Goal: Contribute content: Contribute content

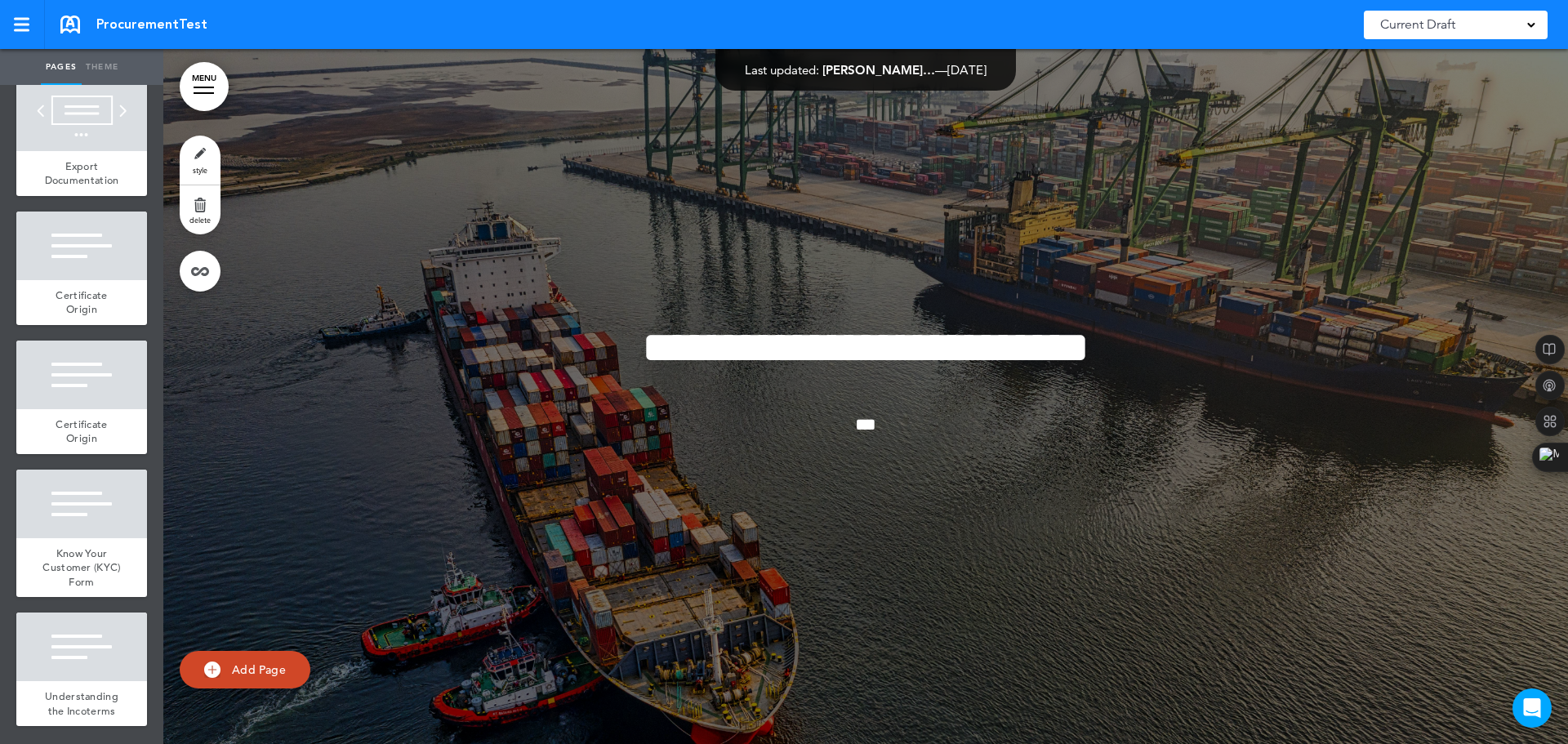
scroll to position [449, 0]
click at [61, 516] on div at bounding box center [81, 503] width 131 height 68
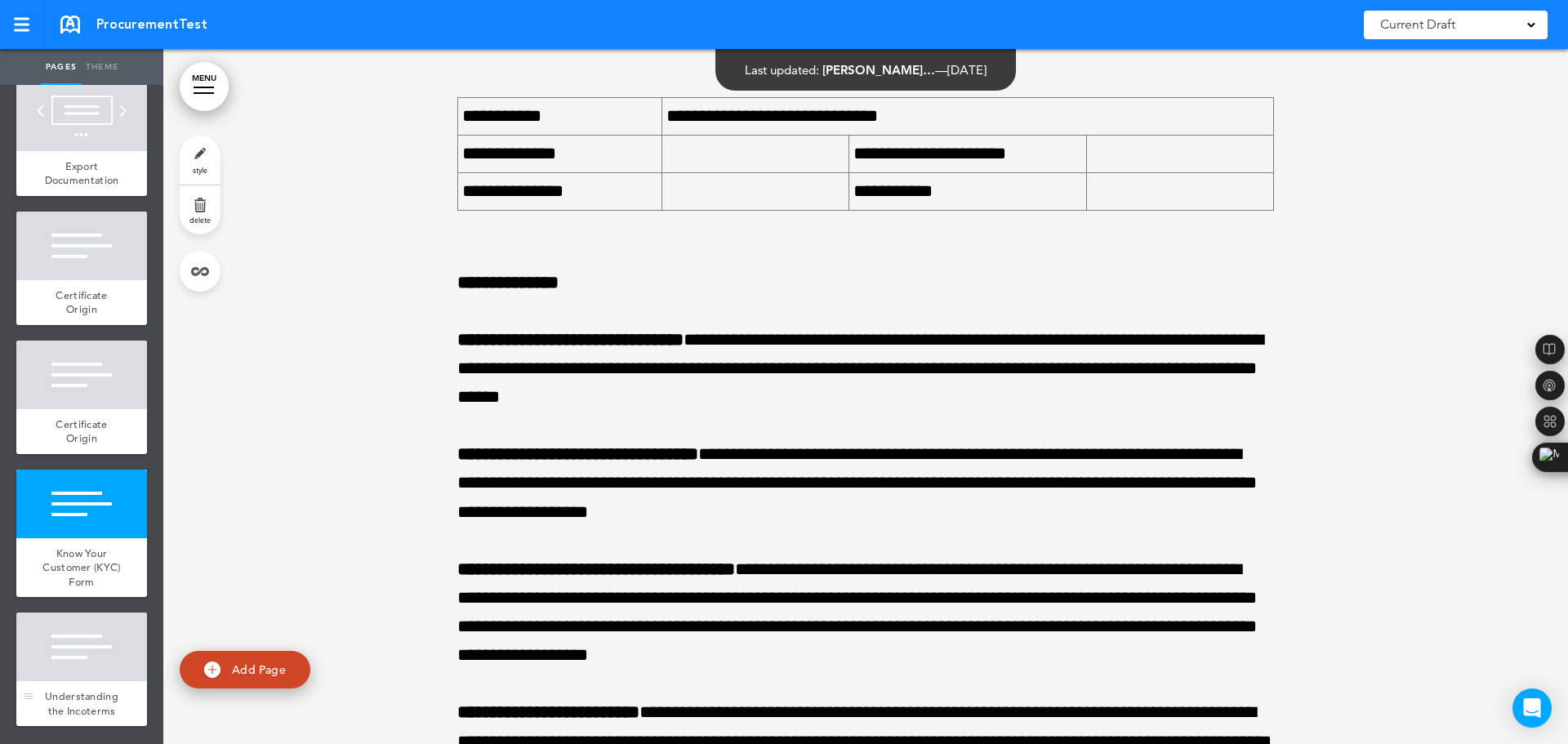
click at [85, 671] on span "Understanding the Incoterms" at bounding box center [81, 703] width 73 height 29
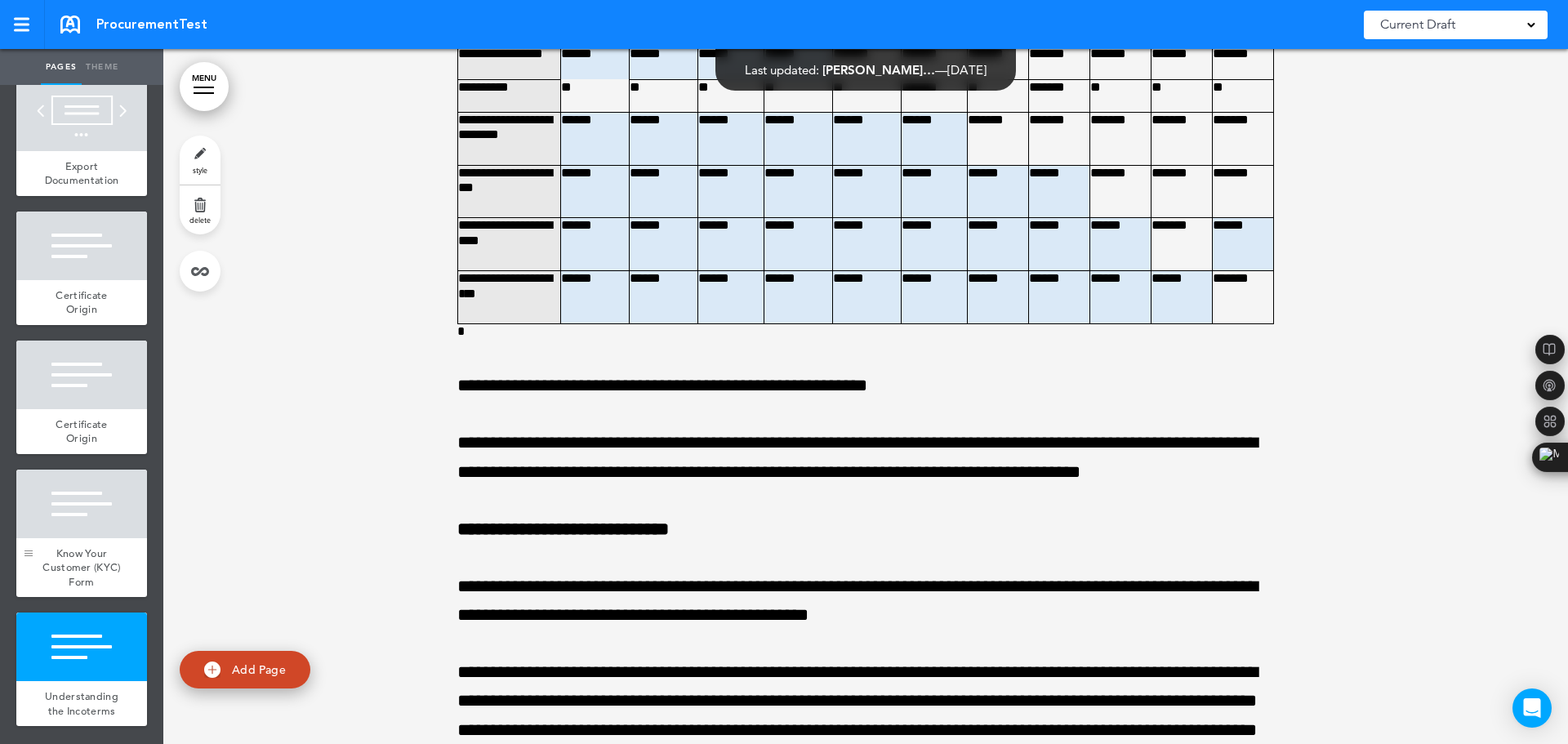
click at [30, 500] on div at bounding box center [28, 532] width 24 height 128
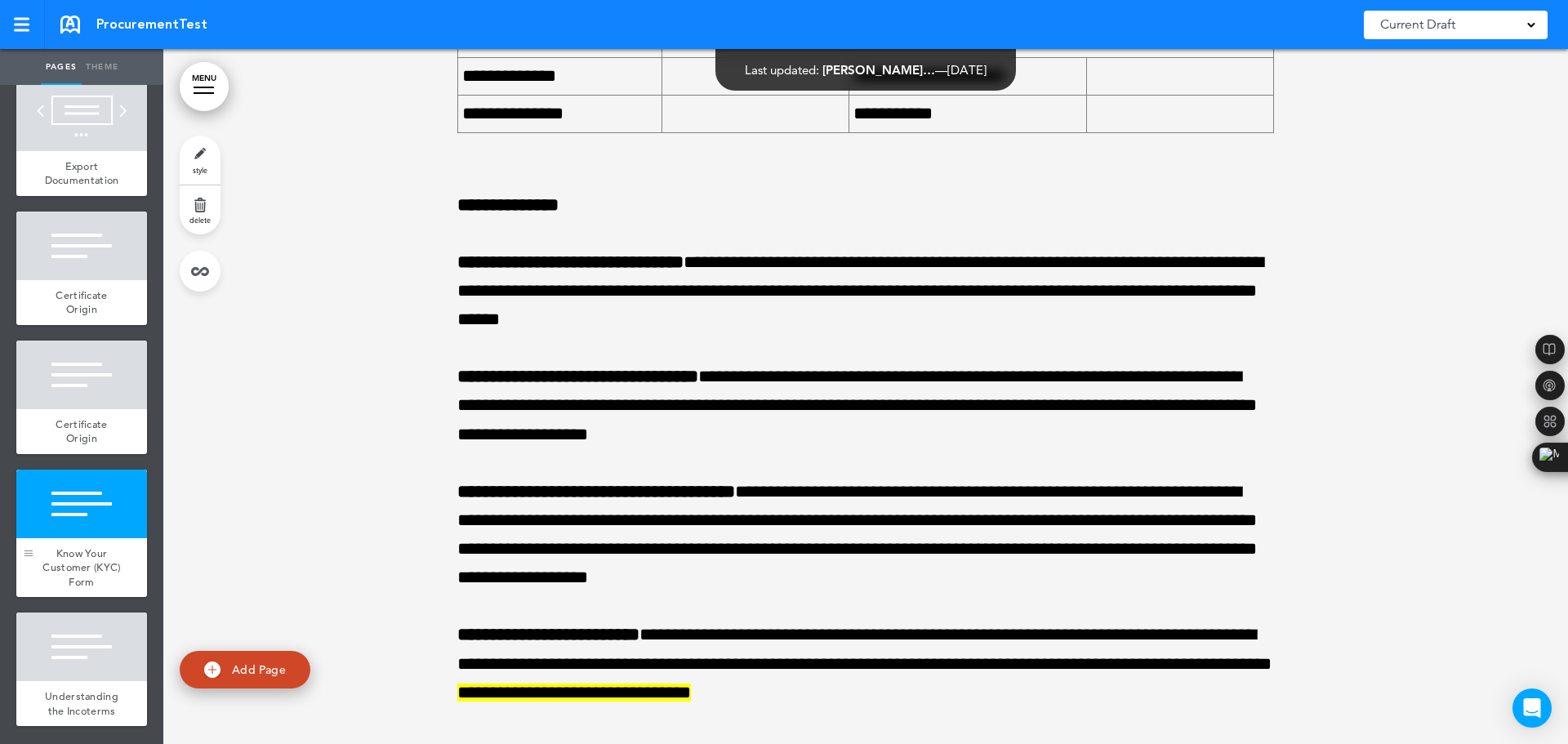
scroll to position [8383, 0]
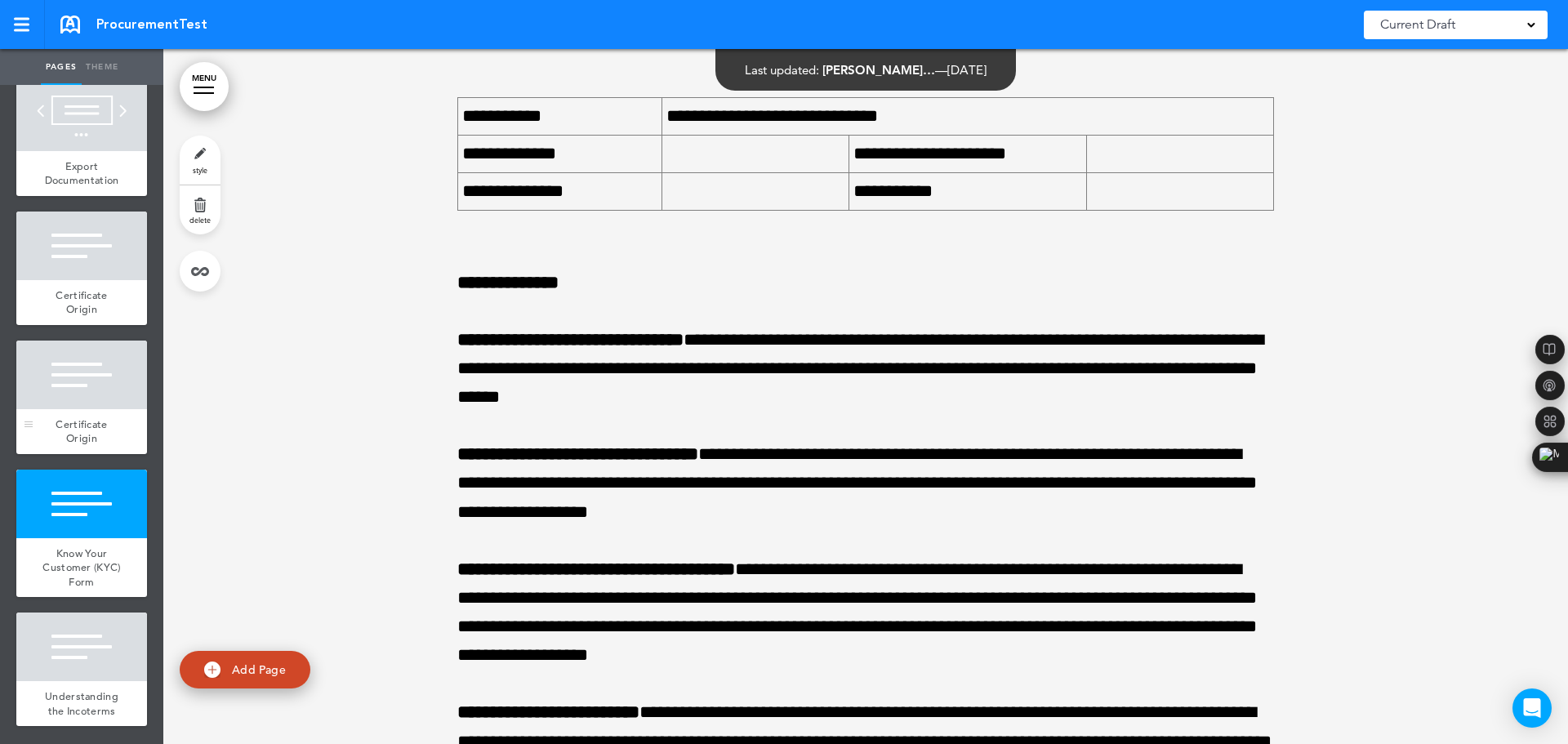
click at [86, 345] on div at bounding box center [81, 374] width 131 height 68
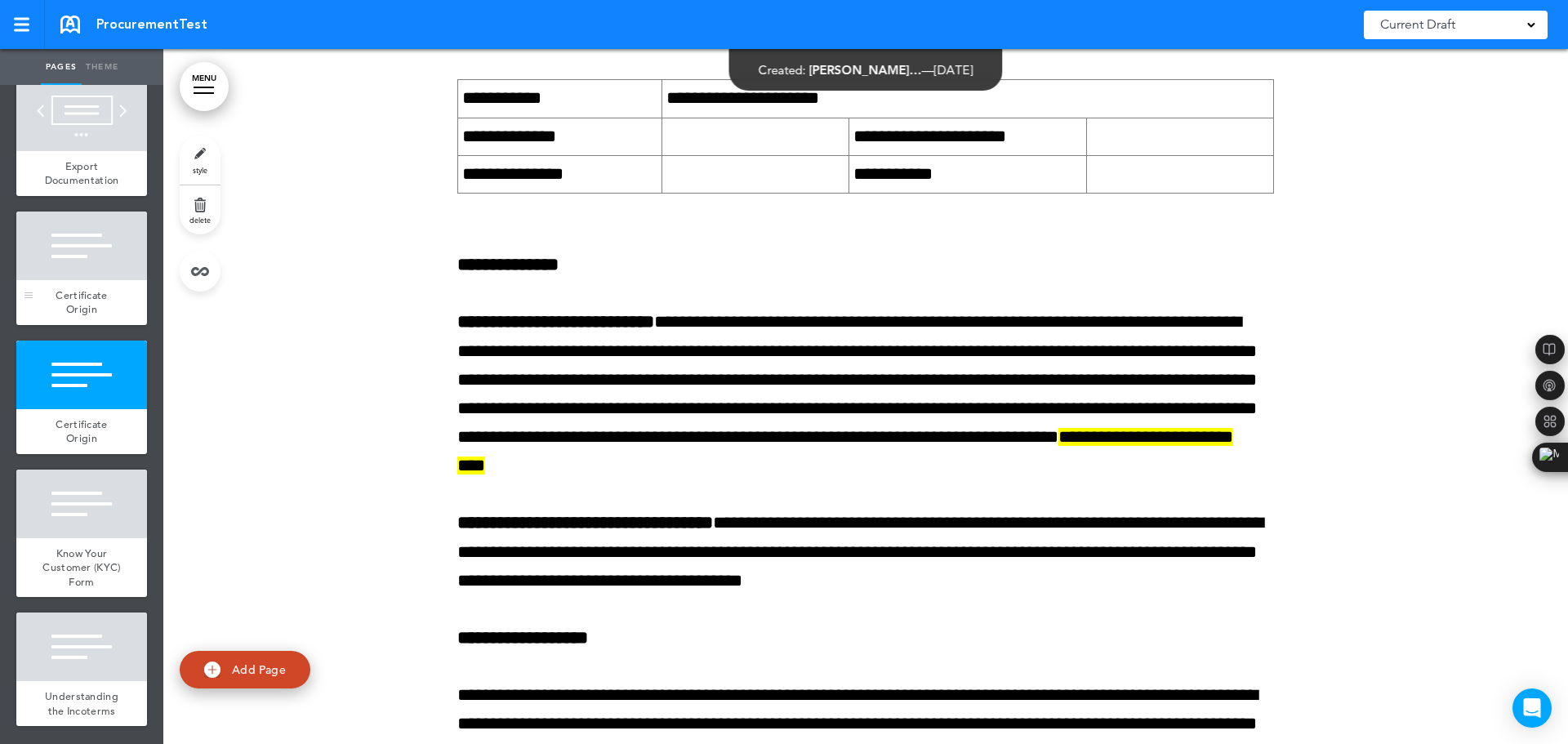
click at [74, 241] on div at bounding box center [81, 245] width 131 height 68
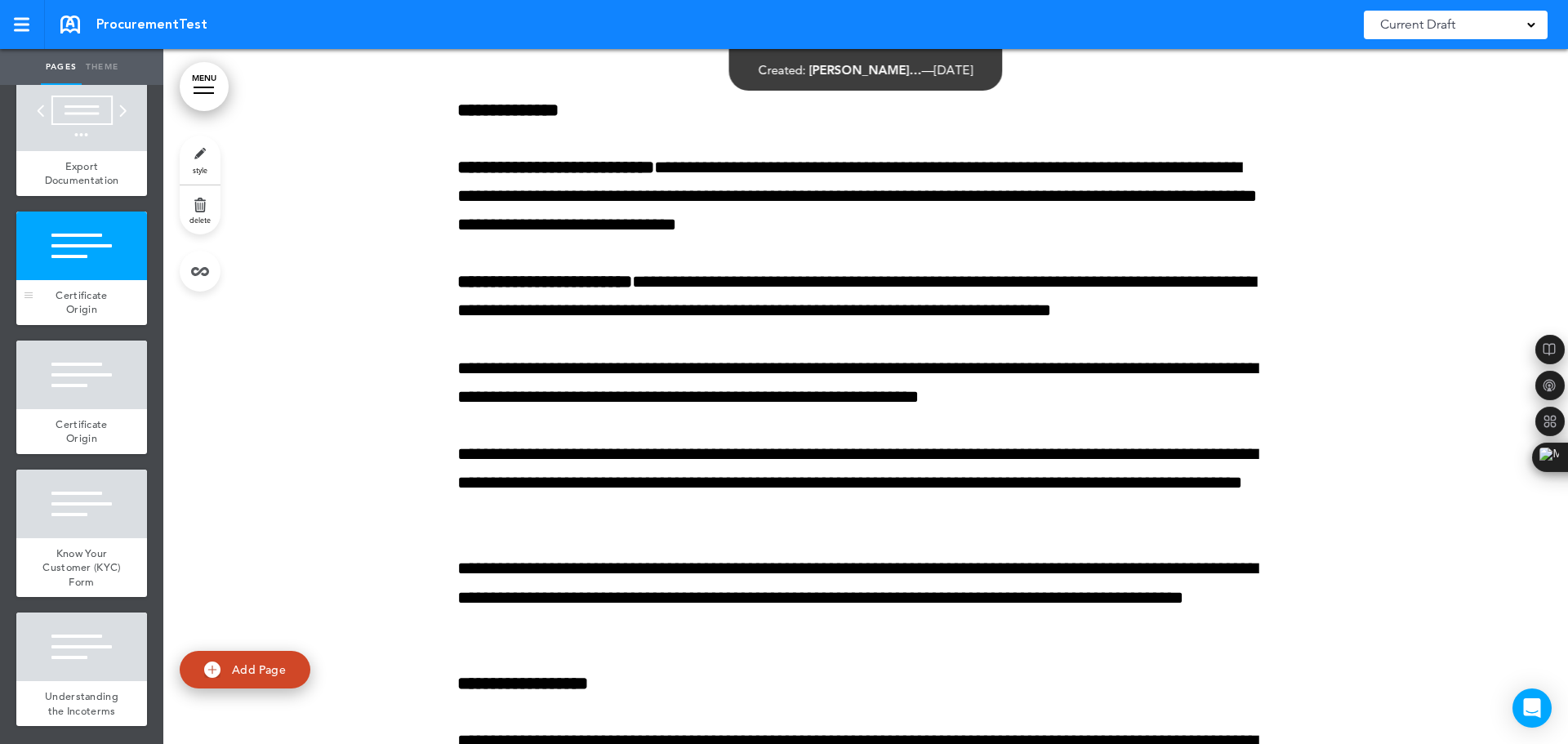
scroll to position [3319, 0]
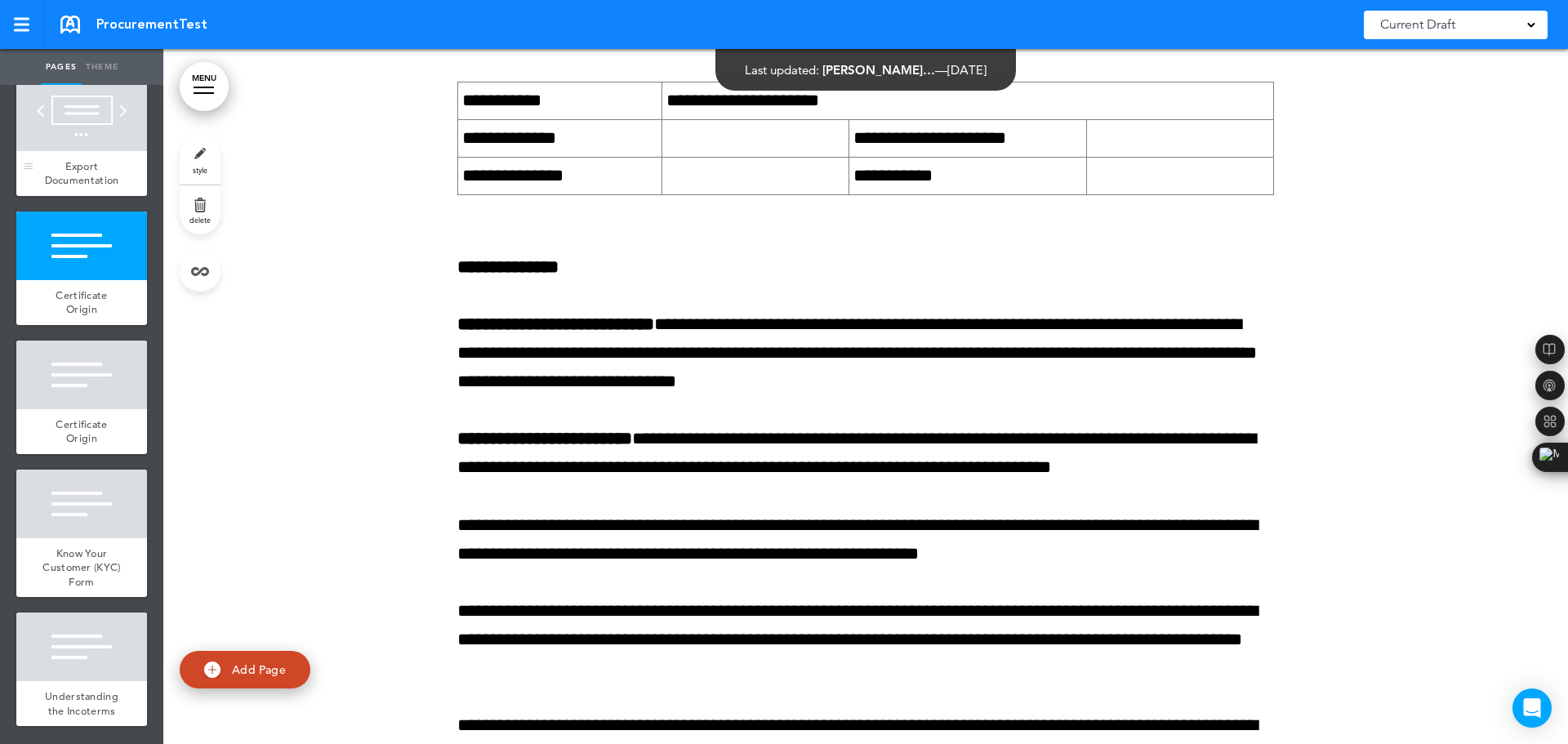
click at [59, 159] on span "Export Documentation" at bounding box center [81, 173] width 74 height 29
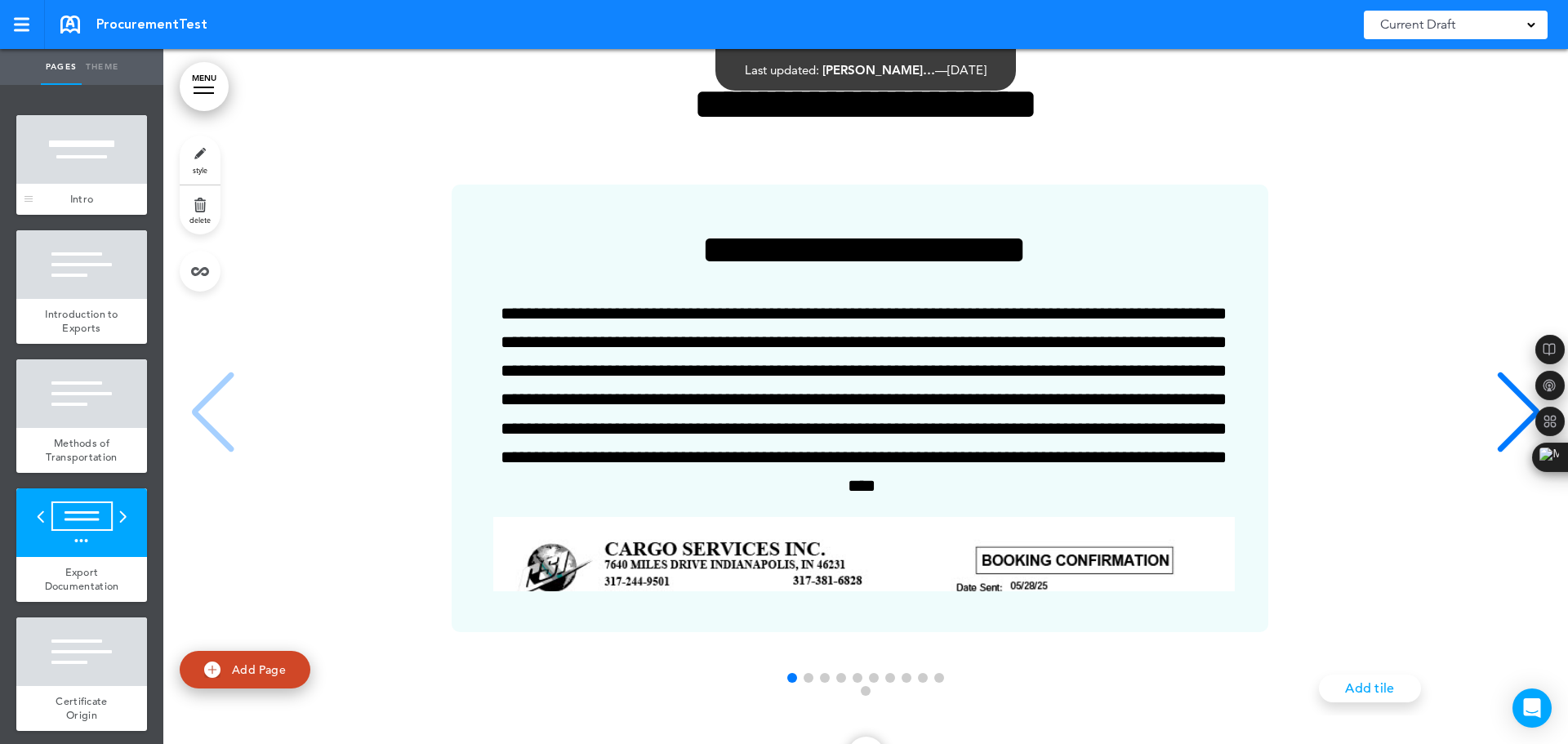
click at [83, 177] on div at bounding box center [81, 149] width 131 height 68
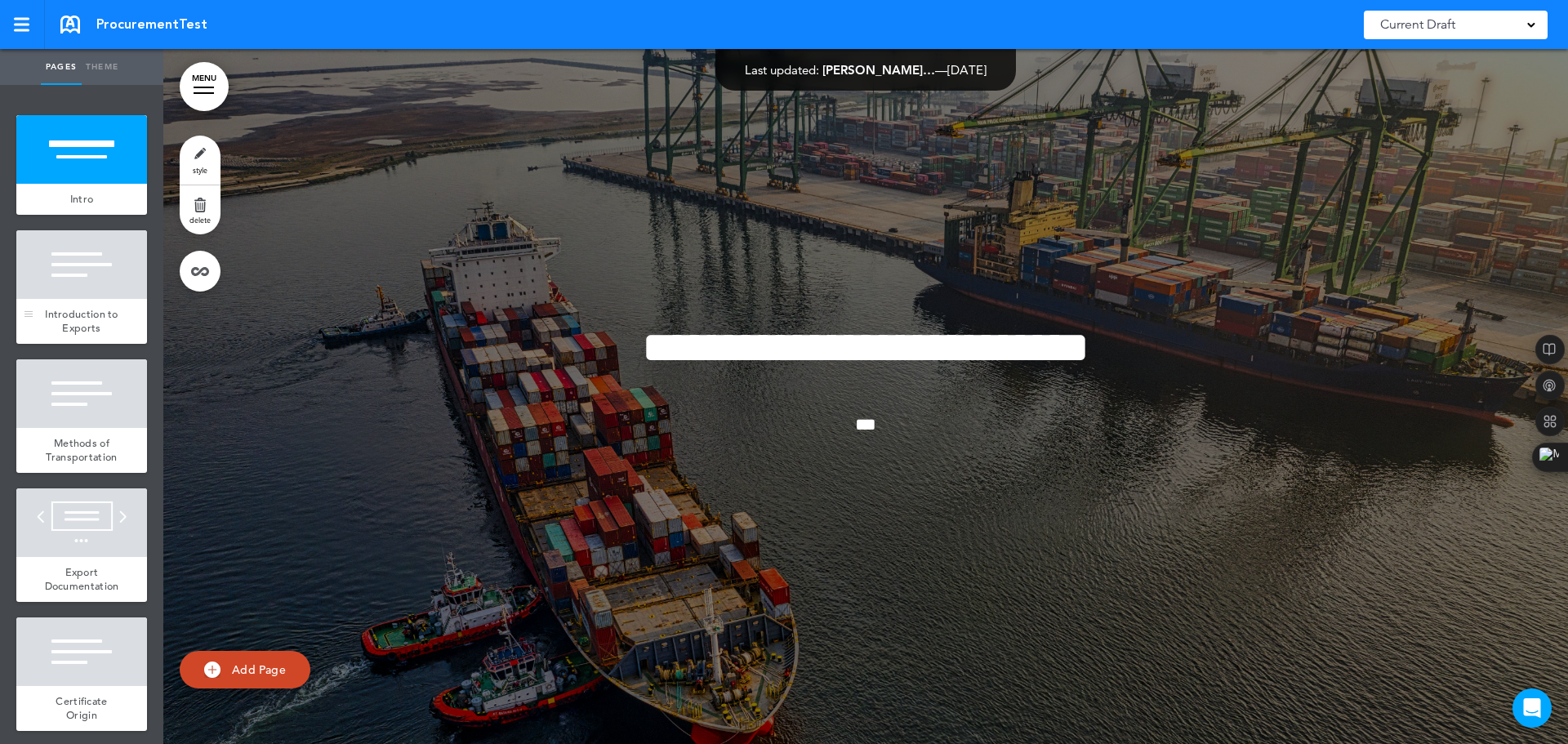
click at [73, 290] on div at bounding box center [81, 264] width 131 height 68
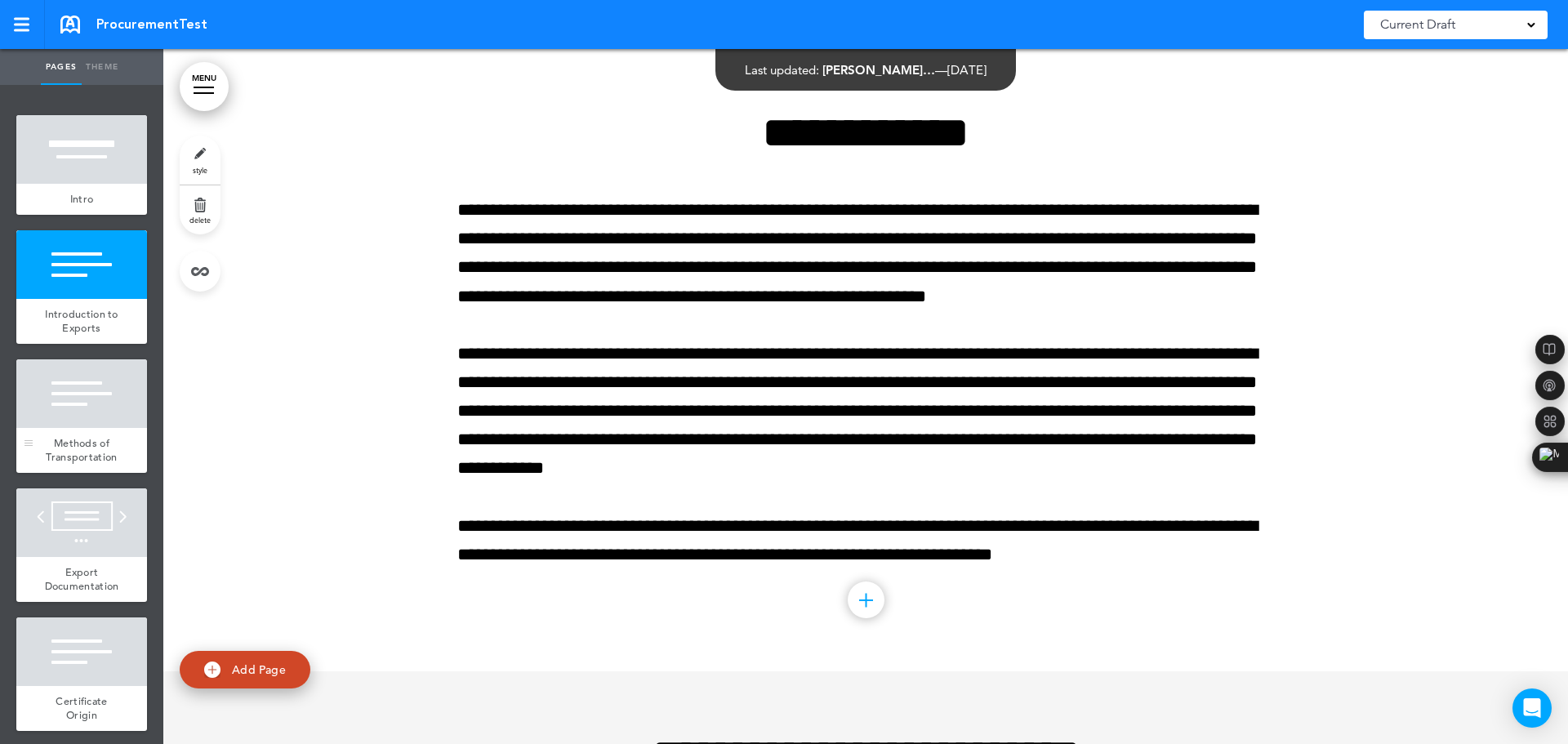
click at [80, 404] on div at bounding box center [81, 393] width 131 height 68
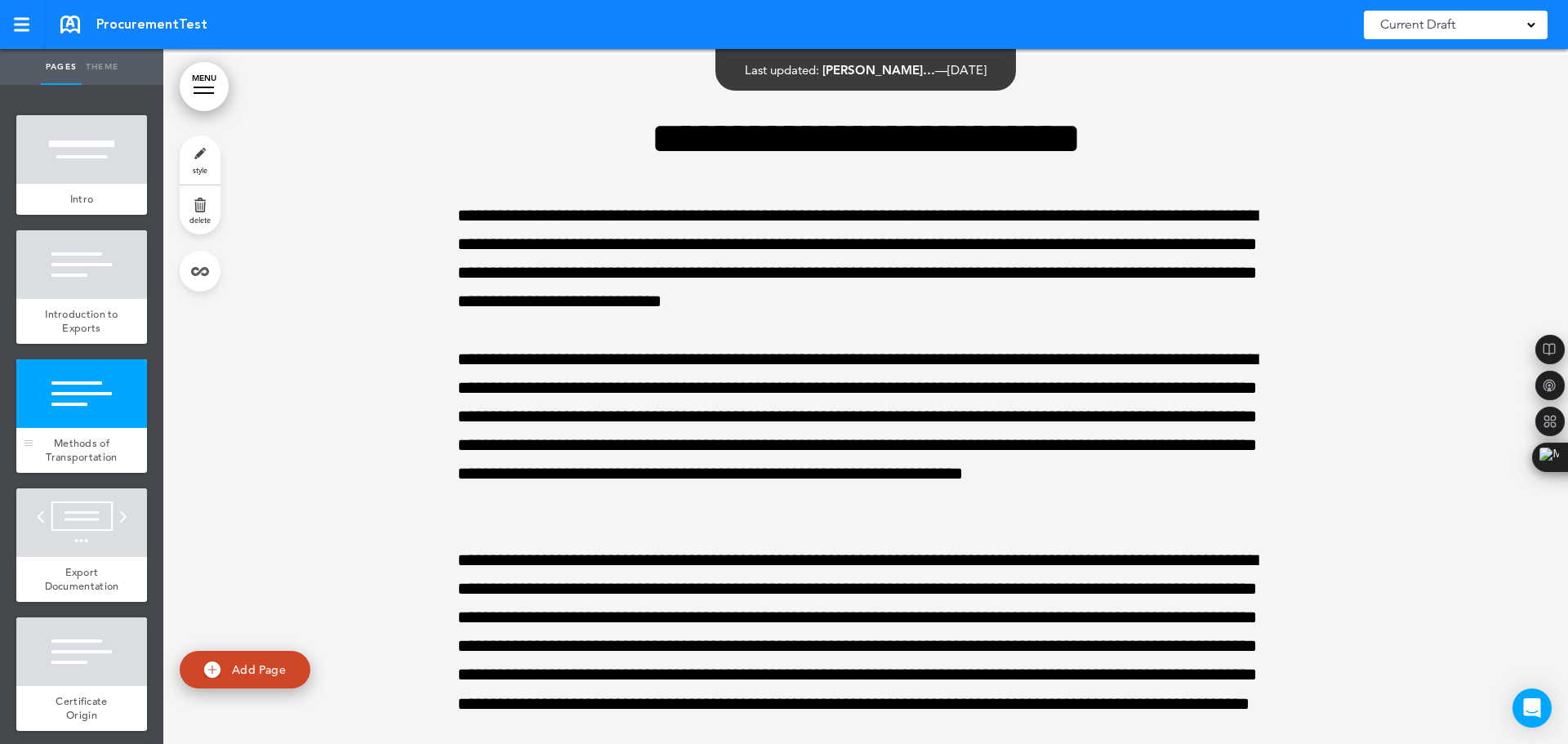
scroll to position [1317, 0]
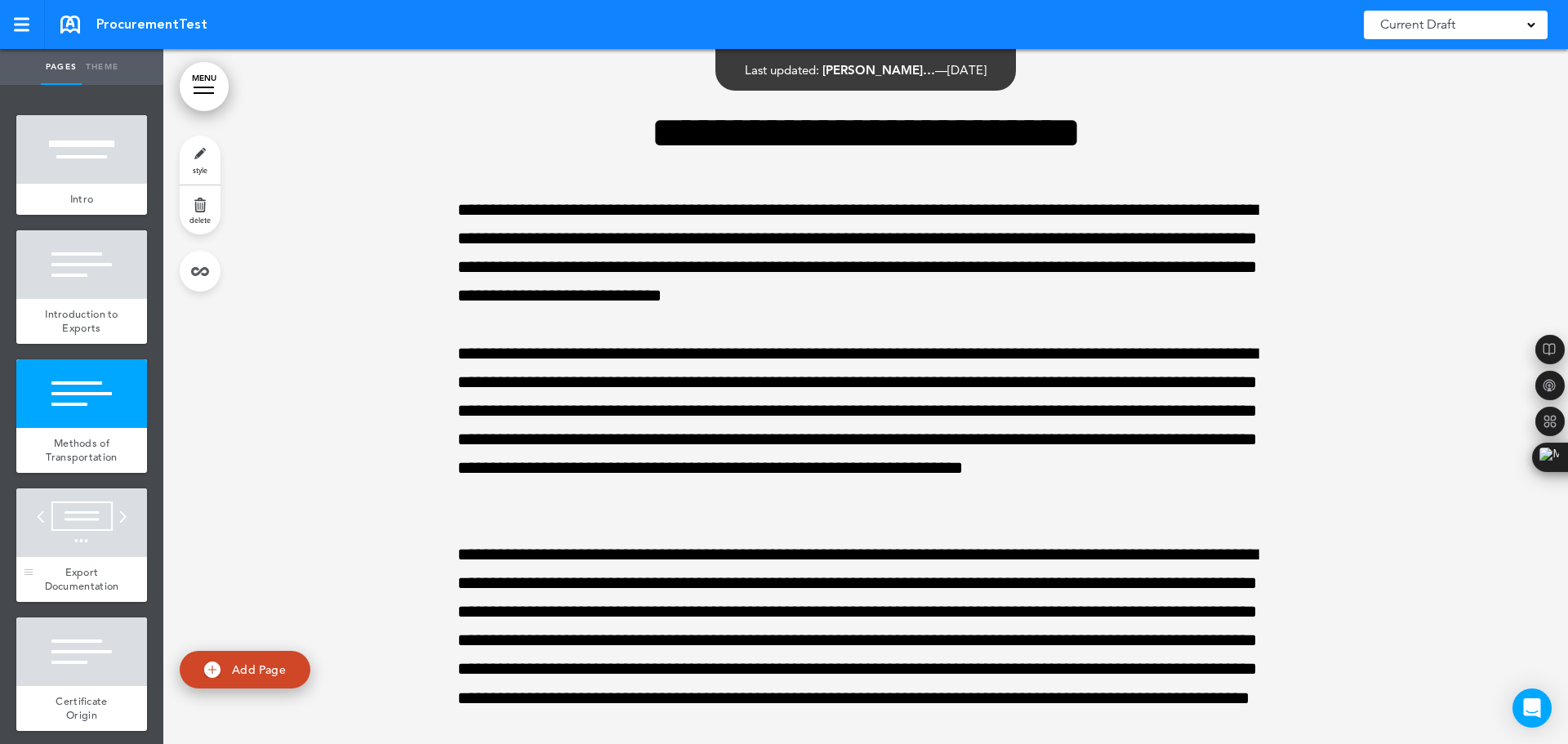
drag, startPoint x: 59, startPoint y: 537, endPoint x: 56, endPoint y: 528, distance: 9.5
click at [61, 539] on div at bounding box center [81, 522] width 131 height 68
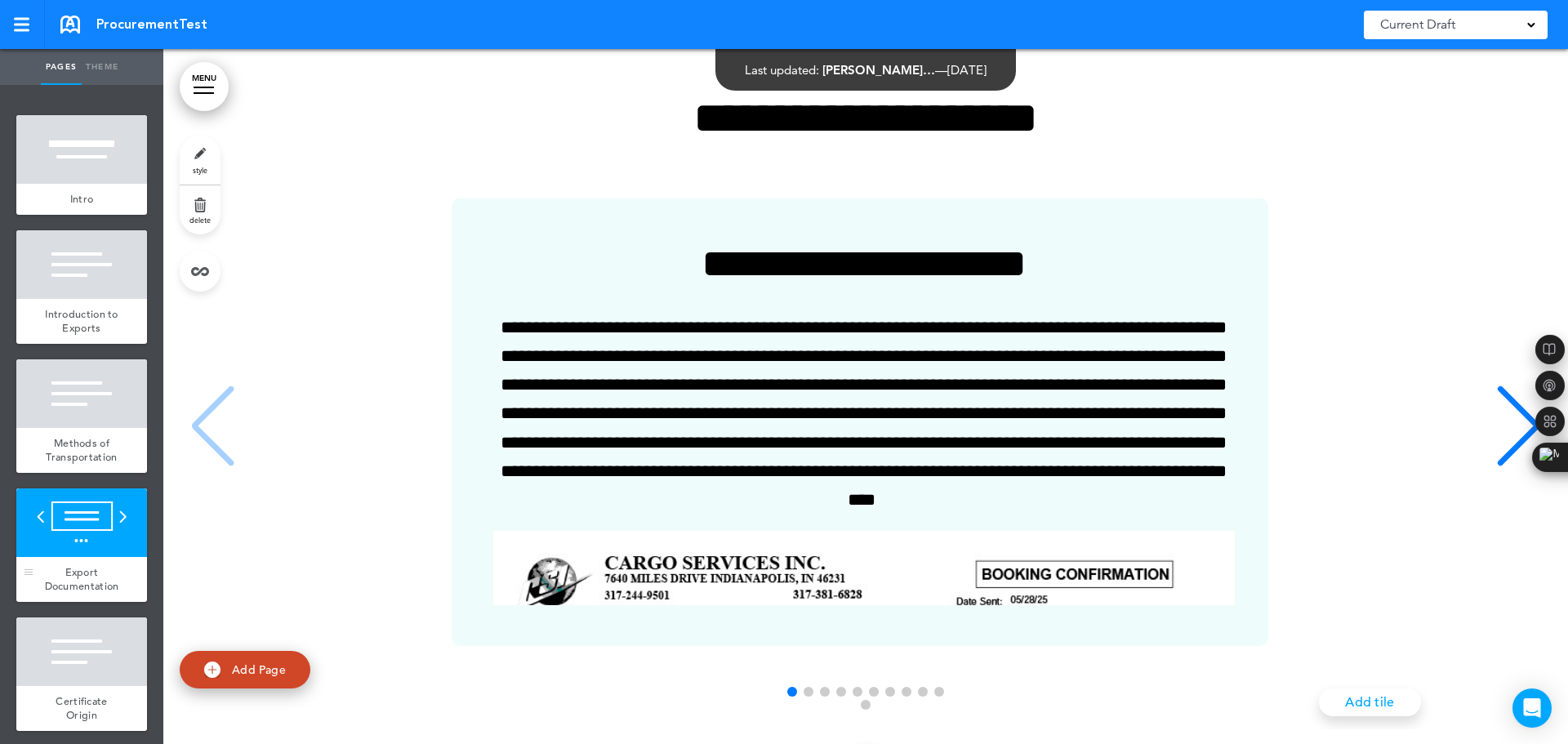
scroll to position [2513, 0]
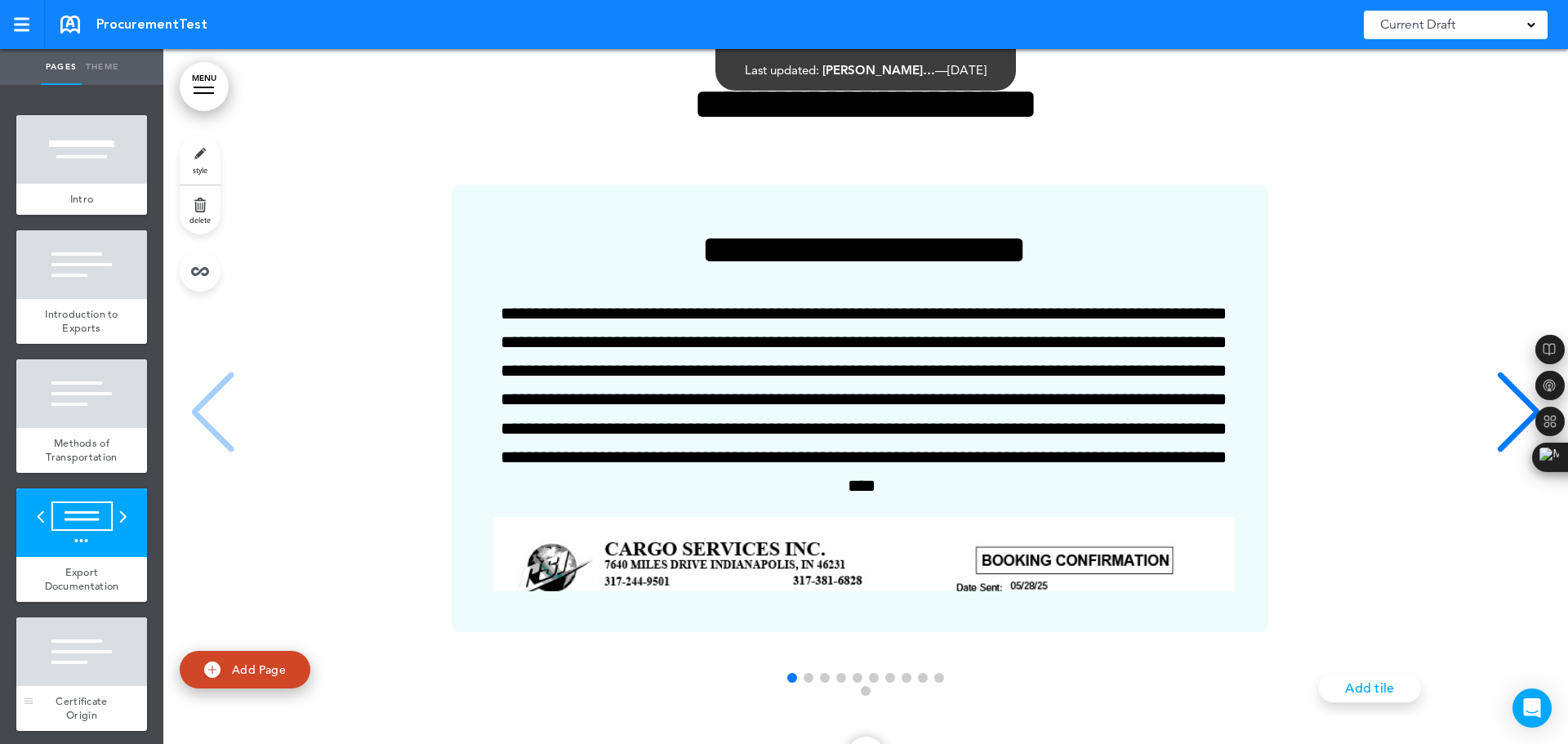
click at [56, 668] on div at bounding box center [81, 650] width 131 height 68
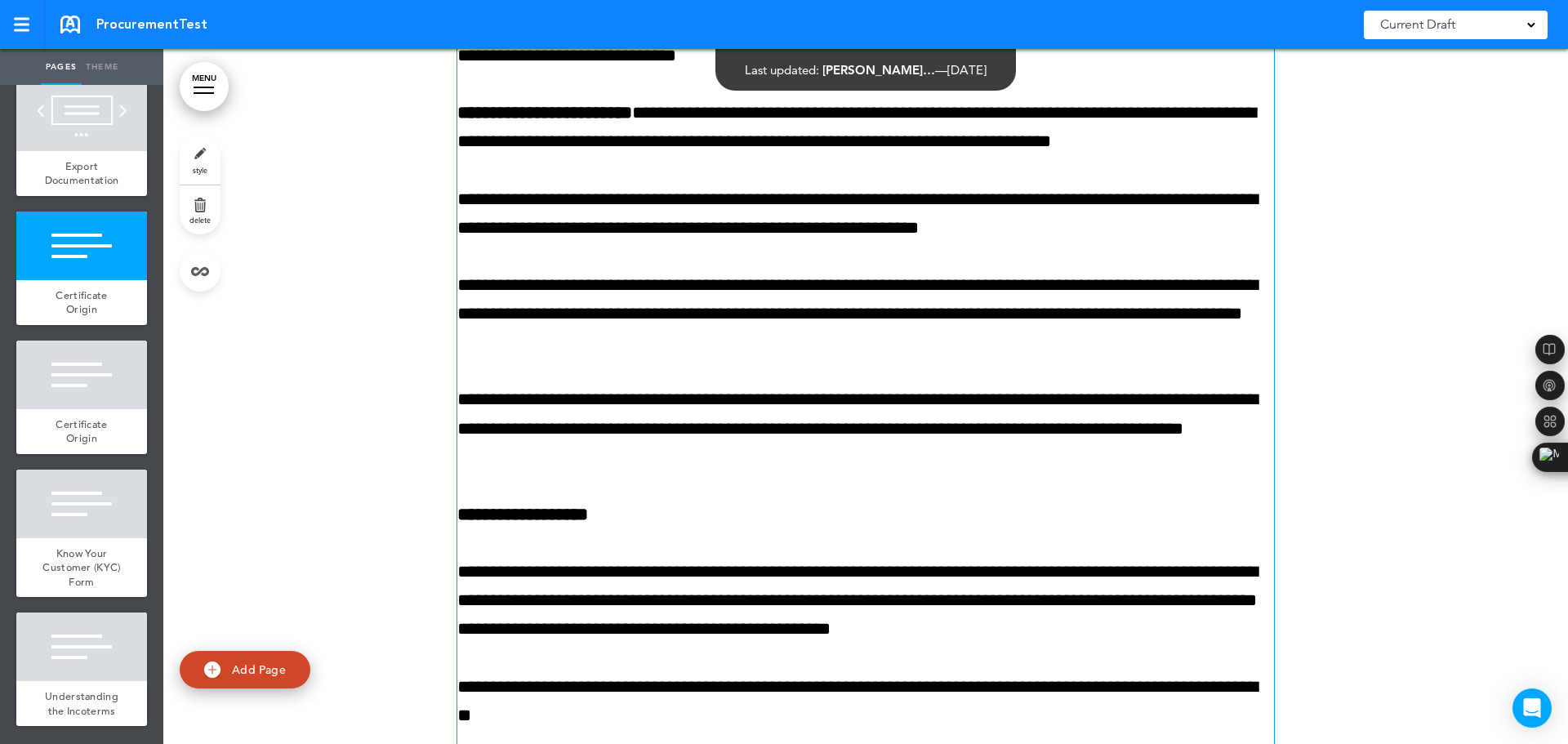
scroll to position [3645, 0]
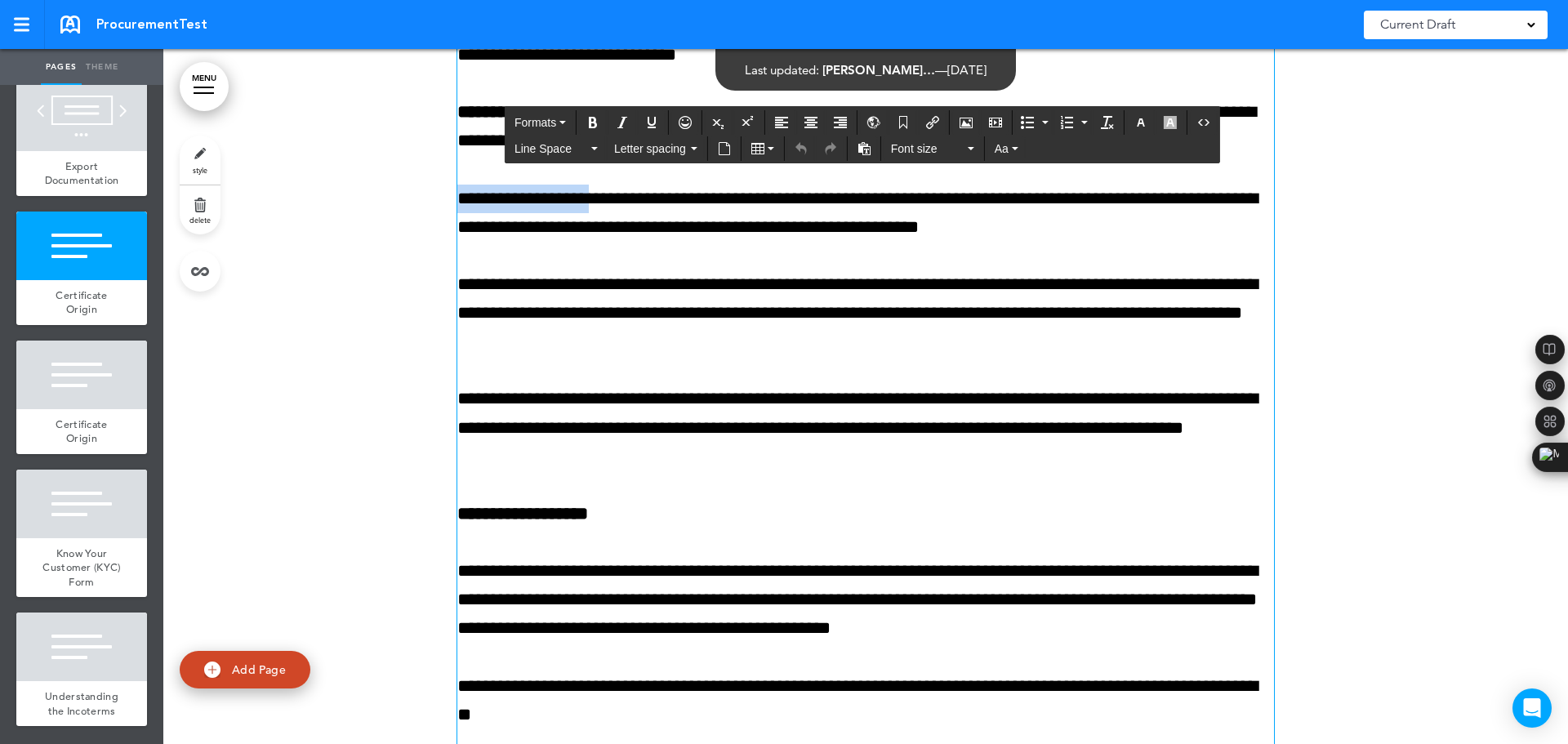
drag, startPoint x: 592, startPoint y: 224, endPoint x: 445, endPoint y: 239, distance: 147.8
click at [599, 123] on icon "Bold" at bounding box center [593, 123] width 13 height 13
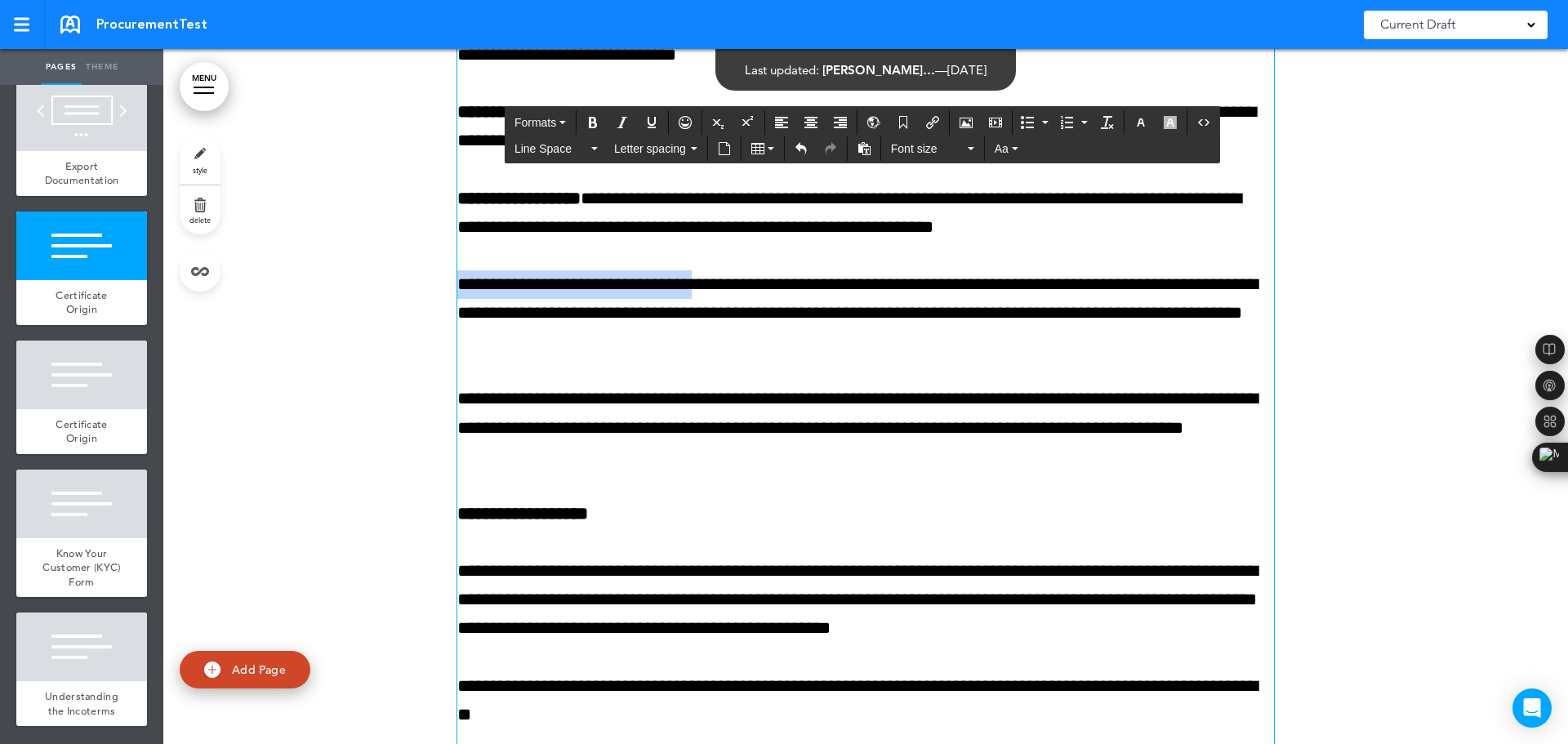
drag, startPoint x: 706, startPoint y: 314, endPoint x: 541, endPoint y: 208, distance: 196.1
click at [603, 120] on button "Bold" at bounding box center [593, 123] width 26 height 22
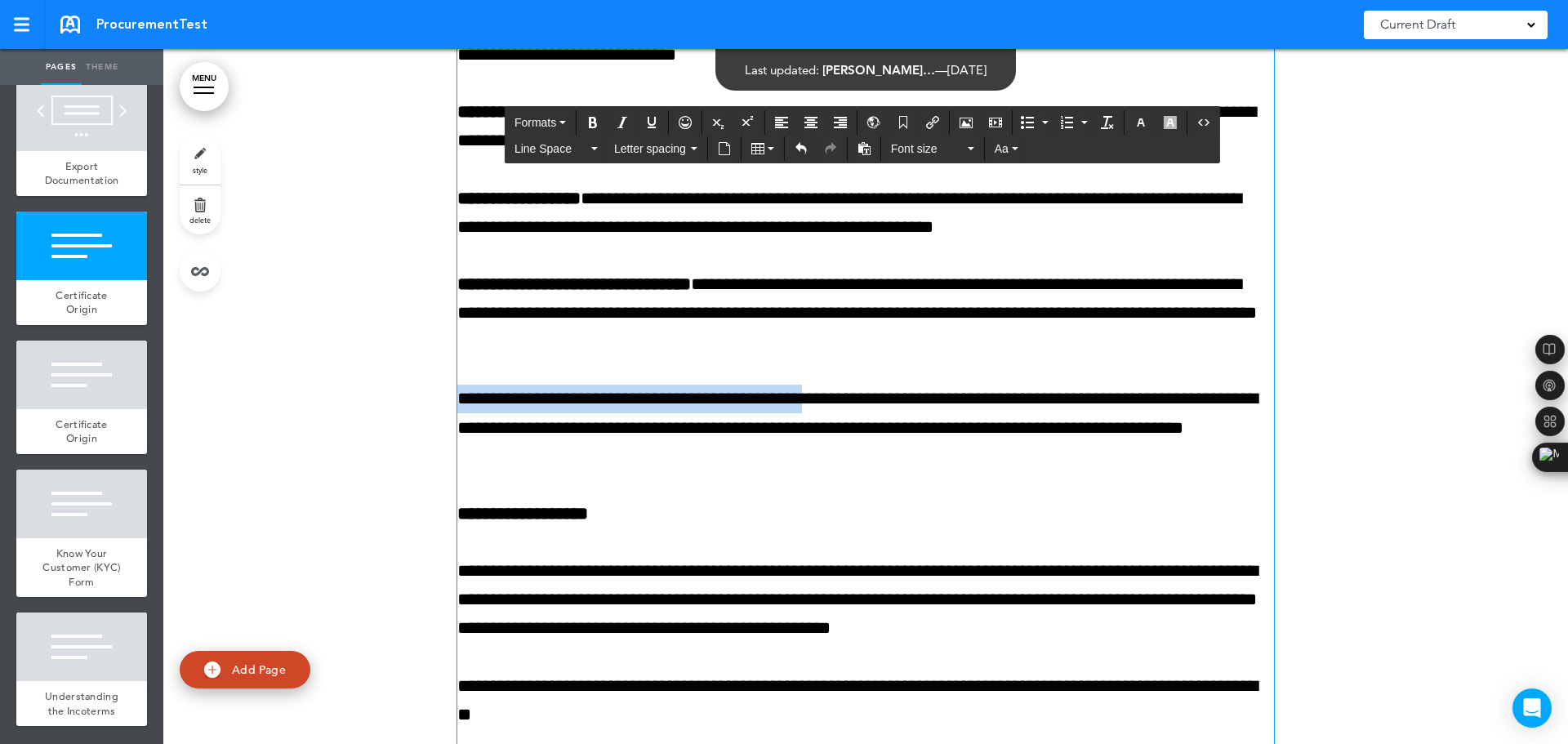
drag, startPoint x: 809, startPoint y: 425, endPoint x: 450, endPoint y: 429, distance: 359.0
click at [457, 429] on p "**********" at bounding box center [865, 428] width 816 height 86
click at [589, 125] on icon "Bold" at bounding box center [593, 123] width 13 height 13
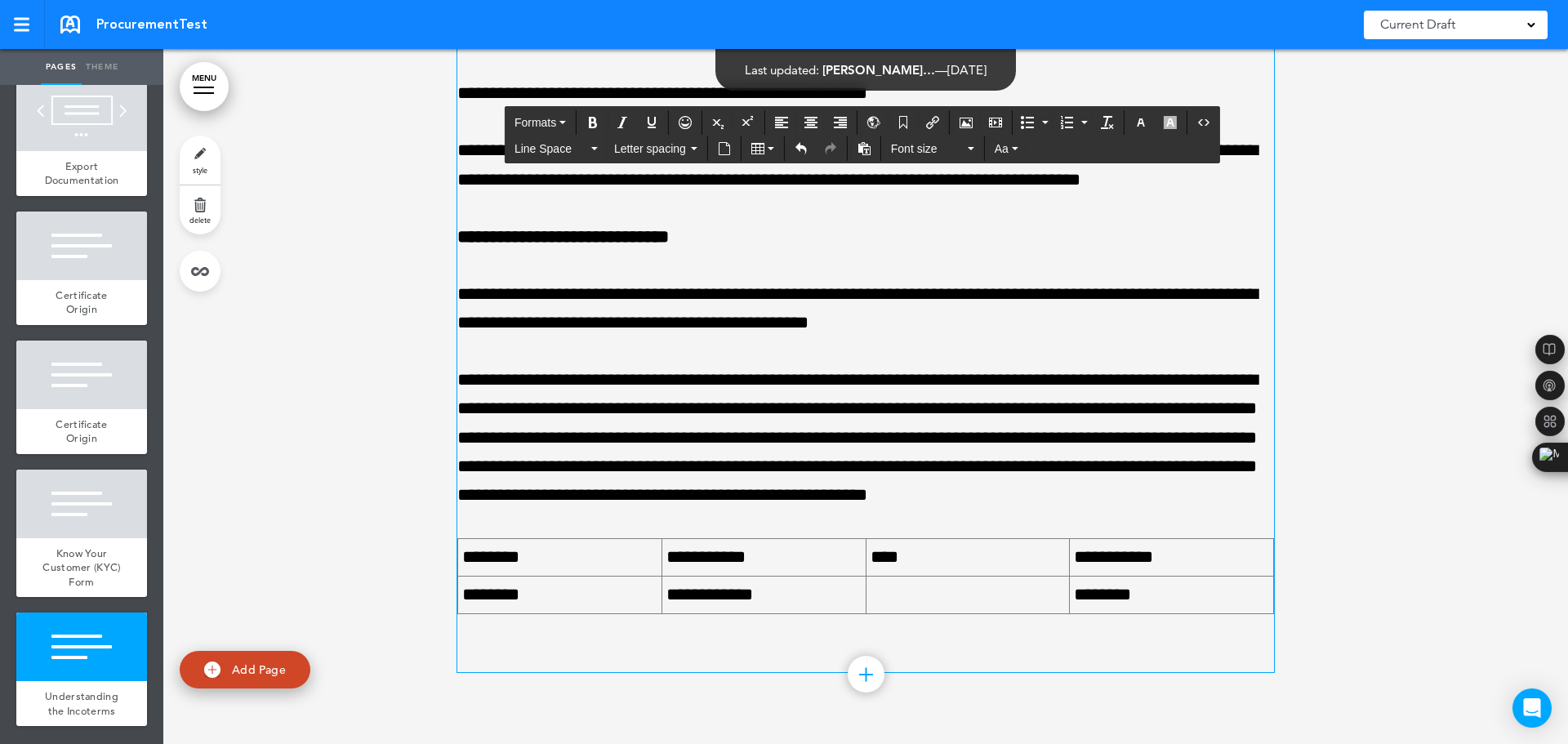
scroll to position [14392, 0]
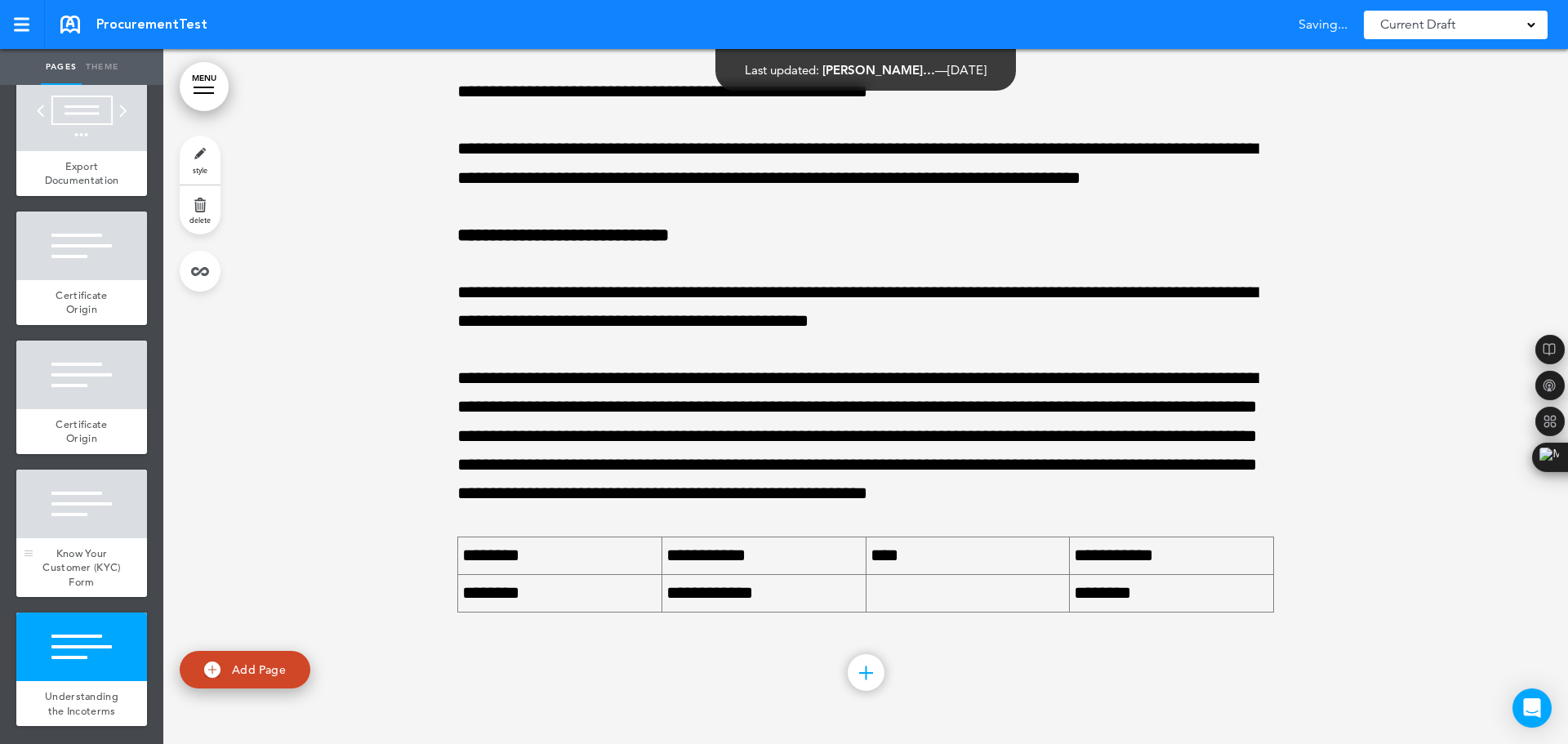
click at [66, 501] on div at bounding box center [81, 503] width 131 height 68
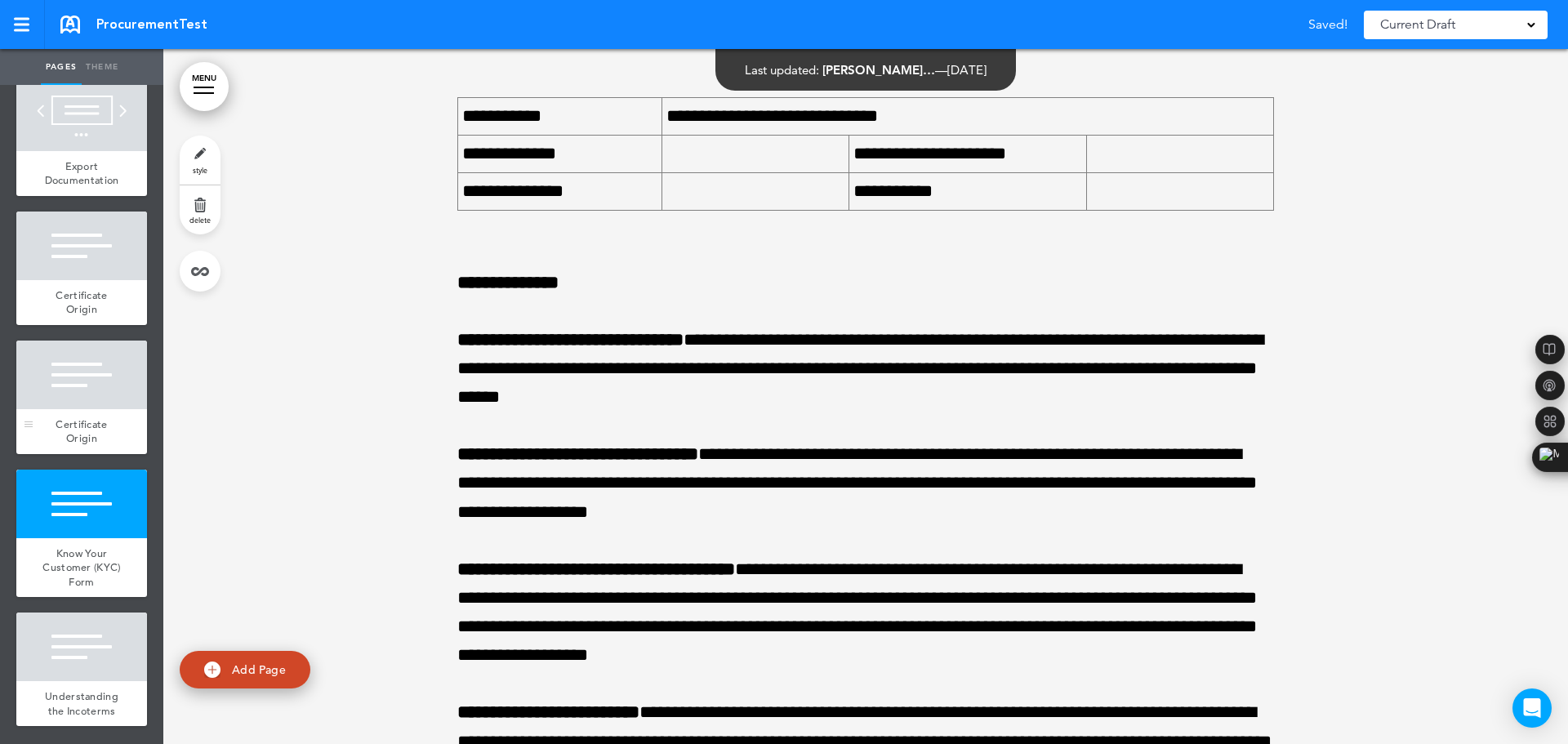
click at [82, 370] on div at bounding box center [81, 374] width 131 height 68
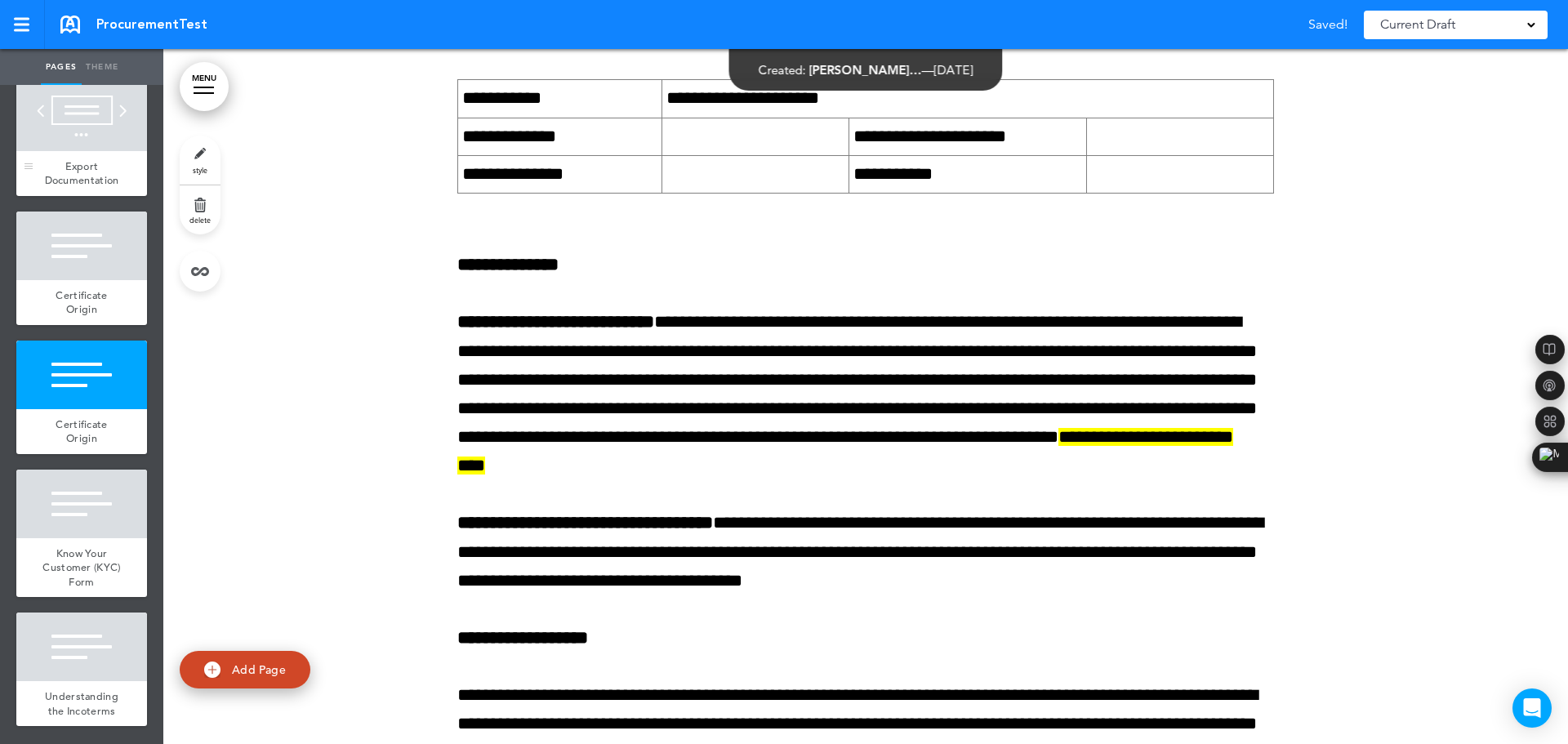
drag, startPoint x: 99, startPoint y: 222, endPoint x: 123, endPoint y: 141, distance: 84.5
click at [99, 222] on div at bounding box center [81, 245] width 131 height 68
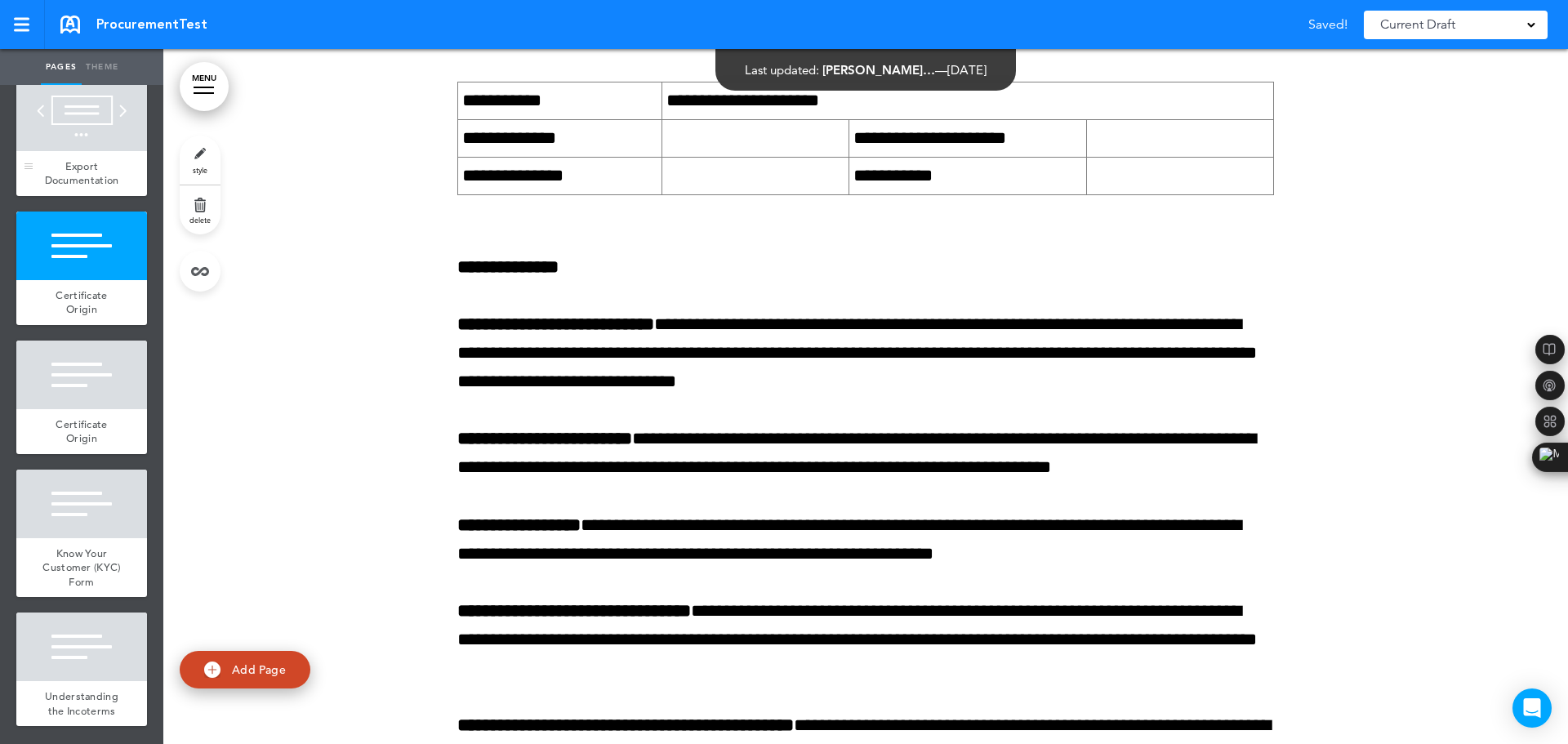
click at [79, 151] on div "Export Documentation" at bounding box center [81, 173] width 131 height 45
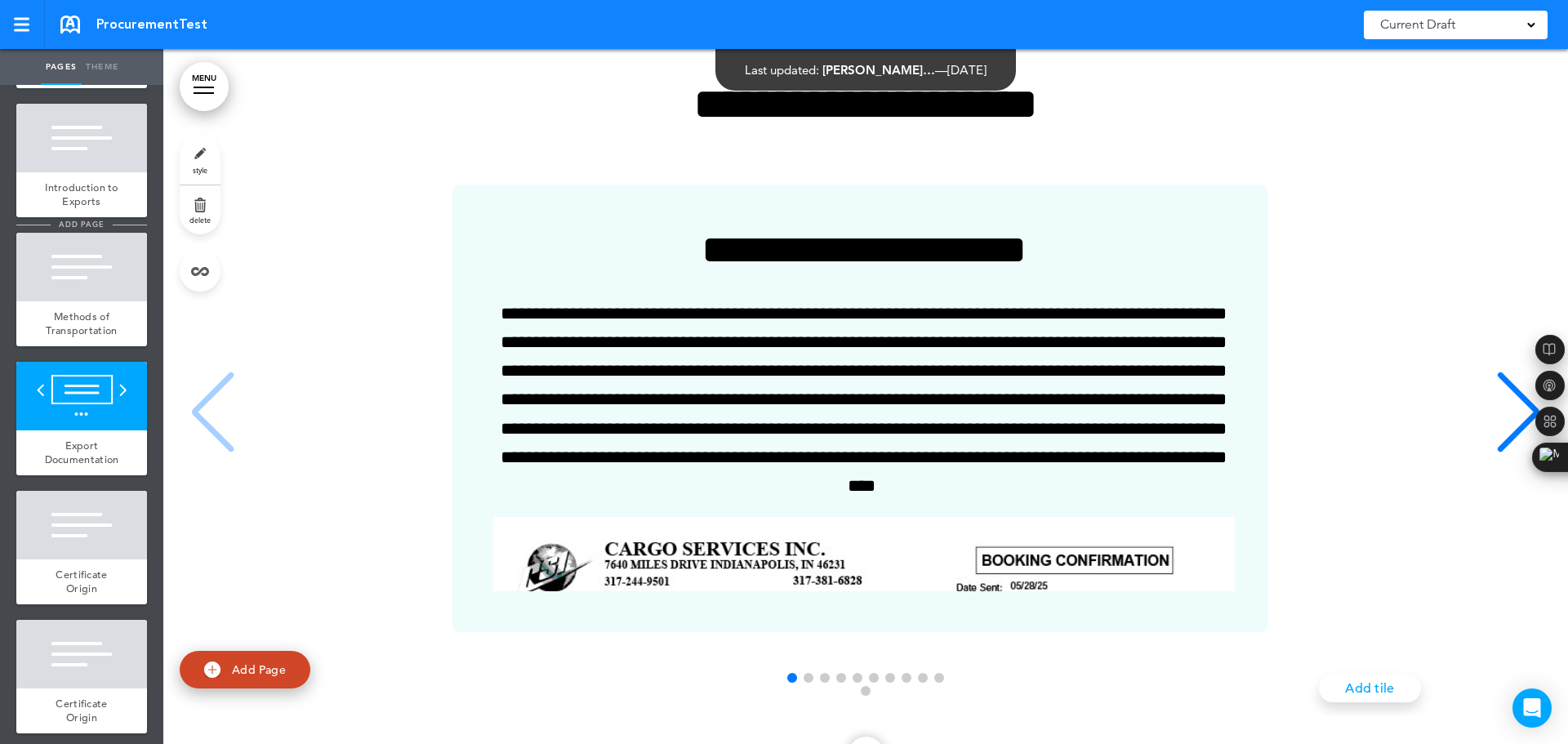
scroll to position [123, 0]
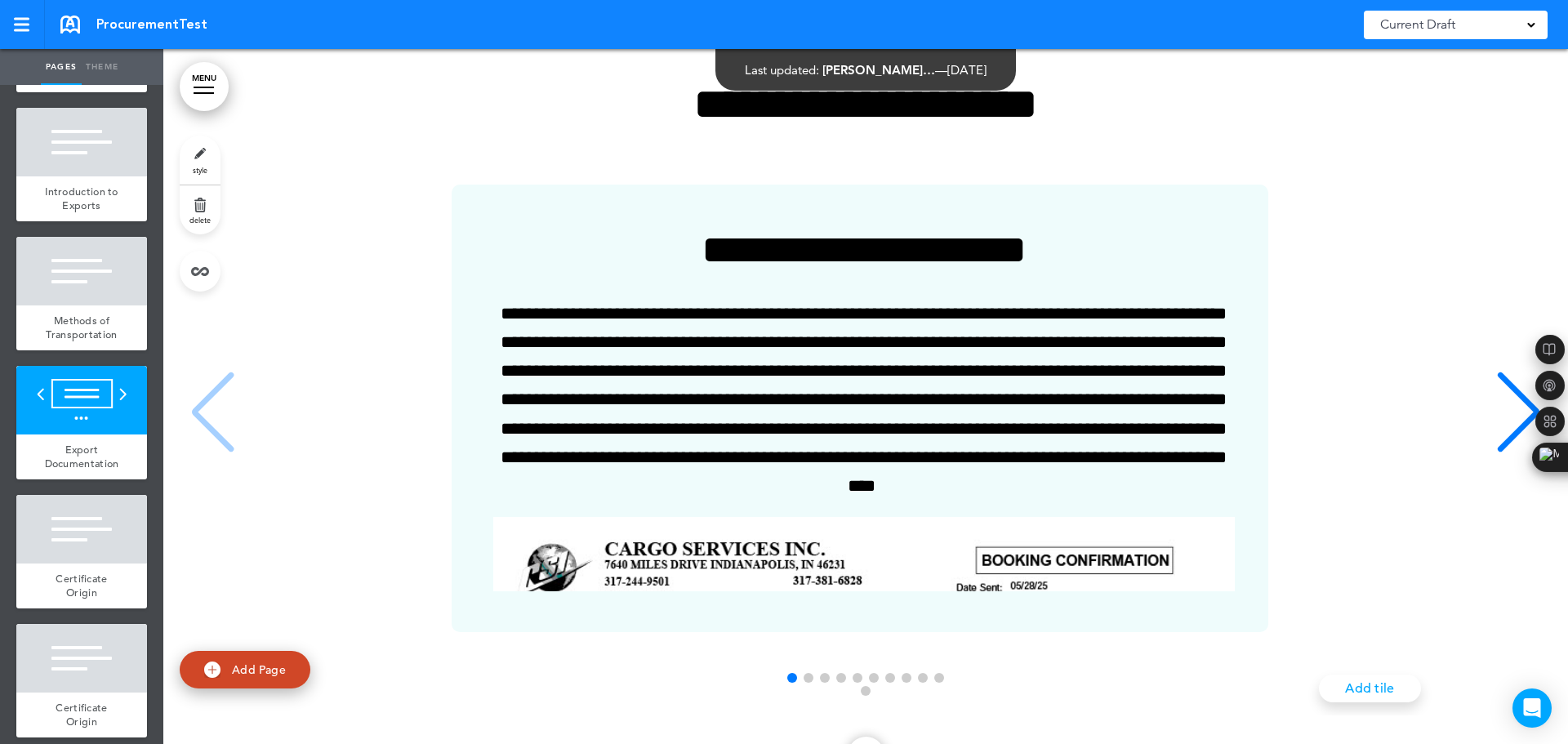
click at [75, 228] on span "add page" at bounding box center [81, 227] width 61 height 10
type input "********"
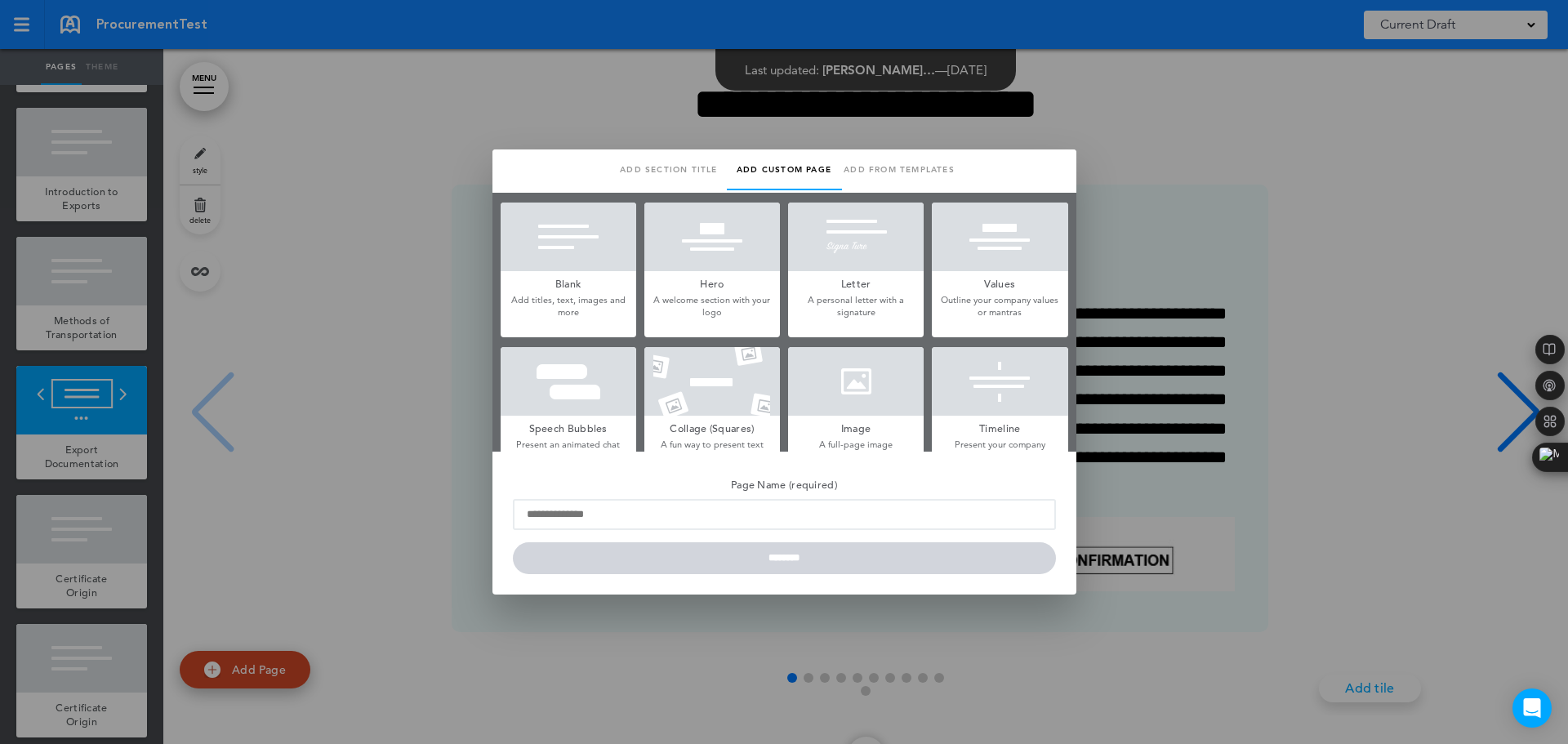
click at [1108, 106] on div at bounding box center [784, 372] width 1568 height 744
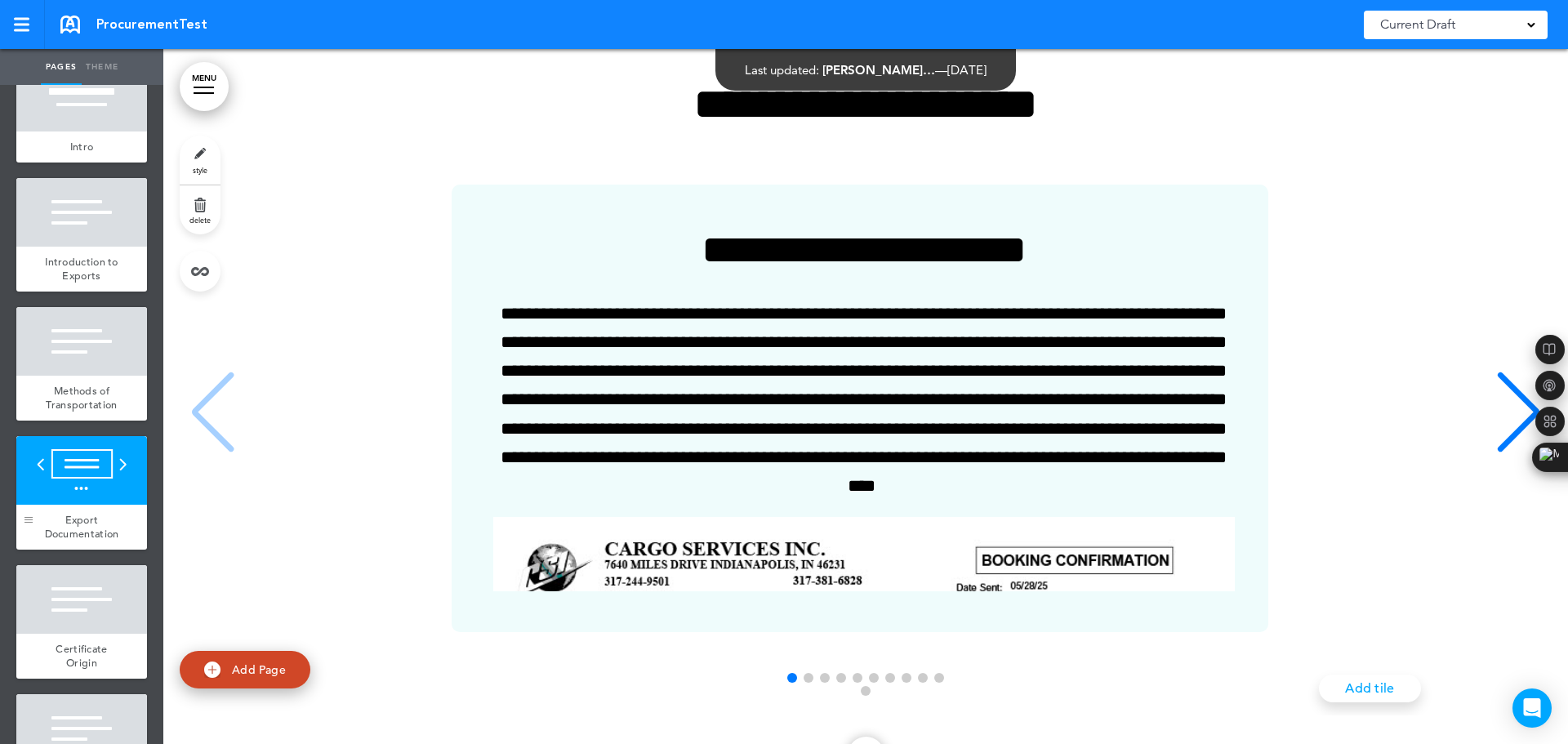
scroll to position [0, 0]
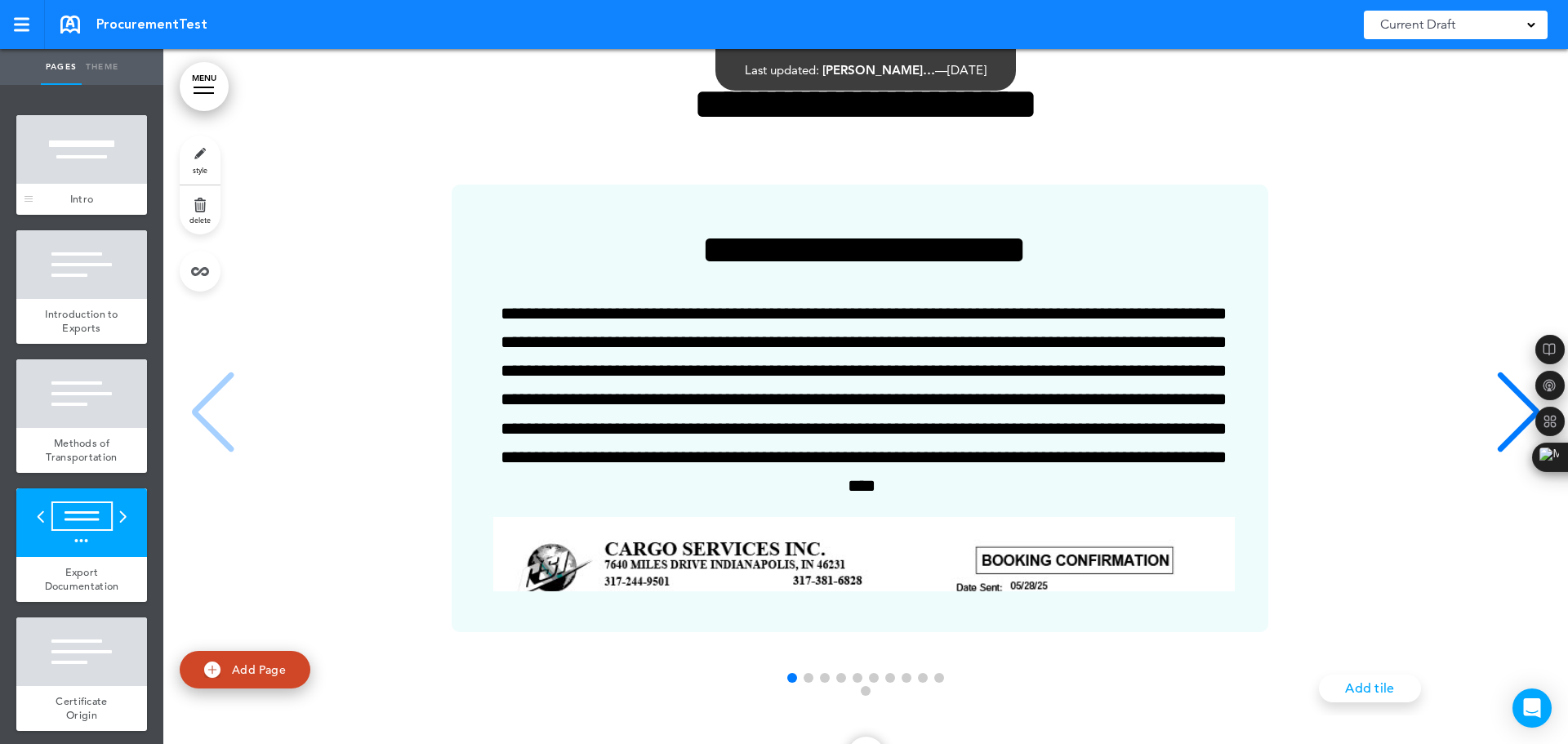
click at [86, 188] on div "Intro" at bounding box center [81, 198] width 131 height 31
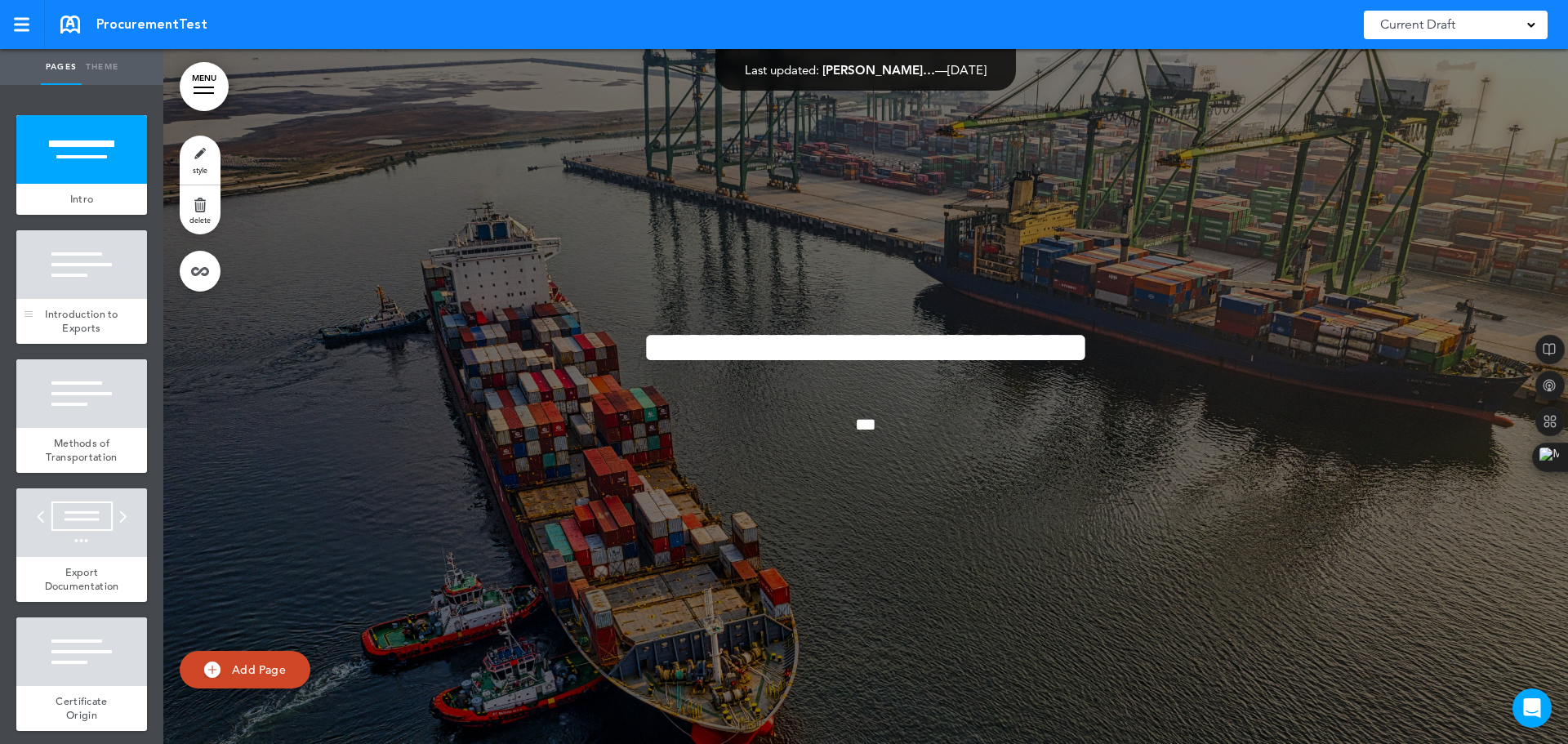
click at [103, 297] on div at bounding box center [81, 264] width 131 height 68
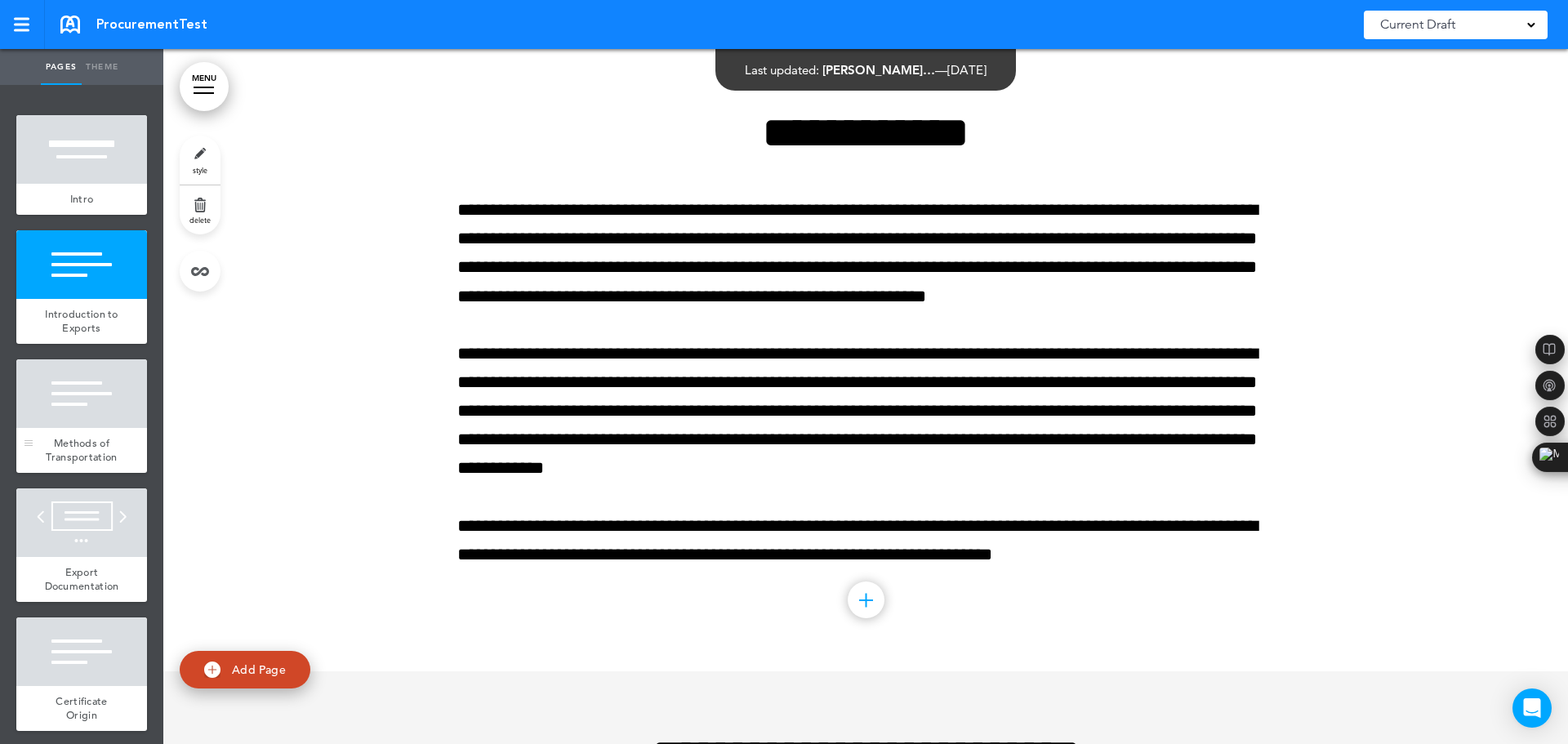
click at [122, 416] on div at bounding box center [81, 393] width 131 height 68
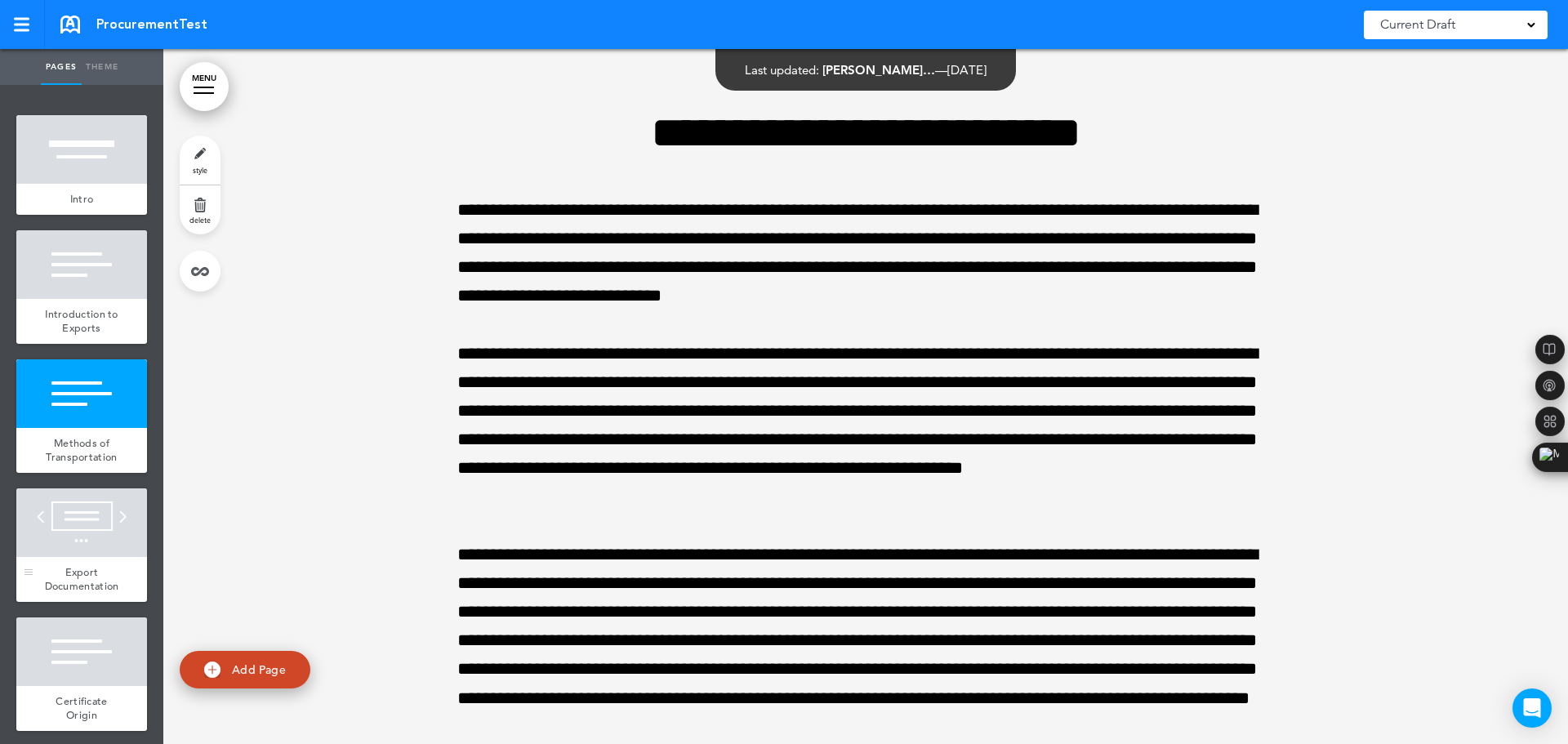
click at [93, 553] on div at bounding box center [81, 522] width 131 height 68
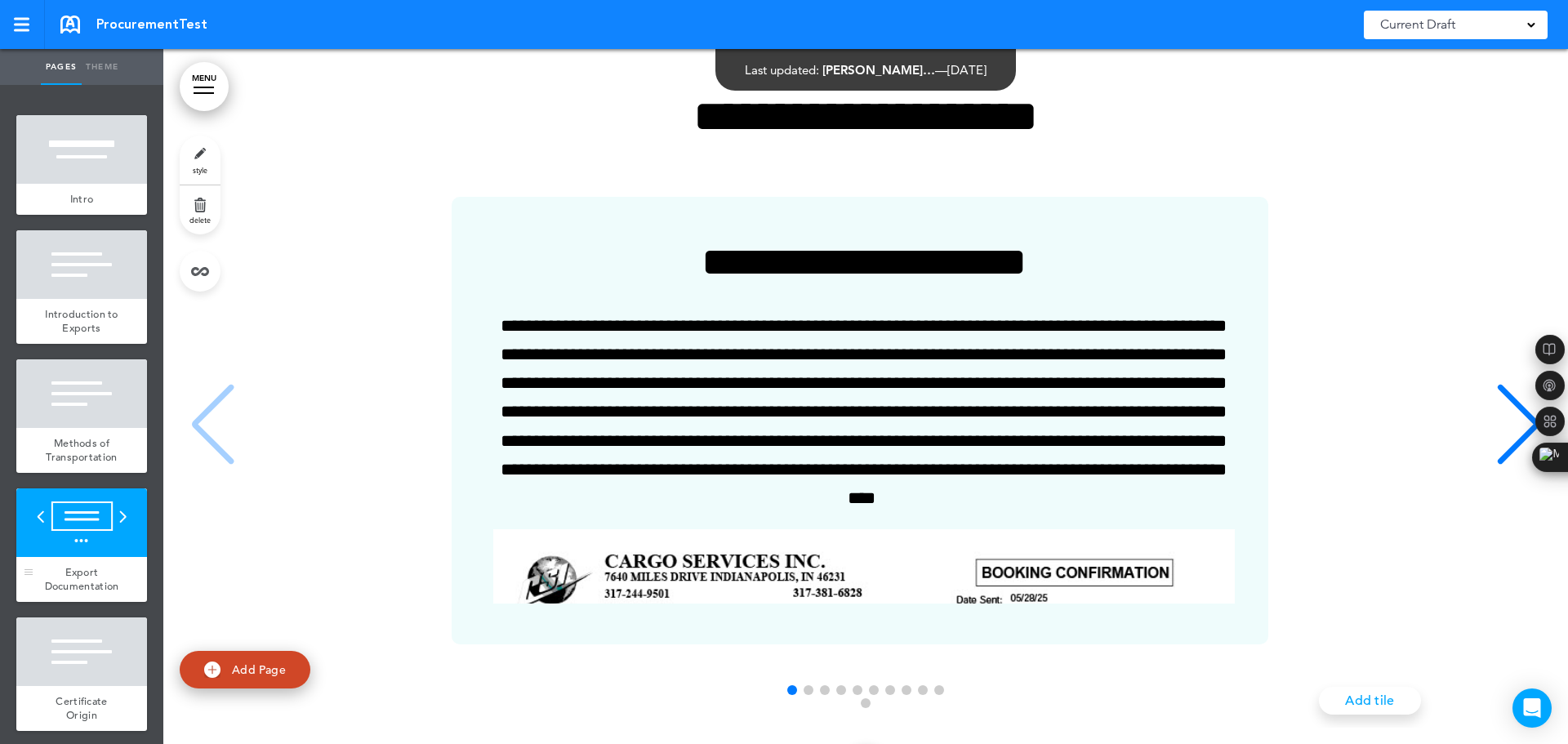
scroll to position [2513, 0]
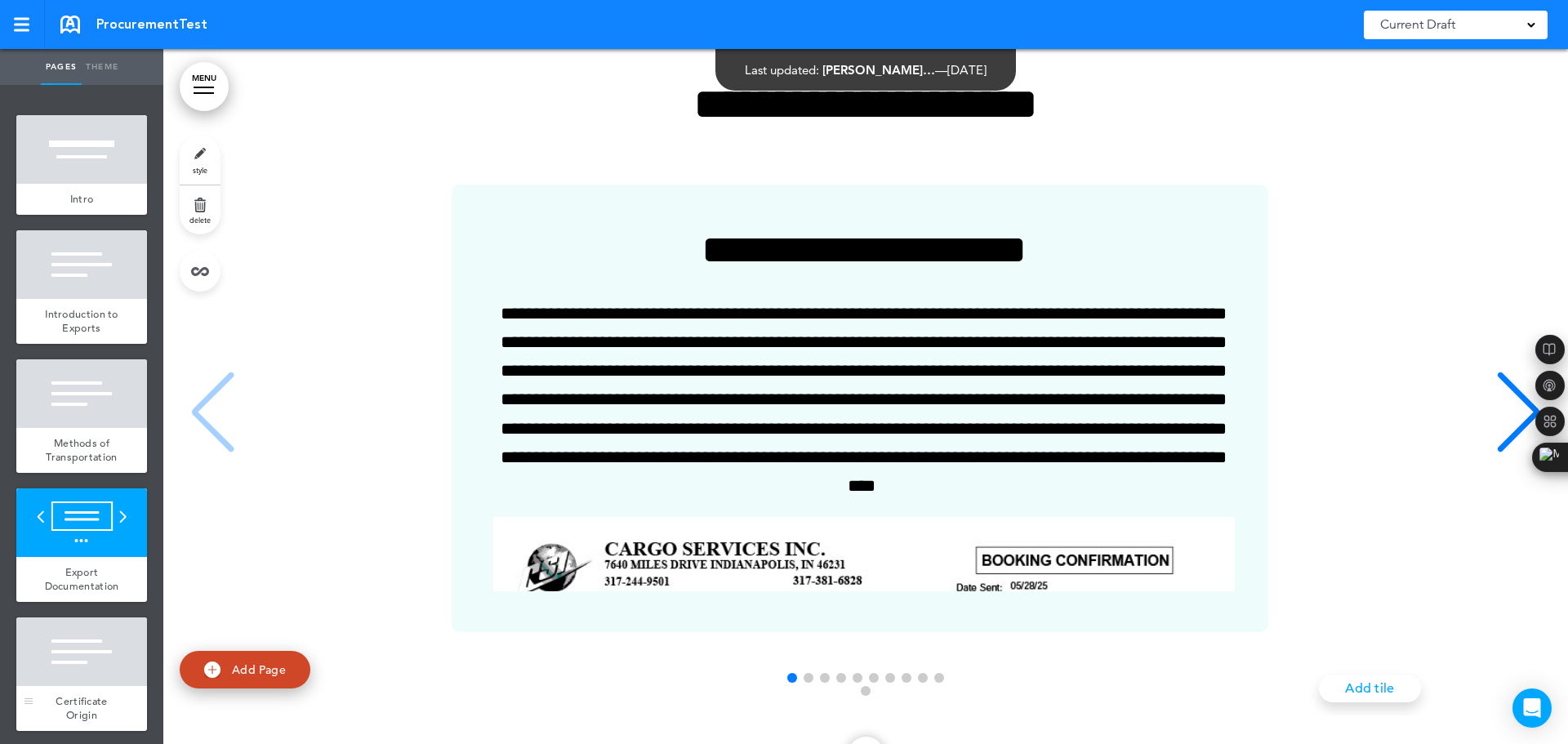
click at [81, 671] on div at bounding box center [81, 650] width 131 height 68
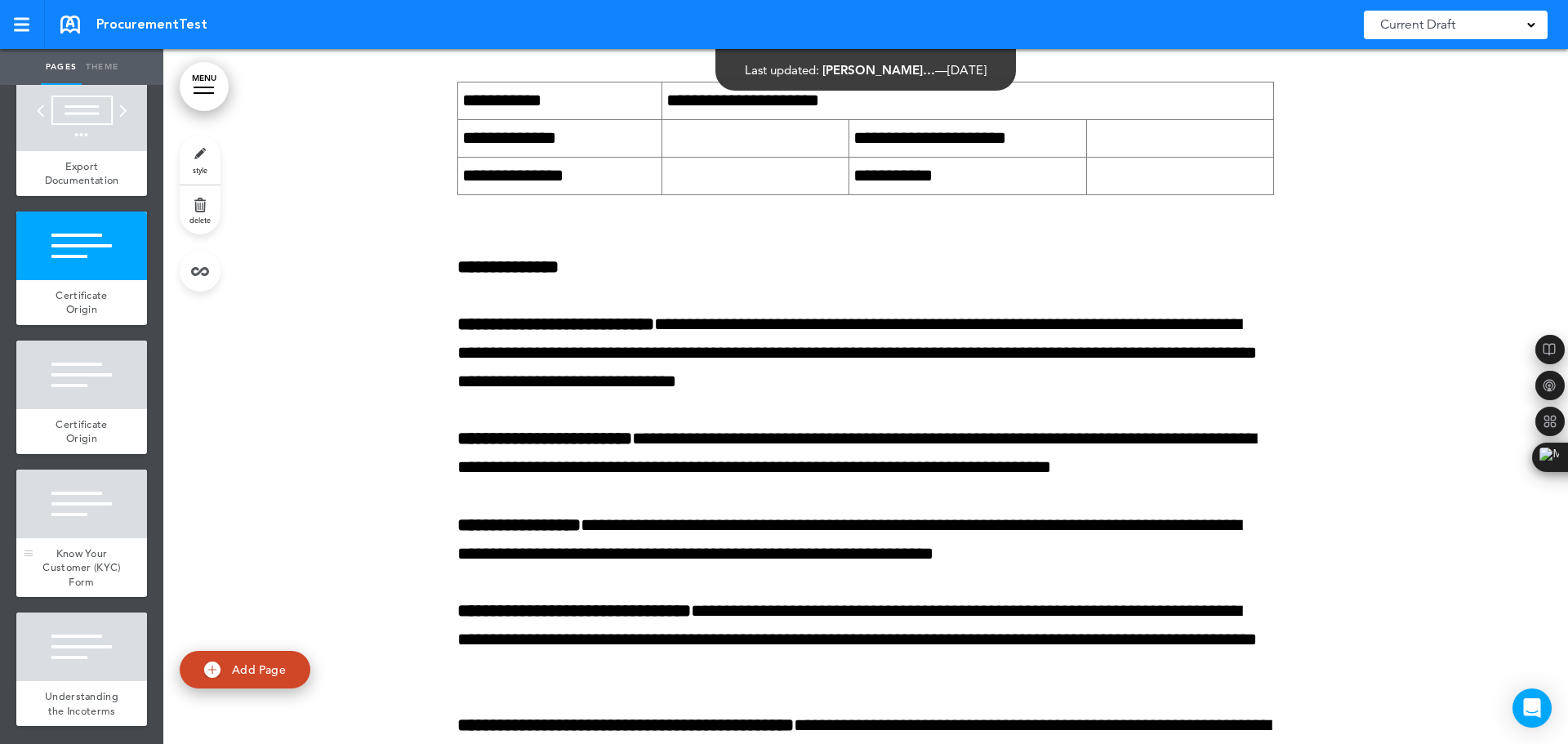
scroll to position [449, 0]
click at [65, 519] on div at bounding box center [81, 503] width 131 height 68
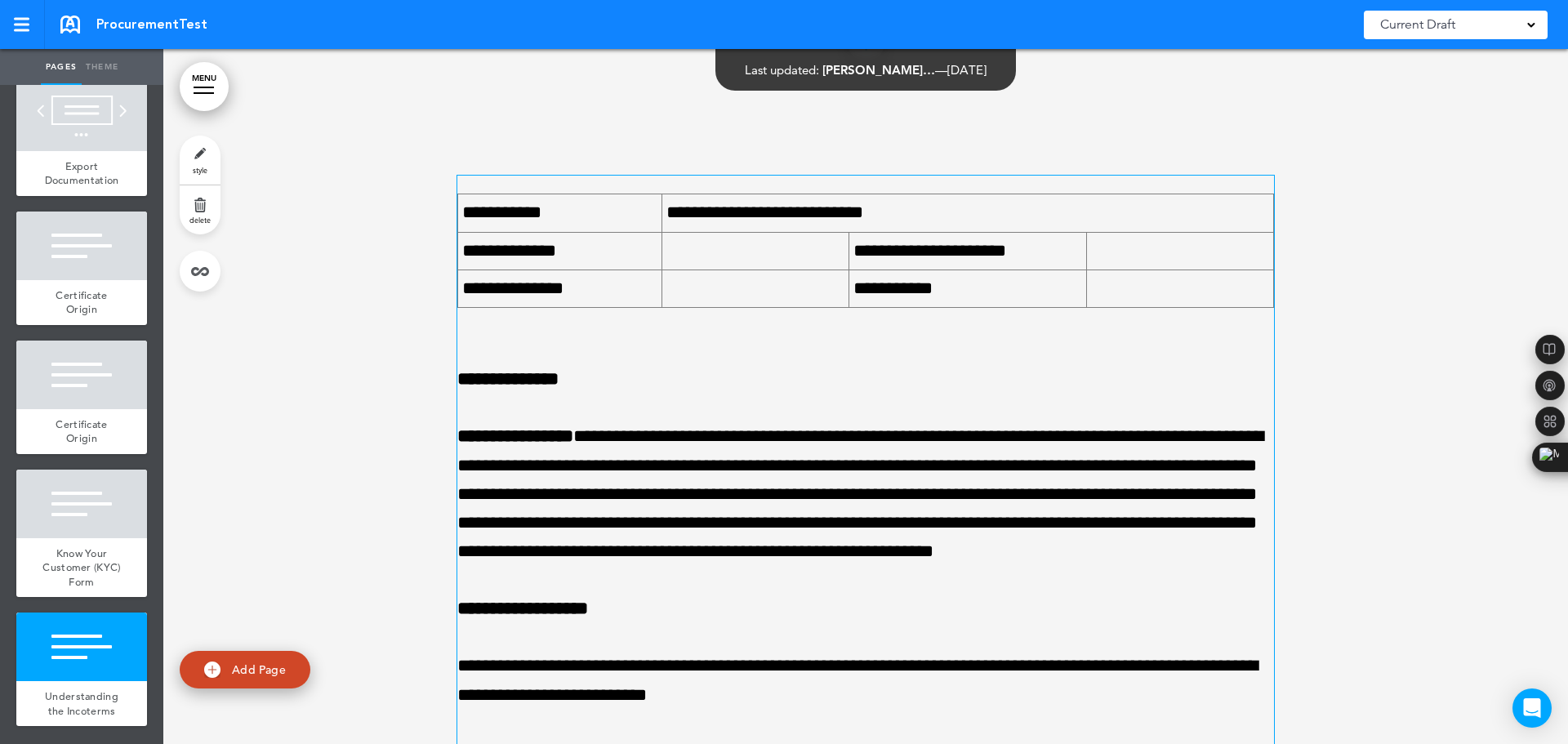
scroll to position [11158, 0]
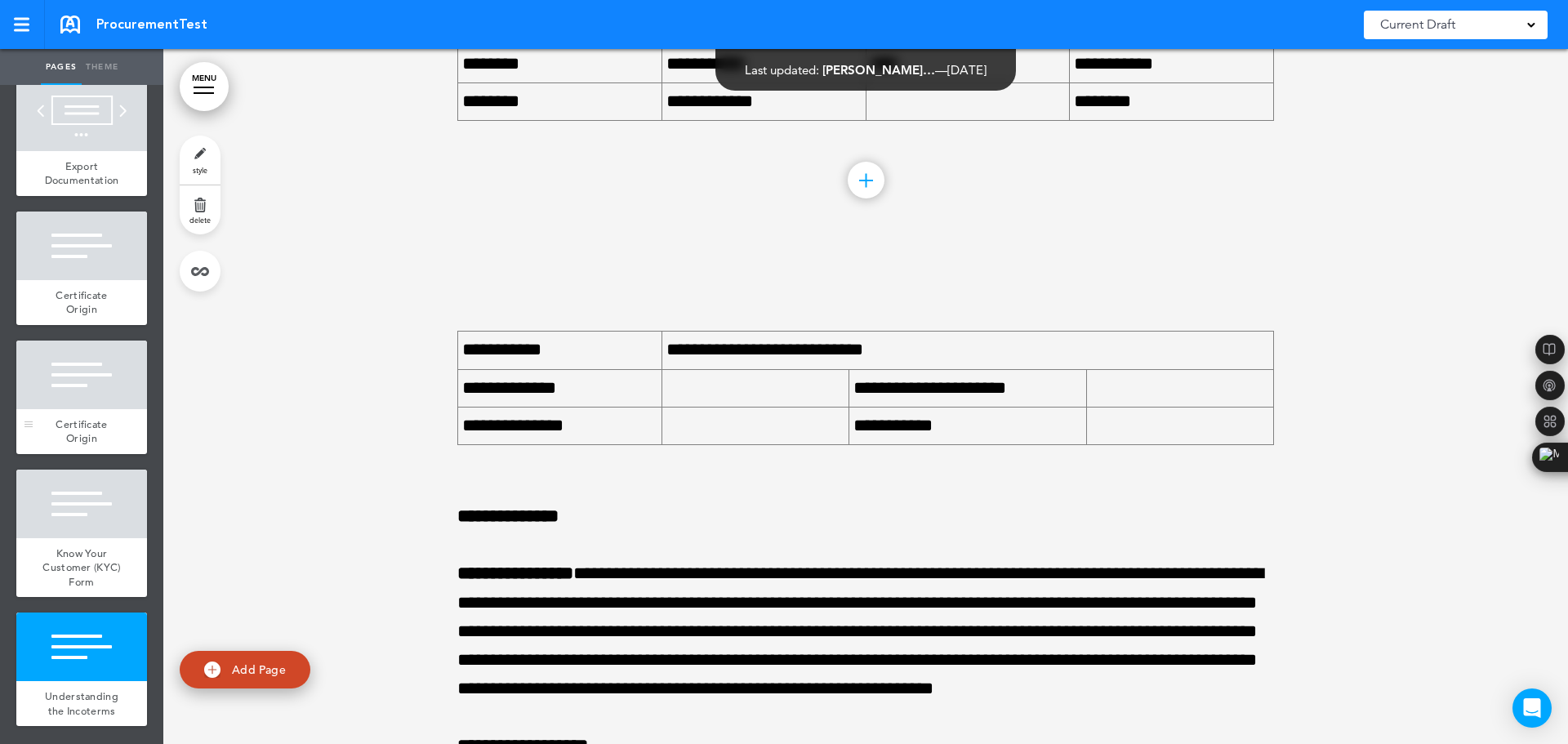
click at [109, 381] on div at bounding box center [81, 374] width 131 height 68
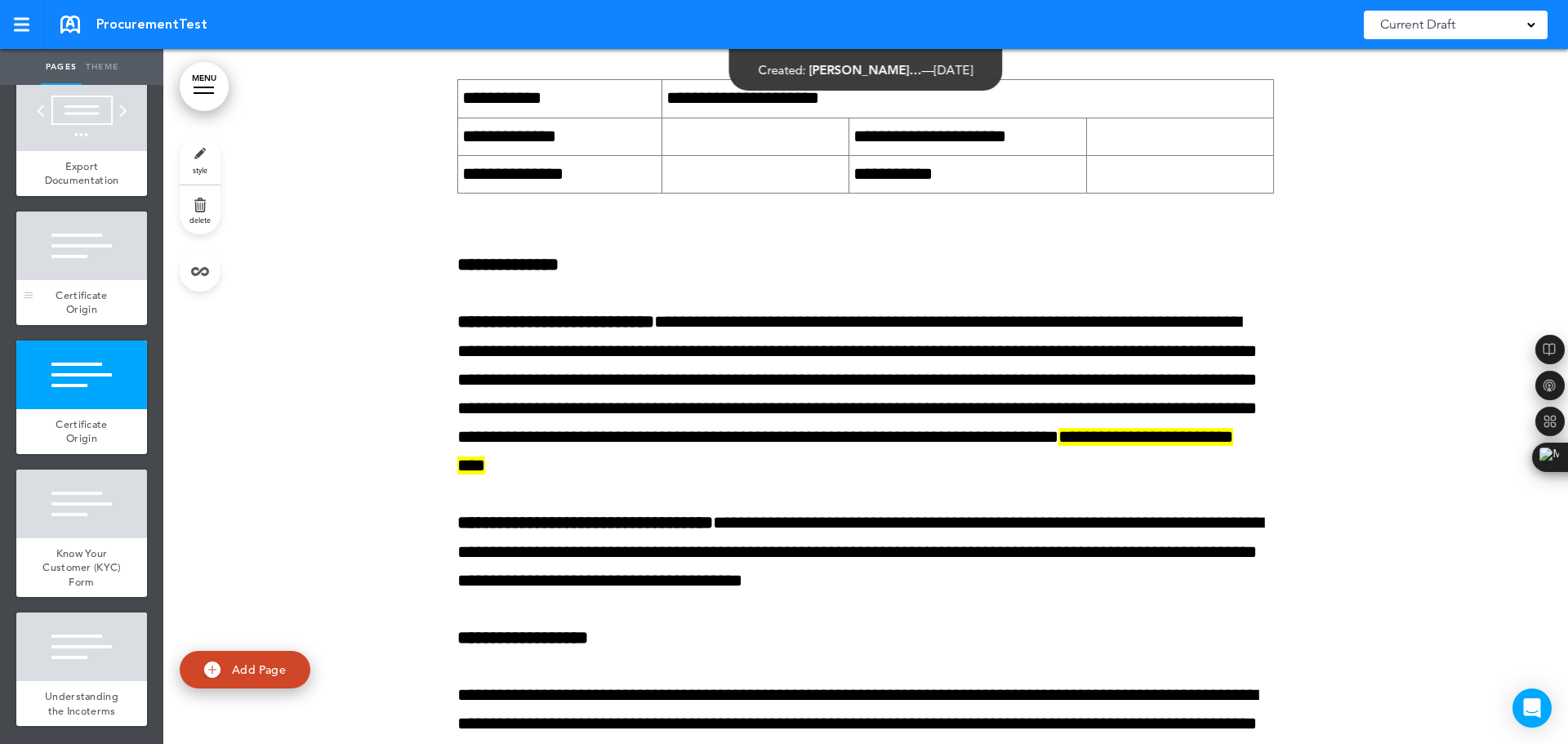
click at [91, 253] on div at bounding box center [81, 245] width 131 height 68
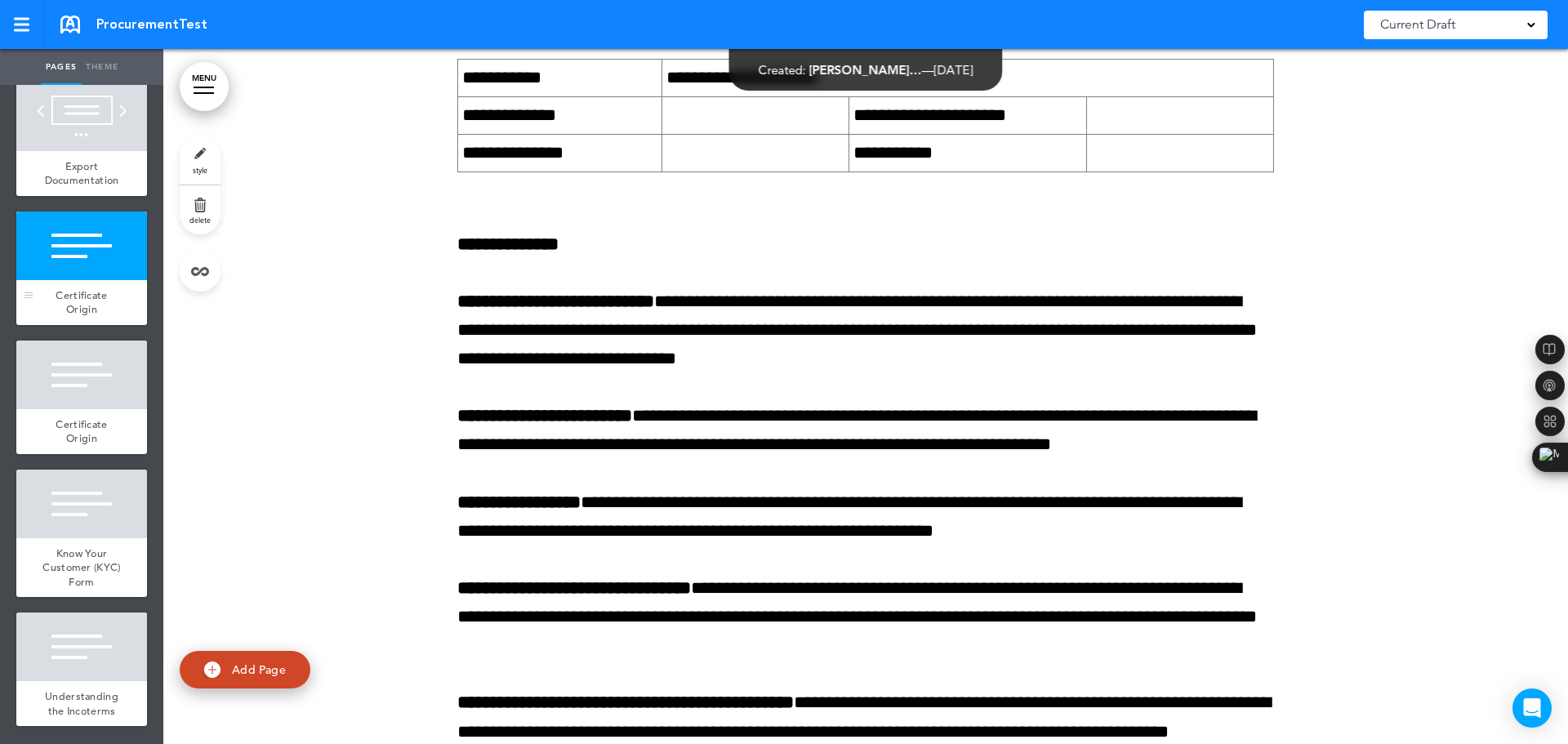
scroll to position [3319, 0]
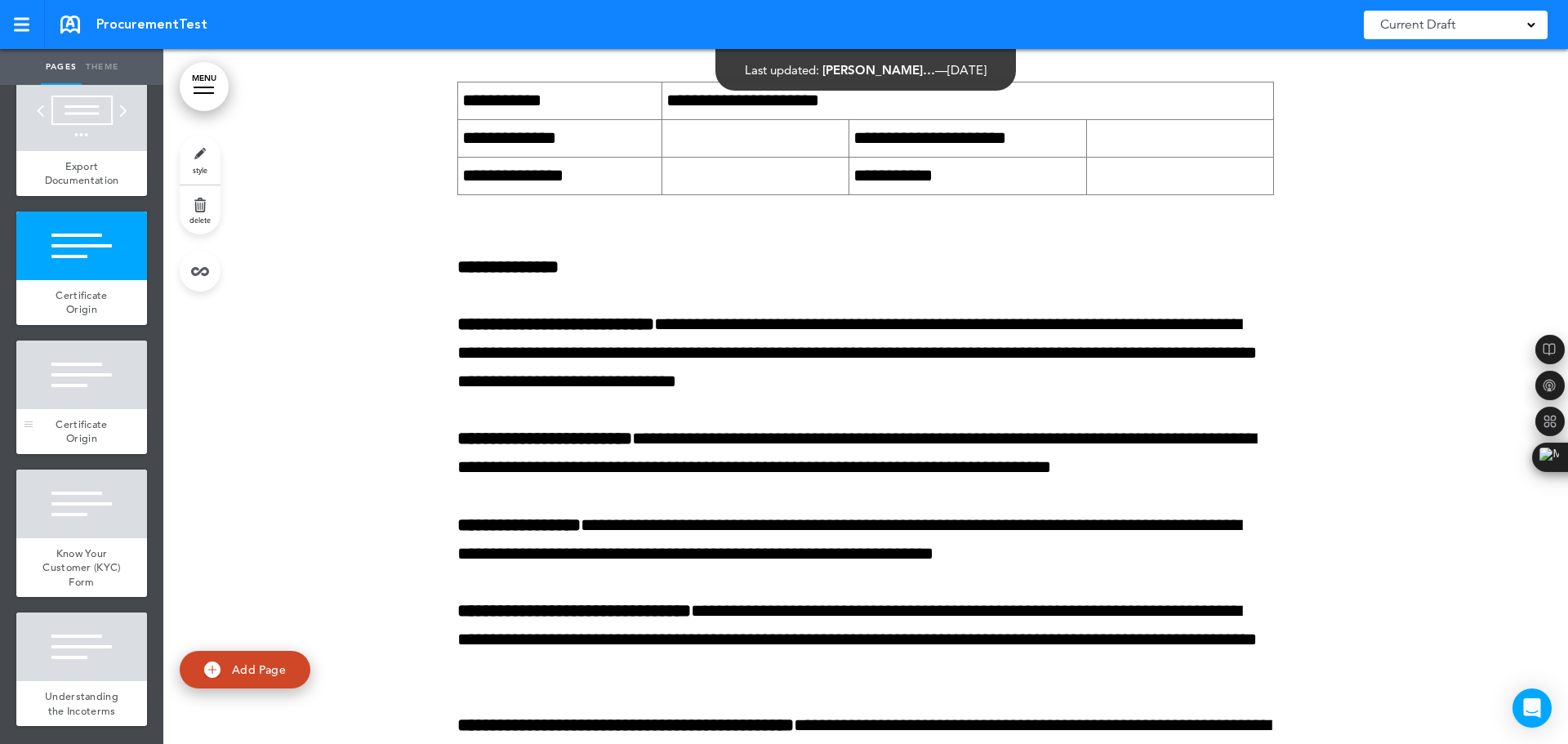
click at [84, 369] on div at bounding box center [81, 374] width 131 height 68
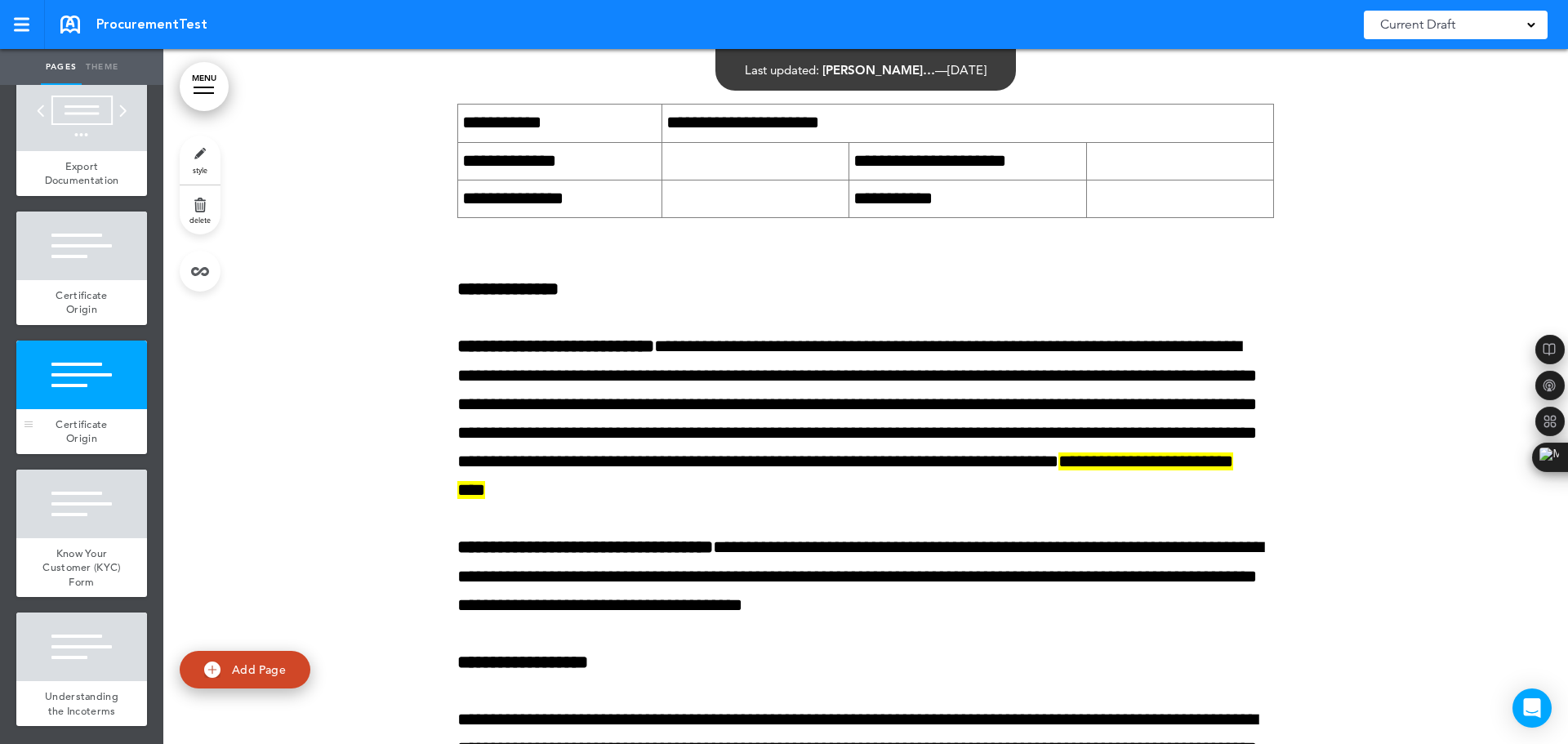
scroll to position [6165, 0]
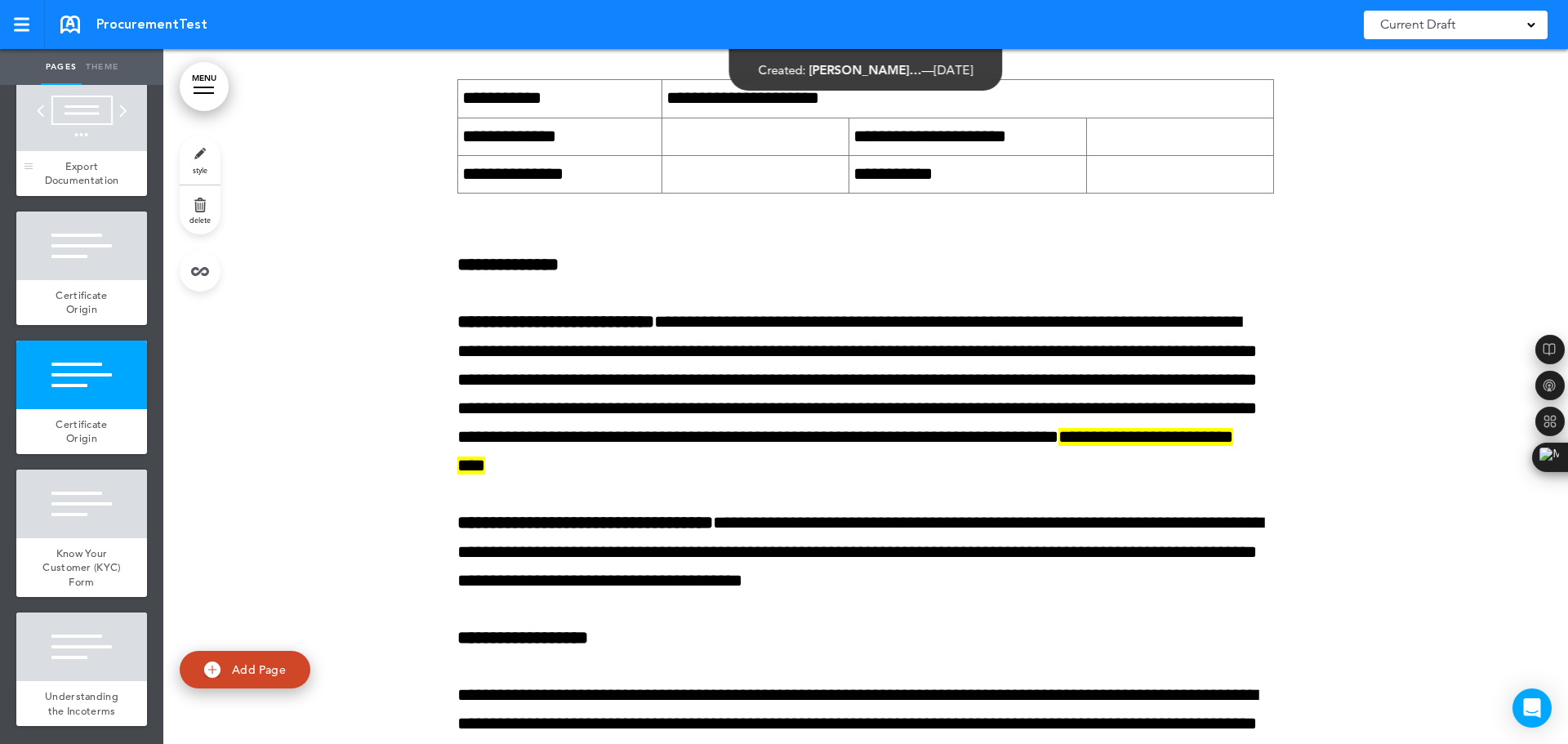
click at [89, 159] on span "Export Documentation" at bounding box center [81, 173] width 74 height 29
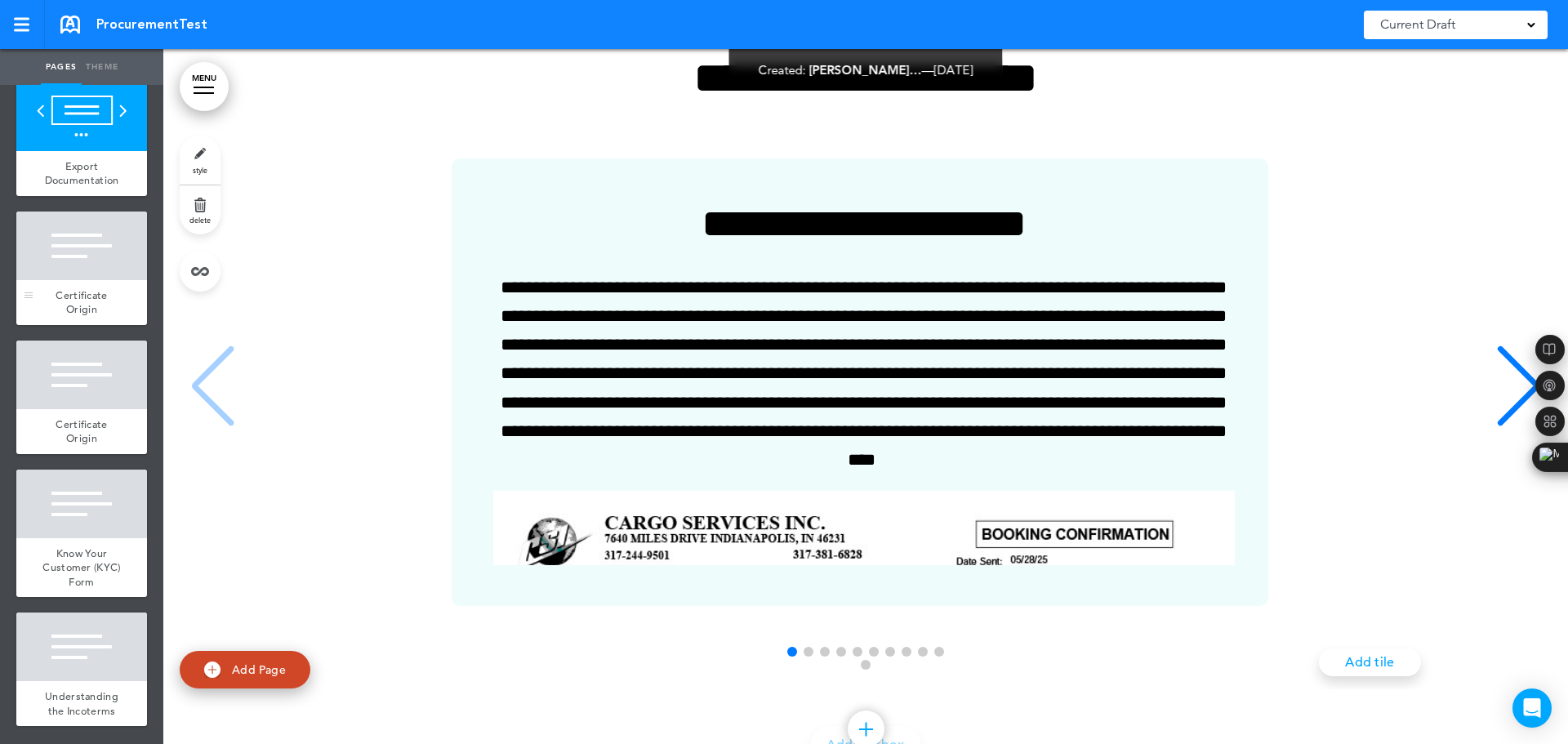
scroll to position [2513, 0]
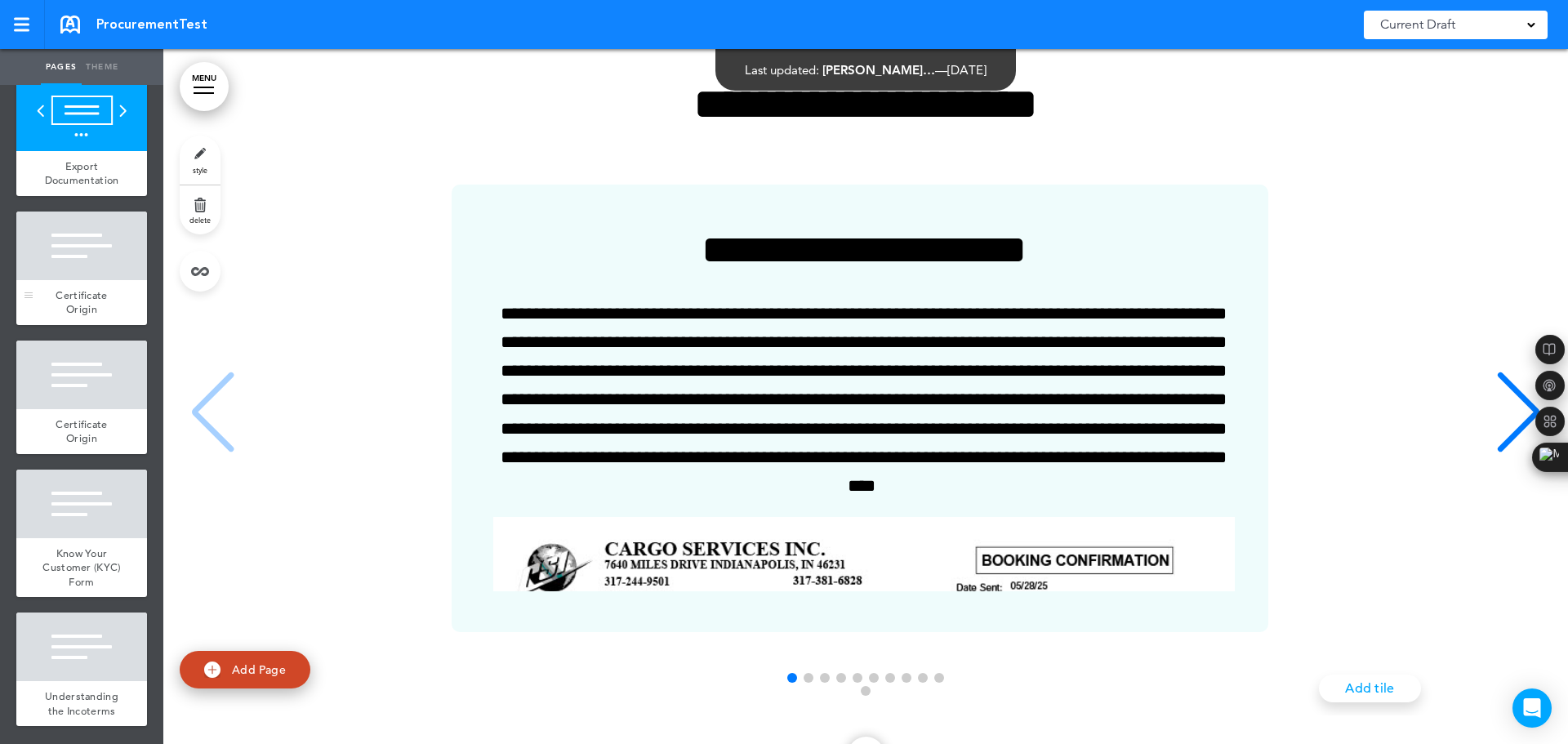
click at [70, 240] on div at bounding box center [81, 245] width 131 height 68
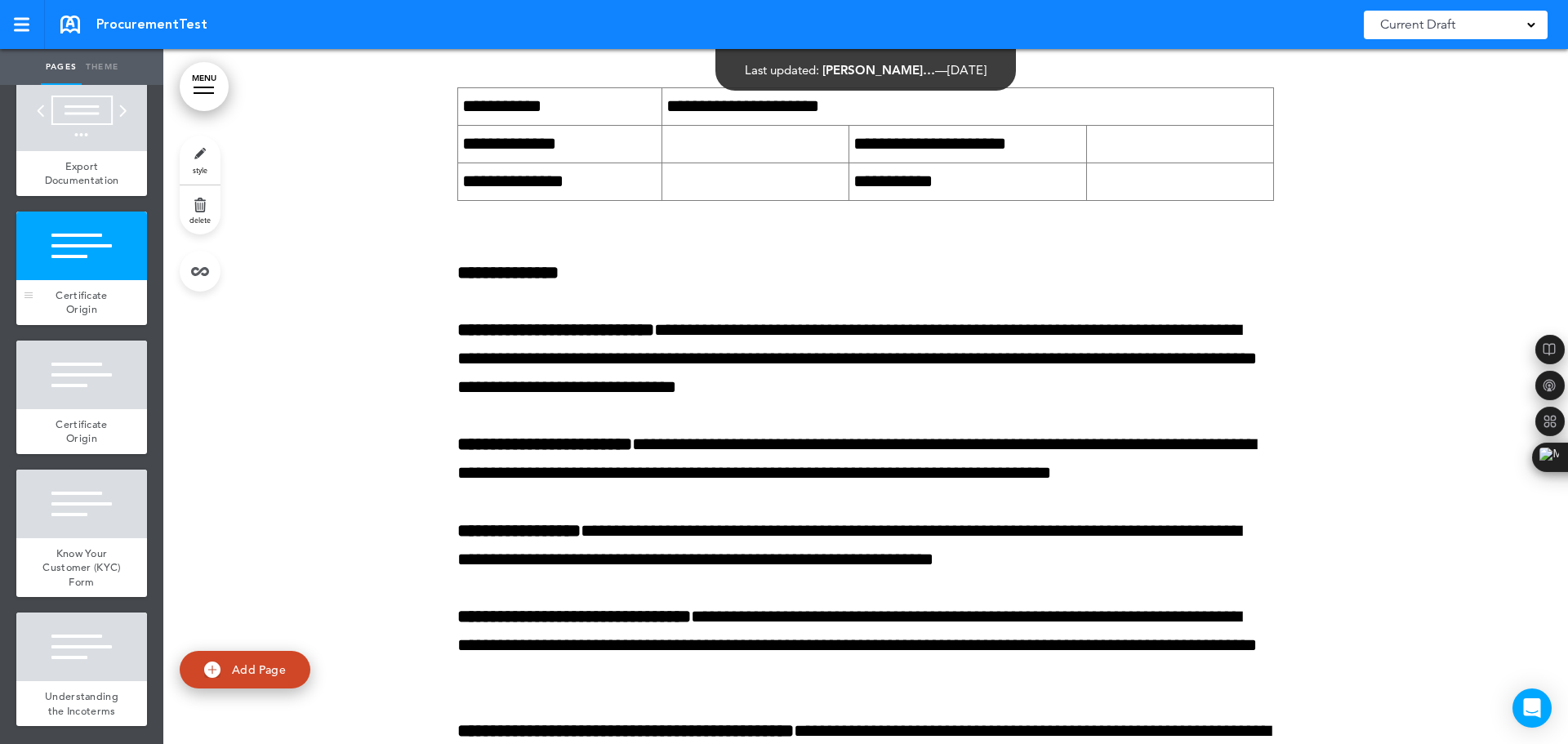
scroll to position [3319, 0]
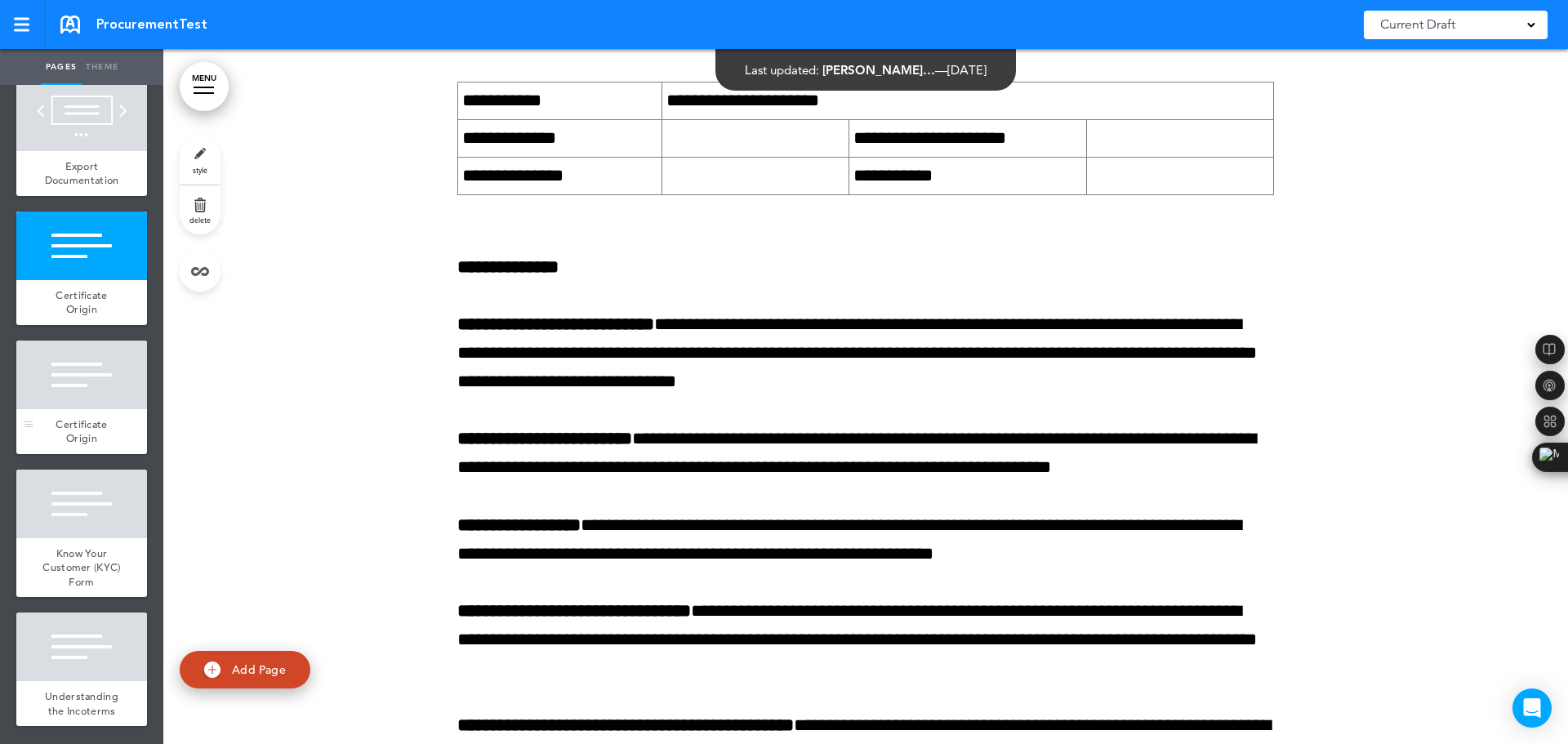
click at [80, 368] on div at bounding box center [81, 374] width 131 height 68
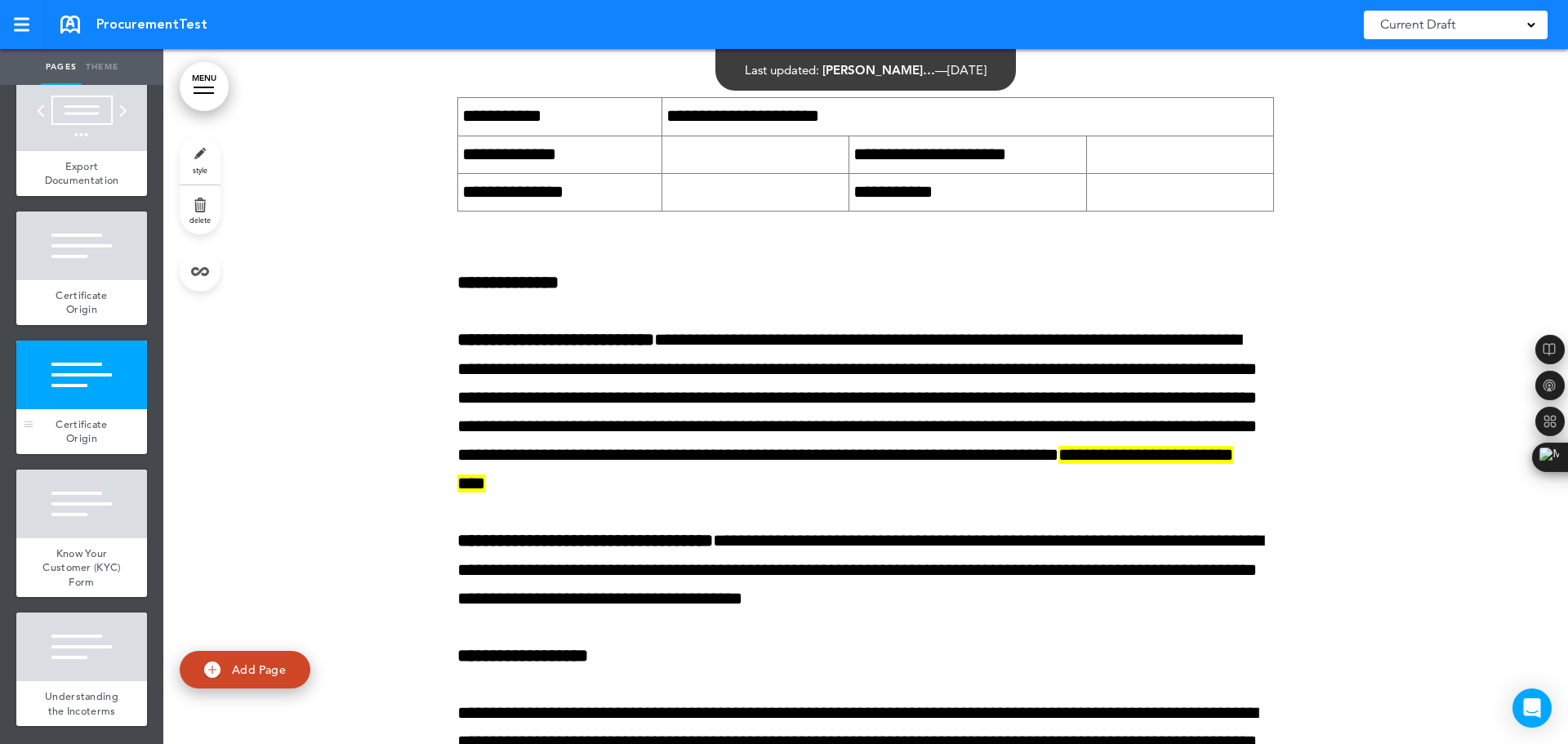
scroll to position [6165, 0]
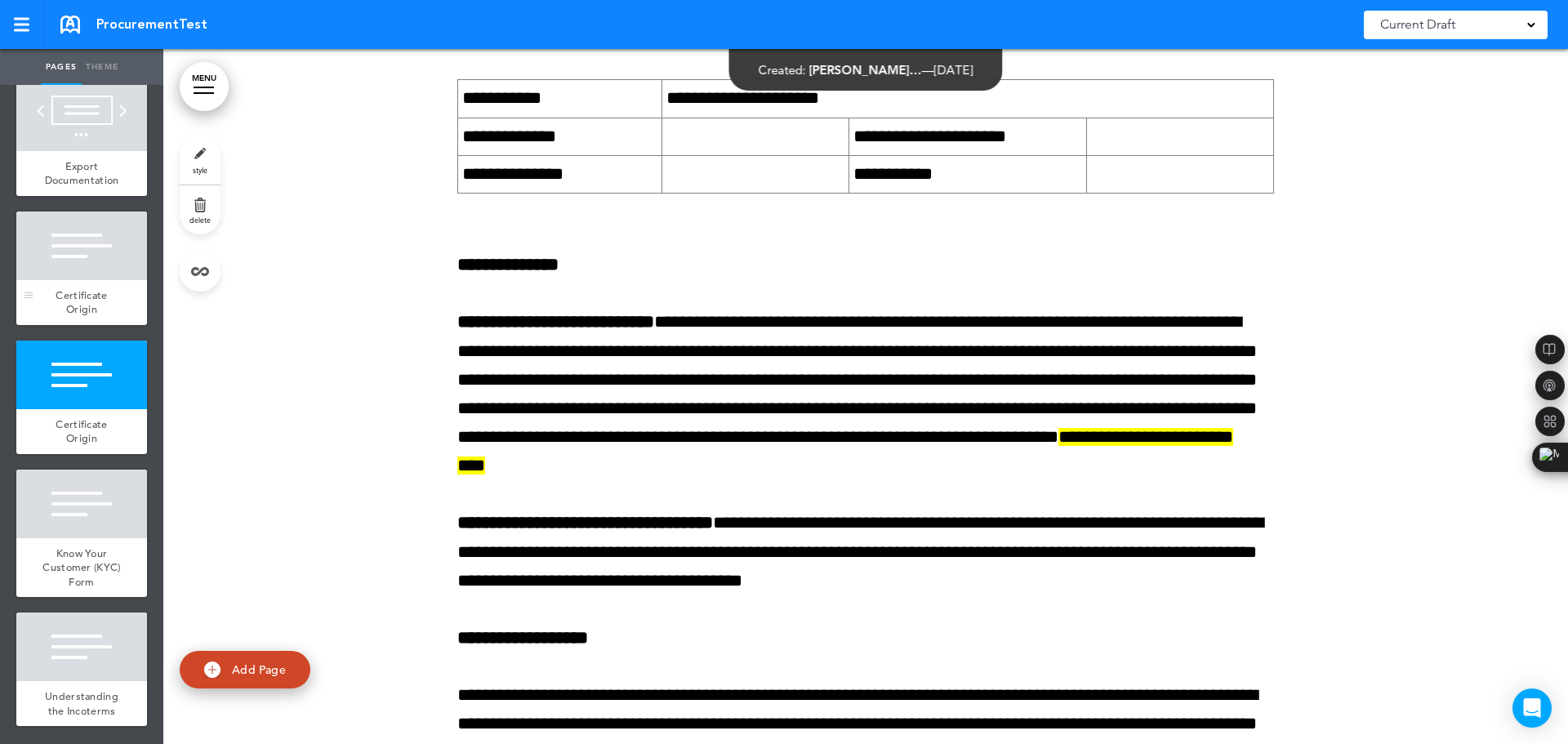
click at [95, 280] on div "Certificate Origin" at bounding box center [81, 302] width 131 height 45
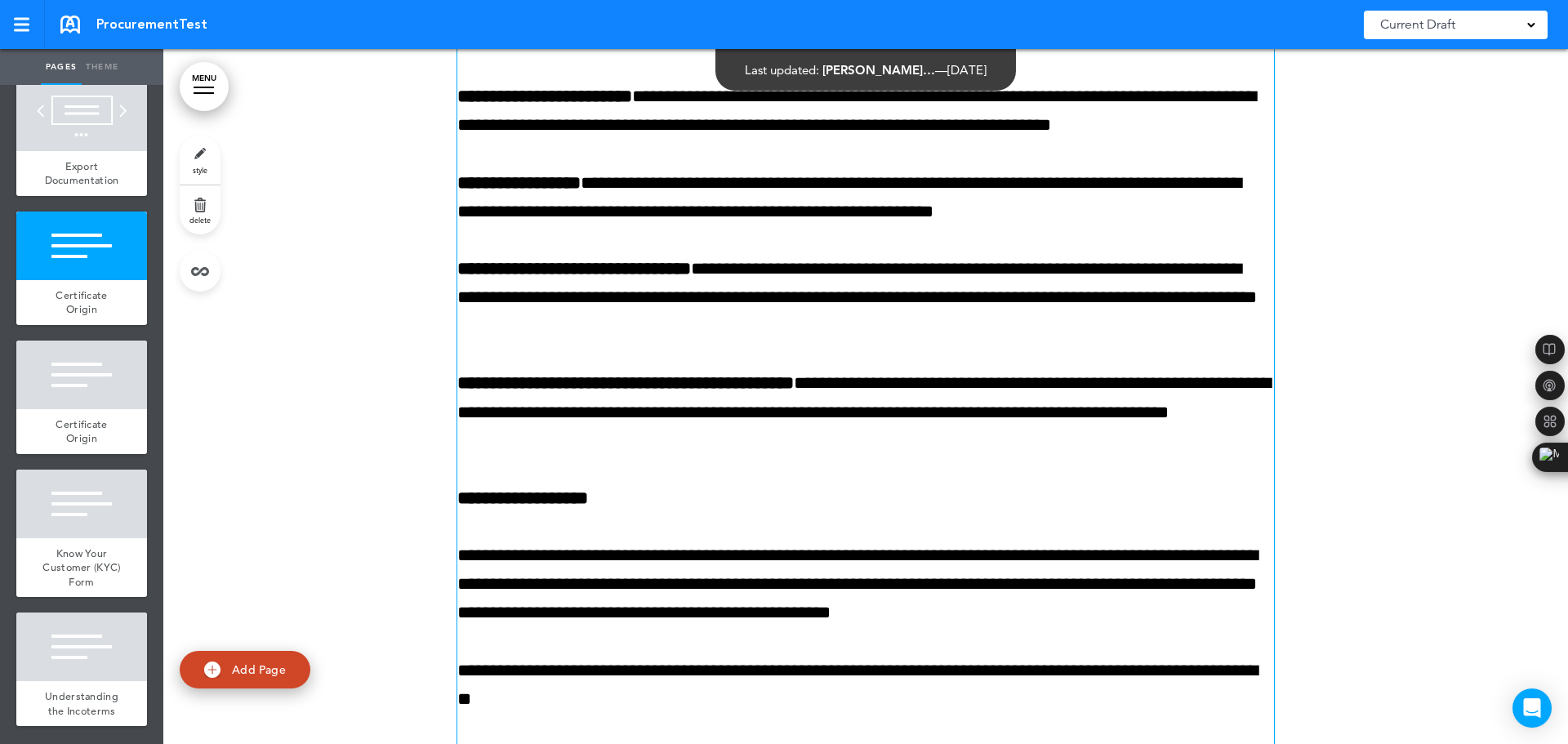
scroll to position [3727, 0]
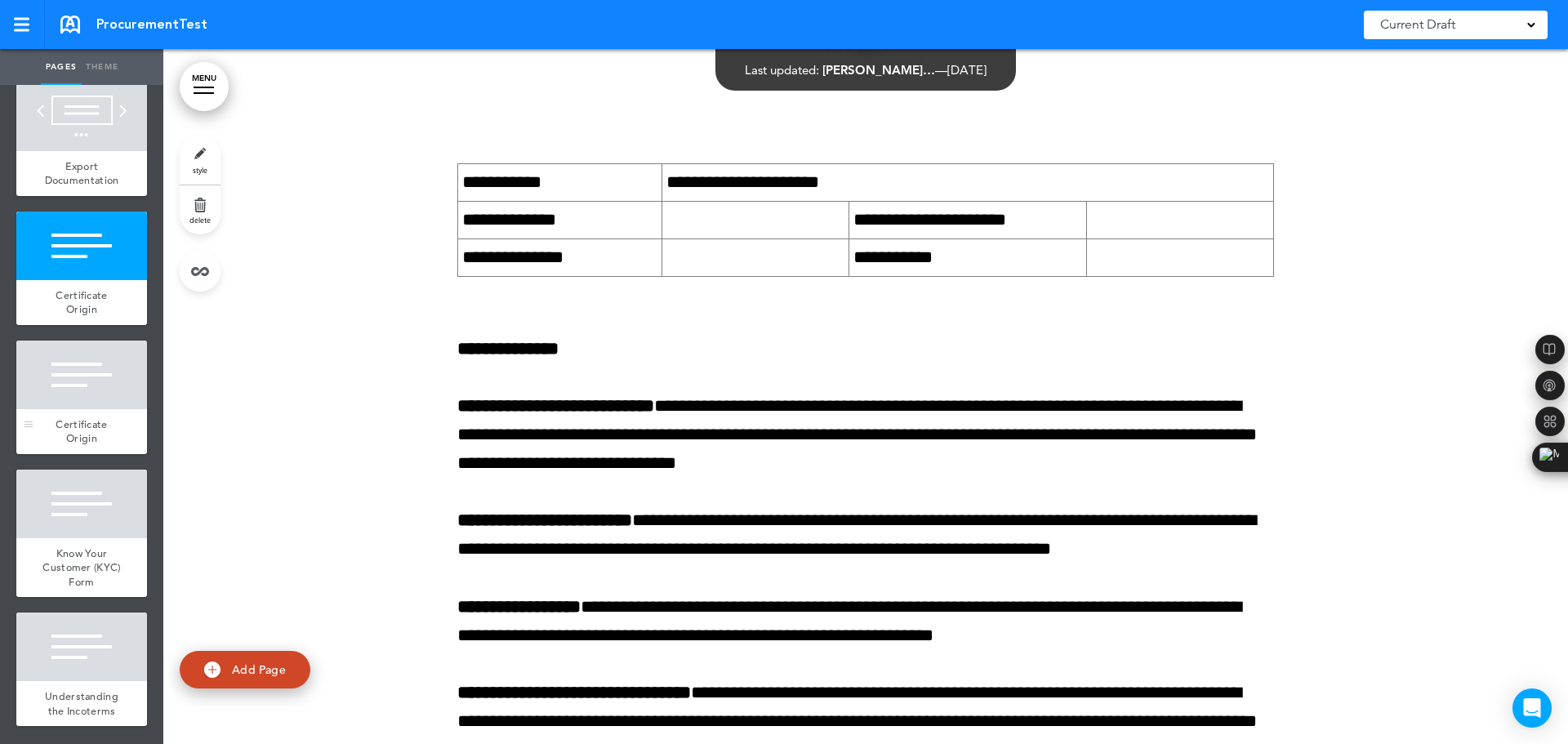
click at [53, 359] on div at bounding box center [81, 374] width 131 height 68
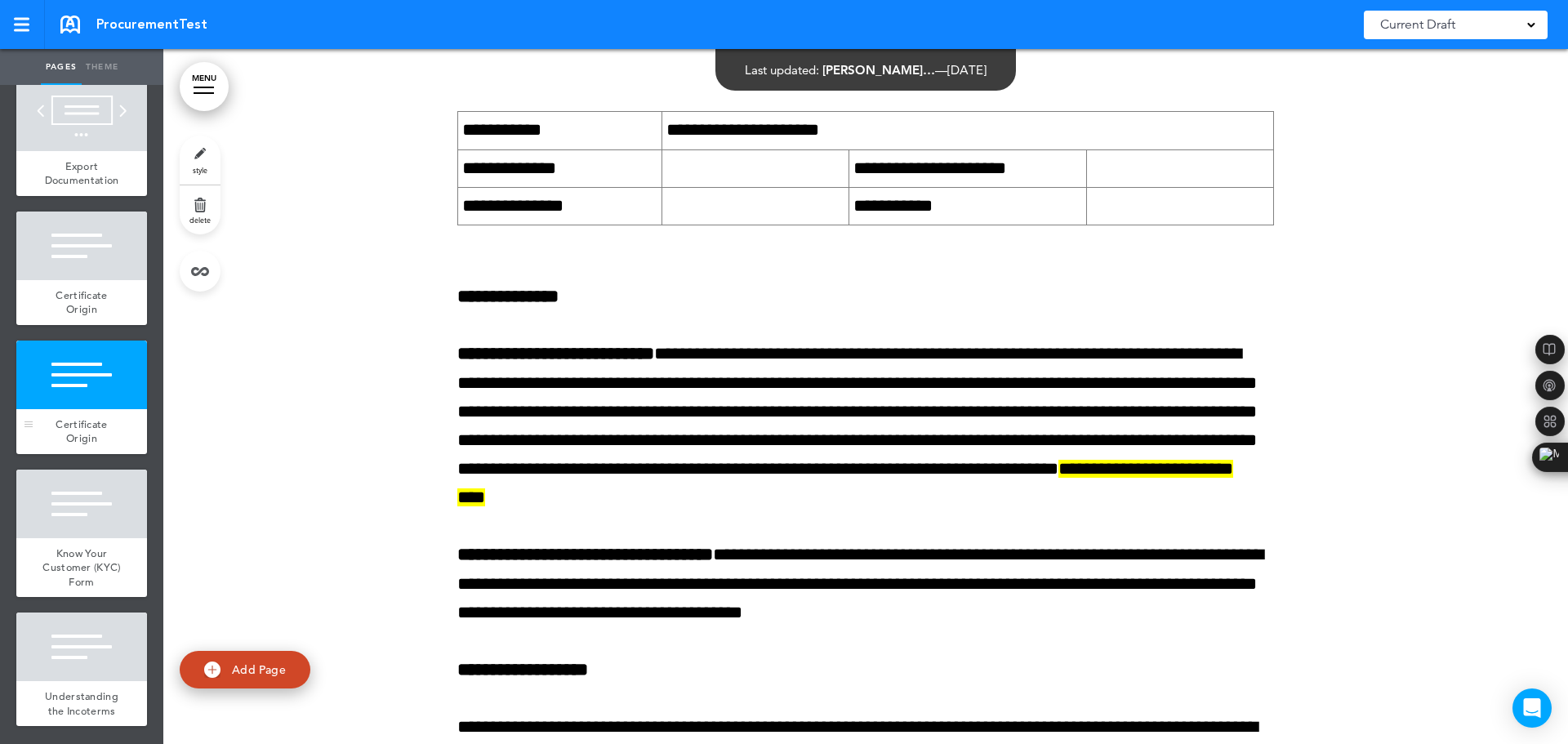
scroll to position [6165, 0]
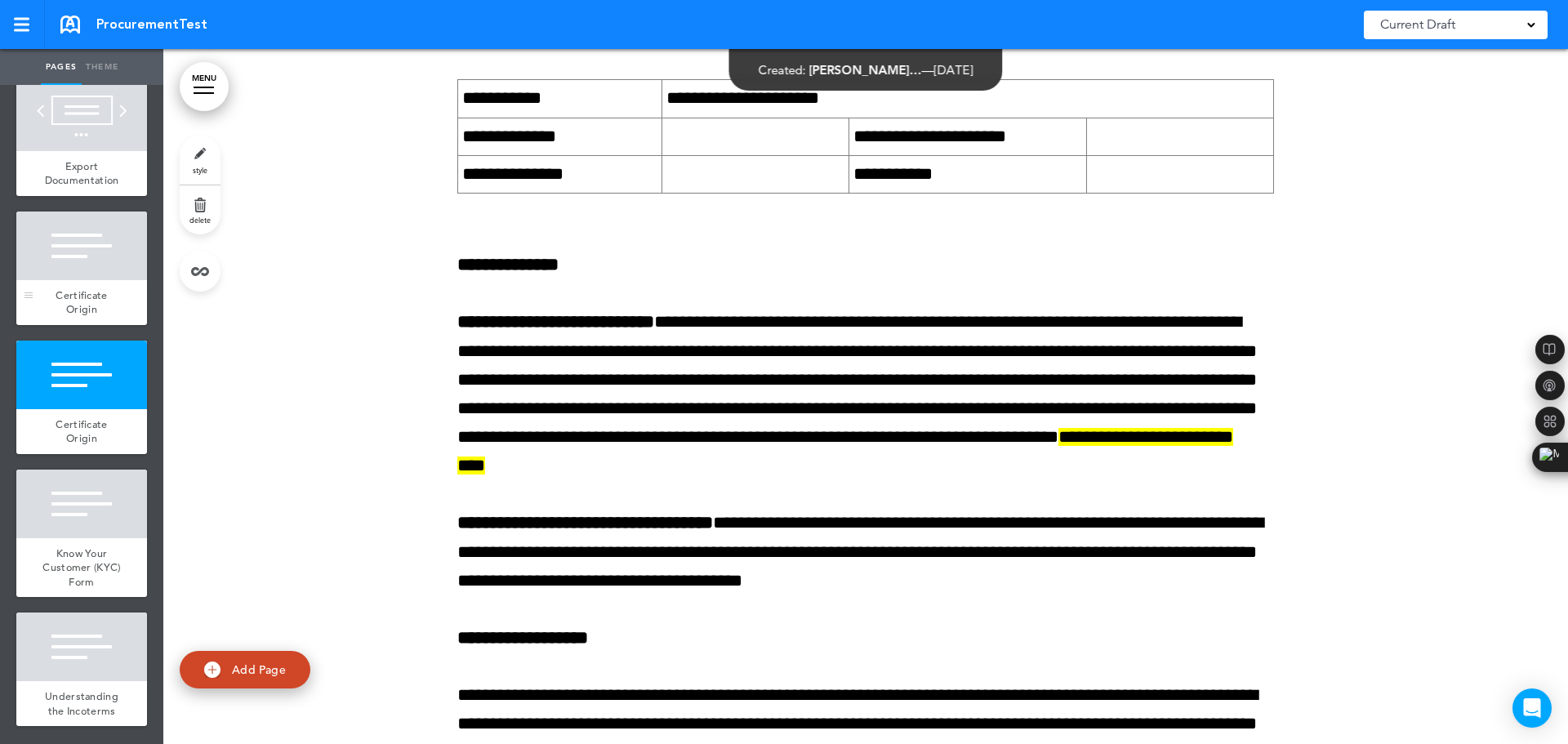
click at [52, 250] on div at bounding box center [81, 245] width 131 height 68
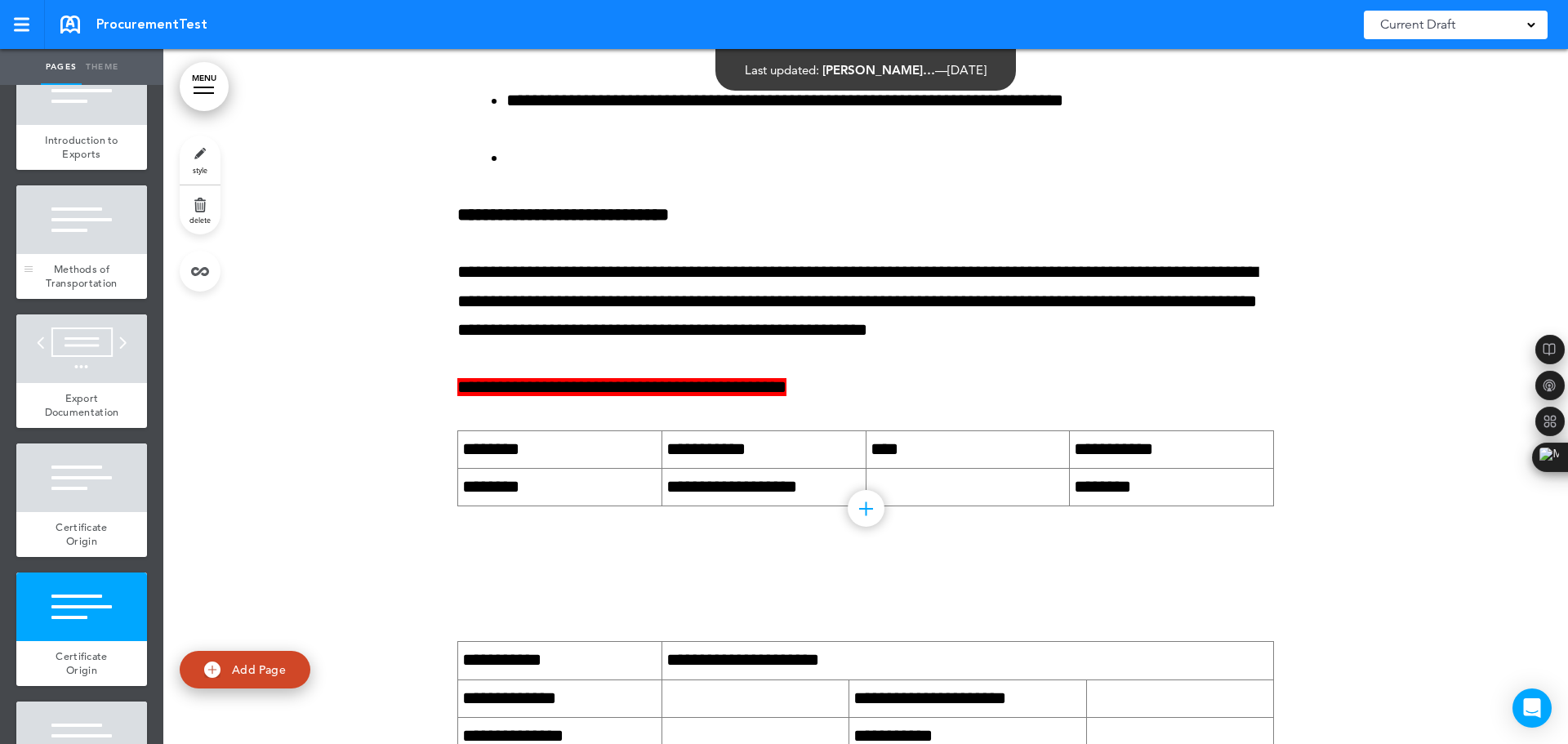
scroll to position [245, 0]
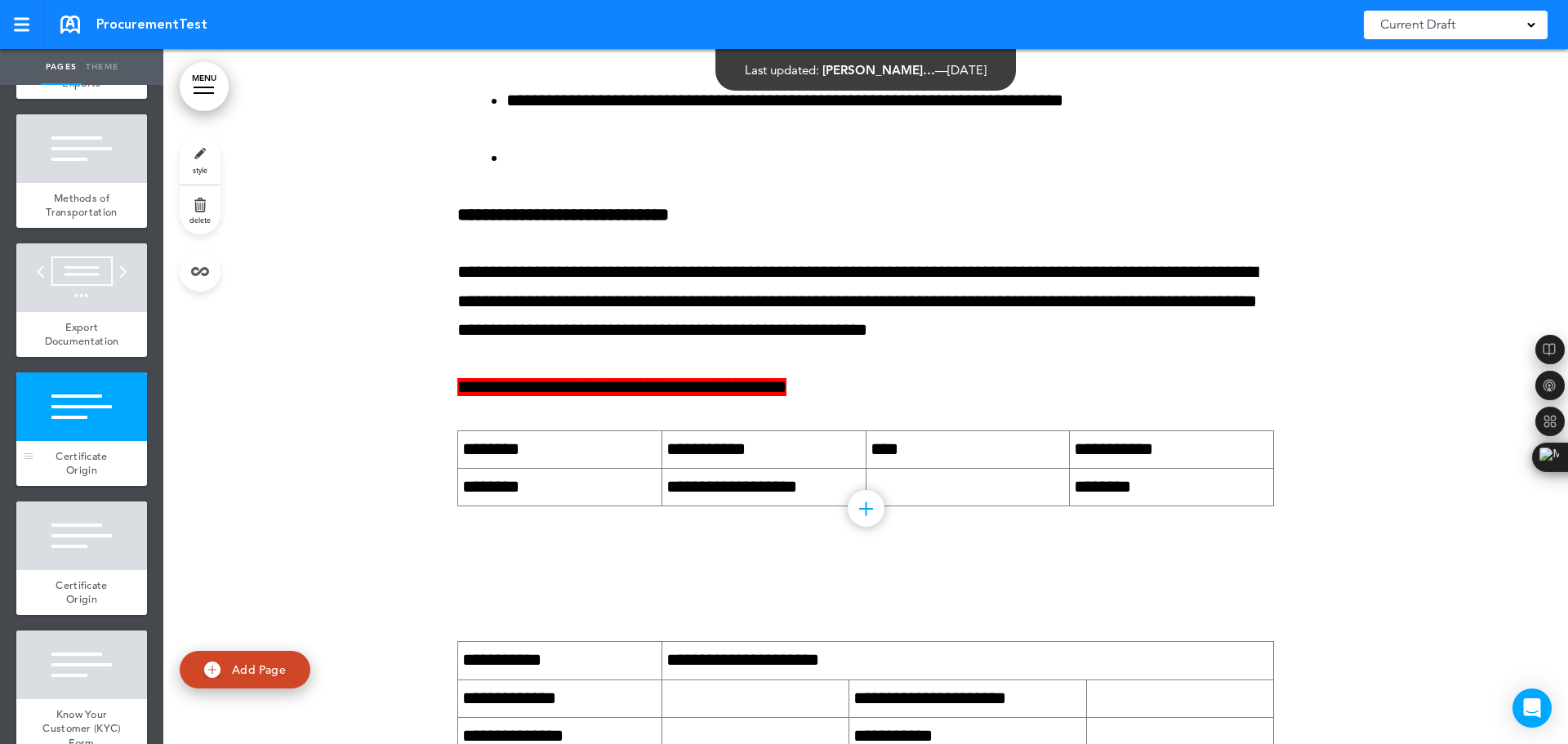
click at [97, 441] on div at bounding box center [81, 406] width 131 height 68
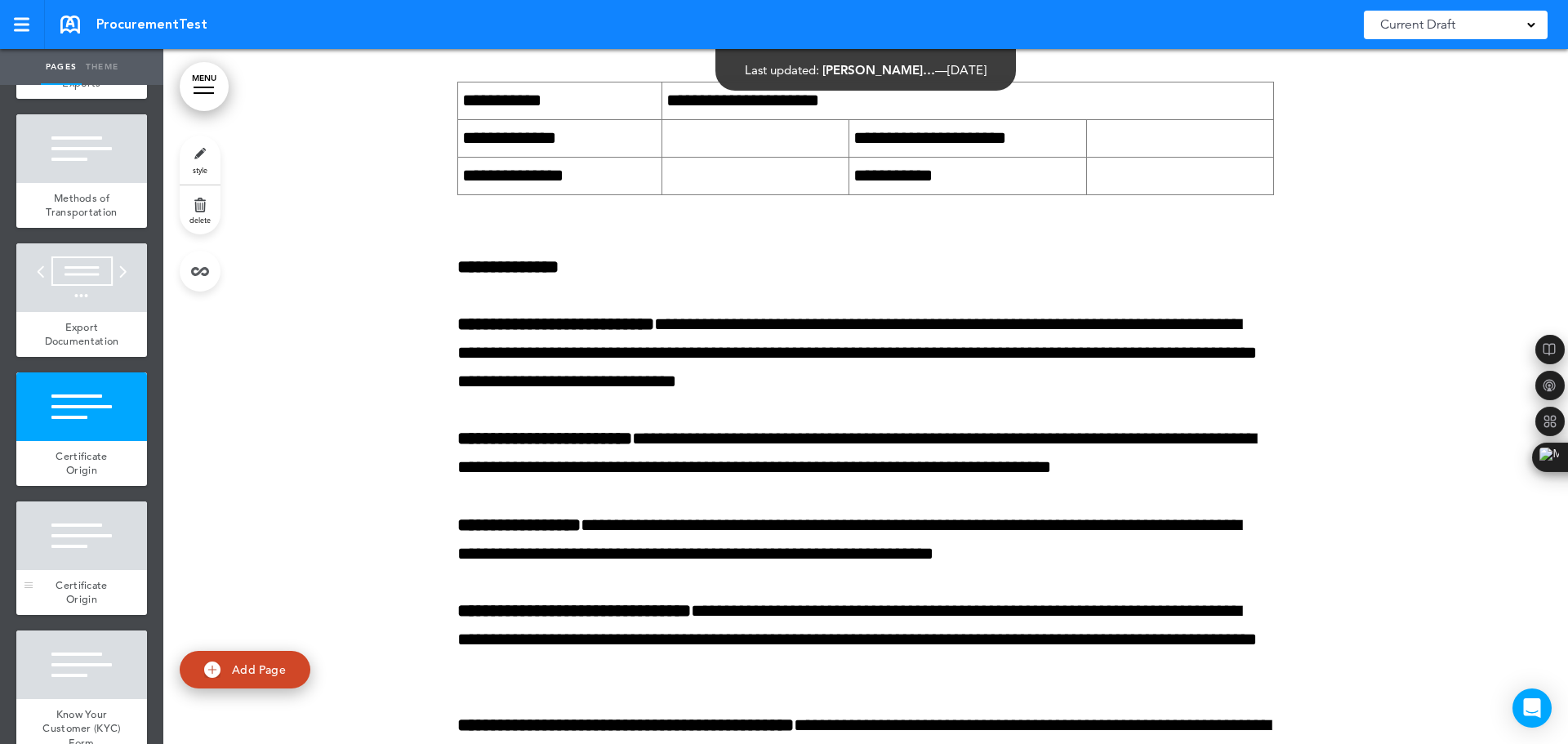
click at [86, 553] on div at bounding box center [81, 535] width 131 height 68
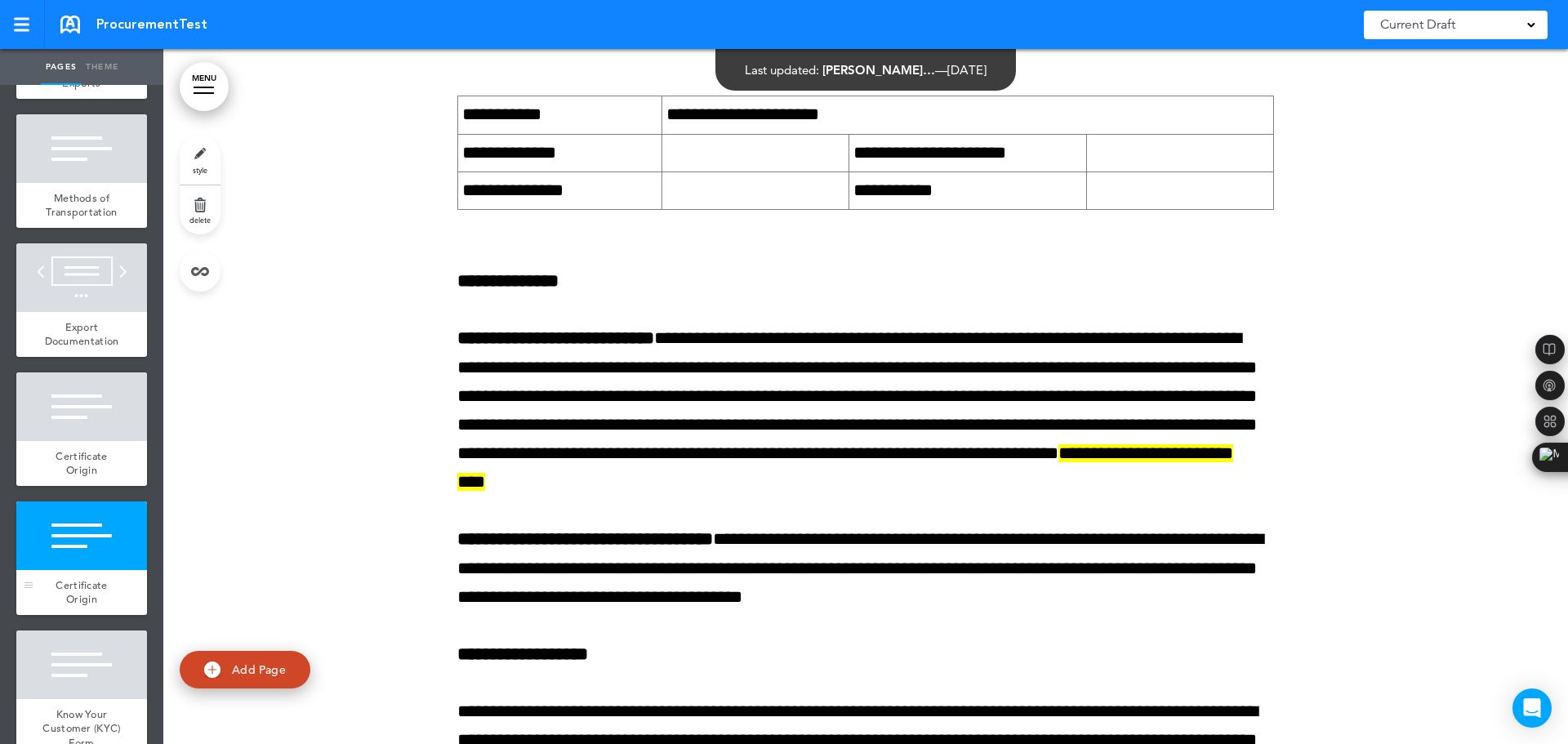
scroll to position [6165, 0]
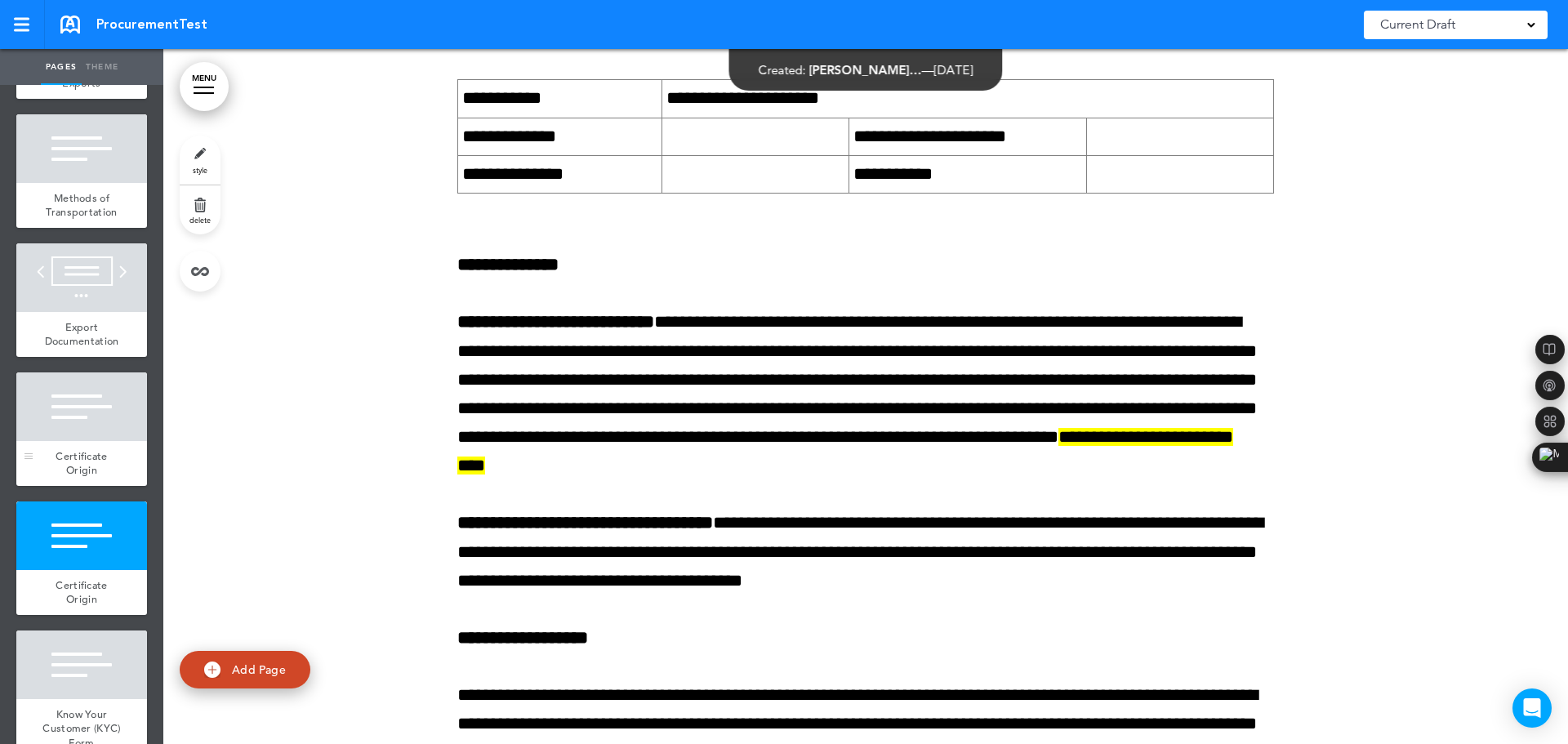
click at [97, 441] on div at bounding box center [81, 406] width 131 height 68
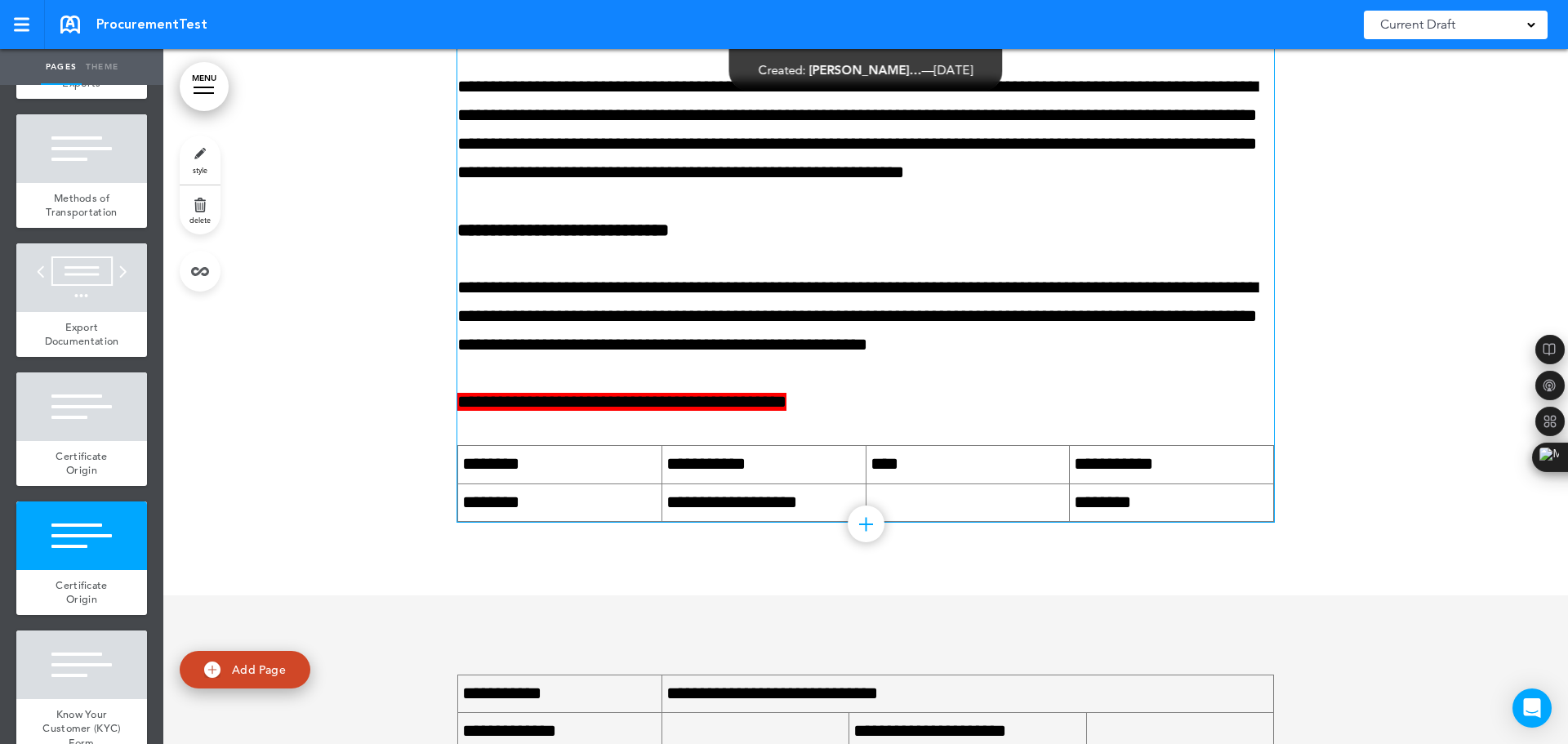
scroll to position [7808, 0]
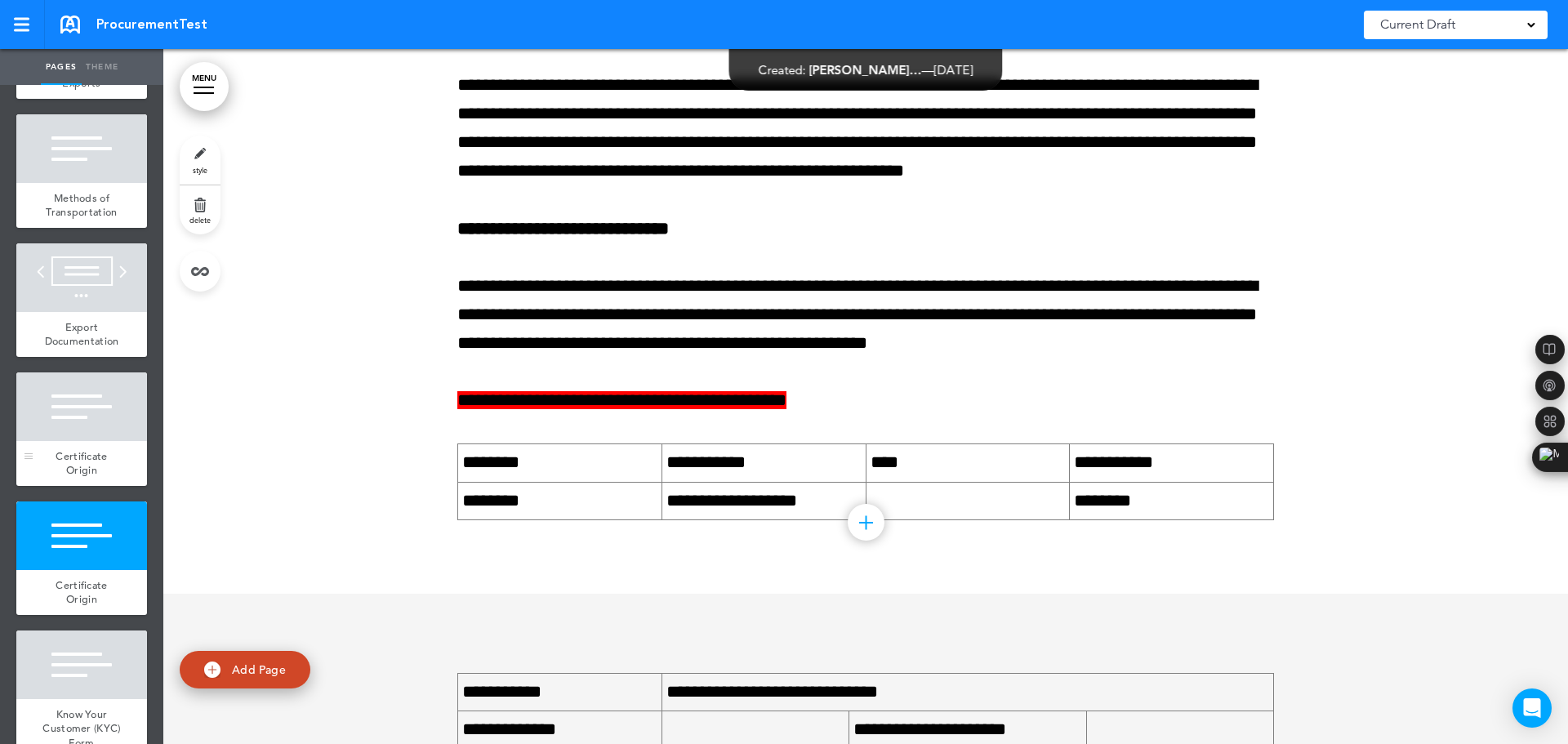
click at [52, 433] on div at bounding box center [81, 406] width 131 height 68
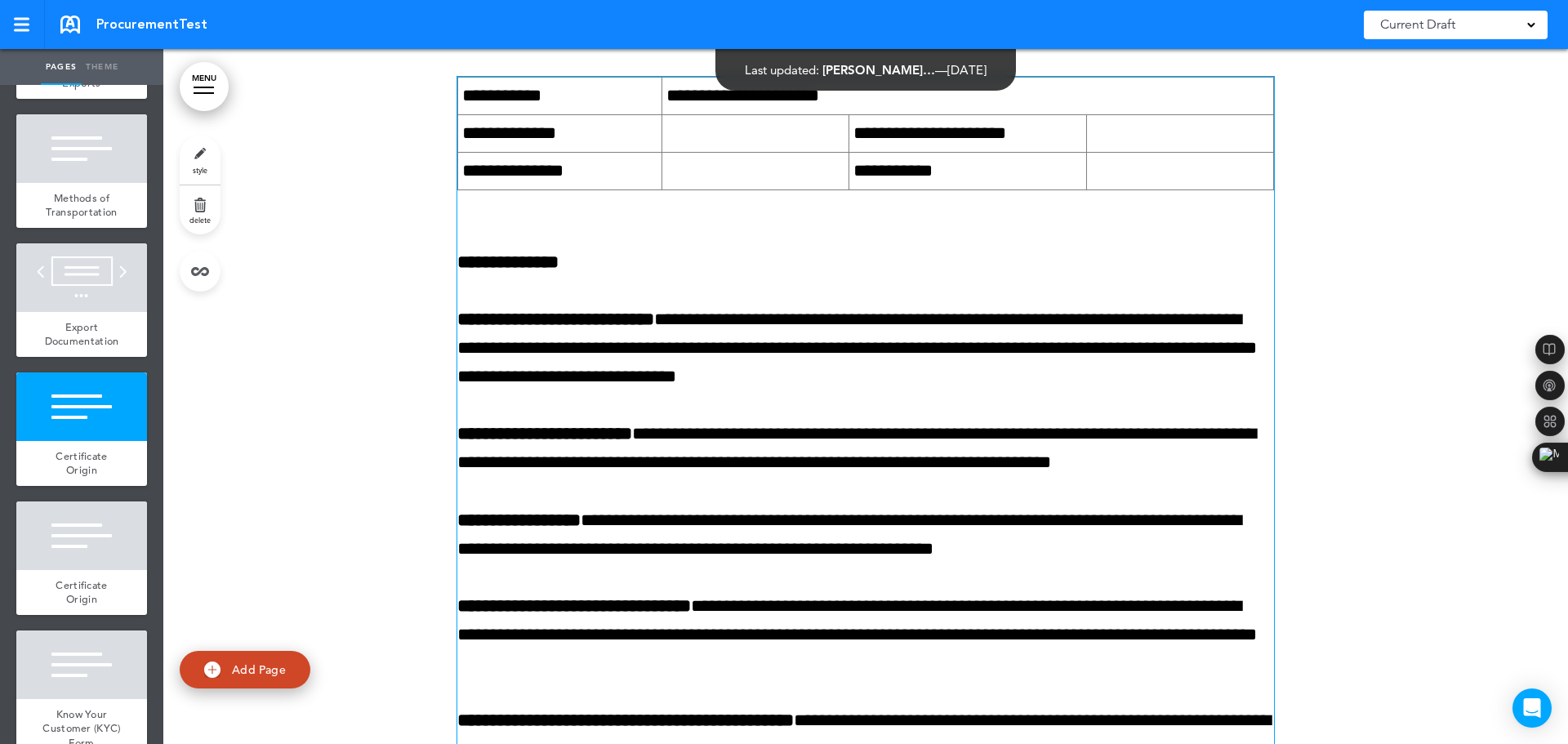
scroll to position [3319, 0]
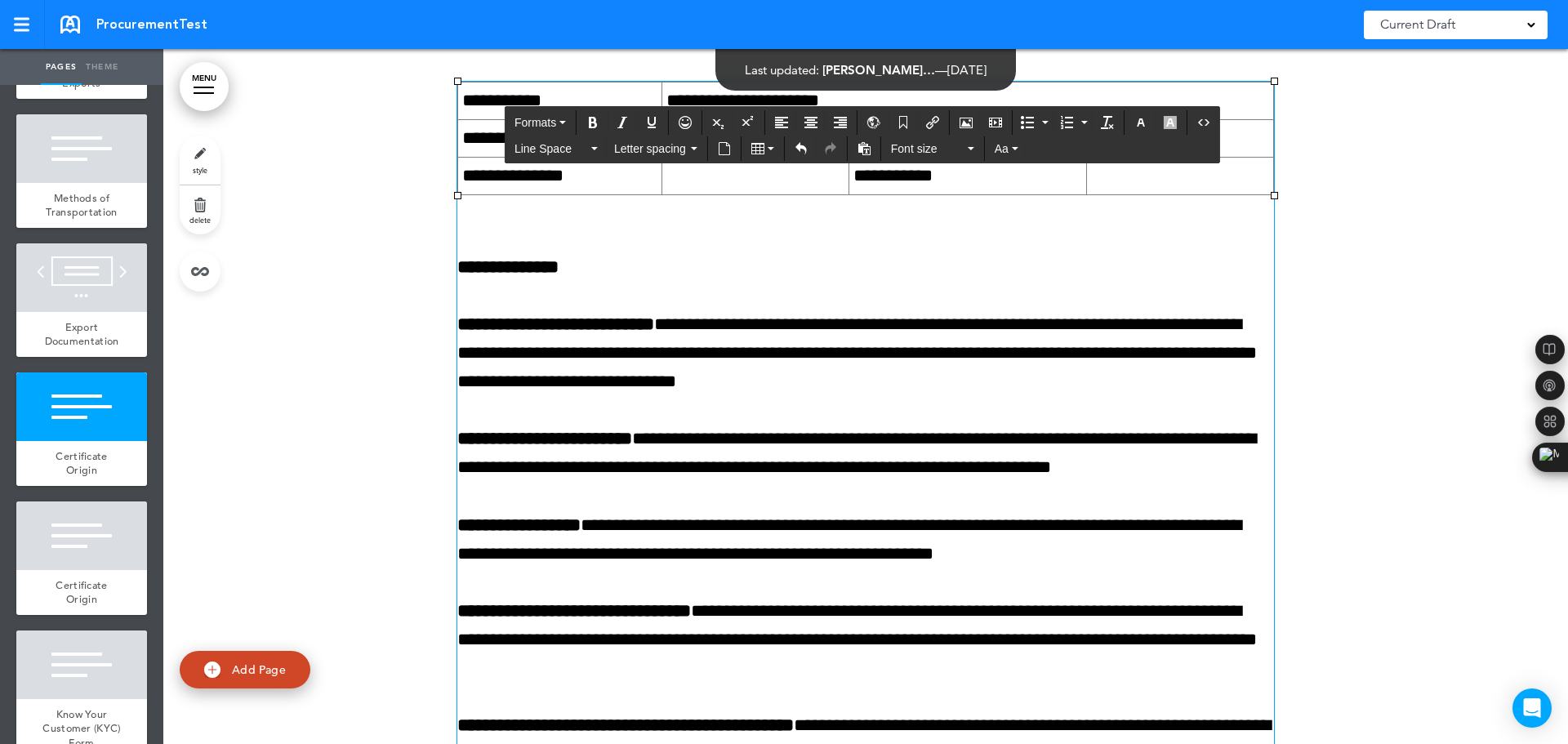
click at [578, 224] on p at bounding box center [865, 209] width 816 height 29
click at [1131, 119] on td "**********" at bounding box center [966, 100] width 611 height 37
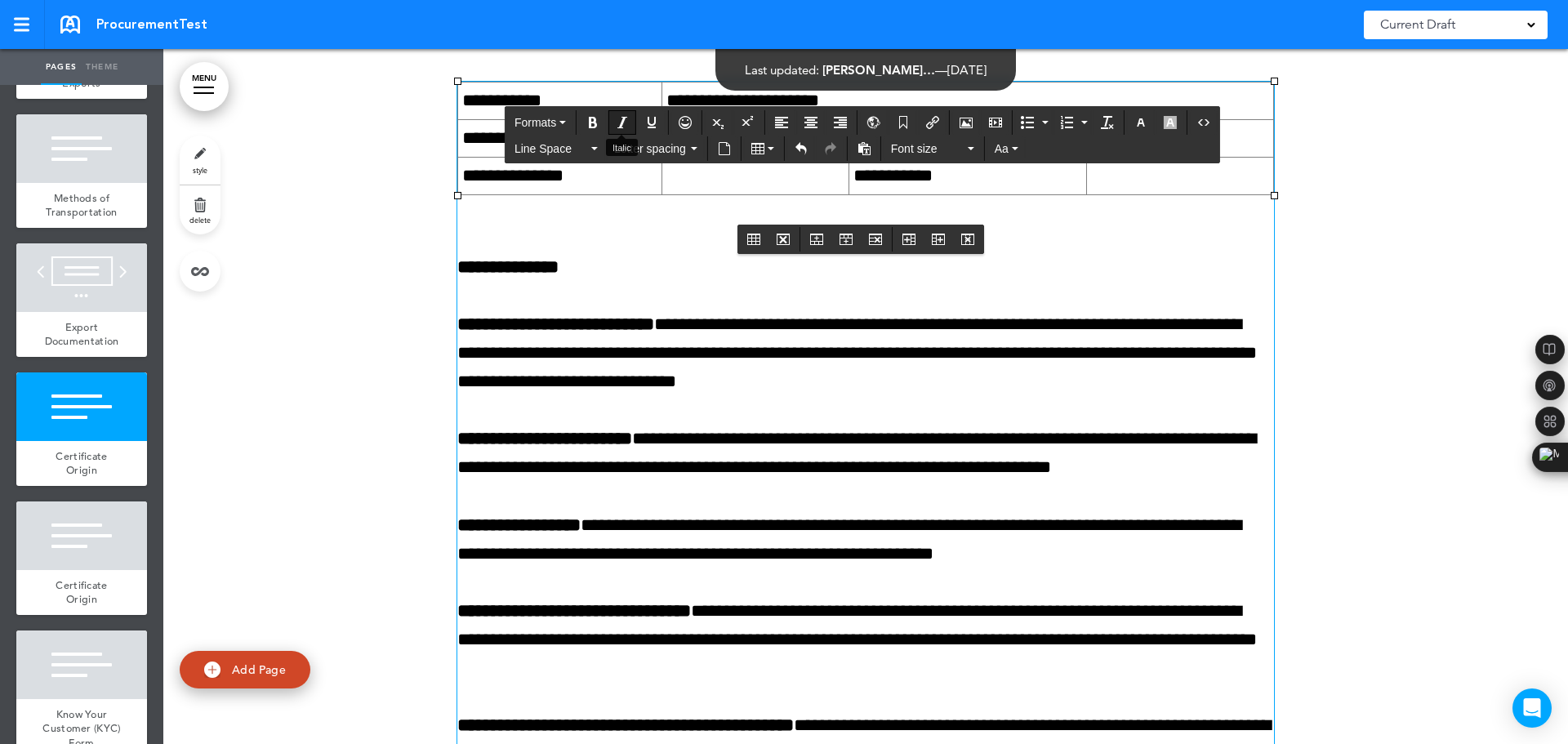
drag, startPoint x: 1240, startPoint y: 126, endPoint x: 608, endPoint y: 112, distance: 632.2
click at [68, 283] on div at bounding box center [81, 277] width 131 height 68
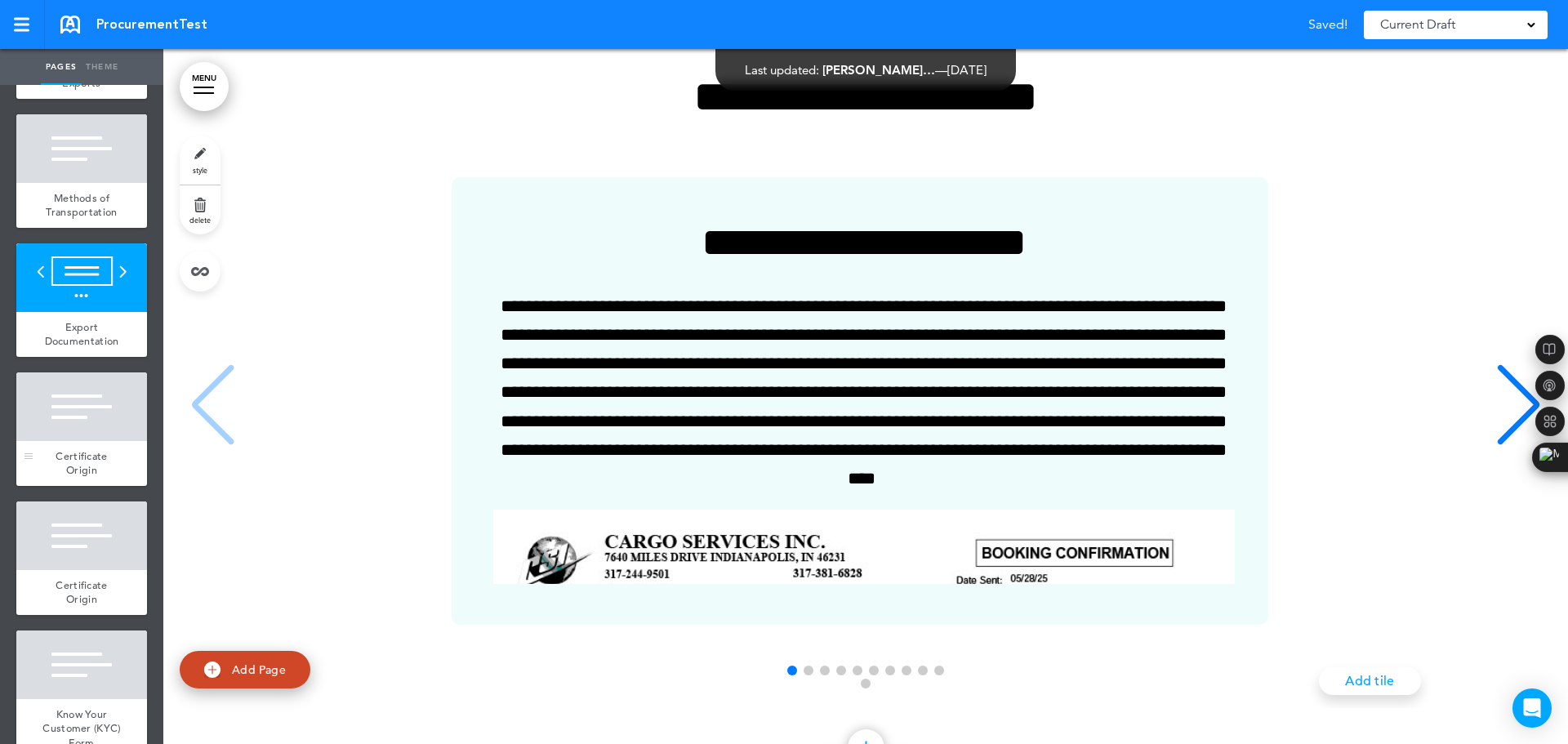
scroll to position [2513, 0]
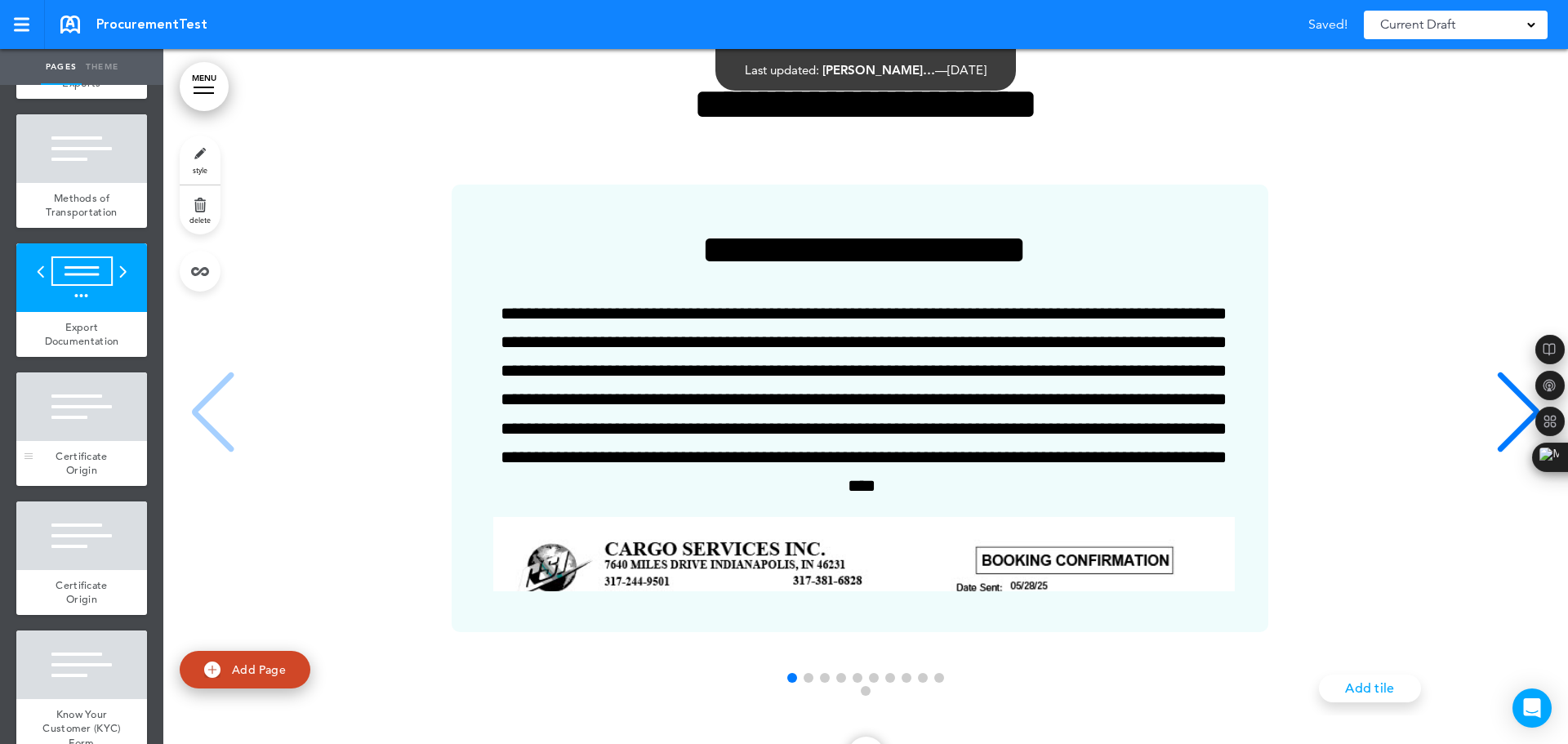
click at [86, 441] on div at bounding box center [81, 406] width 131 height 68
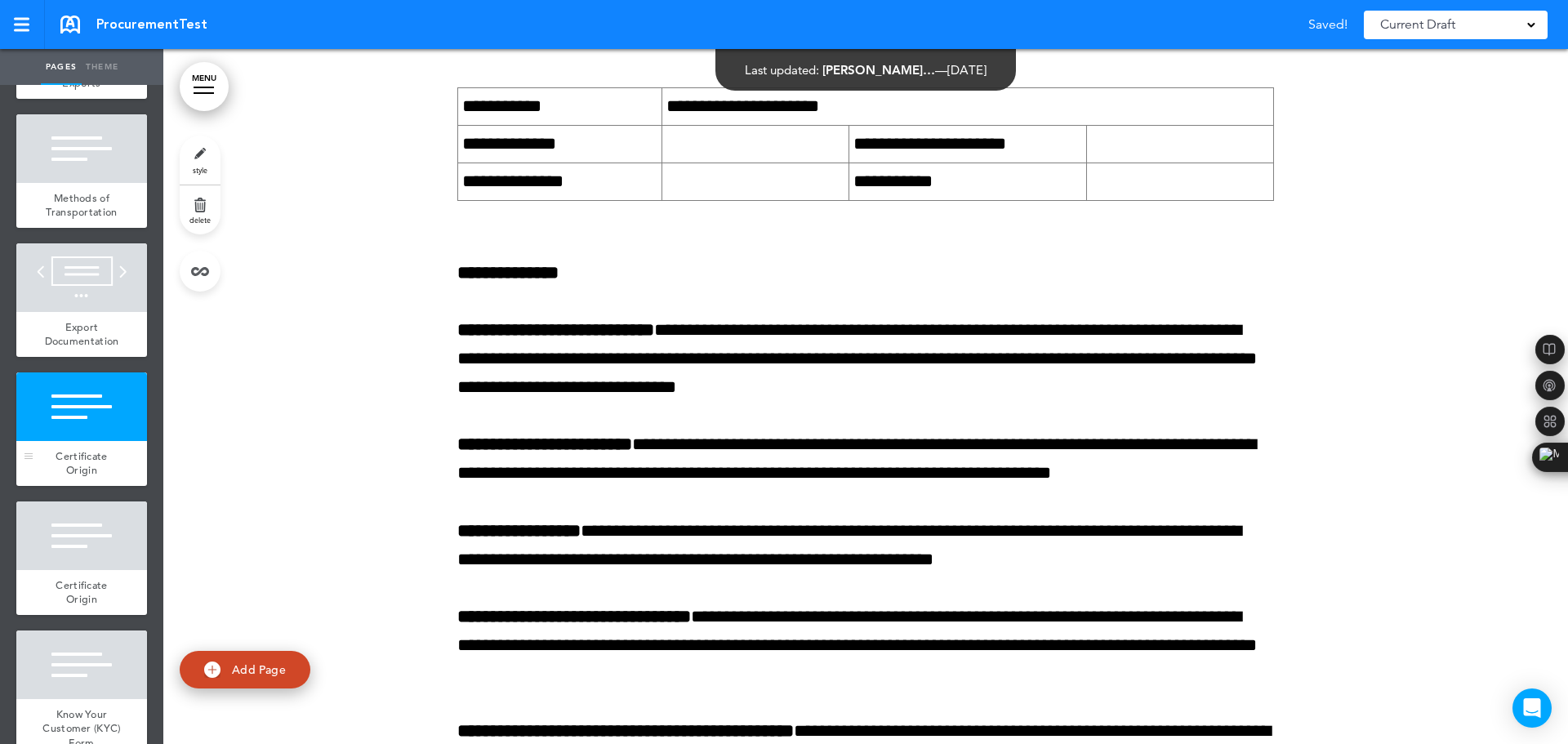
scroll to position [3319, 0]
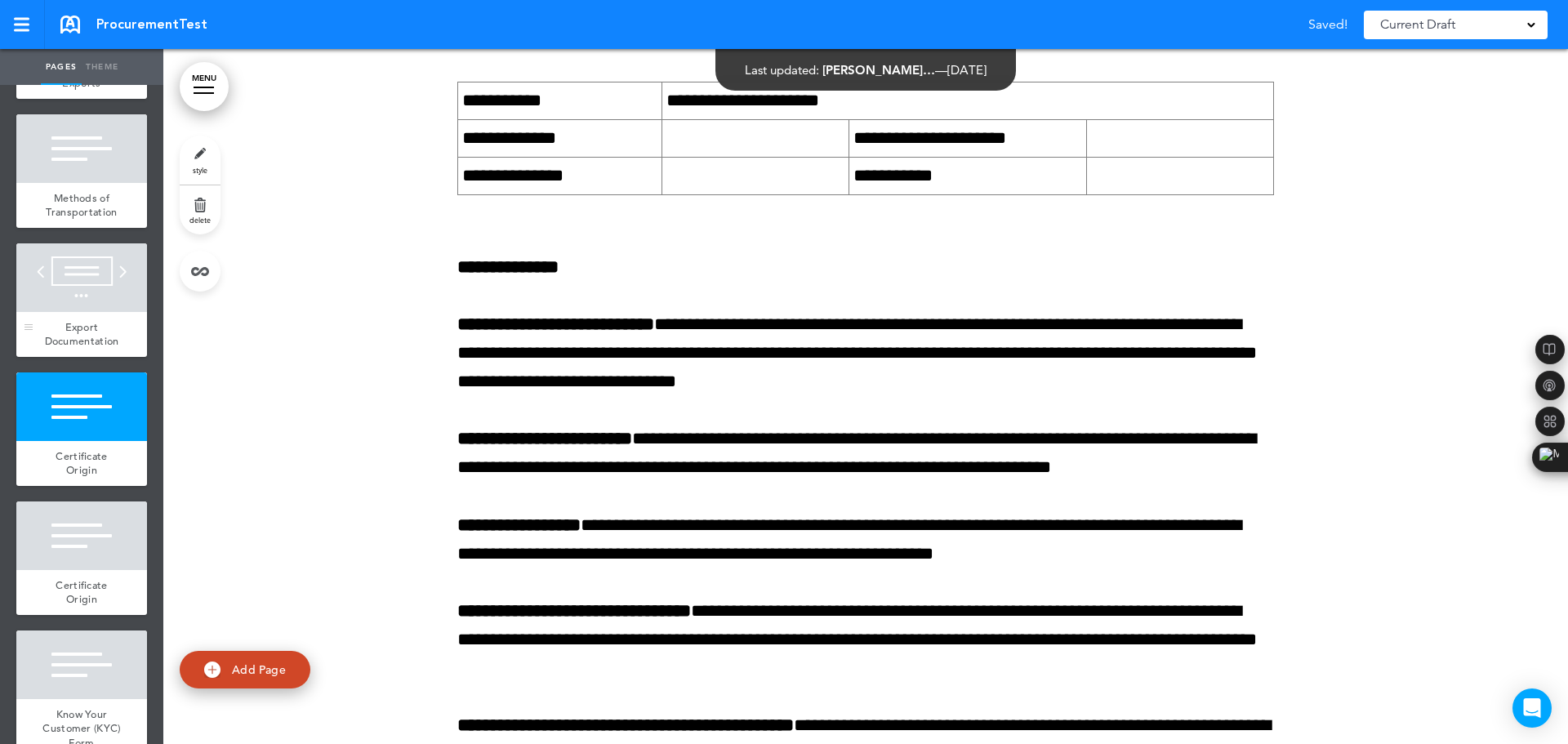
click at [61, 307] on div at bounding box center [81, 277] width 131 height 68
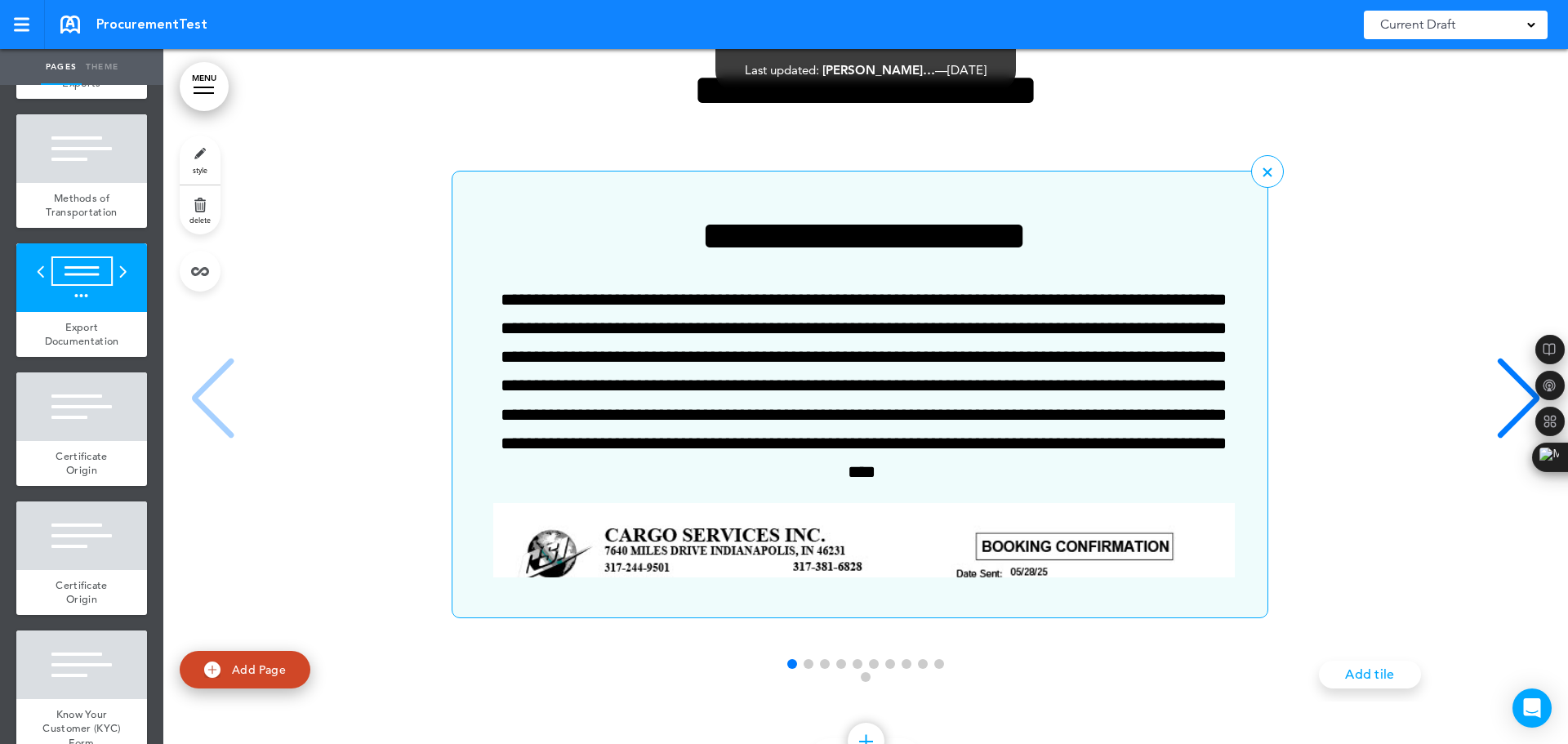
scroll to position [2513, 0]
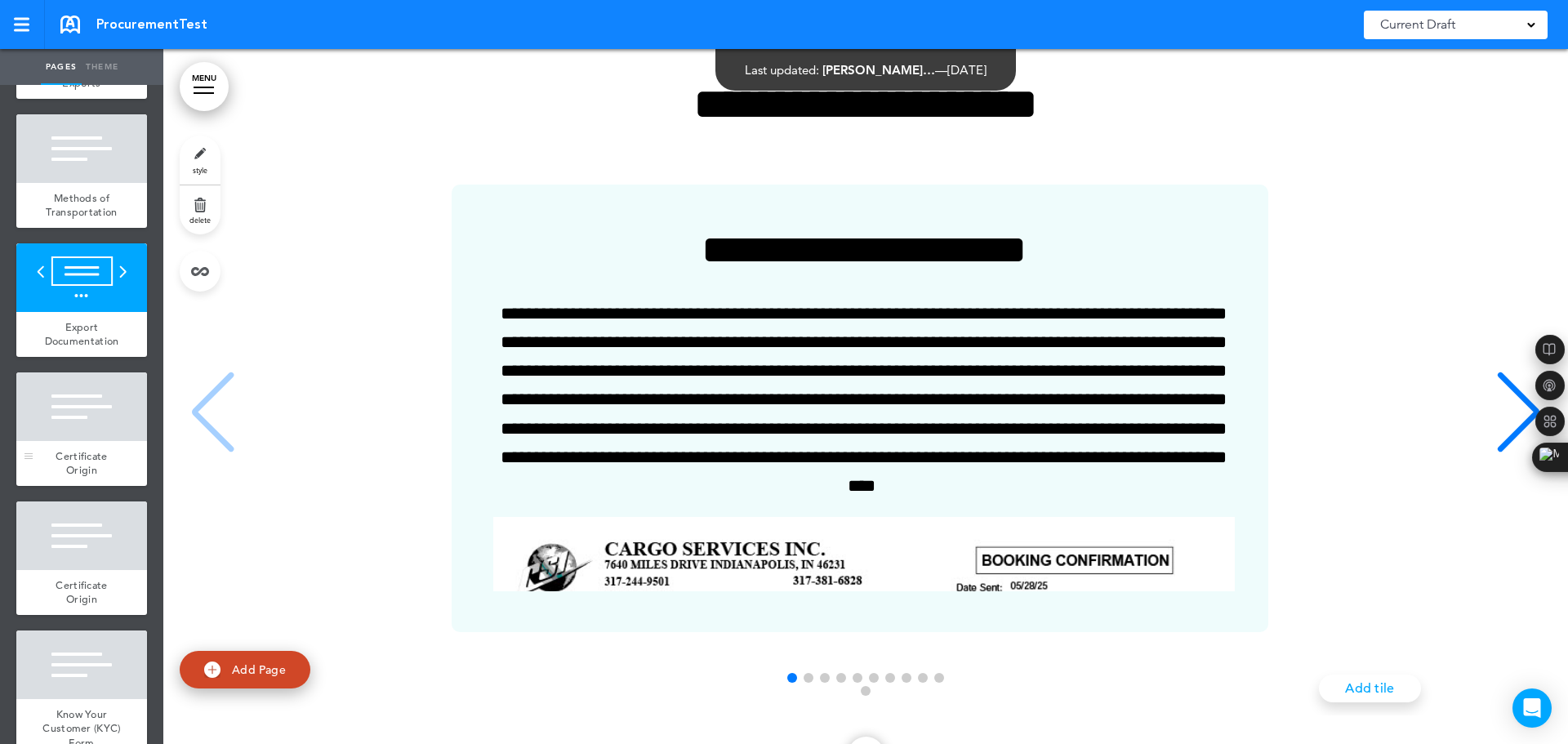
click at [66, 434] on div at bounding box center [81, 406] width 131 height 68
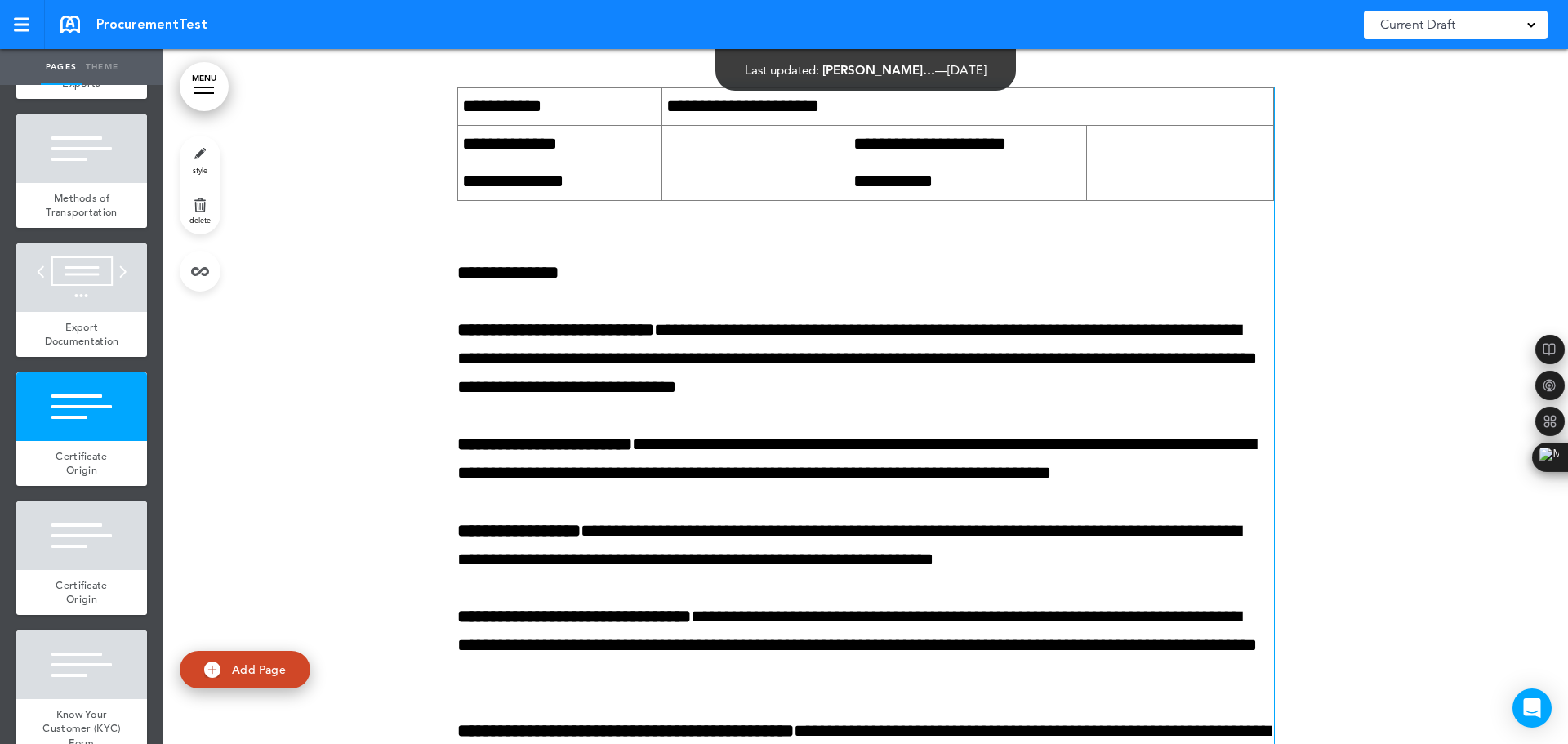
scroll to position [3319, 0]
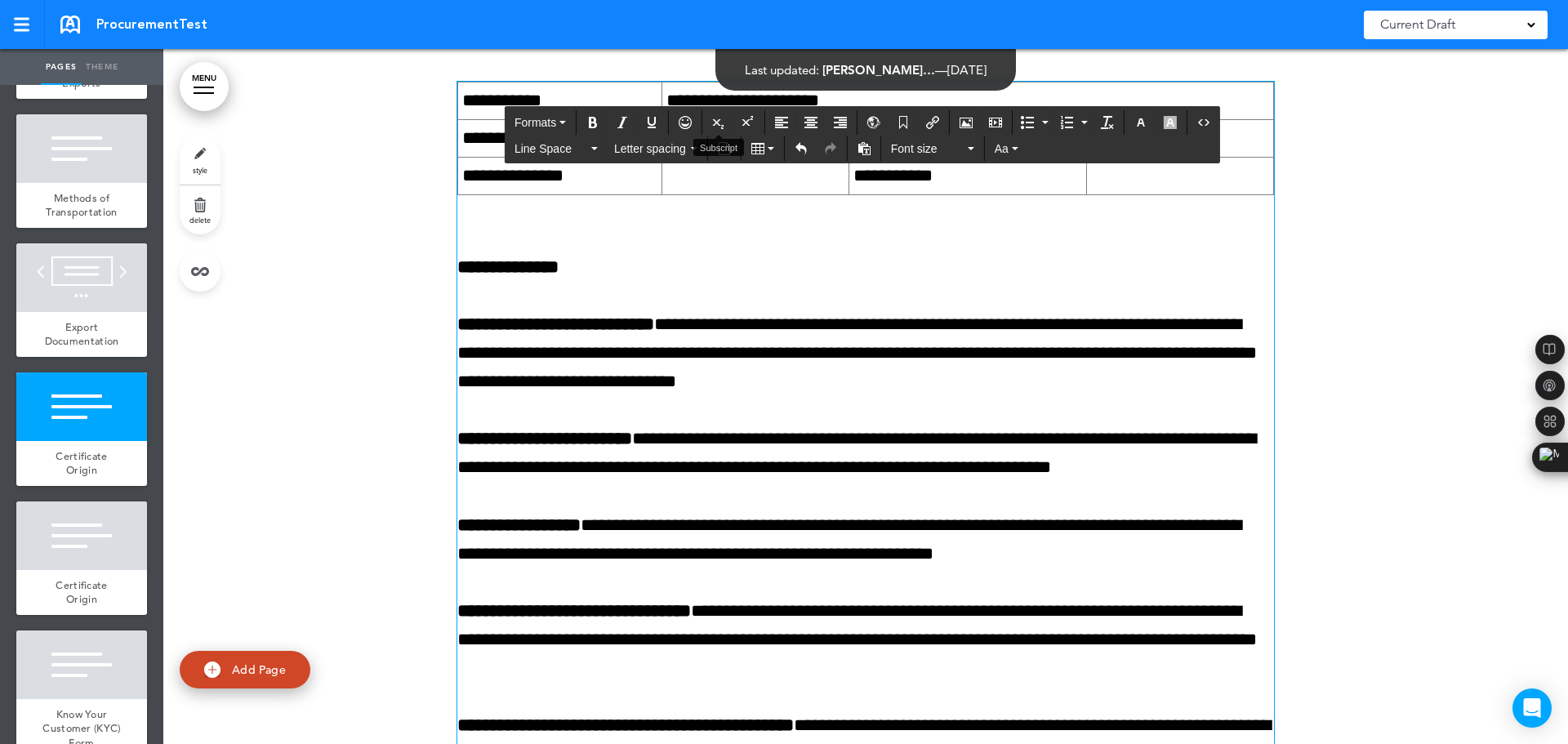
click at [1131, 119] on td "**********" at bounding box center [966, 100] width 611 height 37
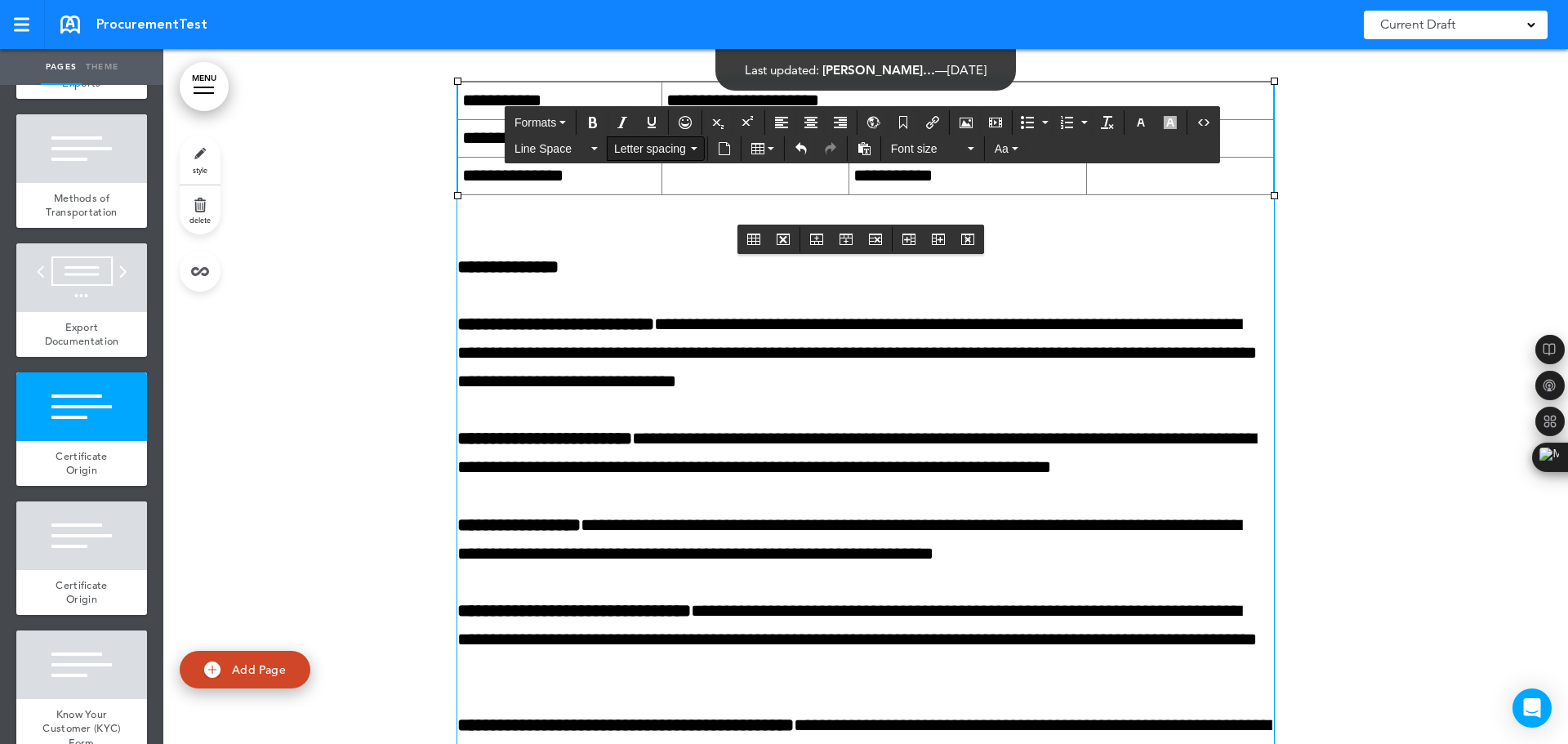
drag, startPoint x: 1257, startPoint y: 126, endPoint x: 650, endPoint y: 139, distance: 607.1
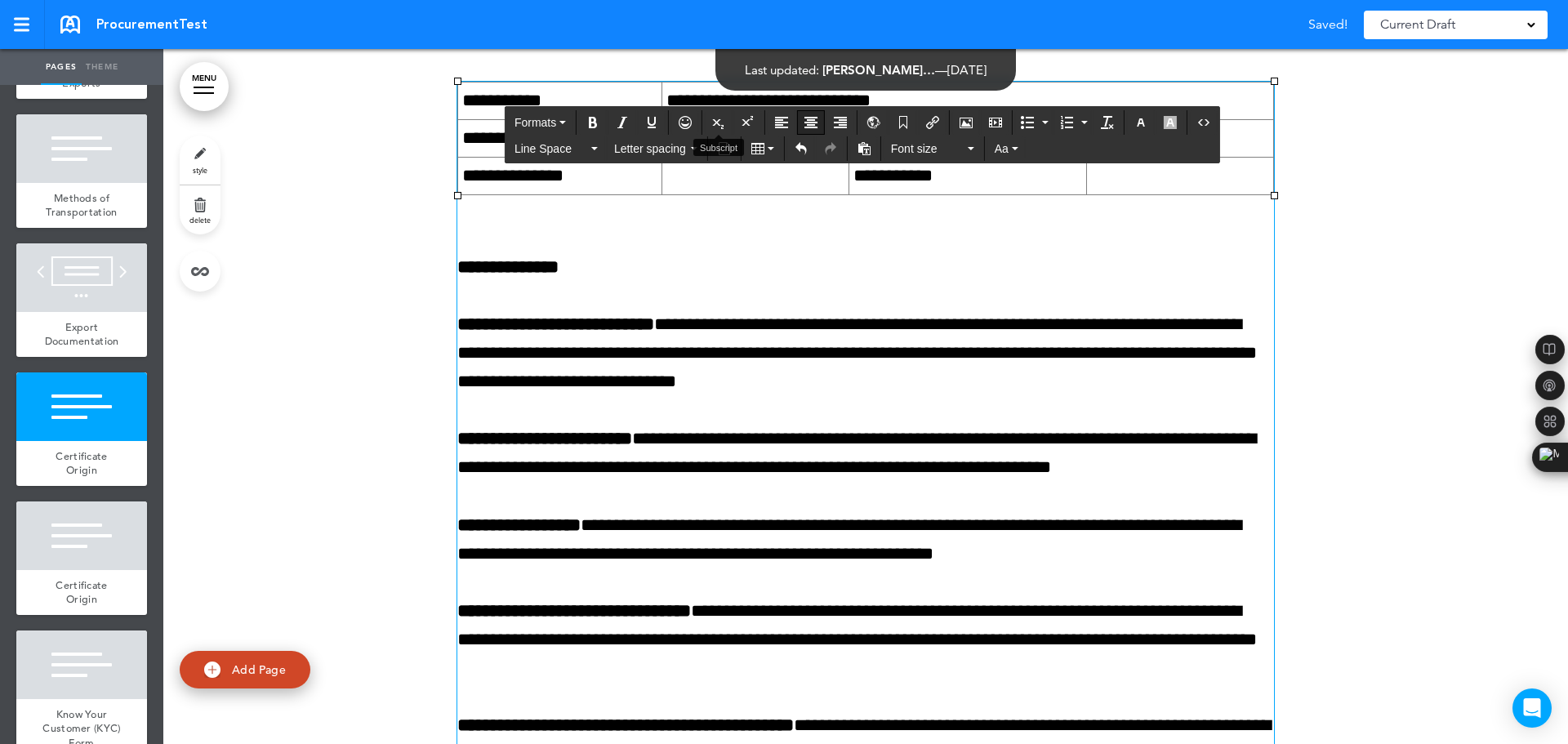
drag, startPoint x: 663, startPoint y: 126, endPoint x: 802, endPoint y: 111, distance: 139.8
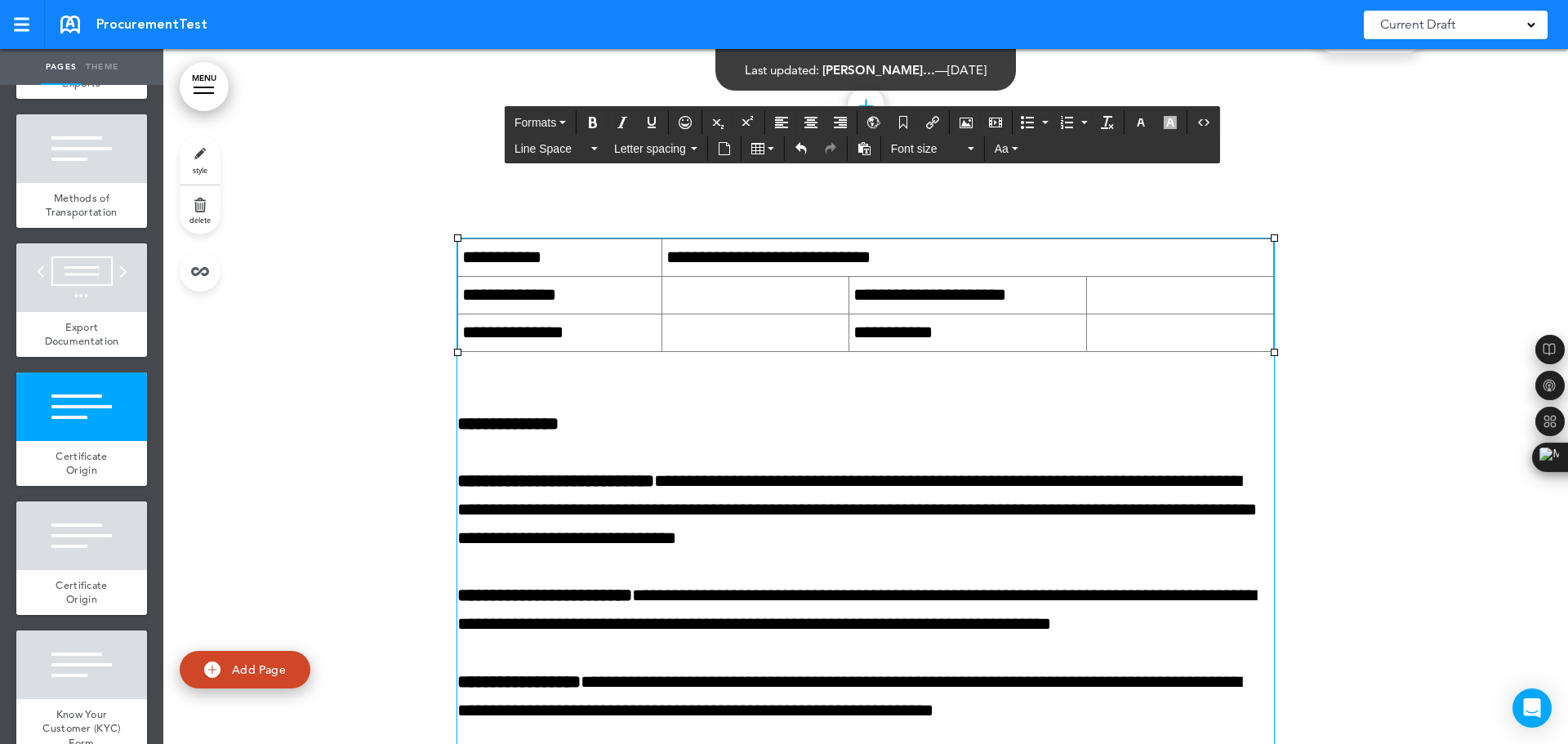
scroll to position [3156, 0]
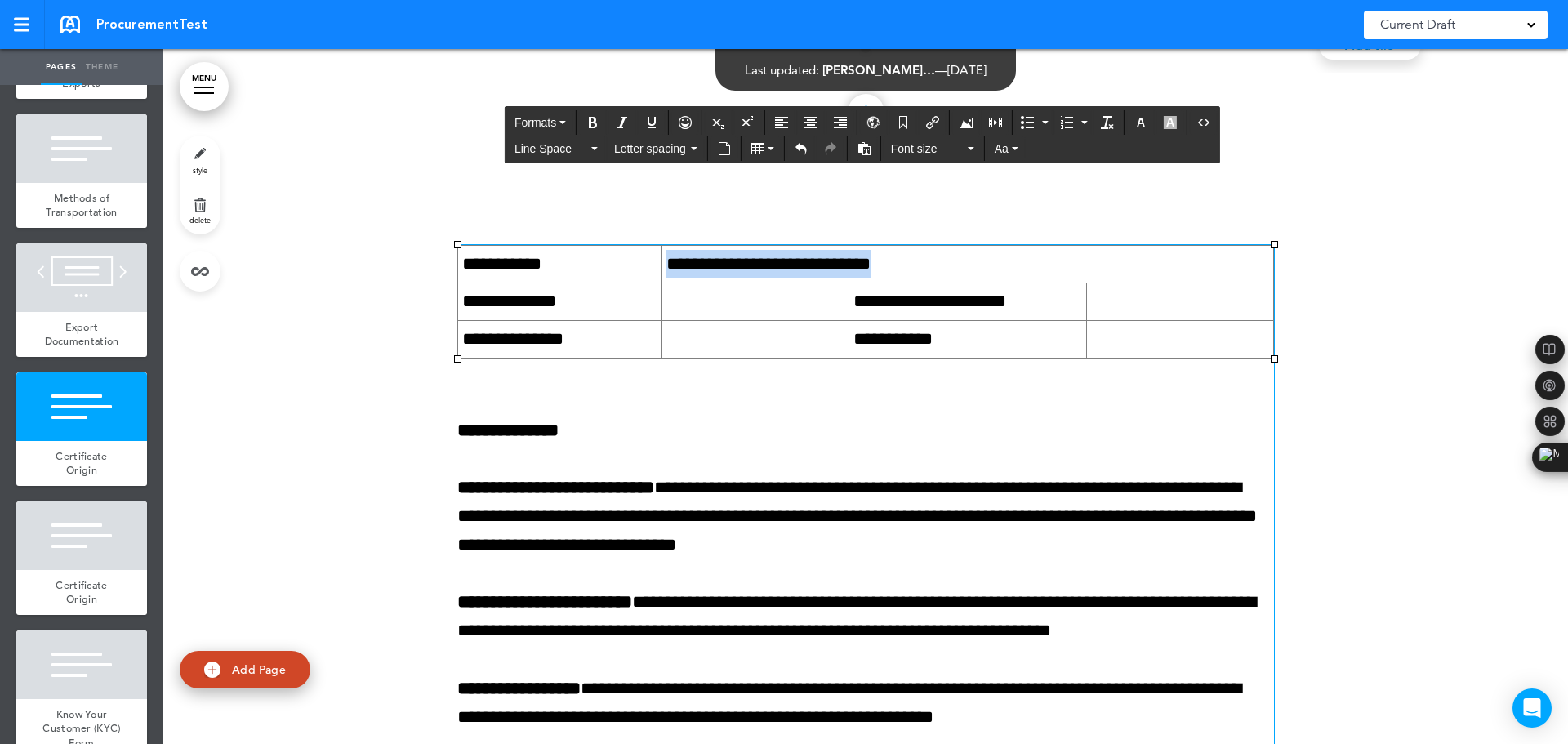
drag, startPoint x: 896, startPoint y: 291, endPoint x: 664, endPoint y: 290, distance: 232.0
click at [664, 283] on td "**********" at bounding box center [966, 264] width 611 height 37
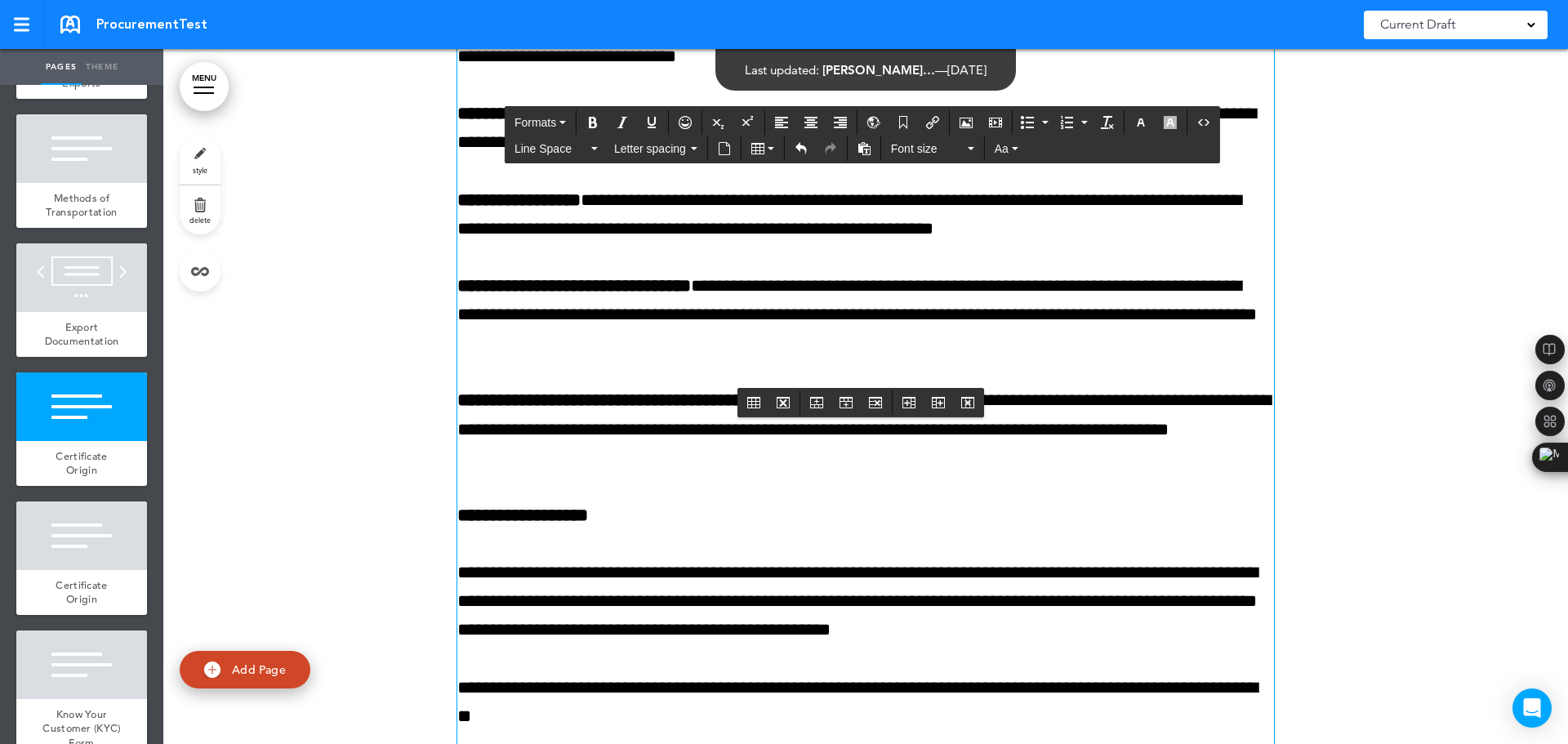
scroll to position [3645, 0]
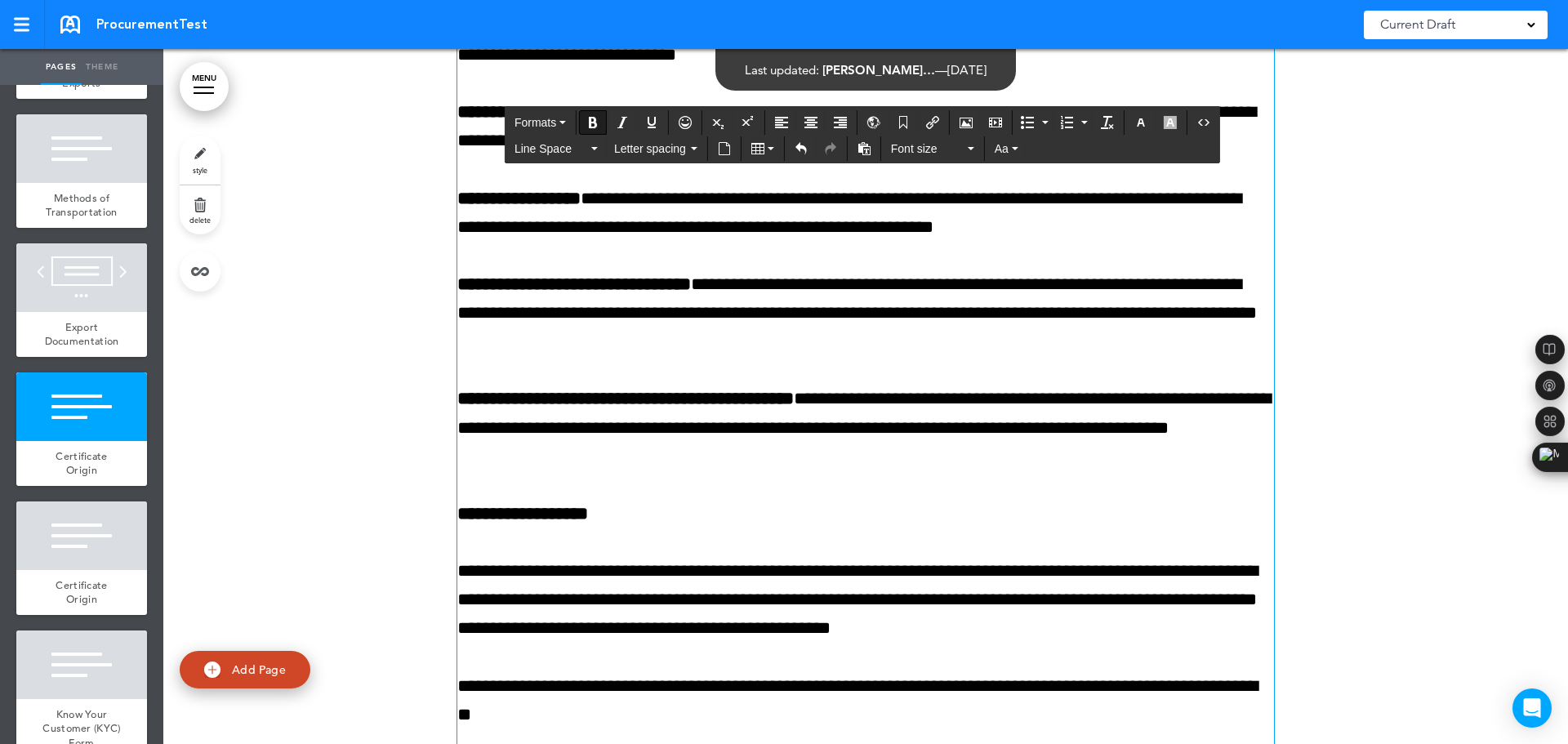
click at [634, 293] on strong "**********" at bounding box center [573, 284] width 233 height 18
drag, startPoint x: 620, startPoint y: 309, endPoint x: 619, endPoint y: 316, distance: 7.1
click at [619, 293] on strong "**********" at bounding box center [573, 284] width 233 height 18
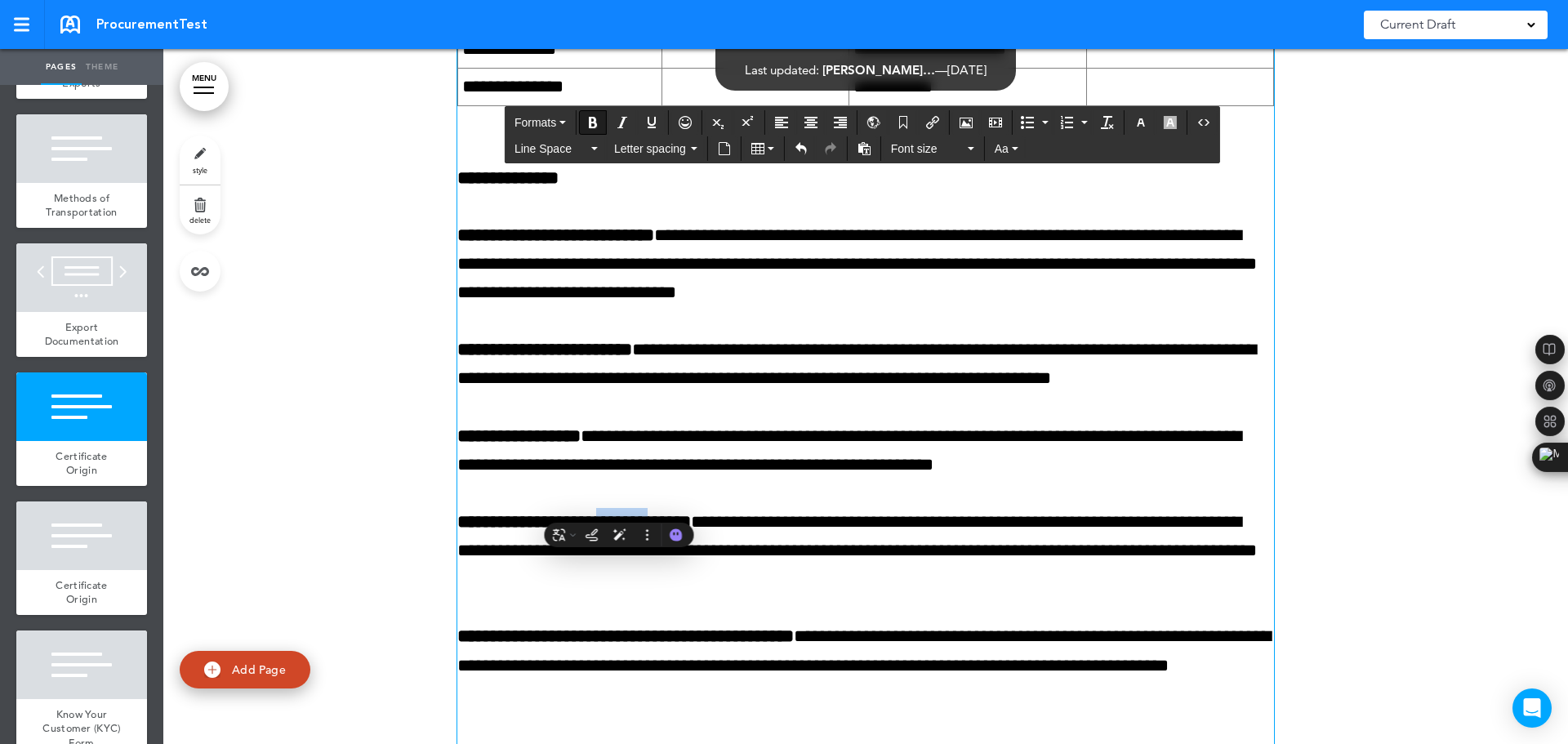
scroll to position [3400, 0]
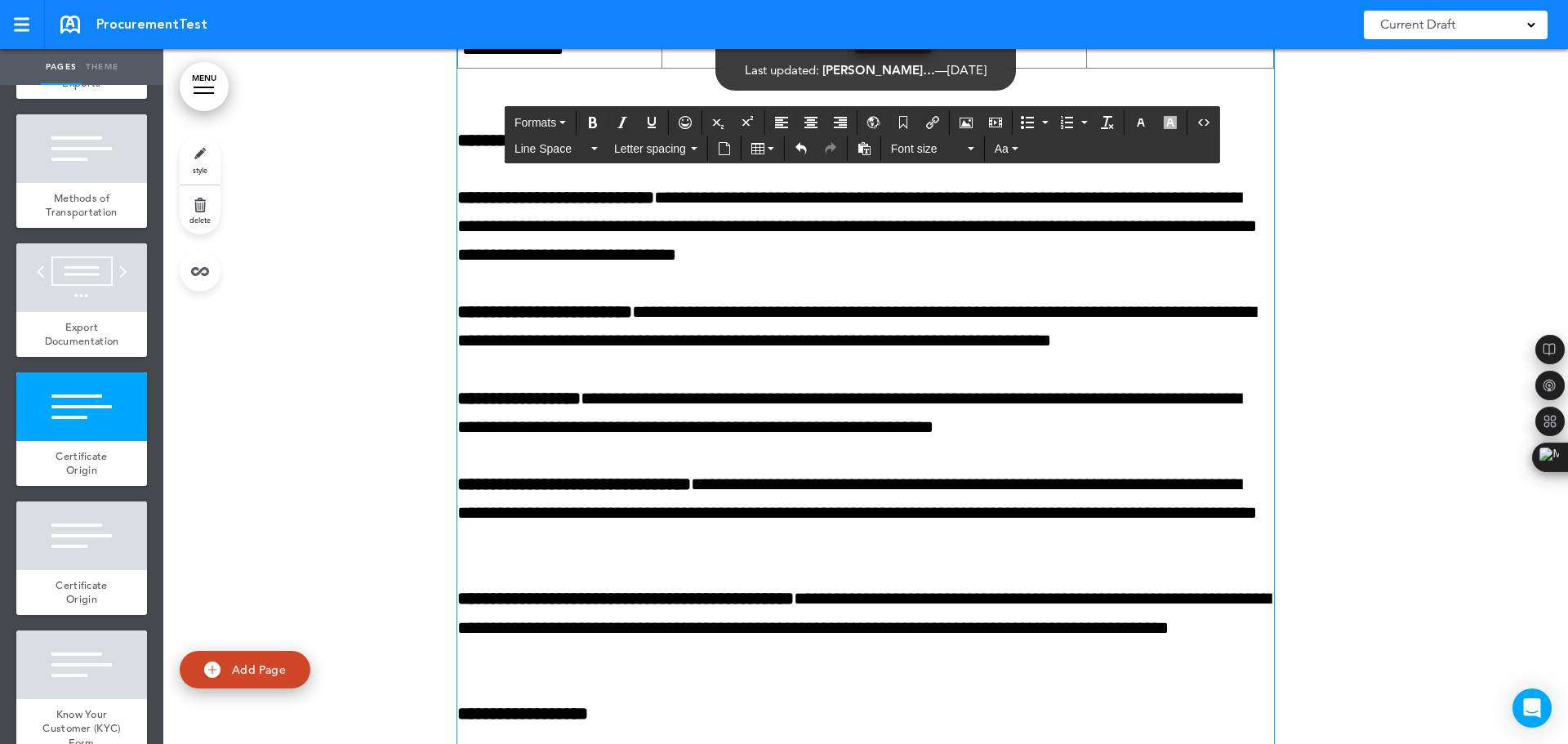
scroll to position [3482, 0]
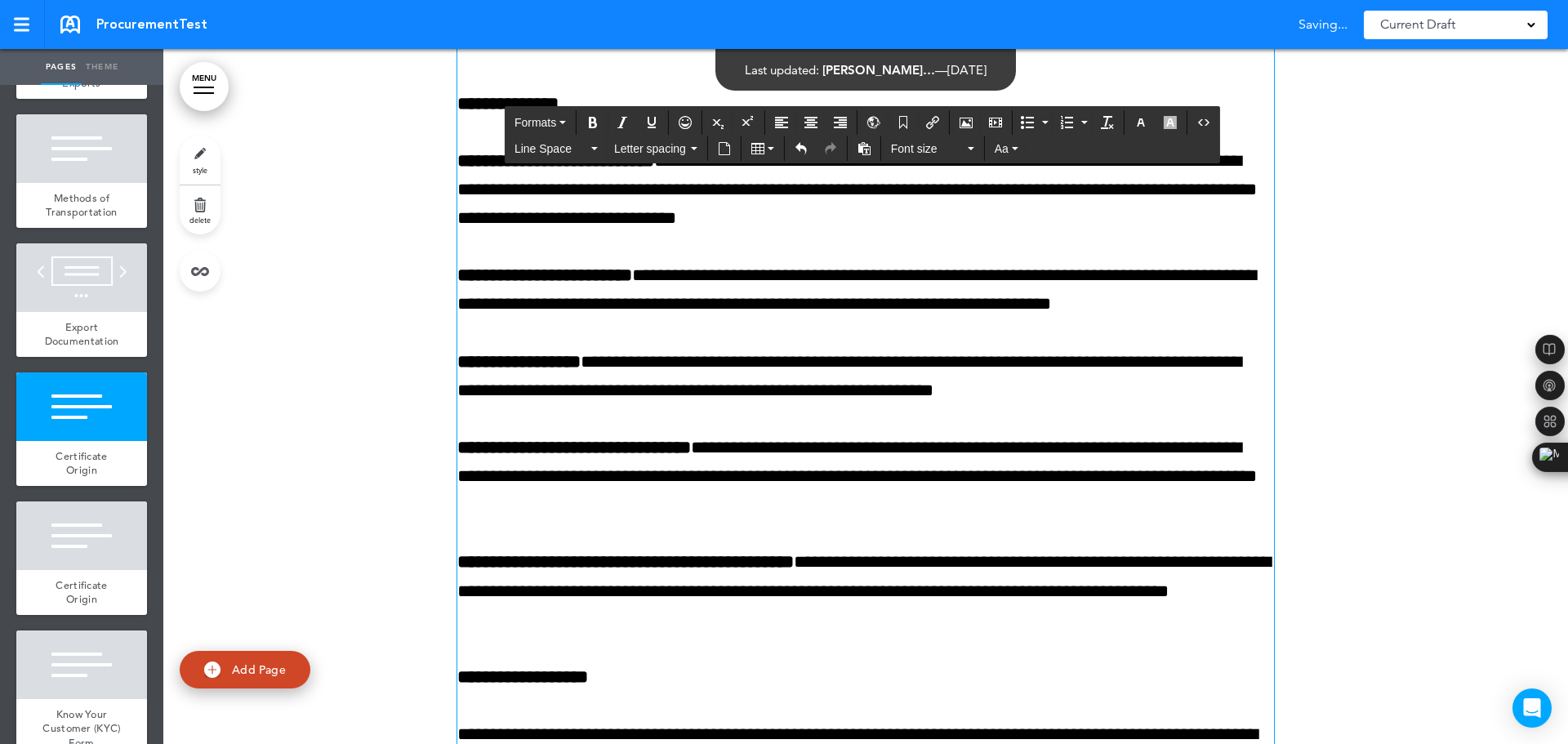
click at [876, 318] on p "**********" at bounding box center [865, 289] width 816 height 57
click at [875, 318] on p "**********" at bounding box center [865, 289] width 816 height 57
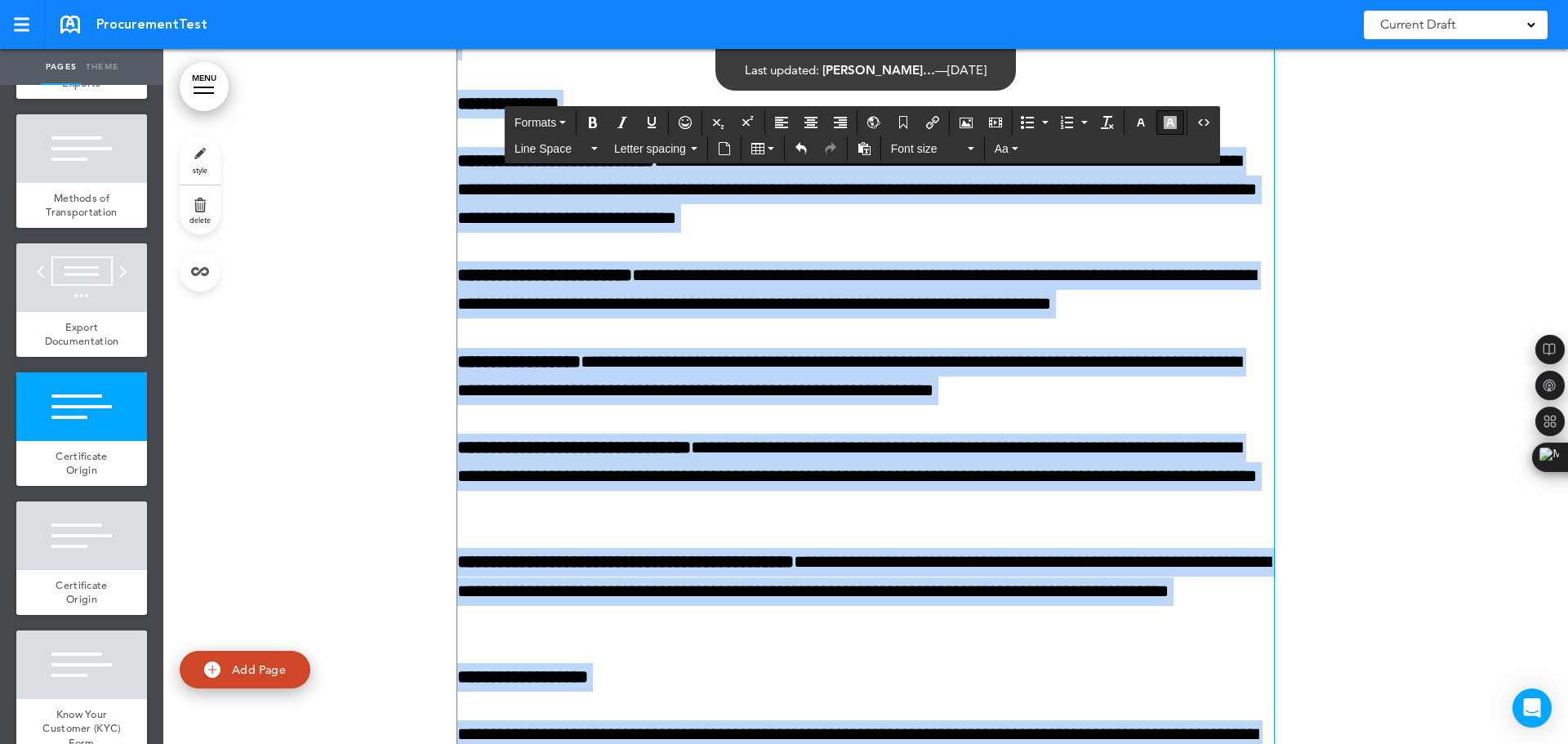
click at [1131, 123] on icon "button" at bounding box center [1170, 123] width 13 height 13
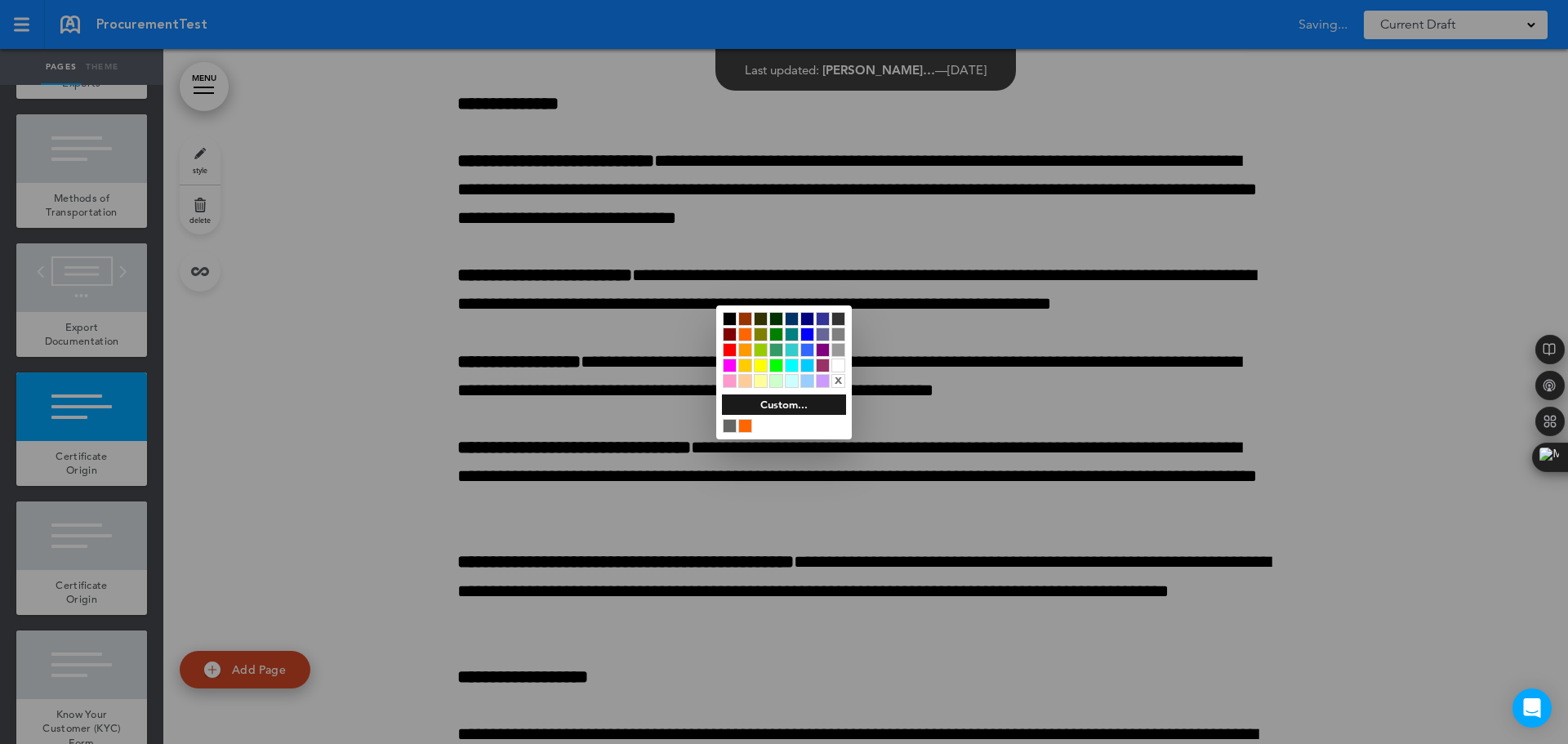
click at [759, 358] on div at bounding box center [760, 365] width 14 height 14
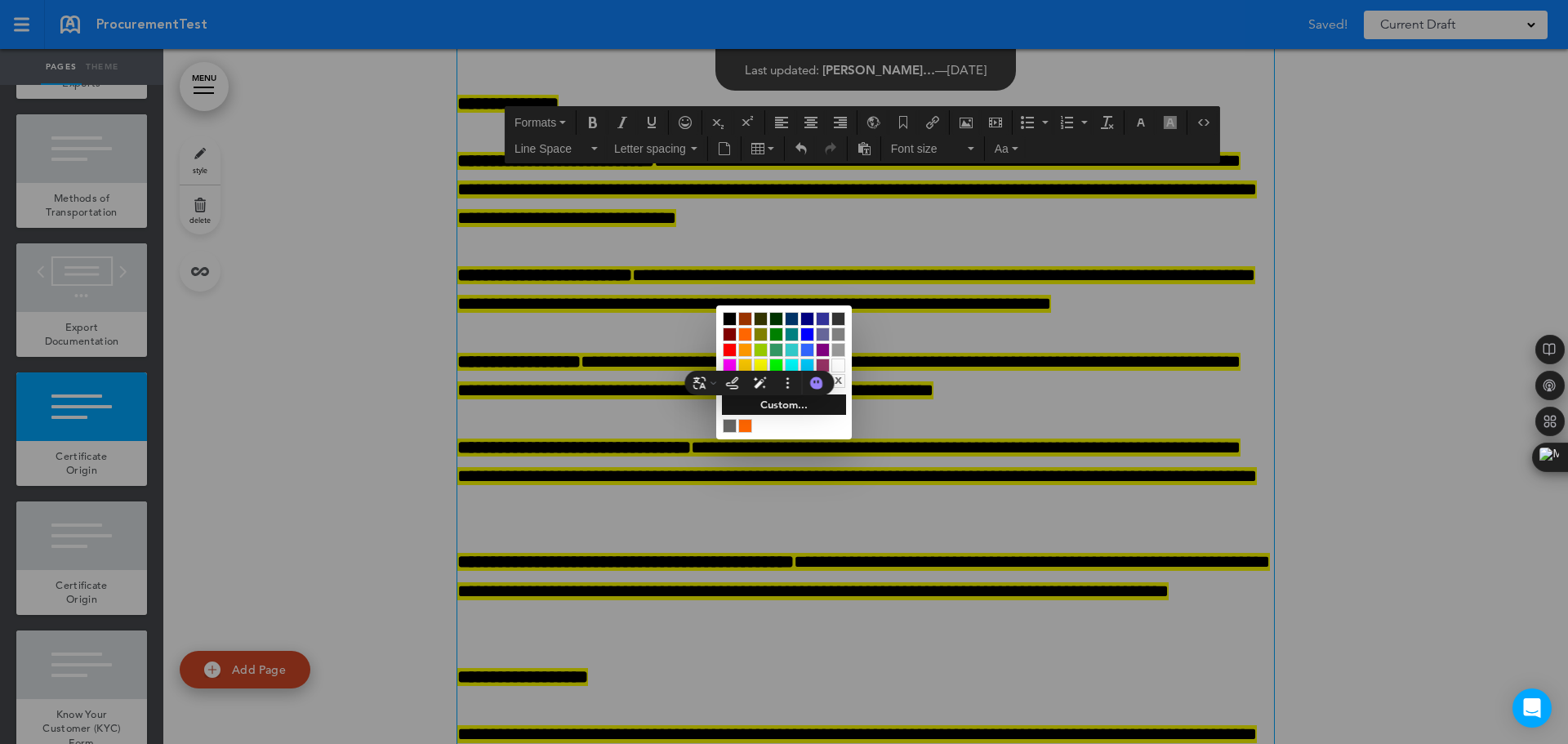
click at [759, 364] on div at bounding box center [760, 365] width 14 height 14
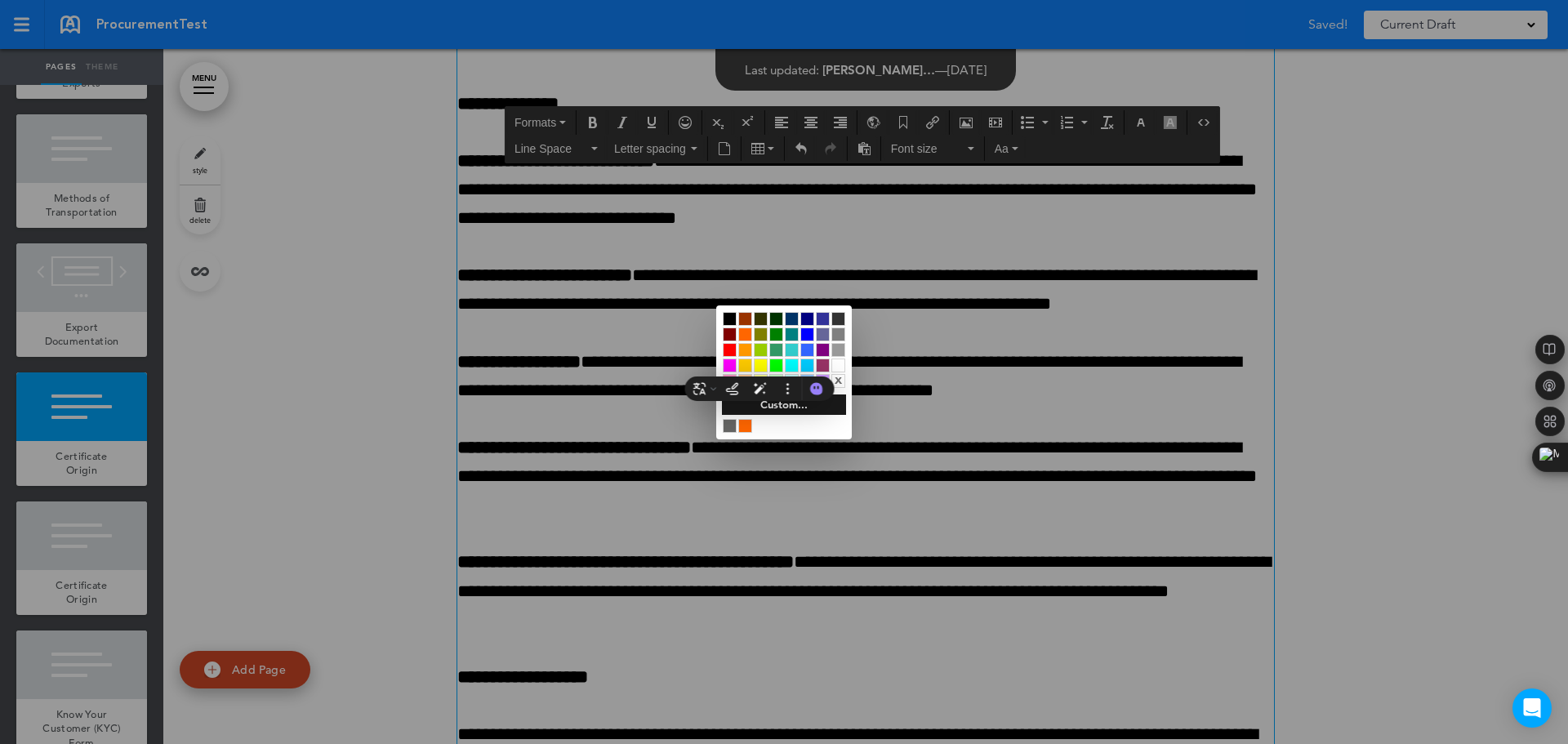
click at [934, 354] on div at bounding box center [784, 372] width 1568 height 744
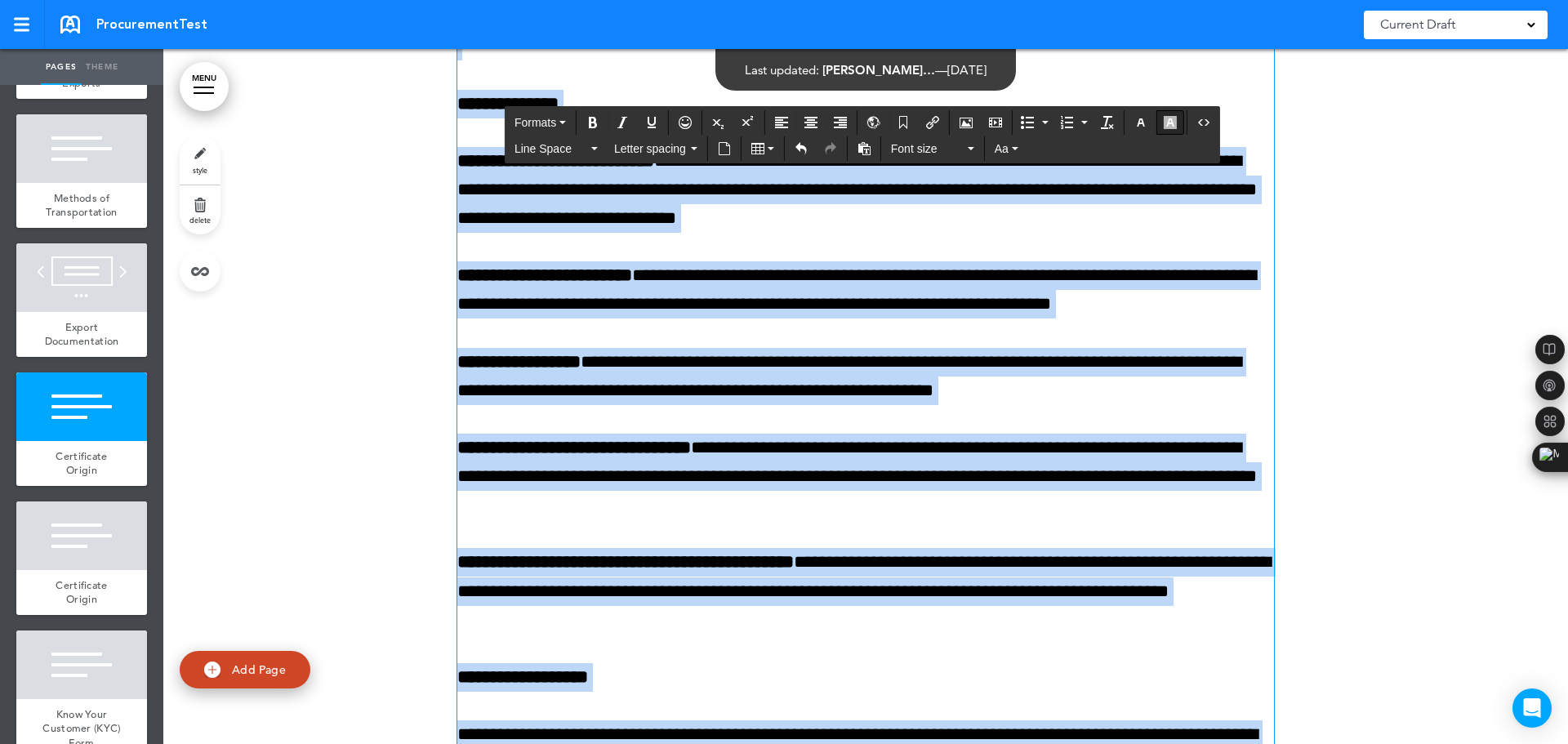
click at [1131, 123] on icon "button" at bounding box center [1170, 123] width 13 height 13
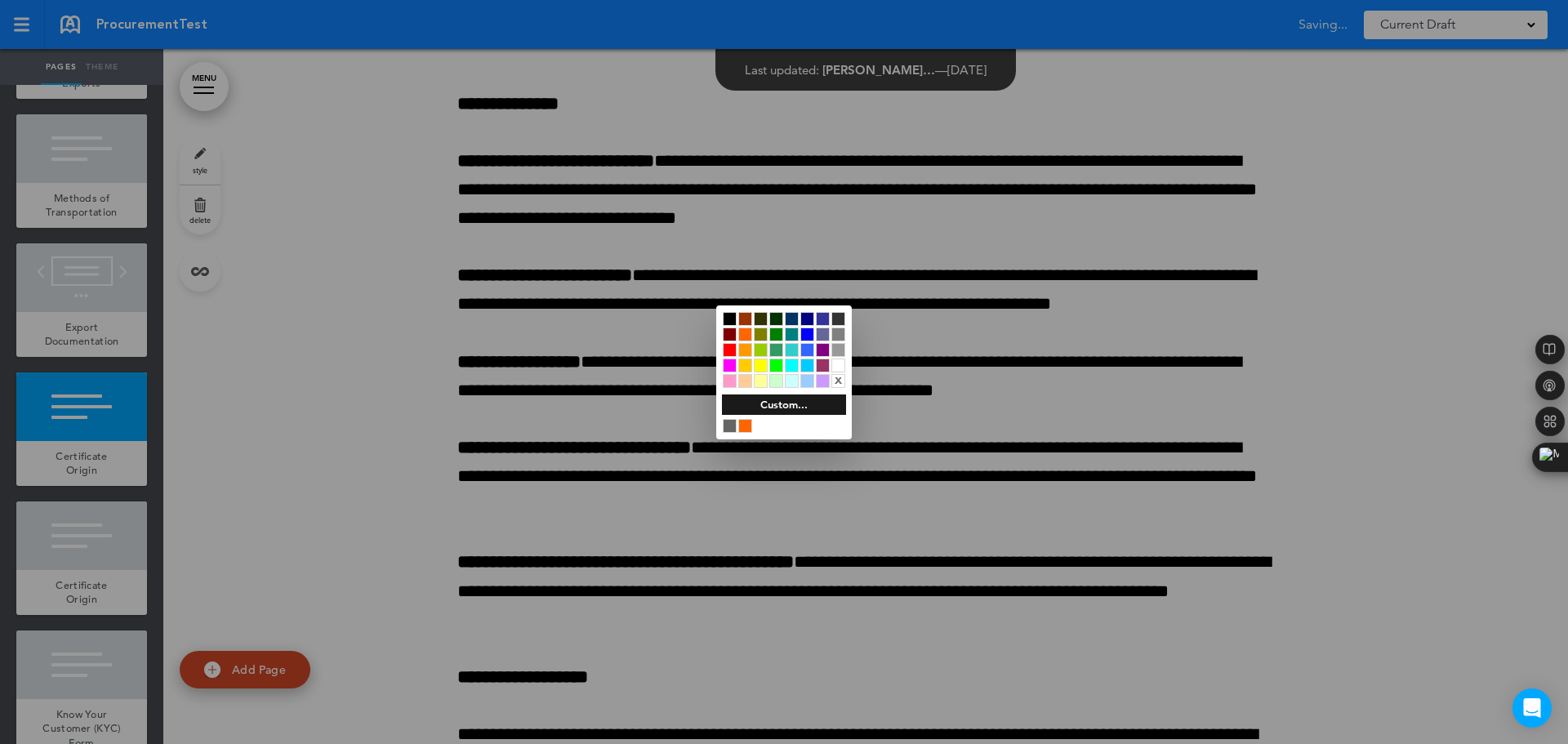
click at [807, 348] on div at bounding box center [807, 349] width 14 height 14
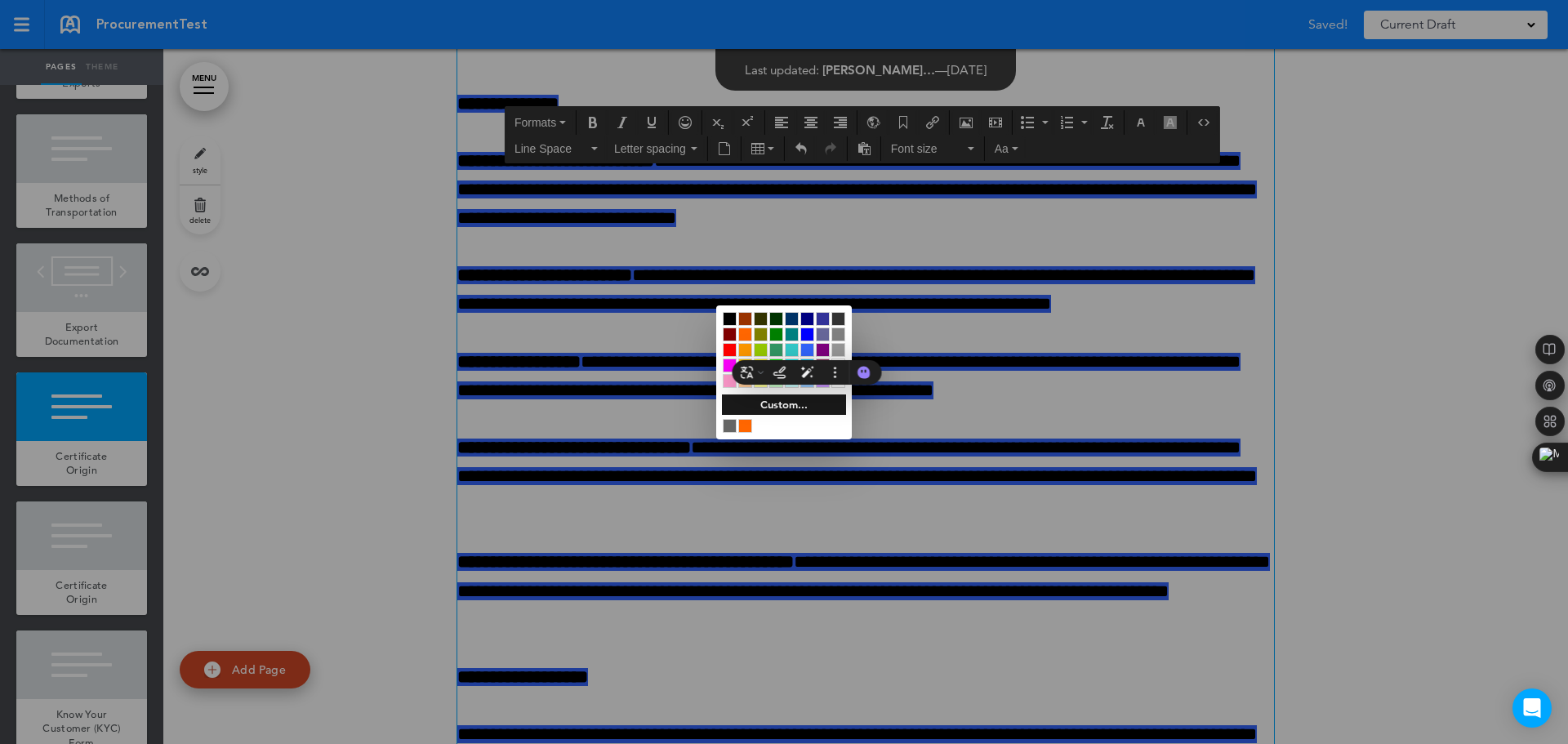
click at [1131, 404] on div at bounding box center [784, 372] width 1568 height 744
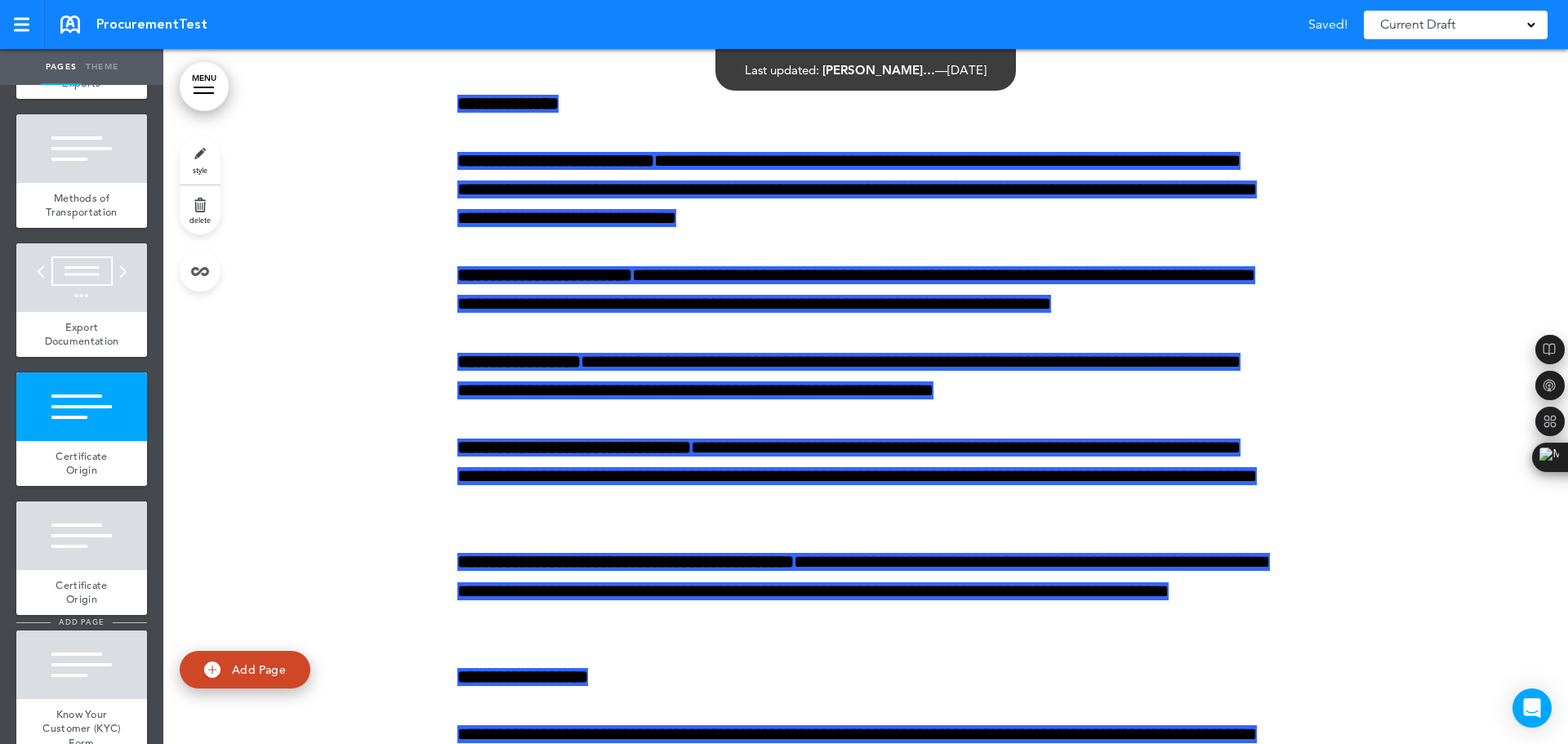
scroll to position [449, 0]
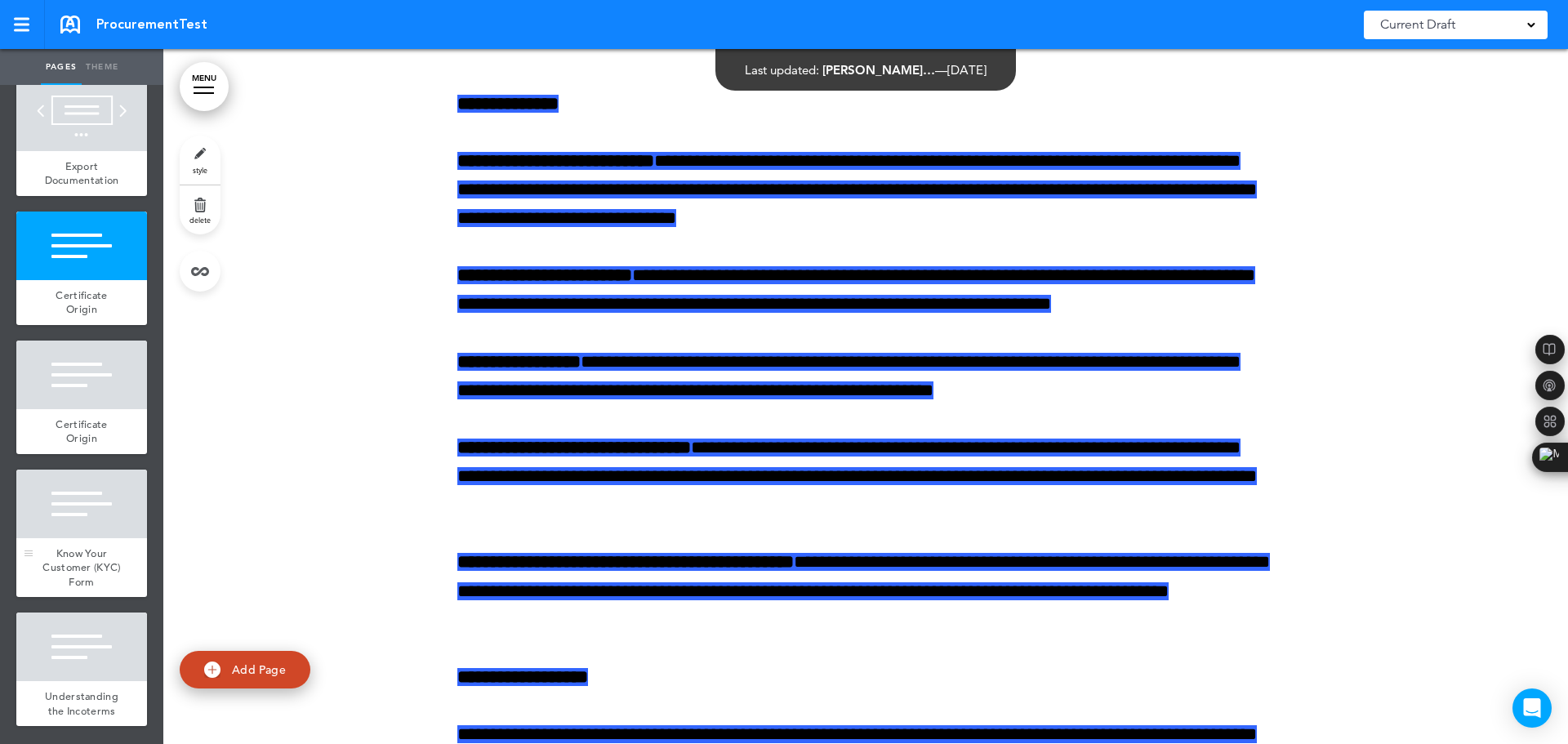
click at [66, 510] on div at bounding box center [81, 503] width 131 height 68
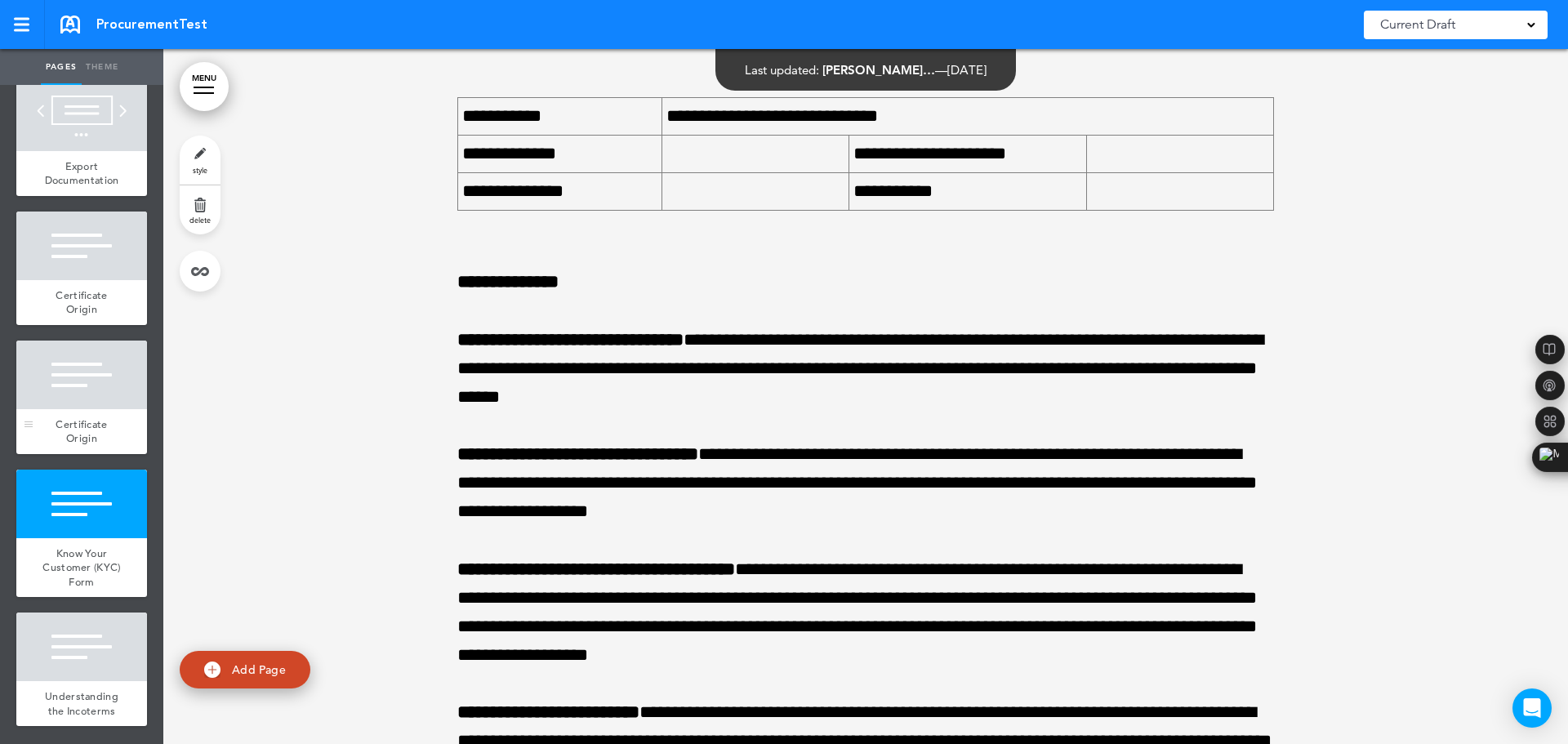
click at [74, 372] on div at bounding box center [81, 374] width 131 height 68
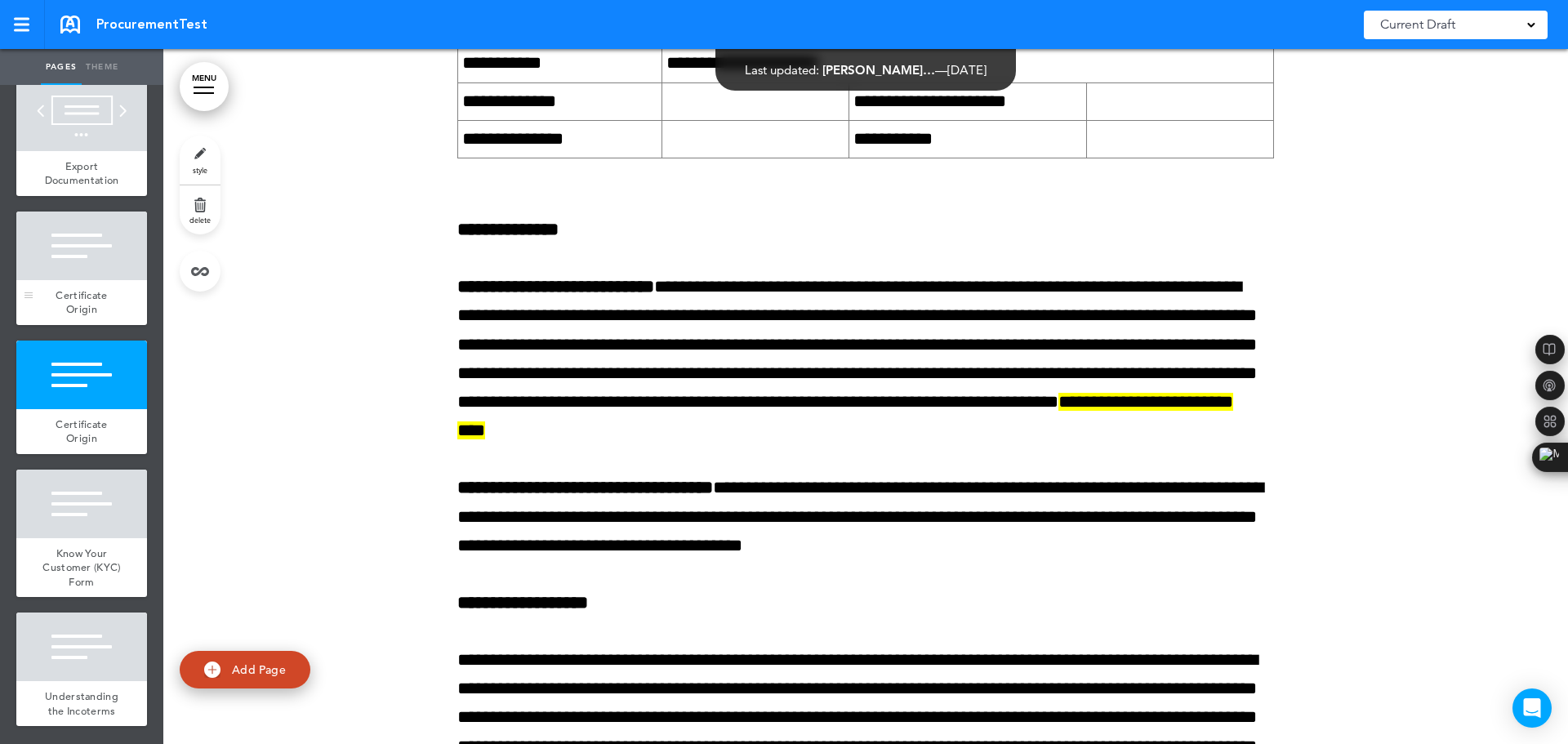
scroll to position [6165, 0]
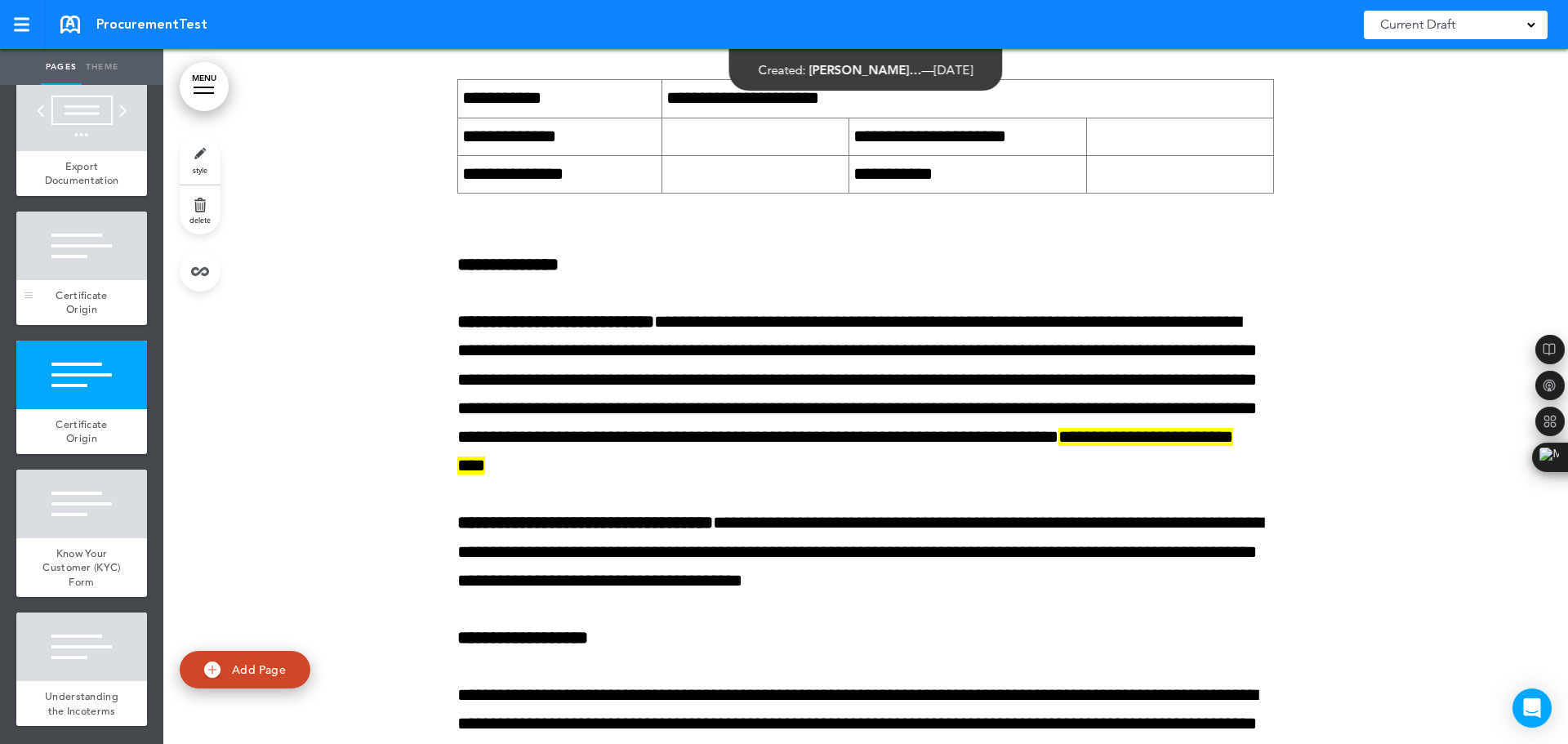
click at [72, 232] on div at bounding box center [81, 245] width 131 height 68
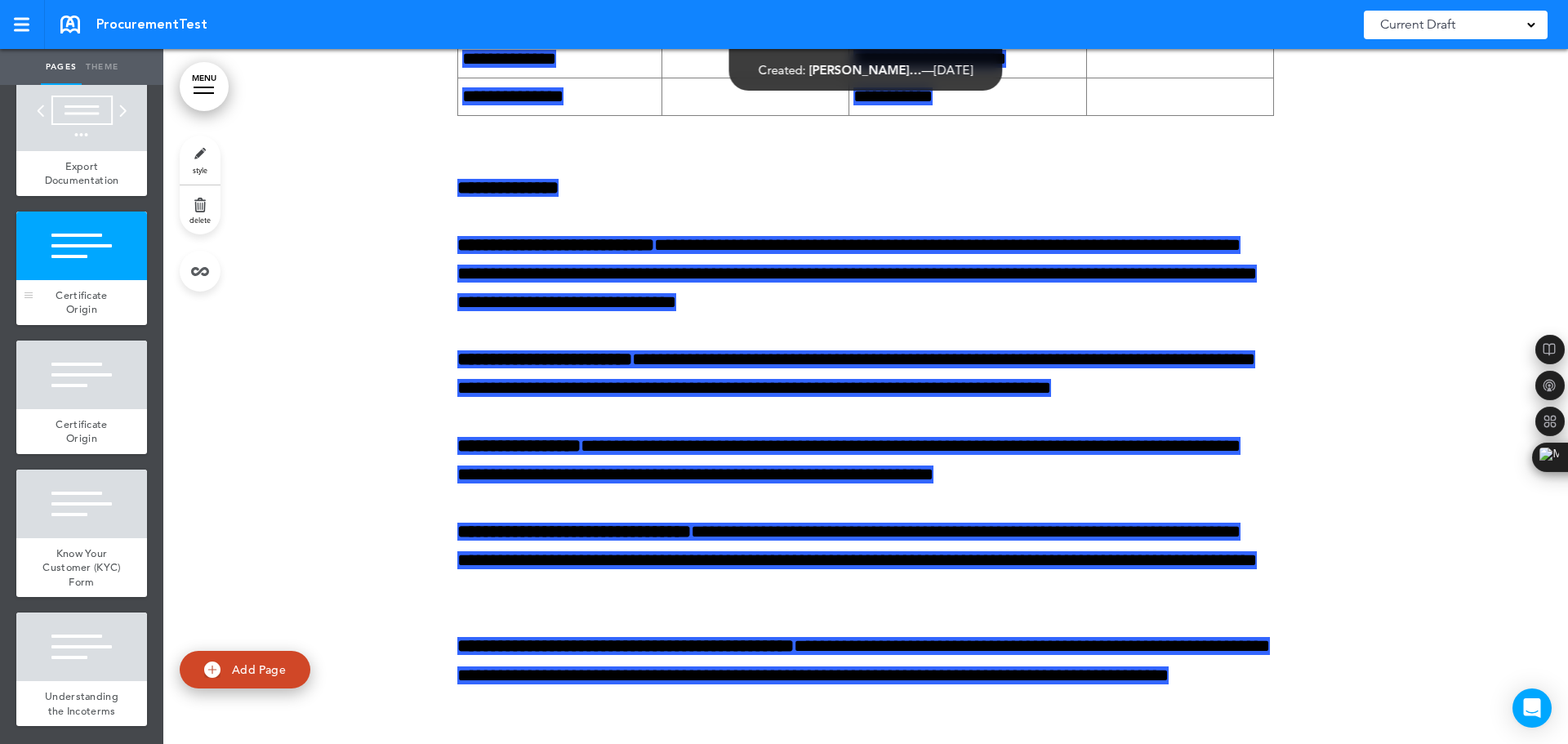
scroll to position [3319, 0]
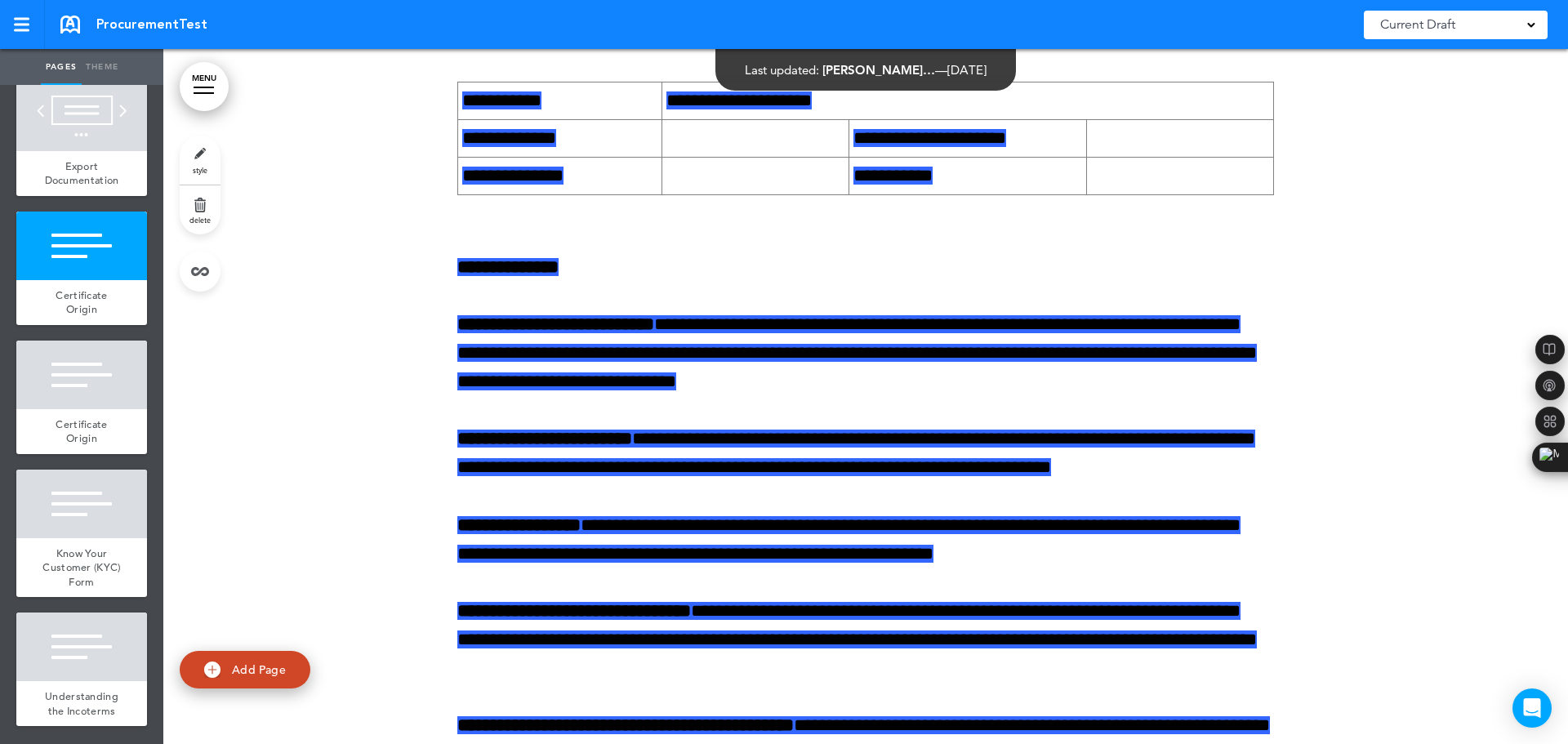
click at [211, 158] on link "style" at bounding box center [200, 160] width 41 height 49
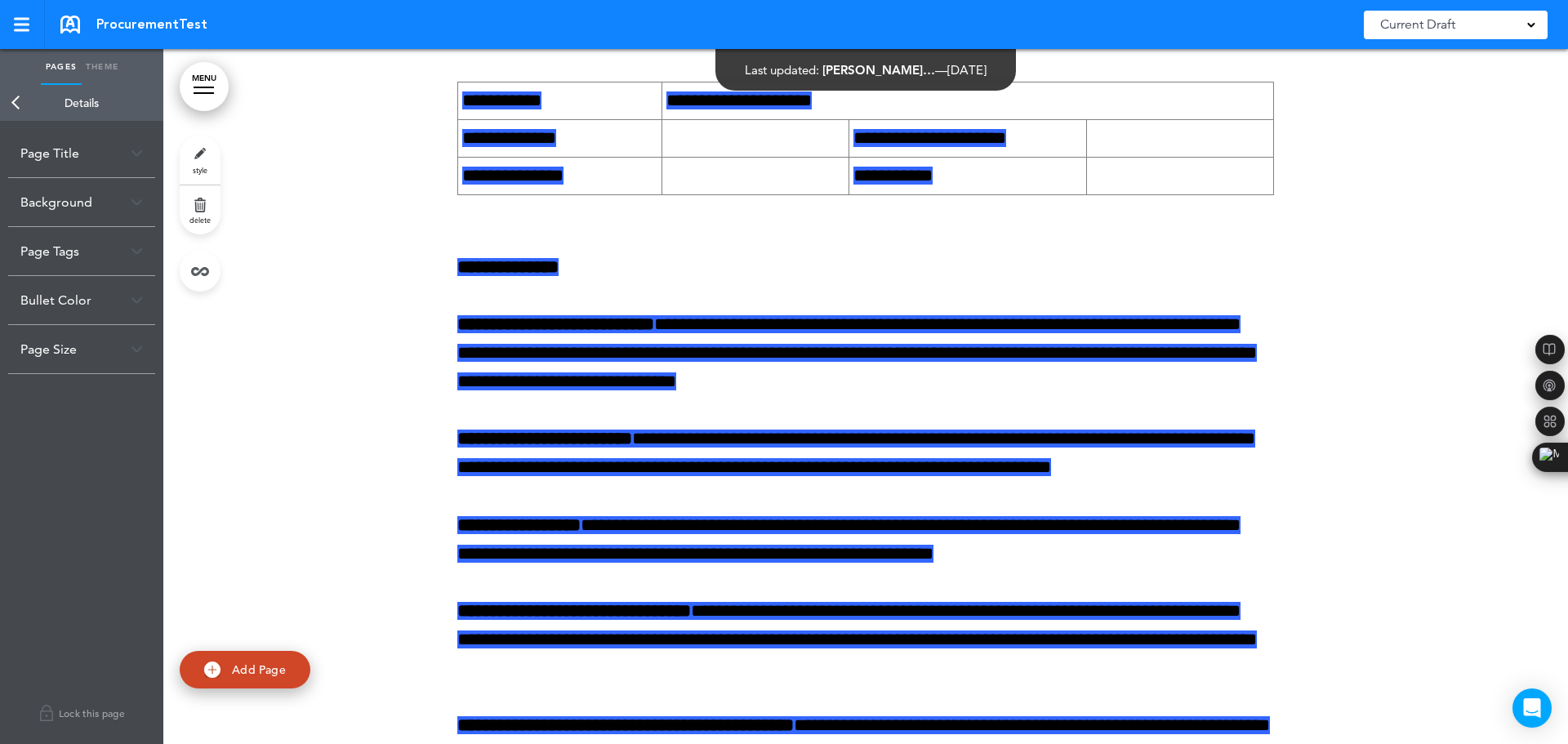
click at [50, 157] on div "Page Title" at bounding box center [81, 153] width 147 height 48
drag, startPoint x: 77, startPoint y: 220, endPoint x: 99, endPoint y: 217, distance: 22.2
click at [80, 220] on input "**********" at bounding box center [81, 218] width 123 height 28
type input "*"
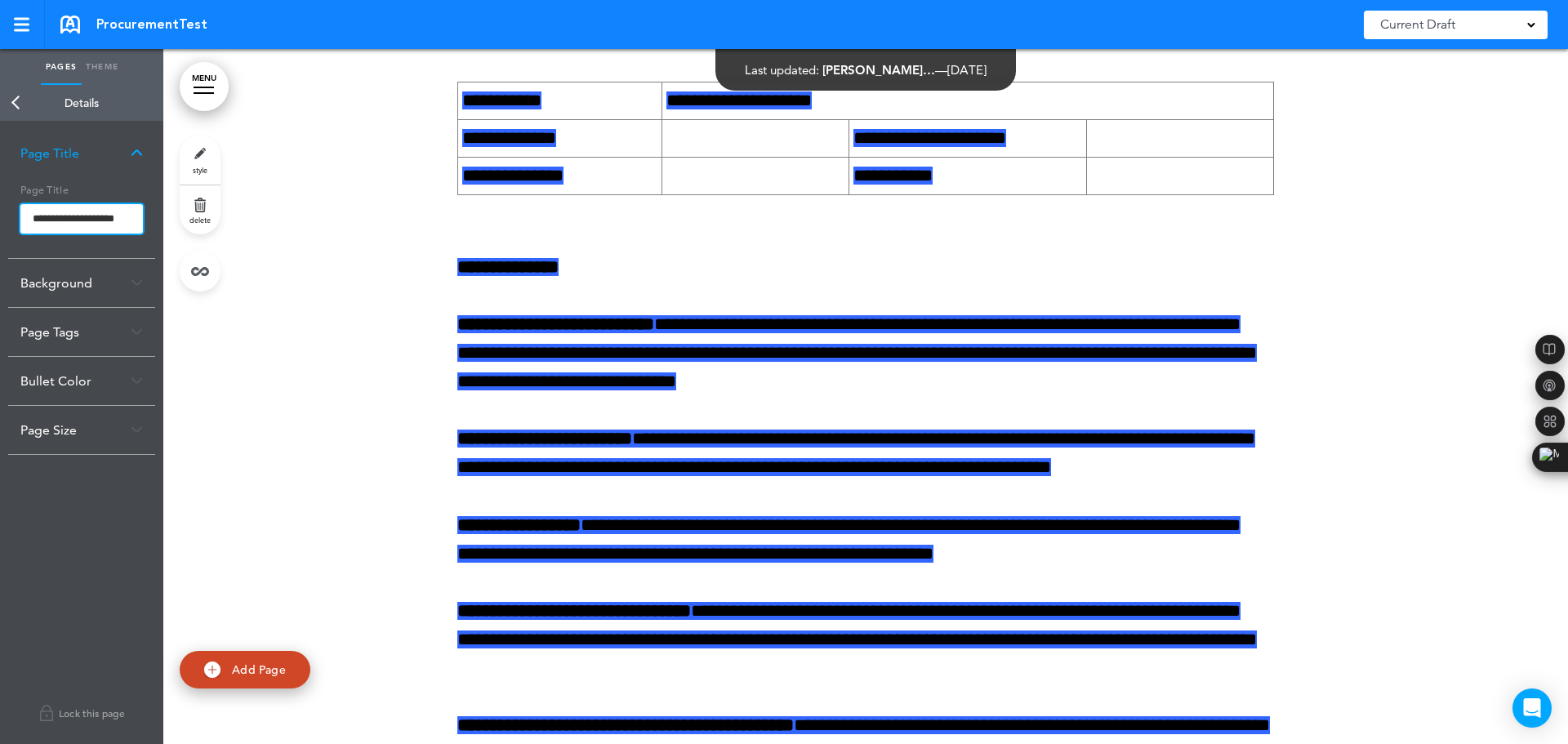
type input "**********"
click at [212, 437] on body "Checking url availability Make this page common so it is available in other han…" at bounding box center [784, 372] width 1568 height 744
click at [68, 185] on h5 "Page Title" at bounding box center [81, 188] width 123 height 22
click at [68, 204] on input "**********" at bounding box center [81, 218] width 123 height 29
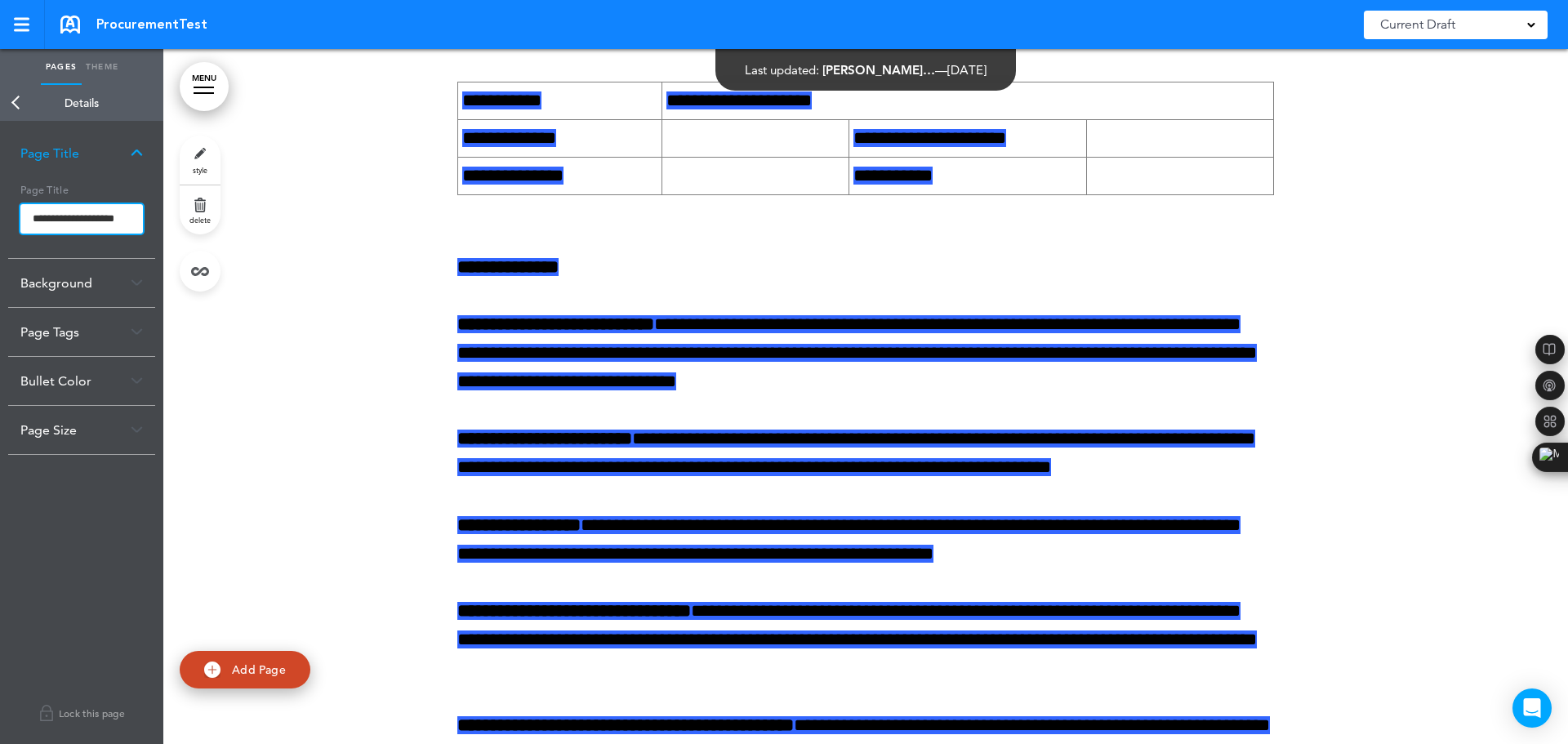
scroll to position [0, 11]
click at [276, 164] on body "Make this page common so it is available in other handbooks. This handbook [GEO…" at bounding box center [784, 372] width 1568 height 744
click at [132, 145] on div "Page Title" at bounding box center [81, 153] width 147 height 48
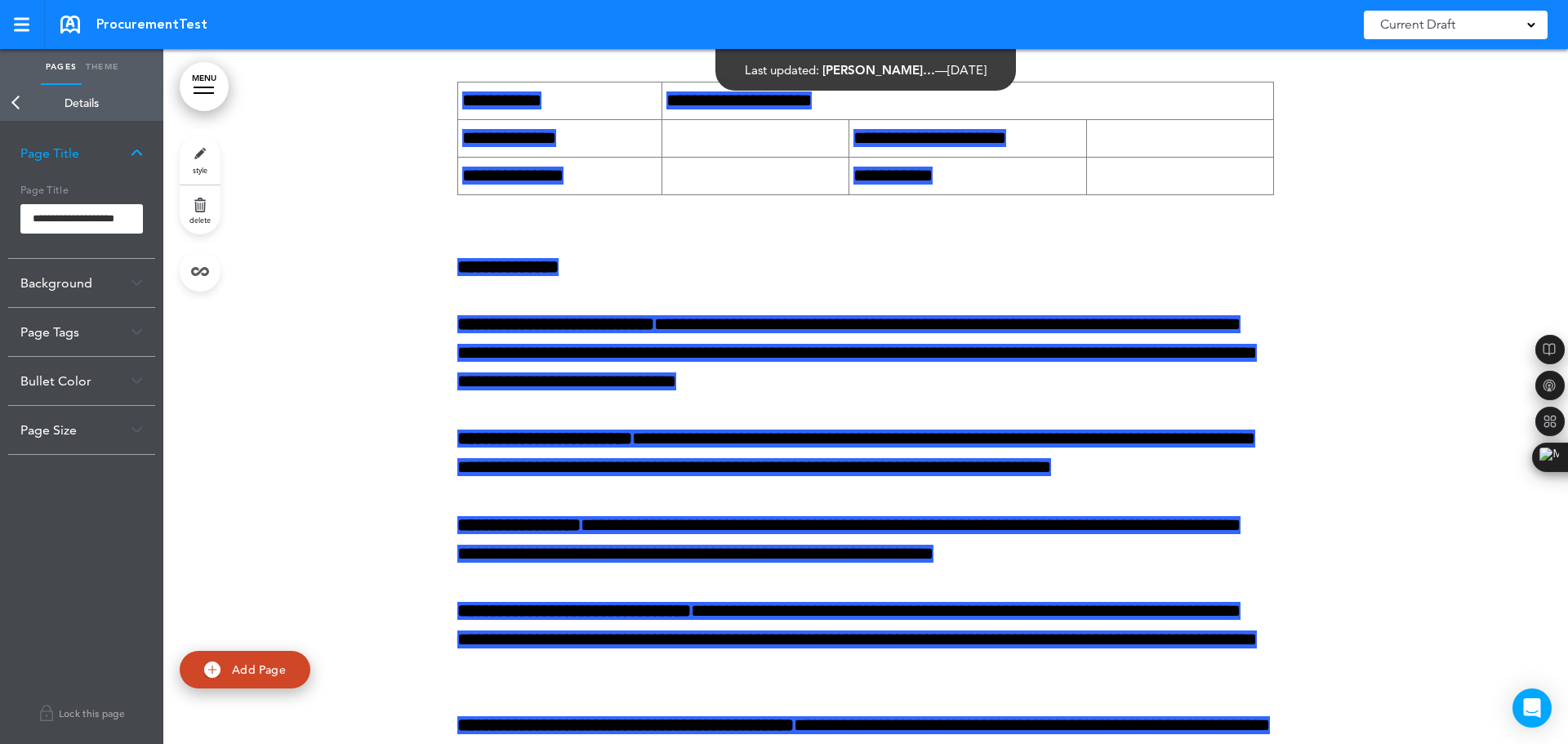
click at [29, 98] on link "Back" at bounding box center [16, 103] width 33 height 36
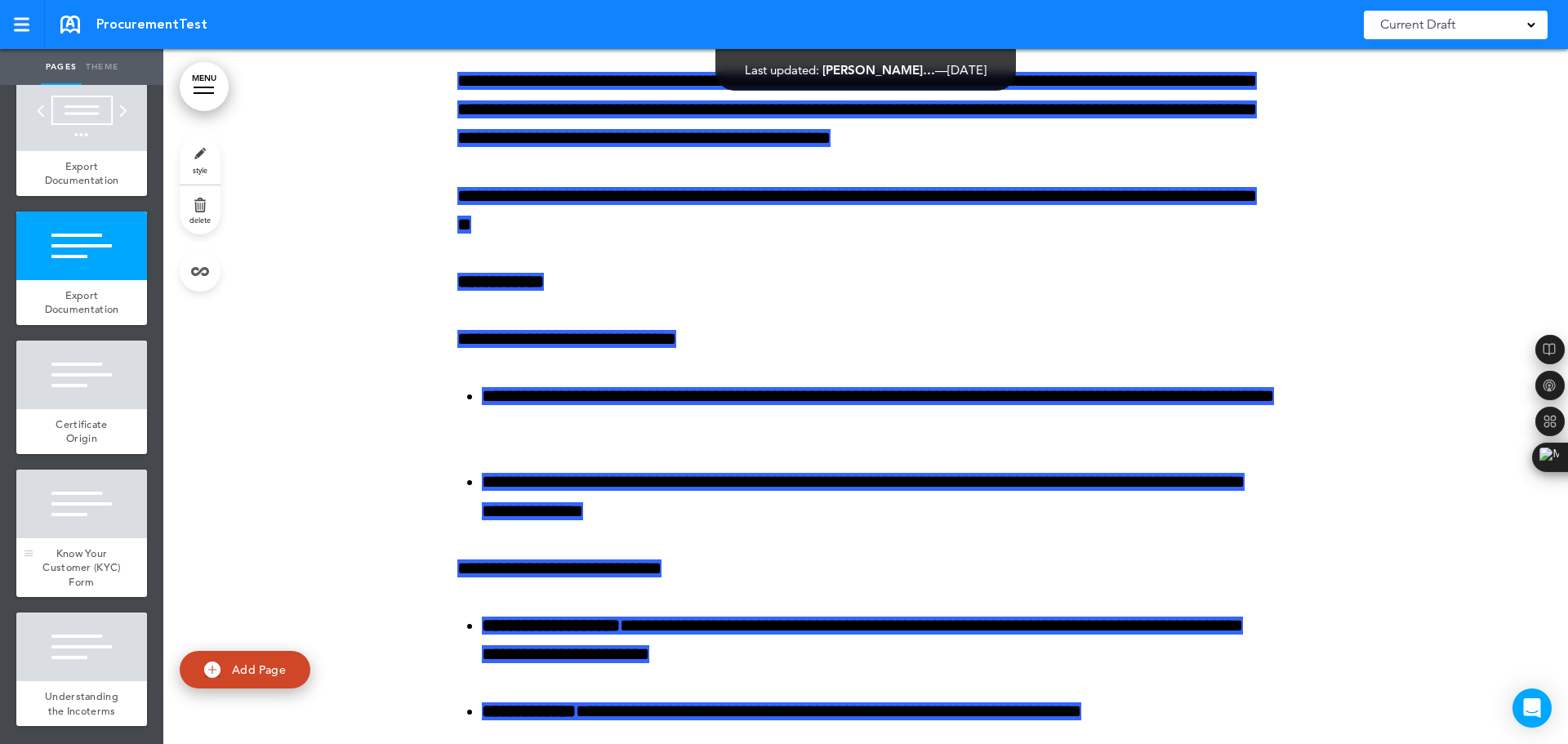
scroll to position [463, 0]
click at [71, 354] on div at bounding box center [81, 374] width 131 height 68
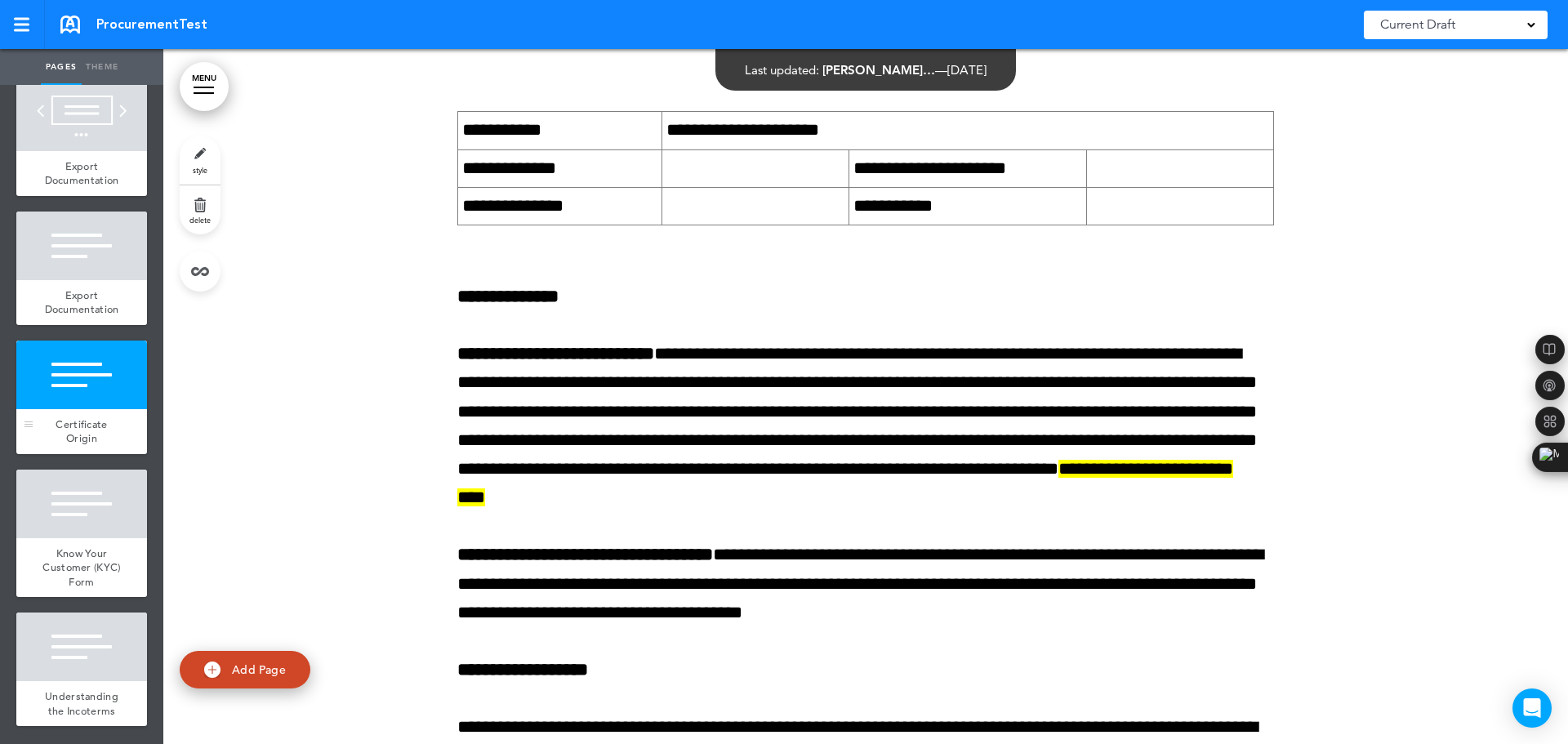
scroll to position [6165, 0]
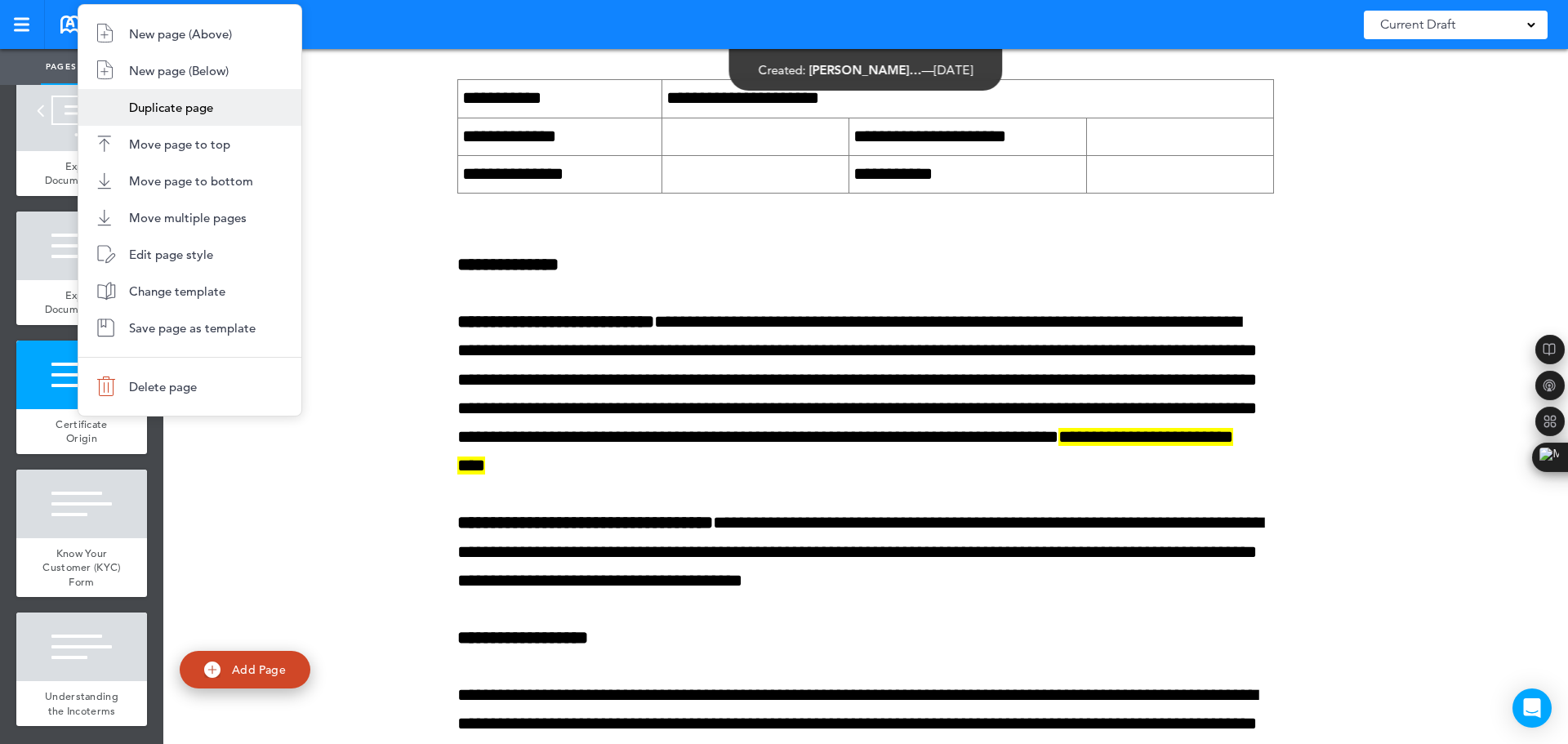
click at [175, 95] on li "Duplicate page" at bounding box center [190, 107] width 223 height 36
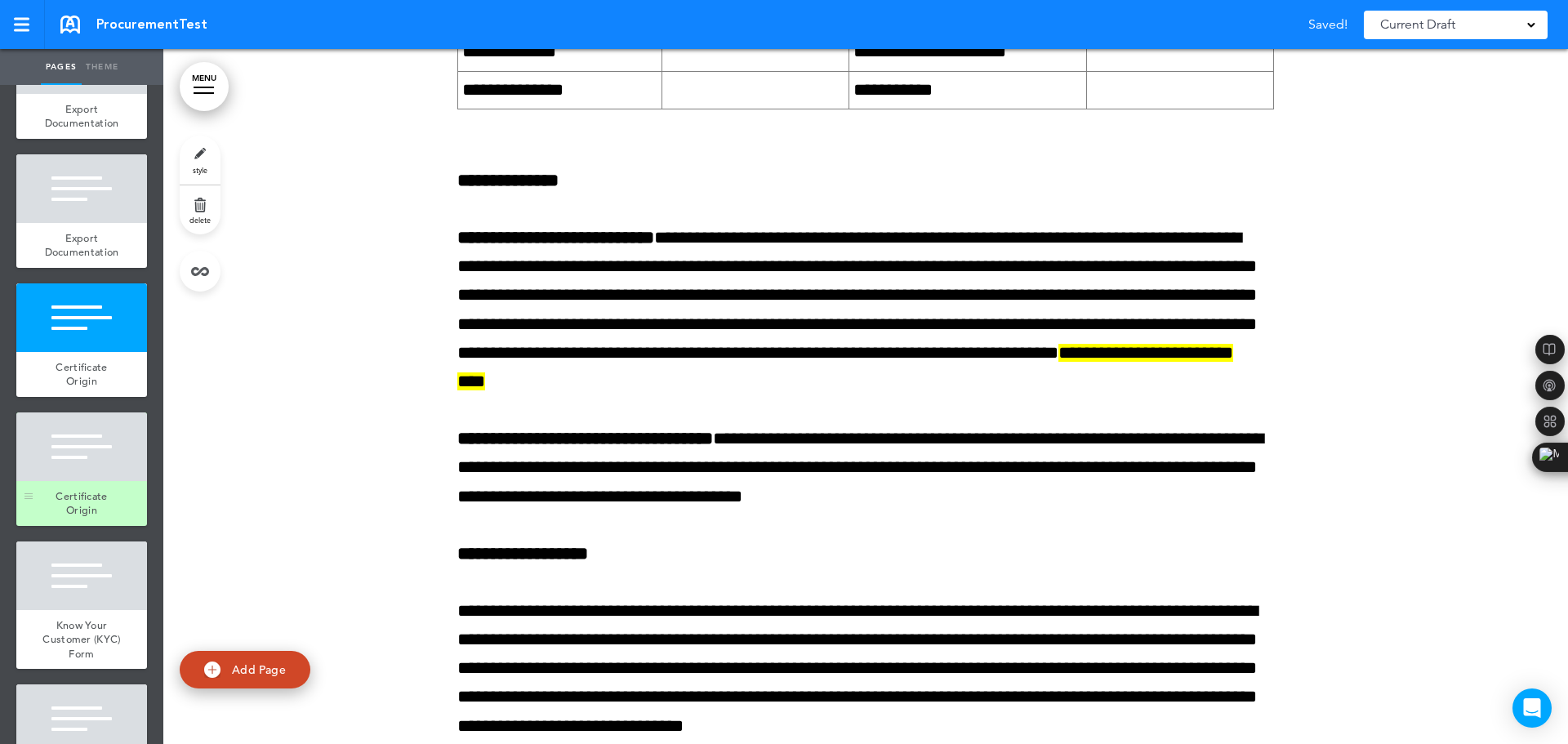
click at [93, 481] on div at bounding box center [81, 445] width 131 height 68
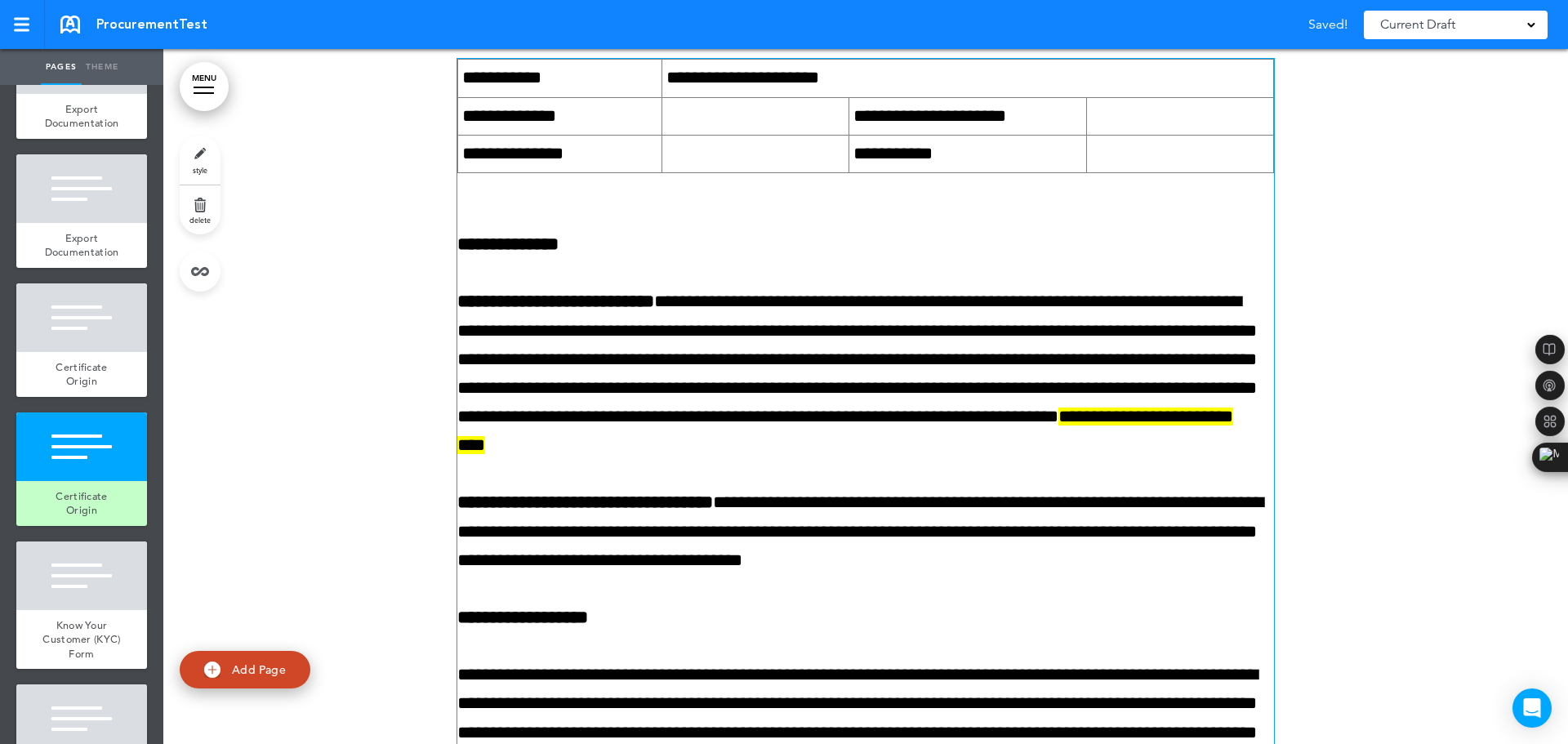
scroll to position [8383, 0]
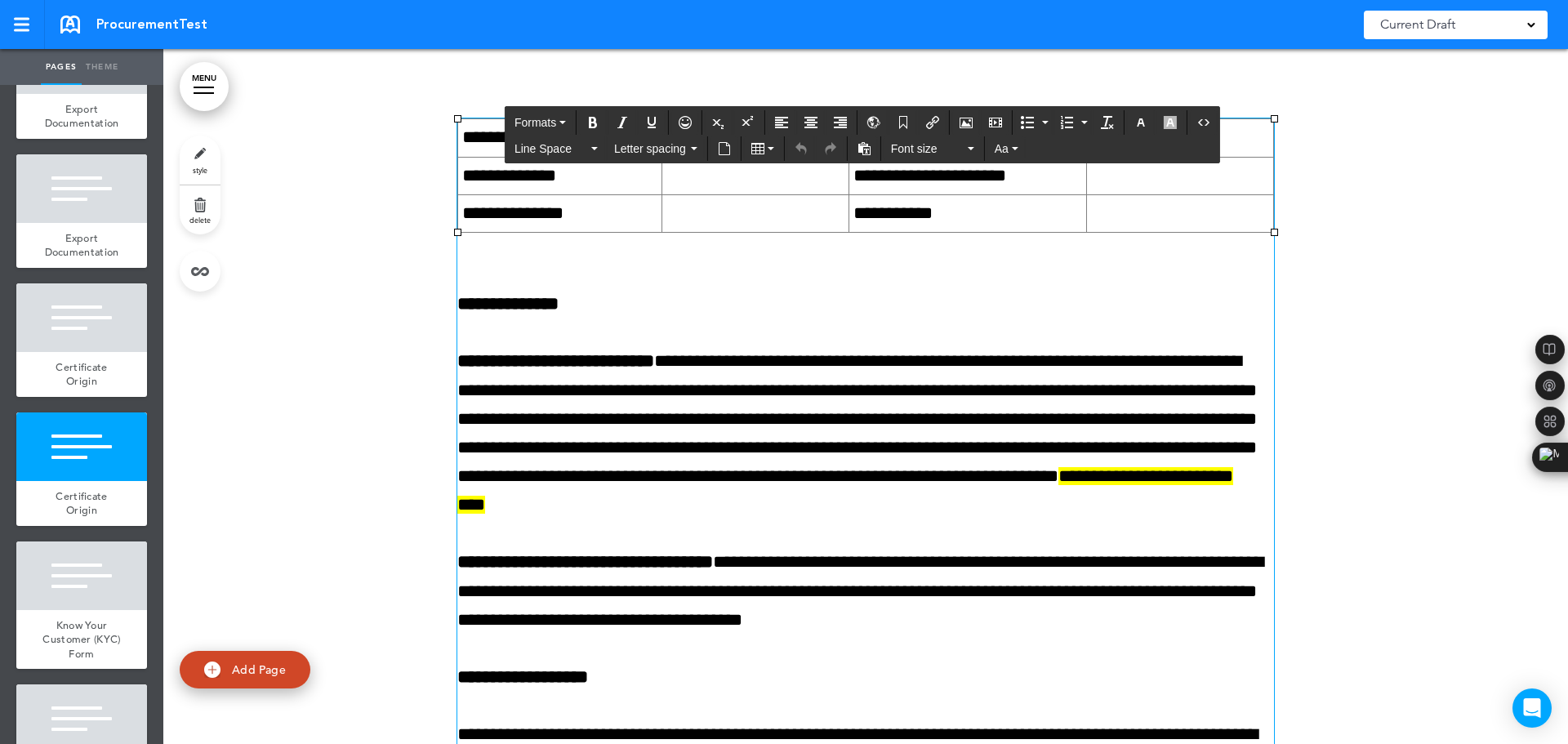
scroll to position [8220, 0]
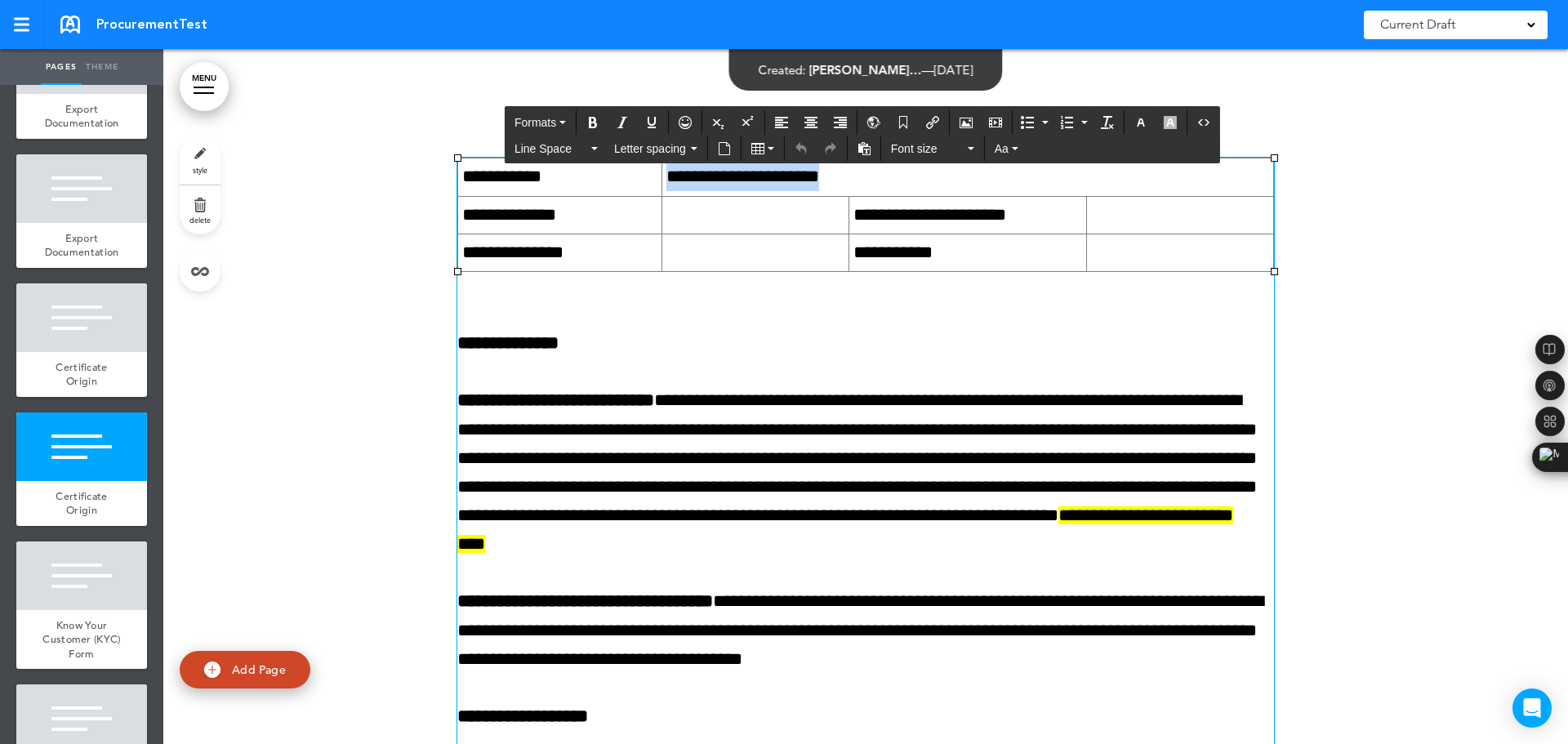
drag, startPoint x: 844, startPoint y: 277, endPoint x: 662, endPoint y: 299, distance: 183.3
click at [662, 196] on td "**********" at bounding box center [966, 177] width 611 height 37
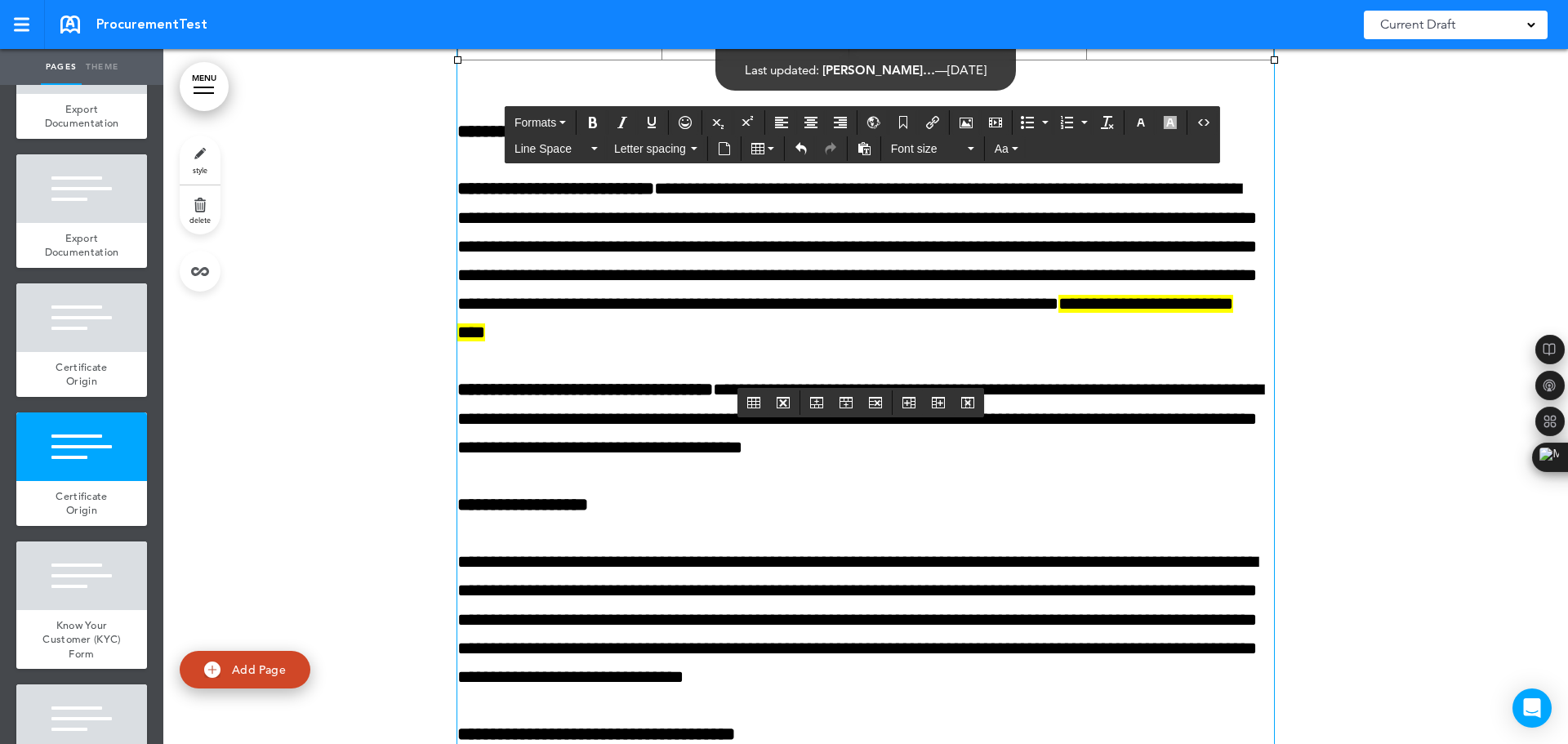
scroll to position [8465, 0]
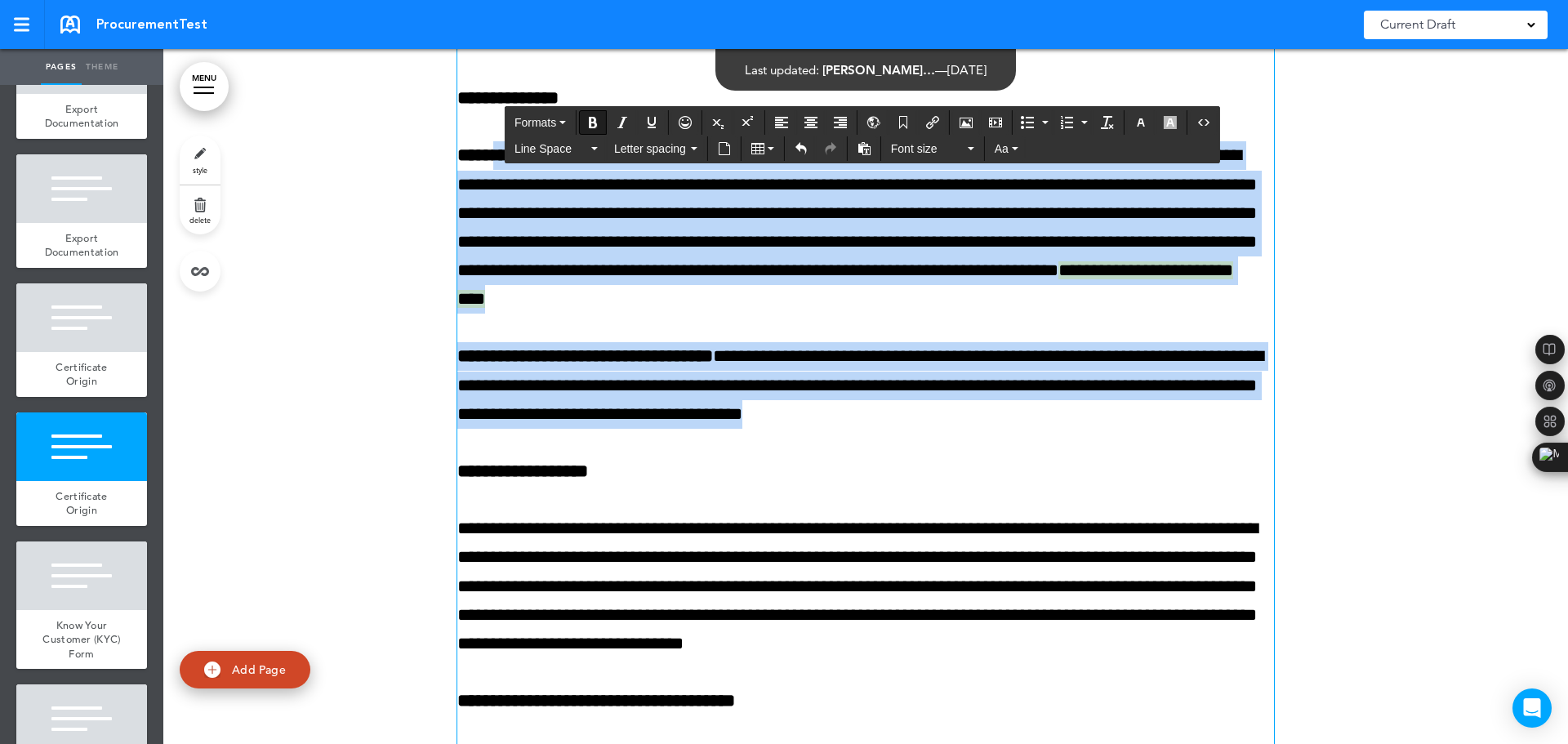
drag, startPoint x: 492, startPoint y: 267, endPoint x: 984, endPoint y: 520, distance: 553.2
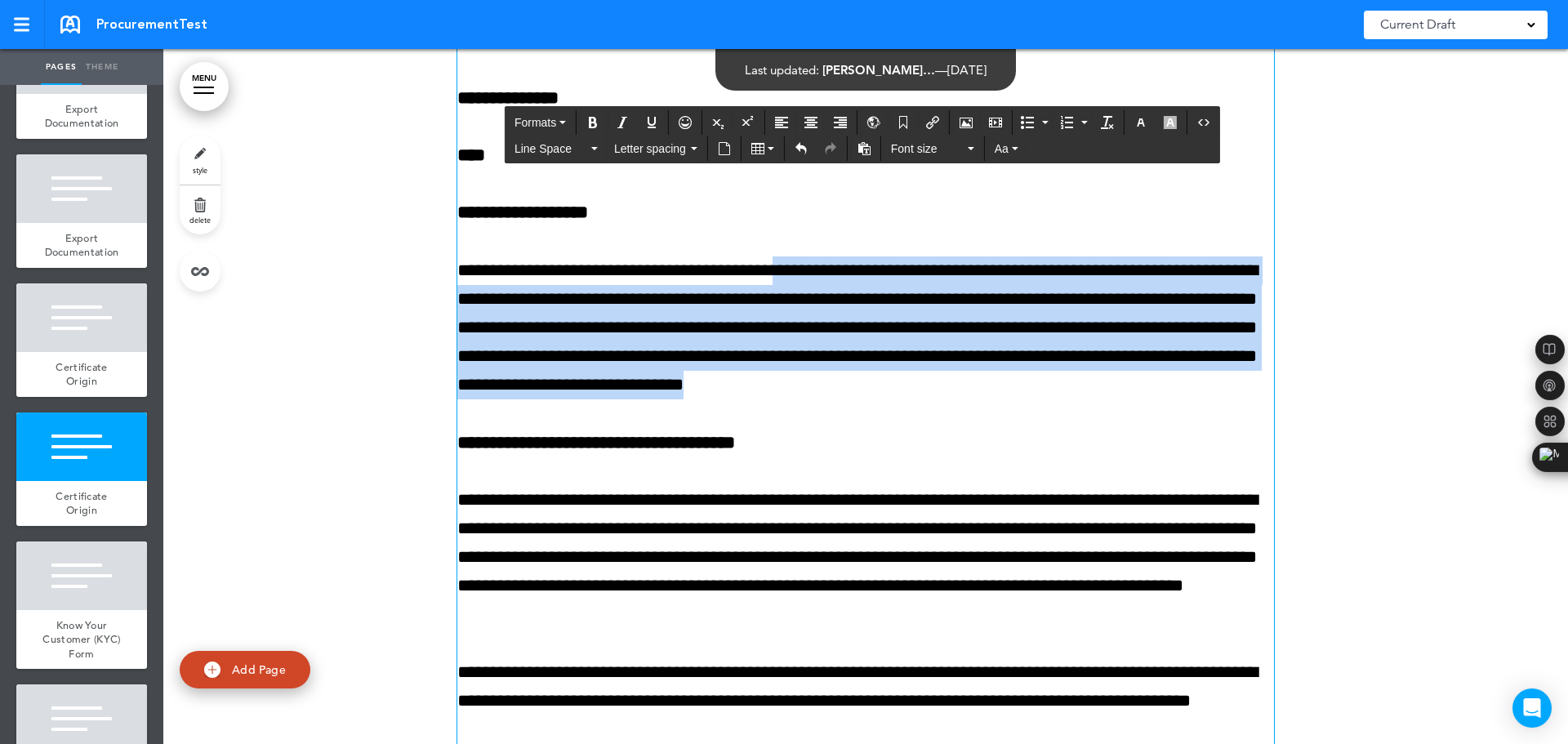
drag, startPoint x: 799, startPoint y: 387, endPoint x: 1140, endPoint y: 503, distance: 360.2
click at [1131, 400] on p "**********" at bounding box center [865, 328] width 816 height 143
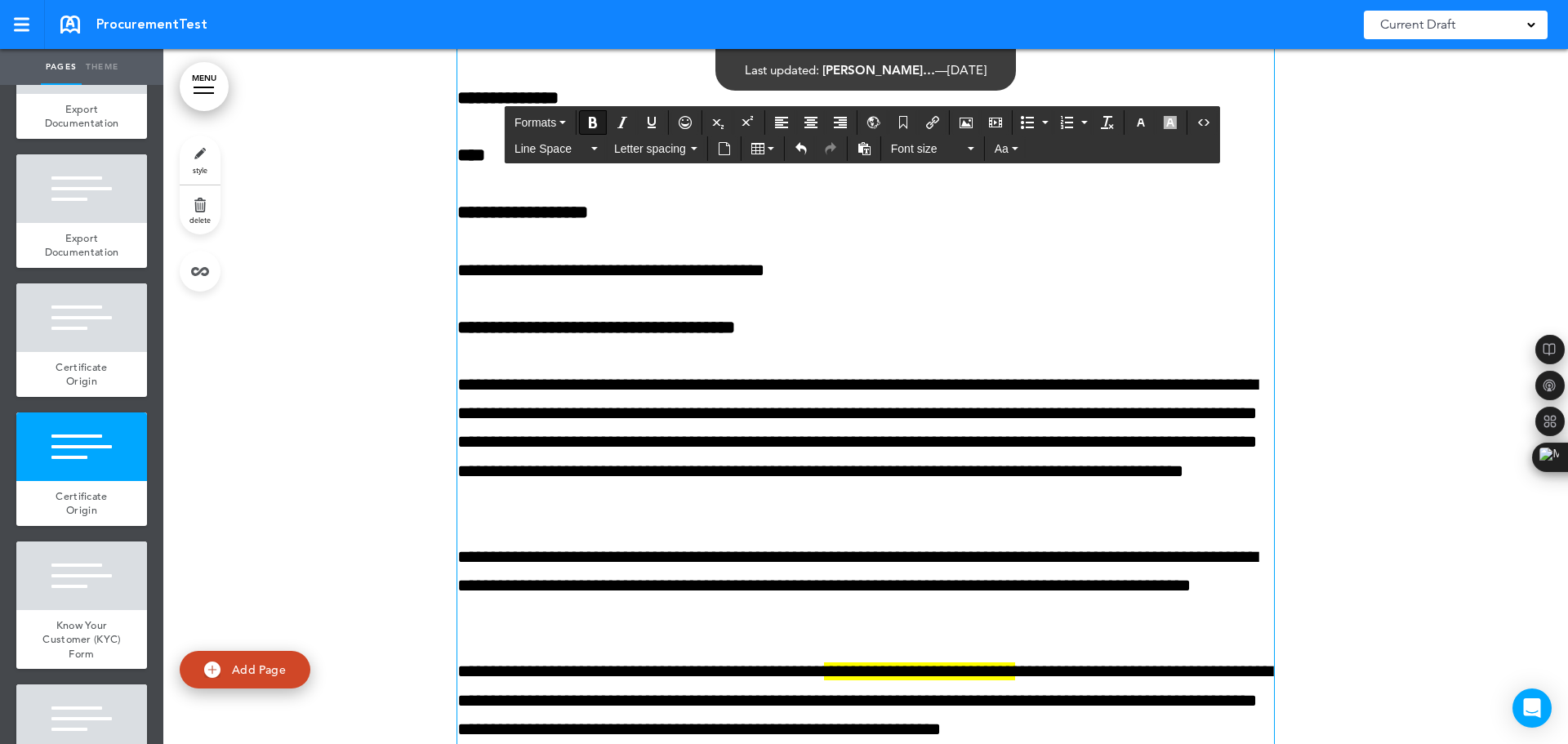
drag, startPoint x: 784, startPoint y: 445, endPoint x: 584, endPoint y: 431, distance: 200.5
click at [584, 342] on p "**********" at bounding box center [865, 328] width 816 height 29
drag, startPoint x: 618, startPoint y: 502, endPoint x: 590, endPoint y: 503, distance: 28.0
click at [618, 502] on p "**********" at bounding box center [865, 442] width 816 height 143
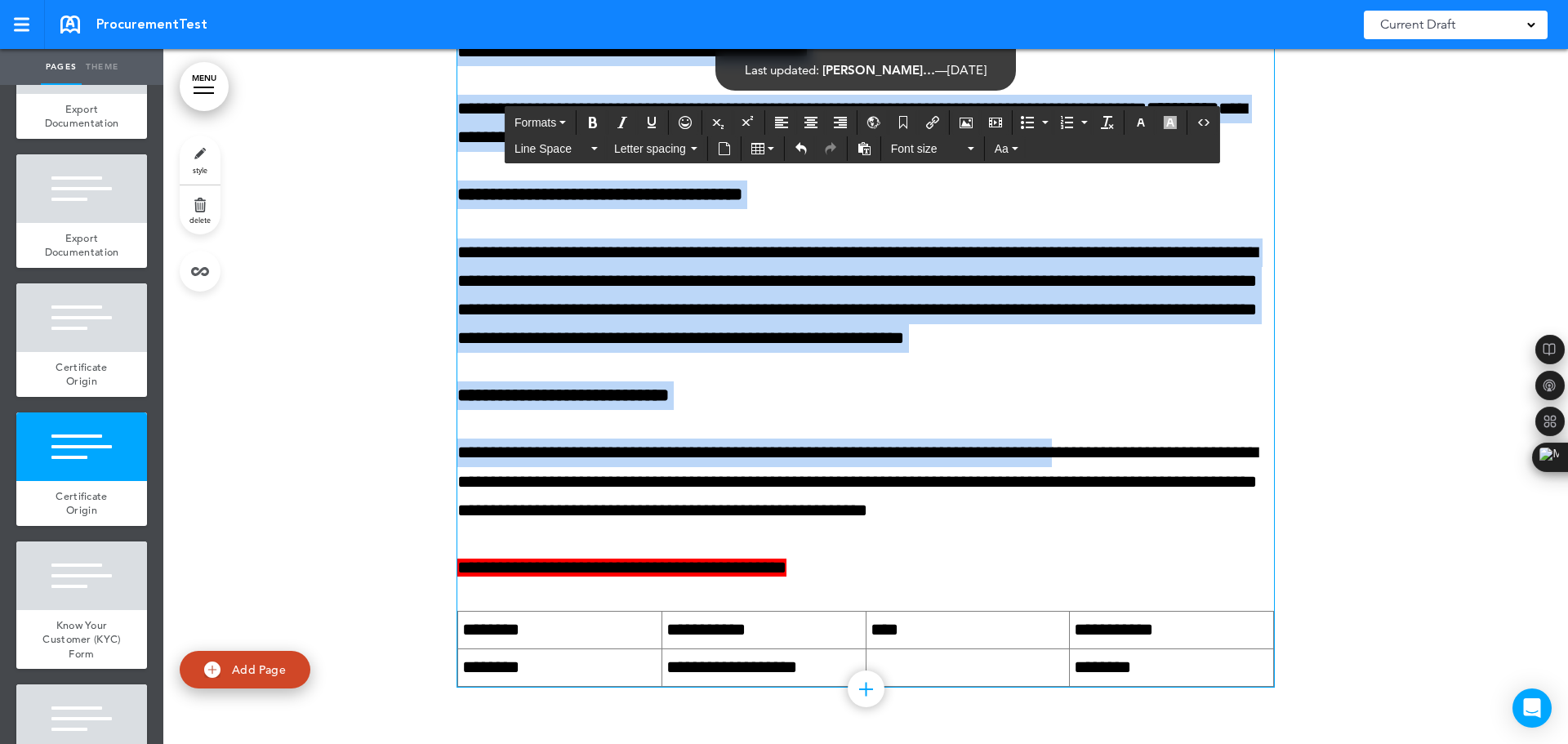
scroll to position [9445, 0]
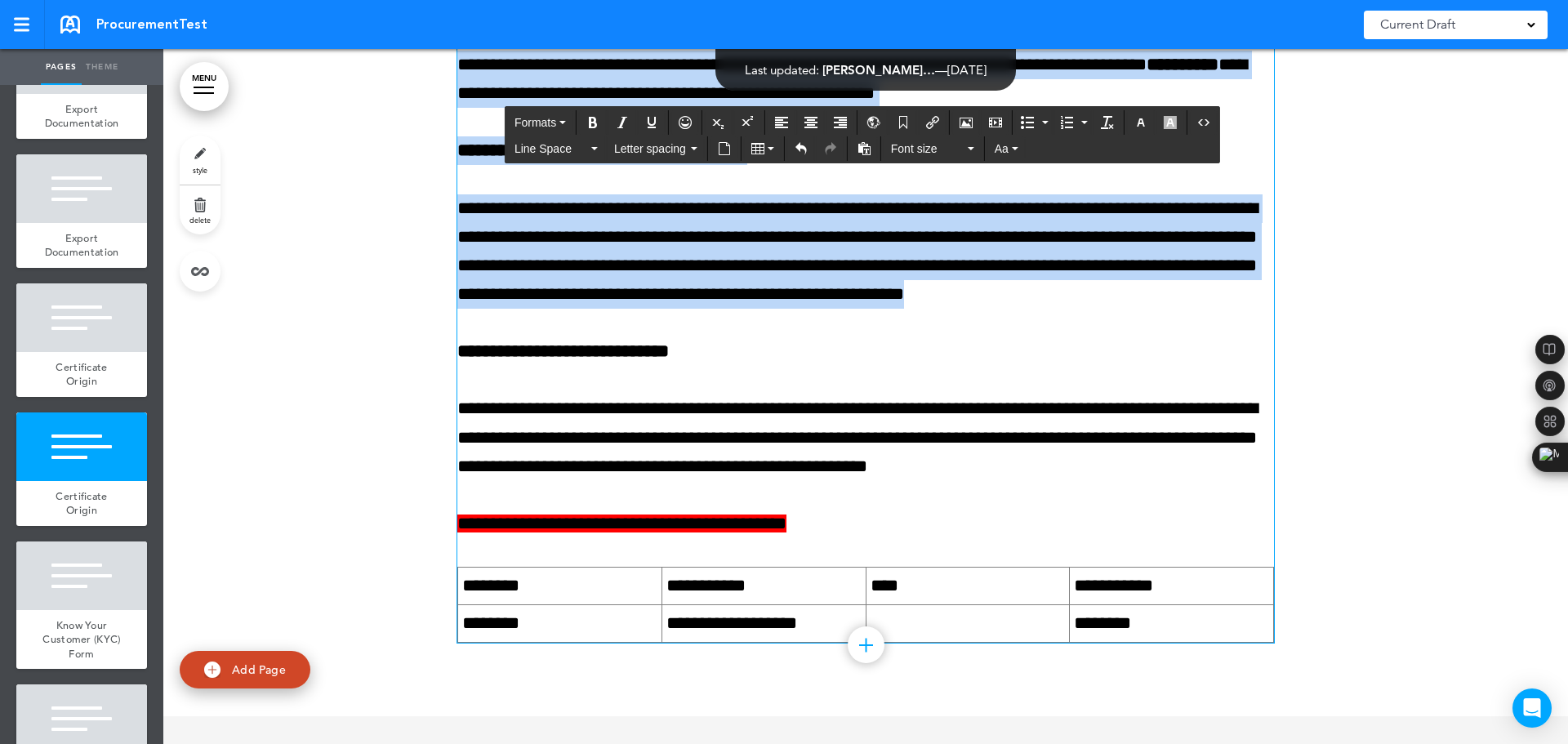
drag, startPoint x: 454, startPoint y: 498, endPoint x: 1250, endPoint y: 405, distance: 801.4
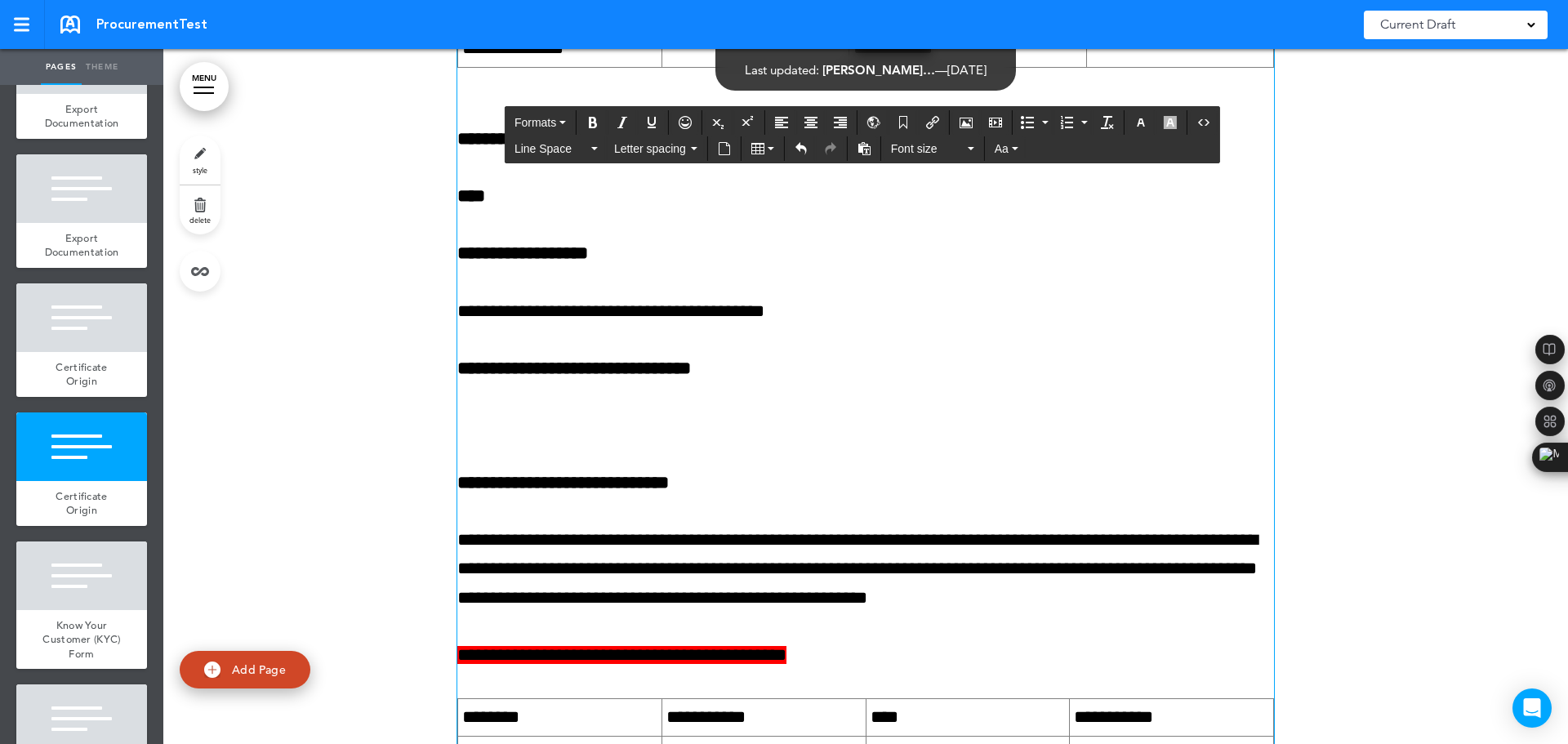
scroll to position [8372, 0]
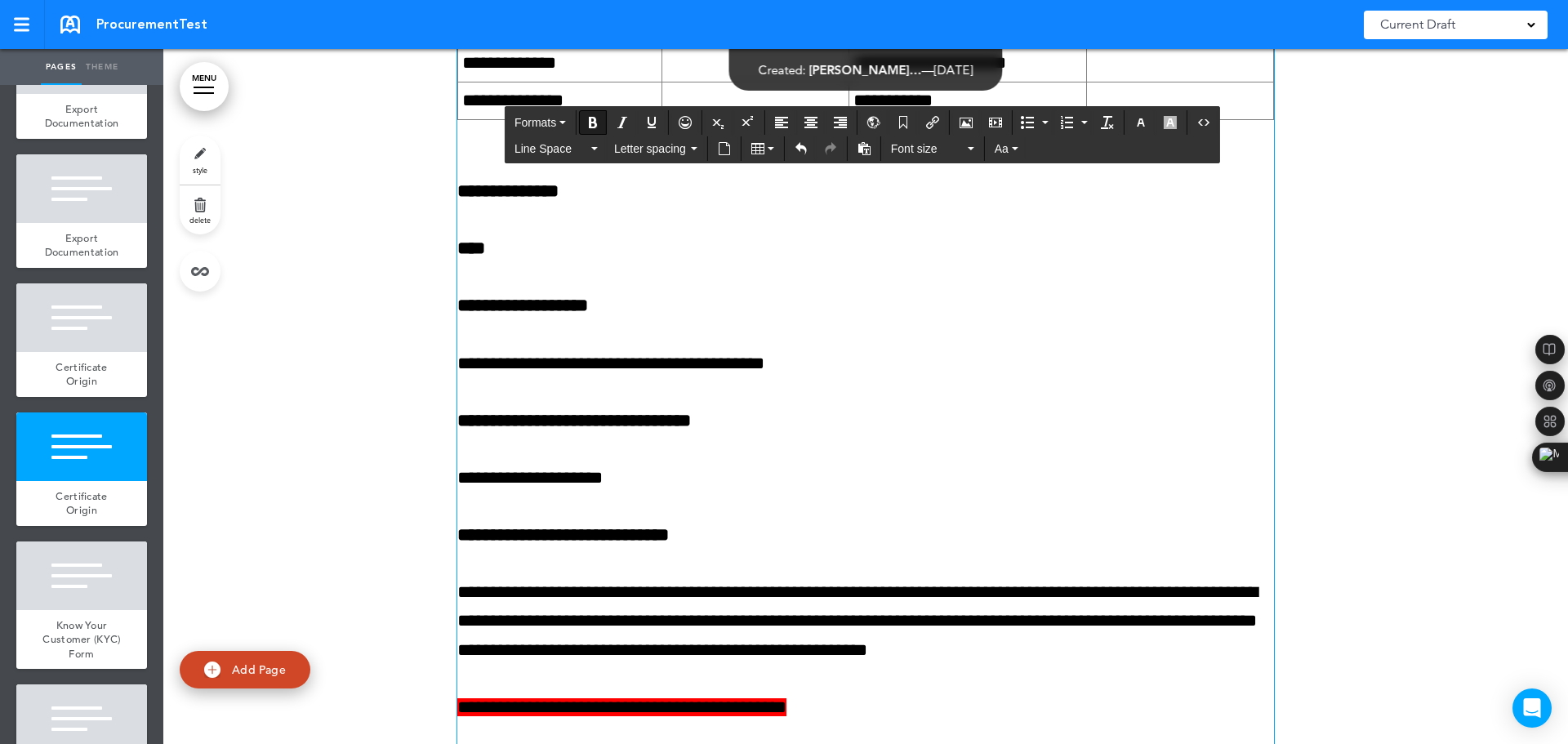
click at [610, 348] on div "**********" at bounding box center [865, 416] width 816 height 821
click at [698, 492] on p "**********" at bounding box center [865, 477] width 816 height 29
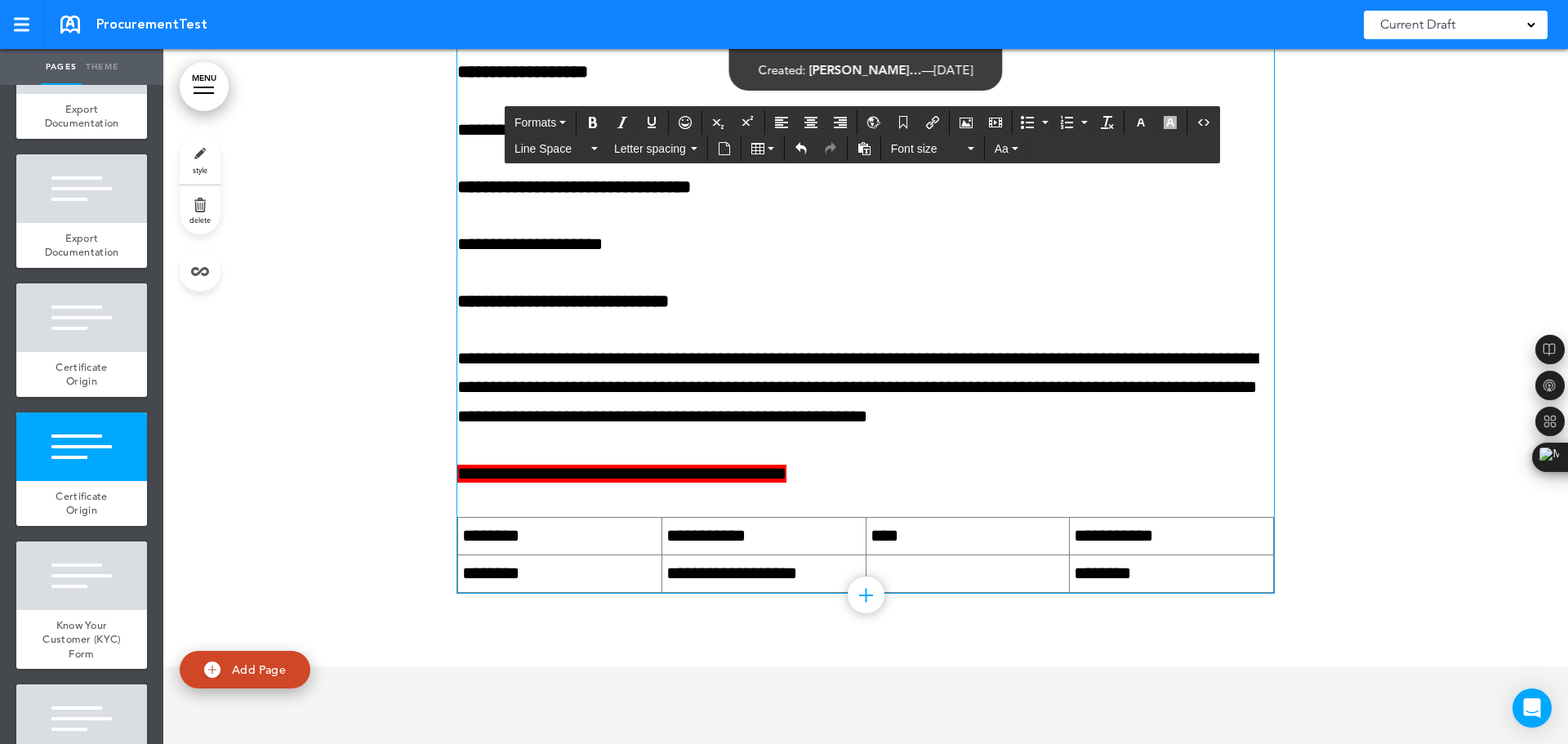
scroll to position [8616, 0]
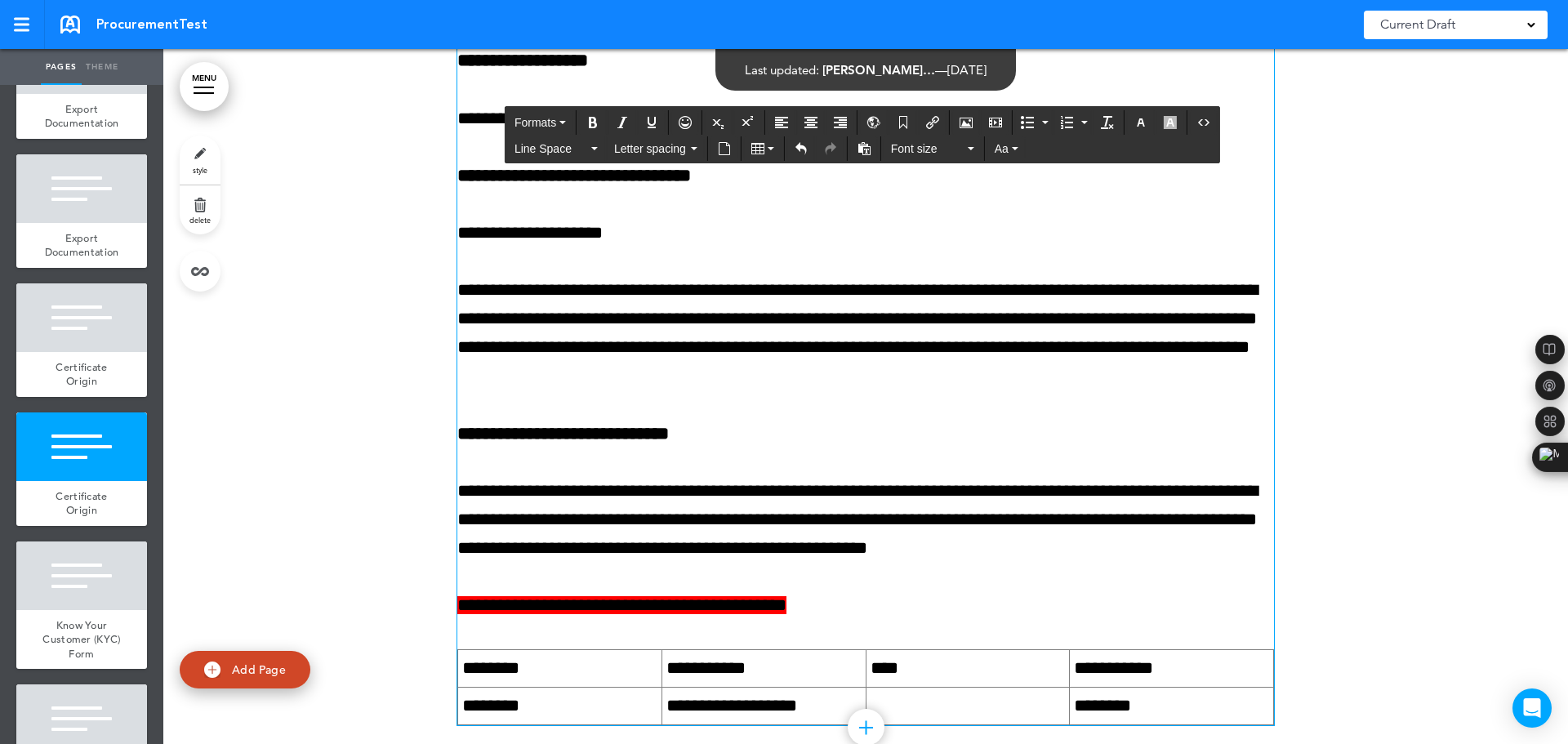
click at [1131, 563] on p "**********" at bounding box center [865, 519] width 816 height 86
click at [698, 391] on p "**********" at bounding box center [865, 333] width 816 height 115
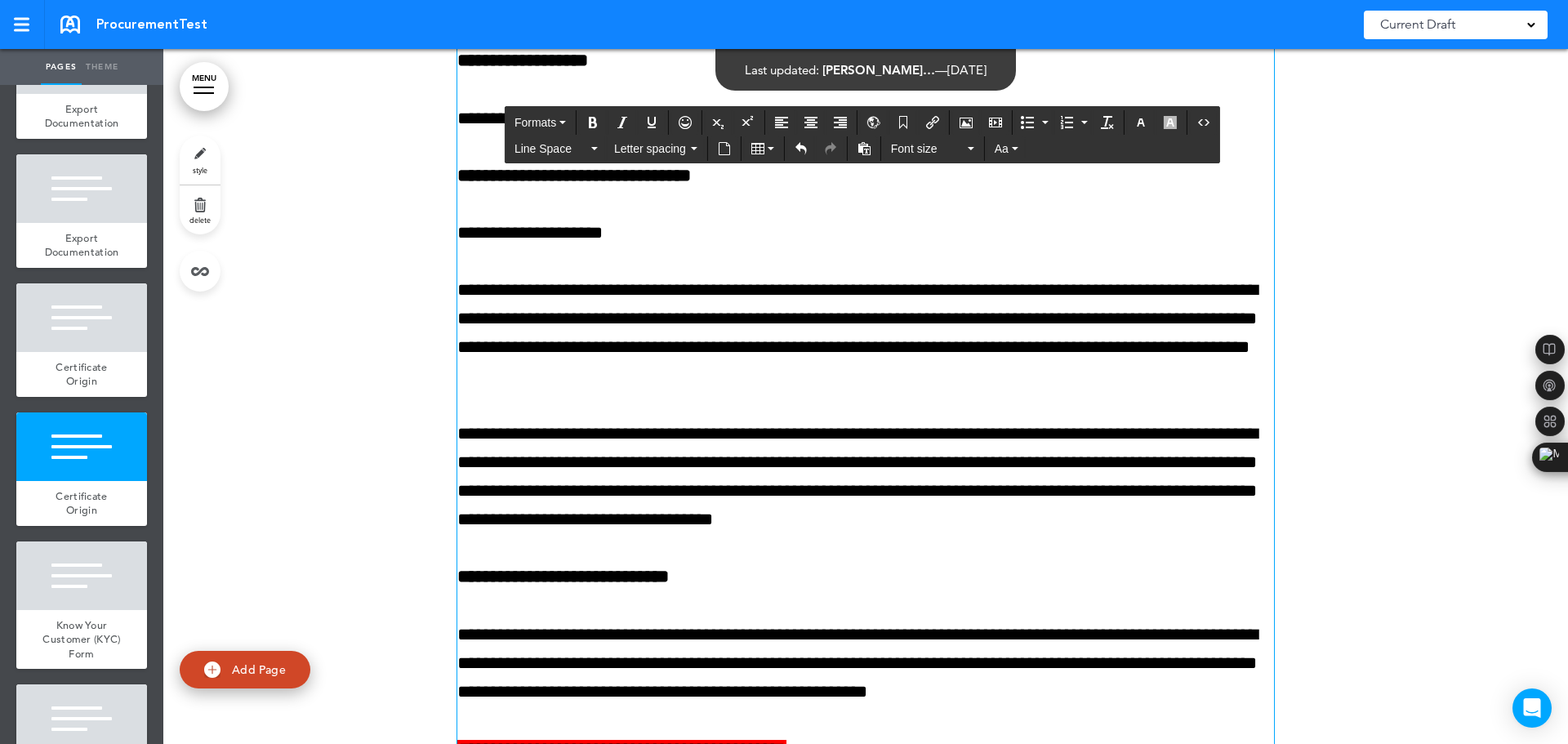
click at [1131, 534] on p "**********" at bounding box center [865, 476] width 816 height 115
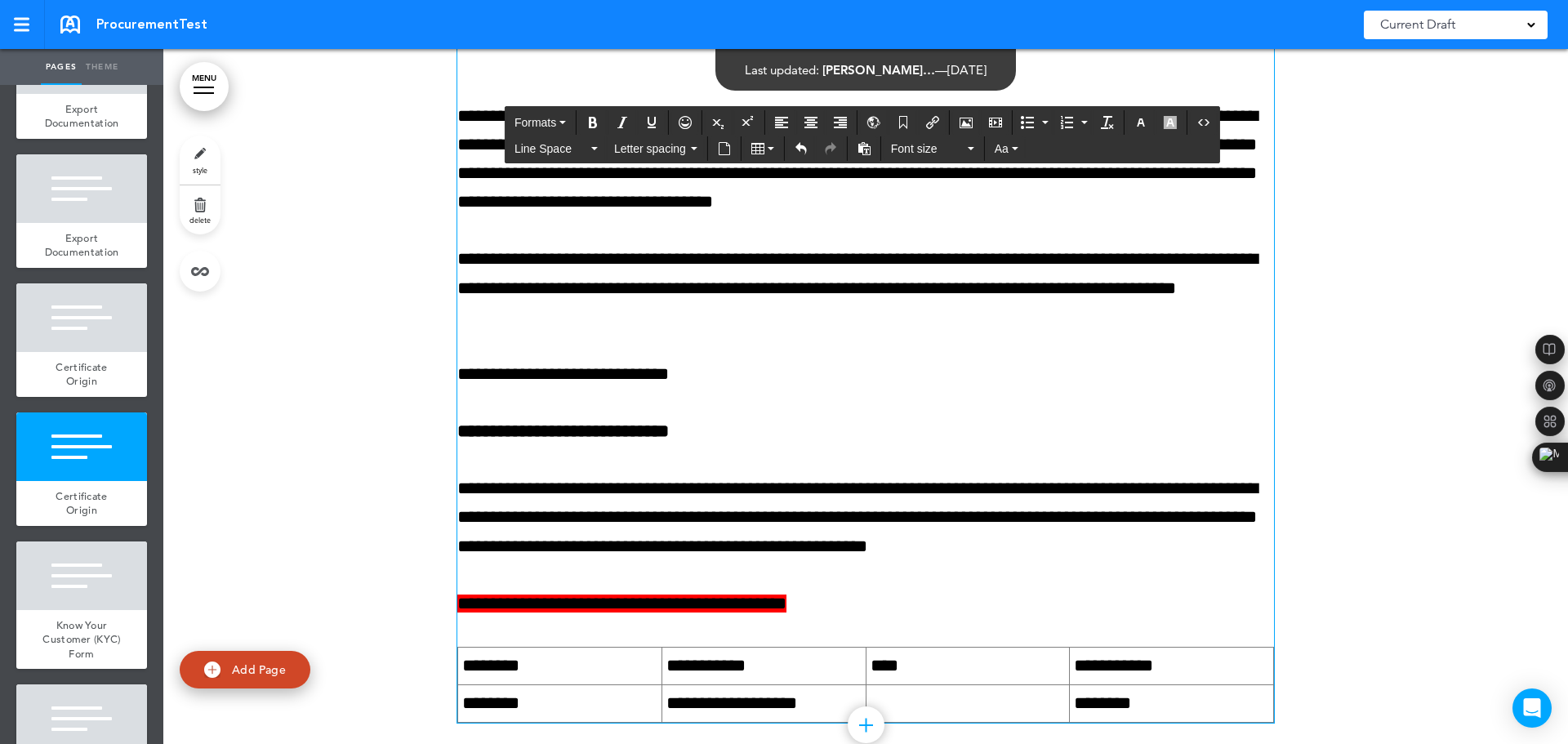
scroll to position [8937, 0]
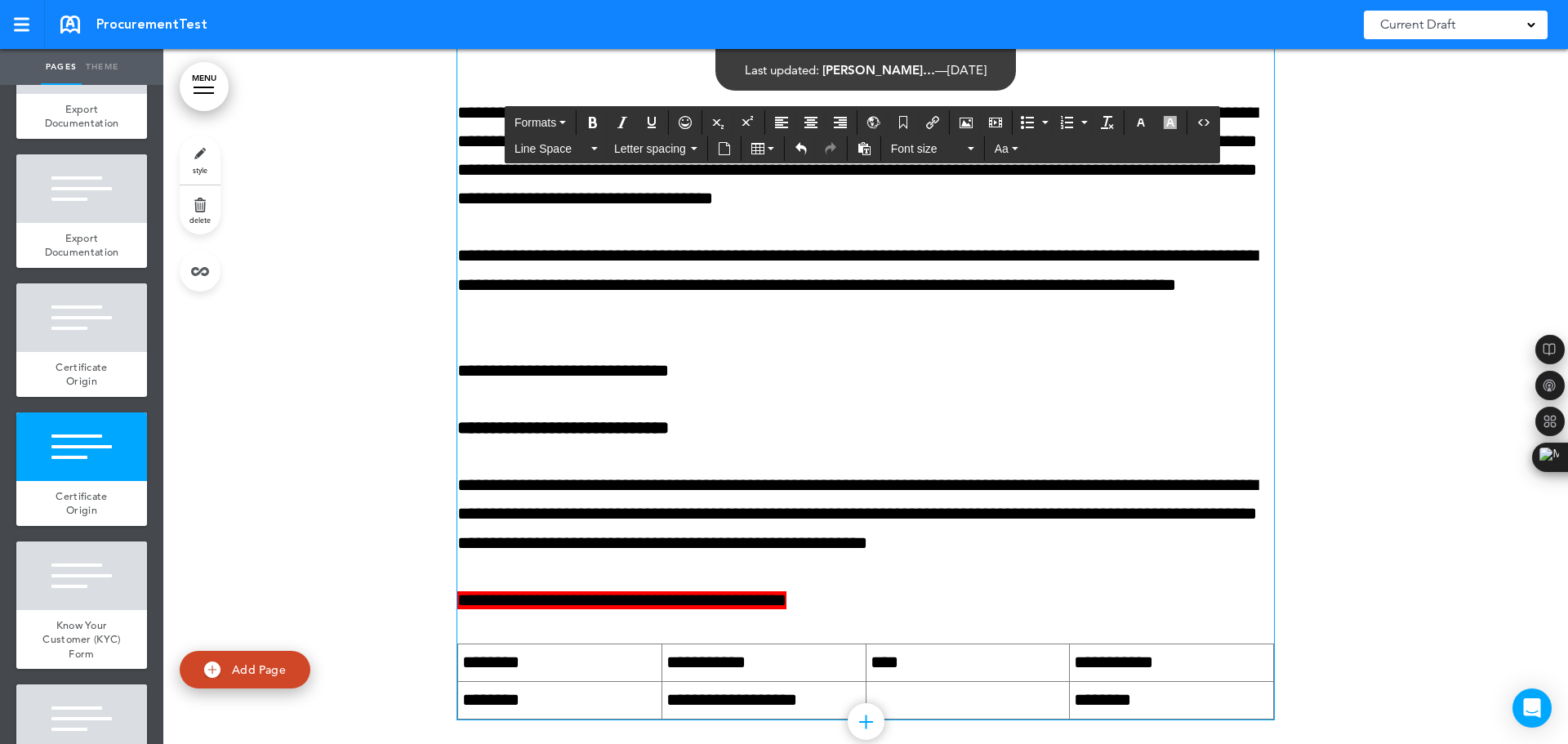
click at [787, 386] on p "**********" at bounding box center [865, 371] width 816 height 29
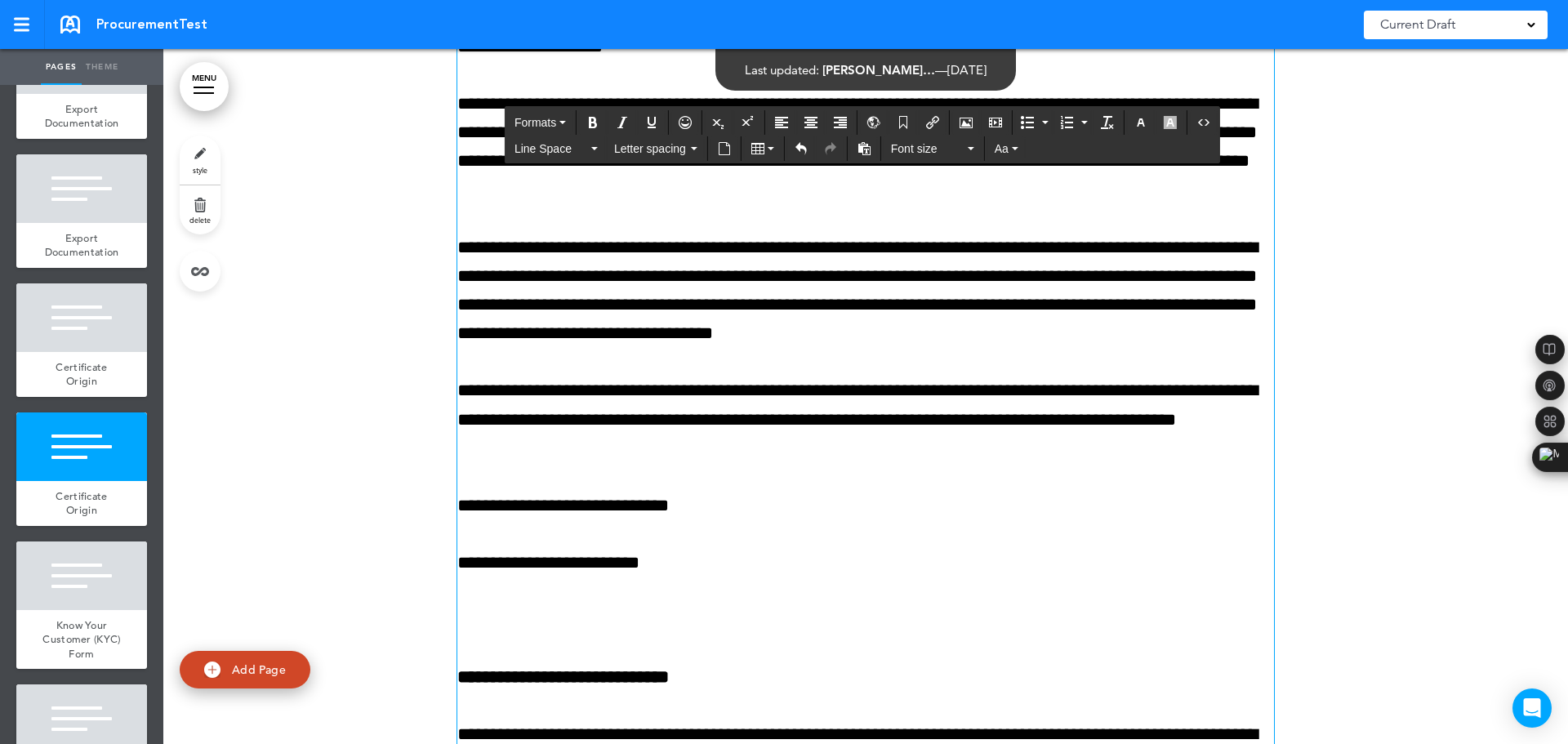
scroll to position [8775, 0]
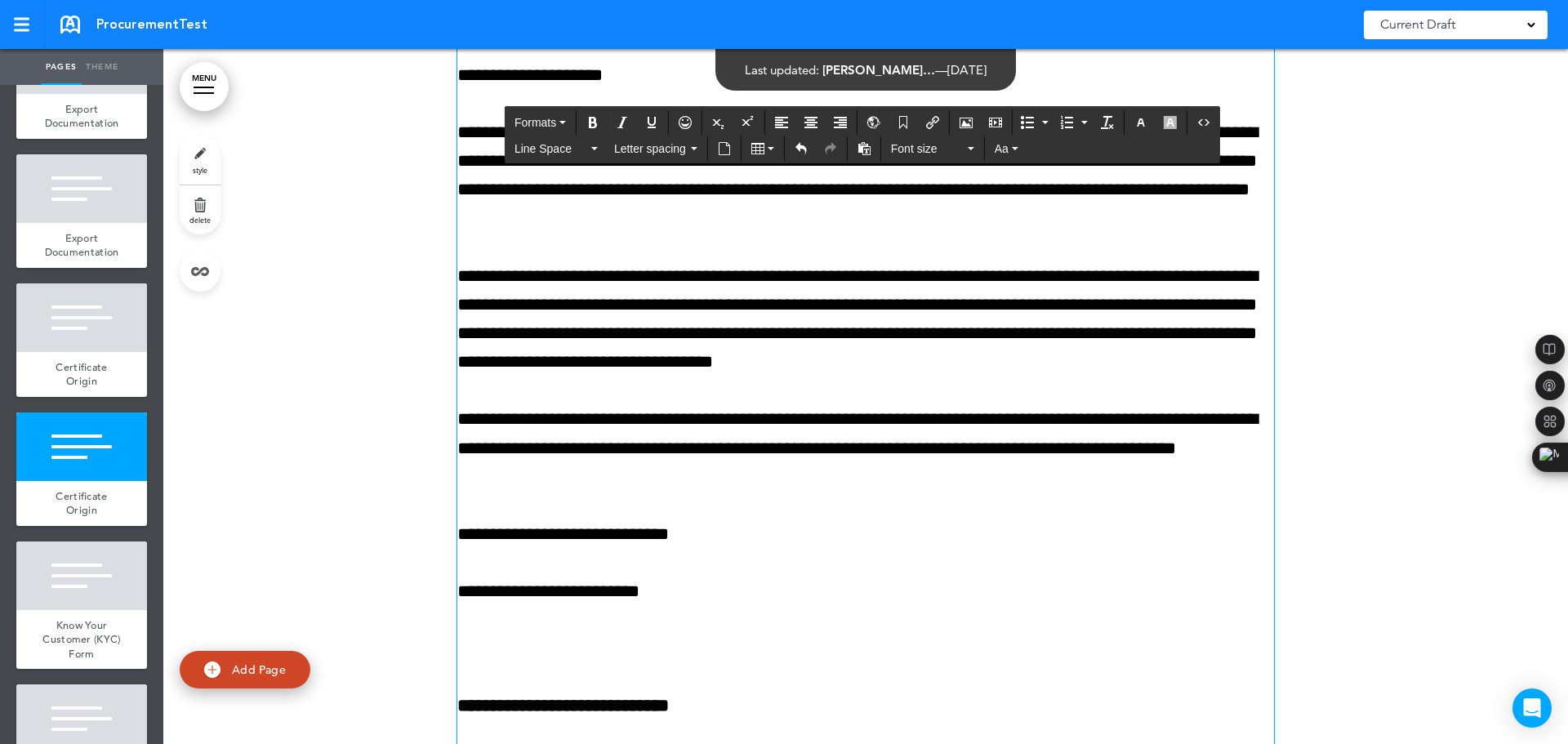
click at [457, 377] on p "**********" at bounding box center [865, 319] width 816 height 115
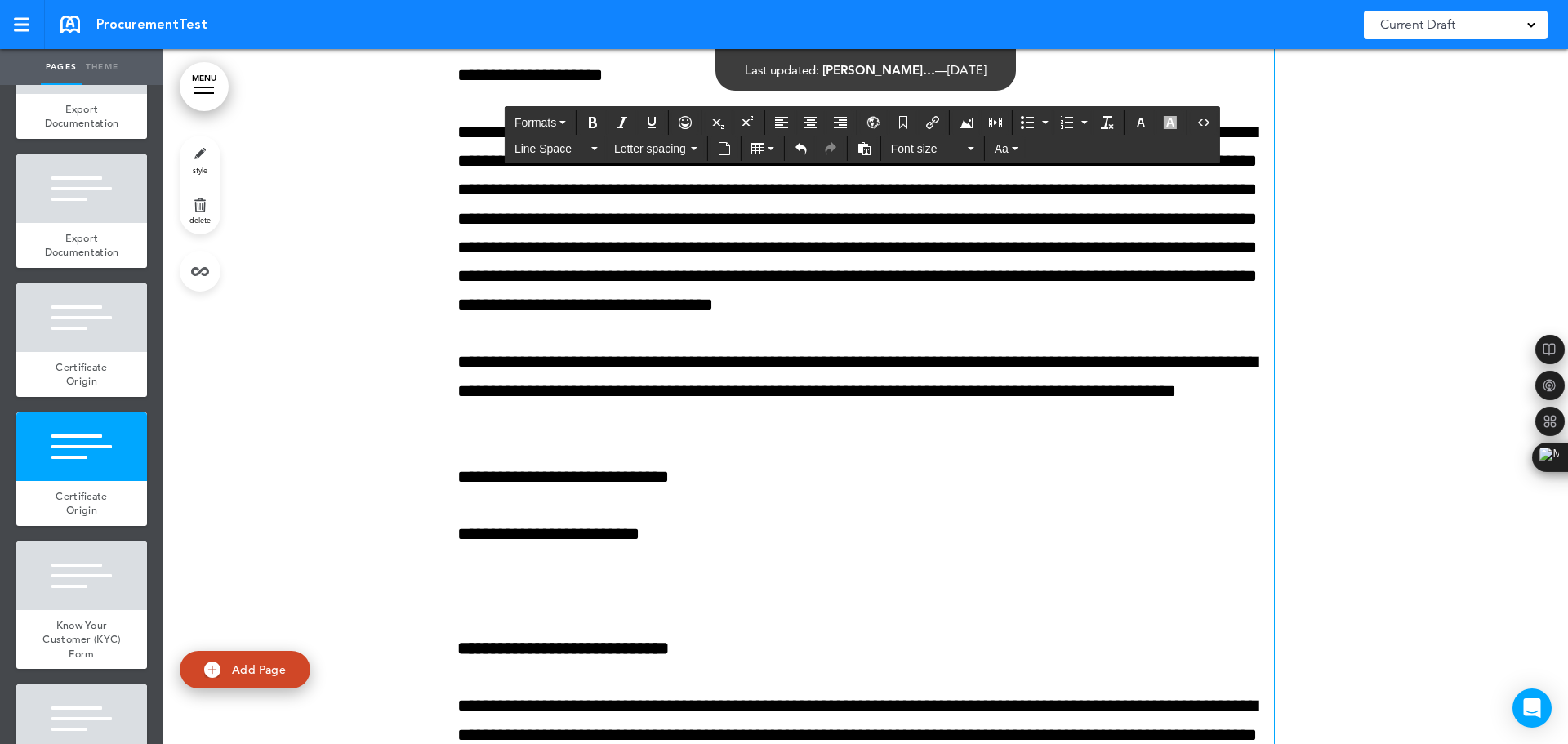
click at [735, 319] on p "**********" at bounding box center [865, 218] width 816 height 201
click at [1117, 278] on p "**********" at bounding box center [865, 218] width 816 height 201
click at [1131, 256] on div at bounding box center [865, 278] width 1404 height 1471
click at [584, 264] on p "**********" at bounding box center [865, 218] width 816 height 201
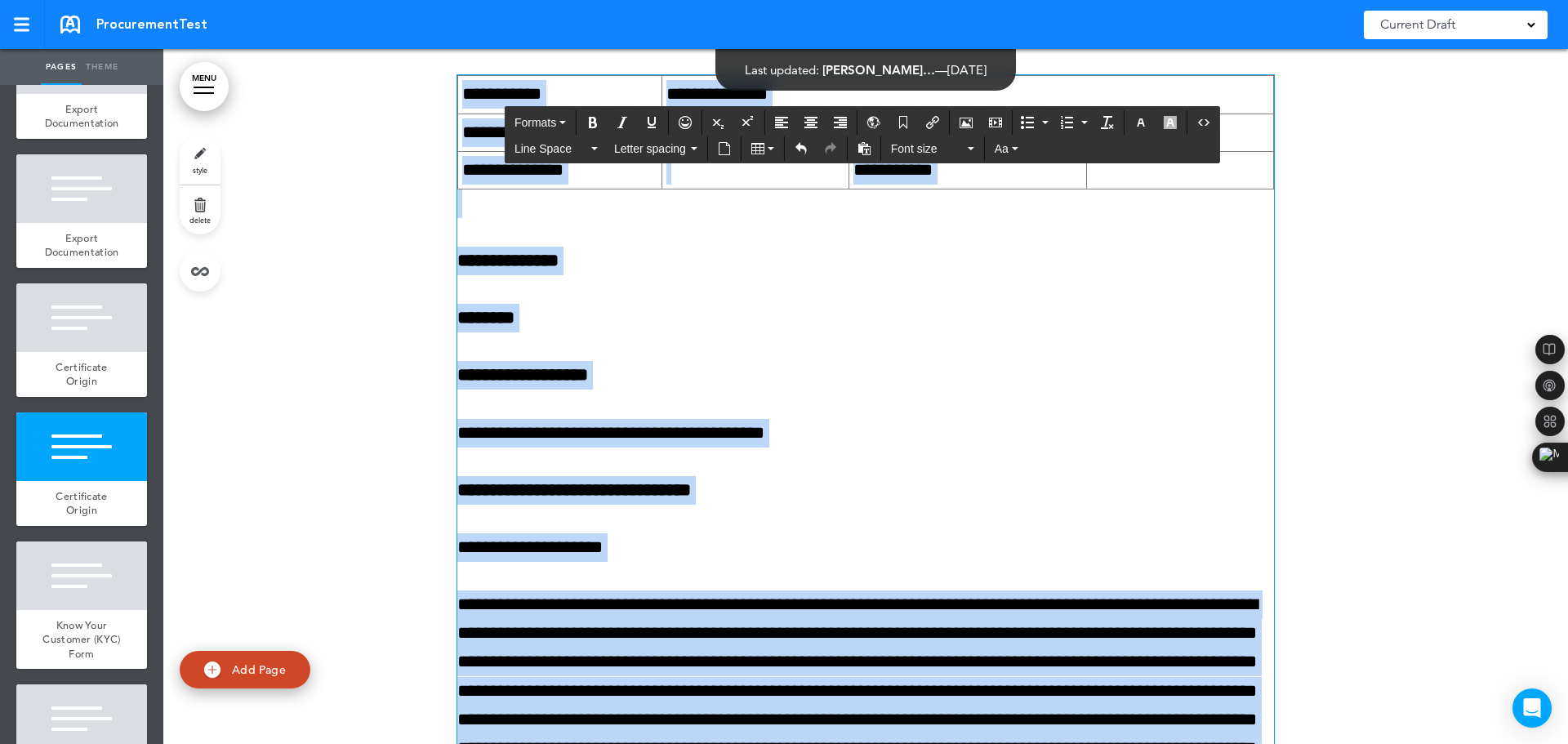
scroll to position [8272, 0]
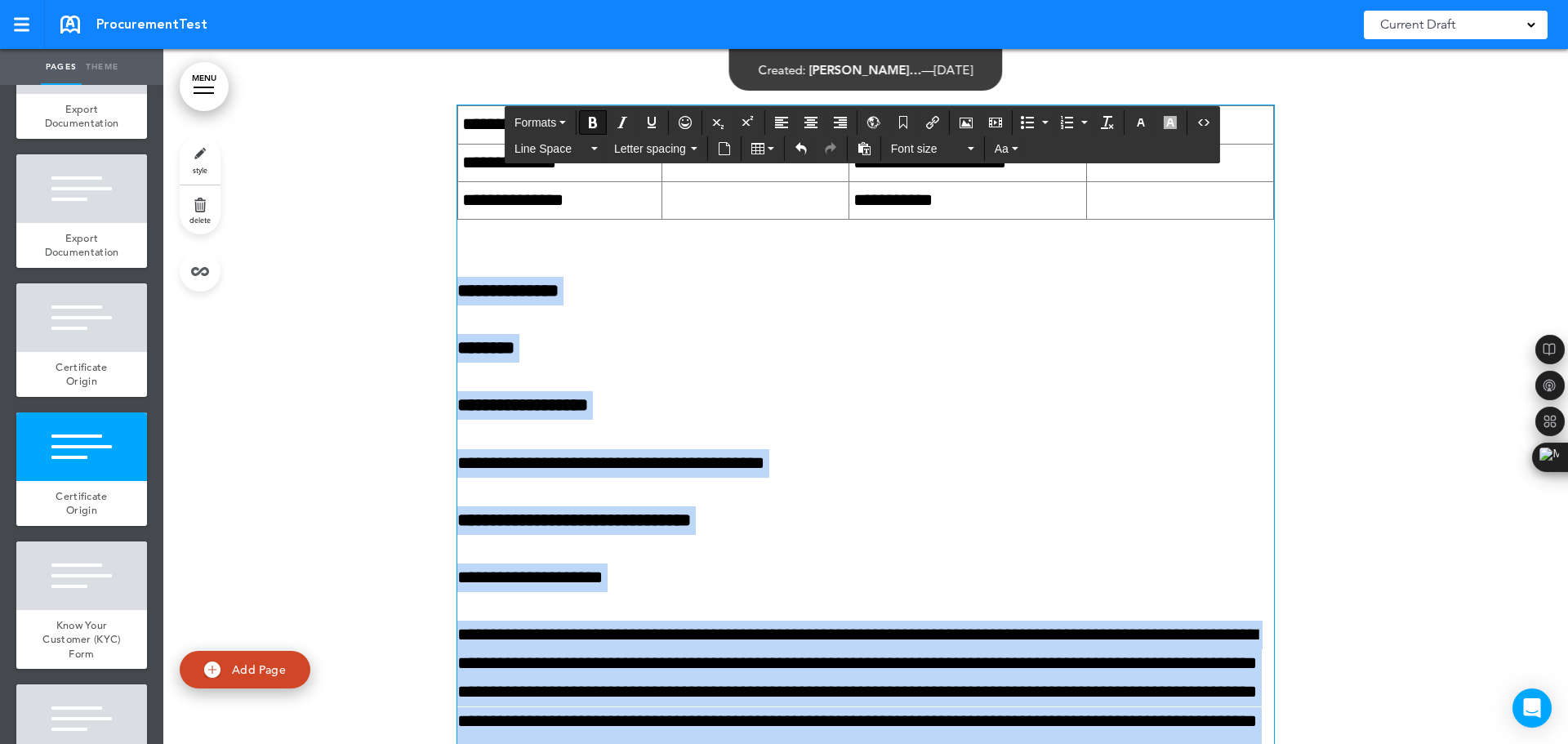
drag, startPoint x: 1150, startPoint y: 565, endPoint x: 450, endPoint y: 382, distance: 723.5
